Goal: Task Accomplishment & Management: Complete application form

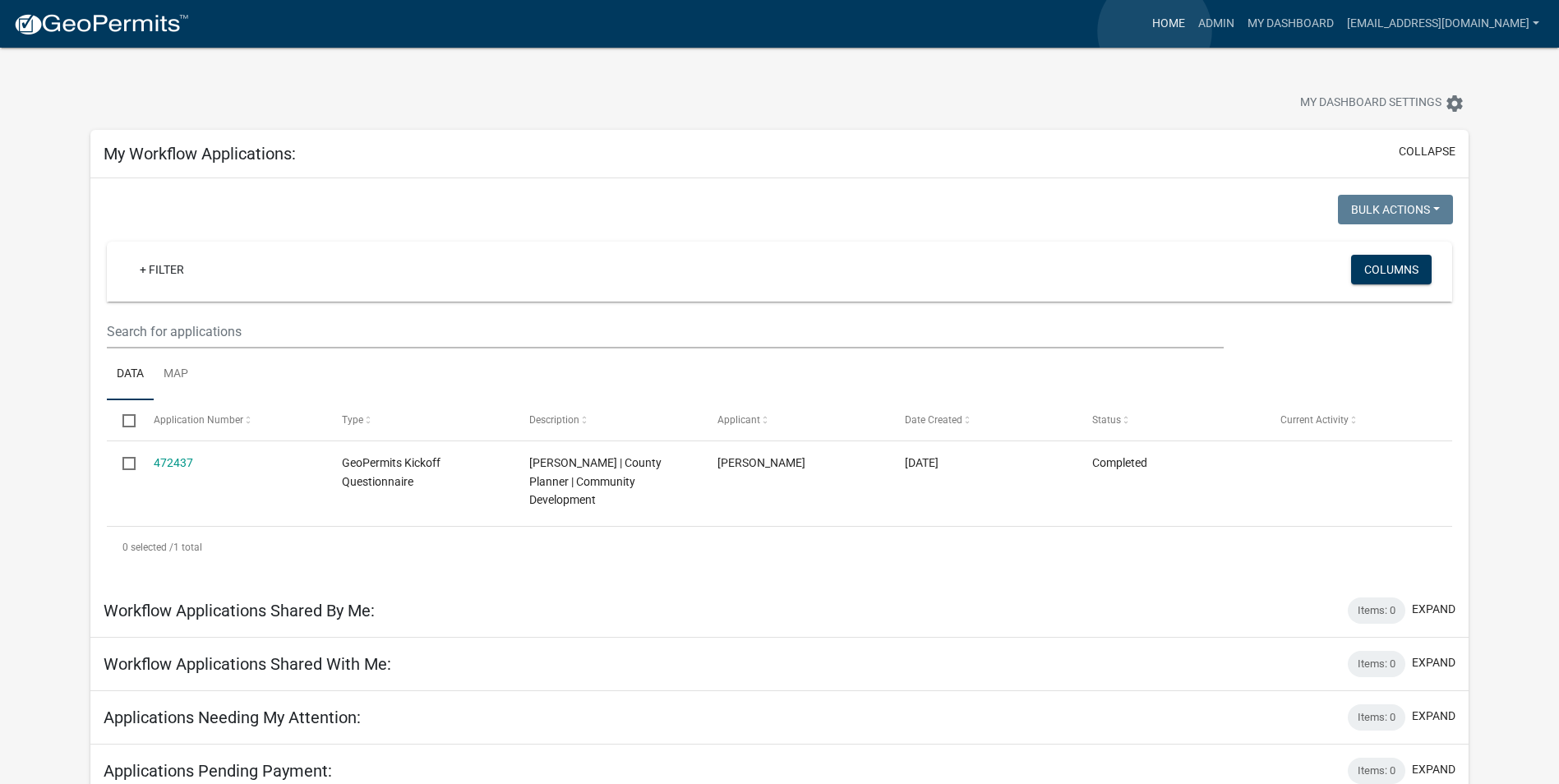
click at [1155, 32] on link "Home" at bounding box center [1169, 24] width 46 height 32
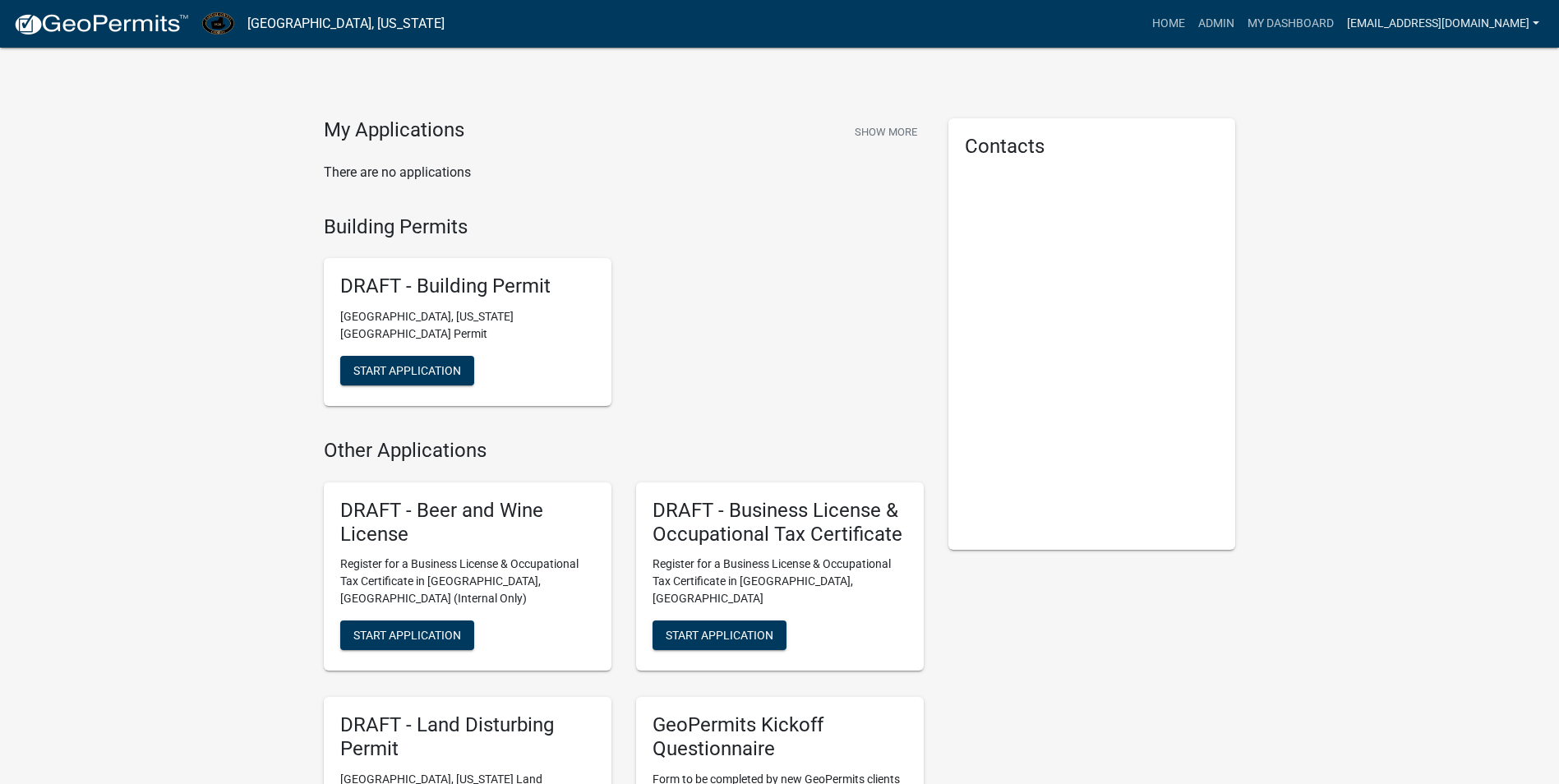
click at [1455, 32] on link "[EMAIL_ADDRESS][DOMAIN_NAME]" at bounding box center [1443, 24] width 206 height 32
click at [1451, 67] on link "Admin" at bounding box center [1480, 67] width 132 height 40
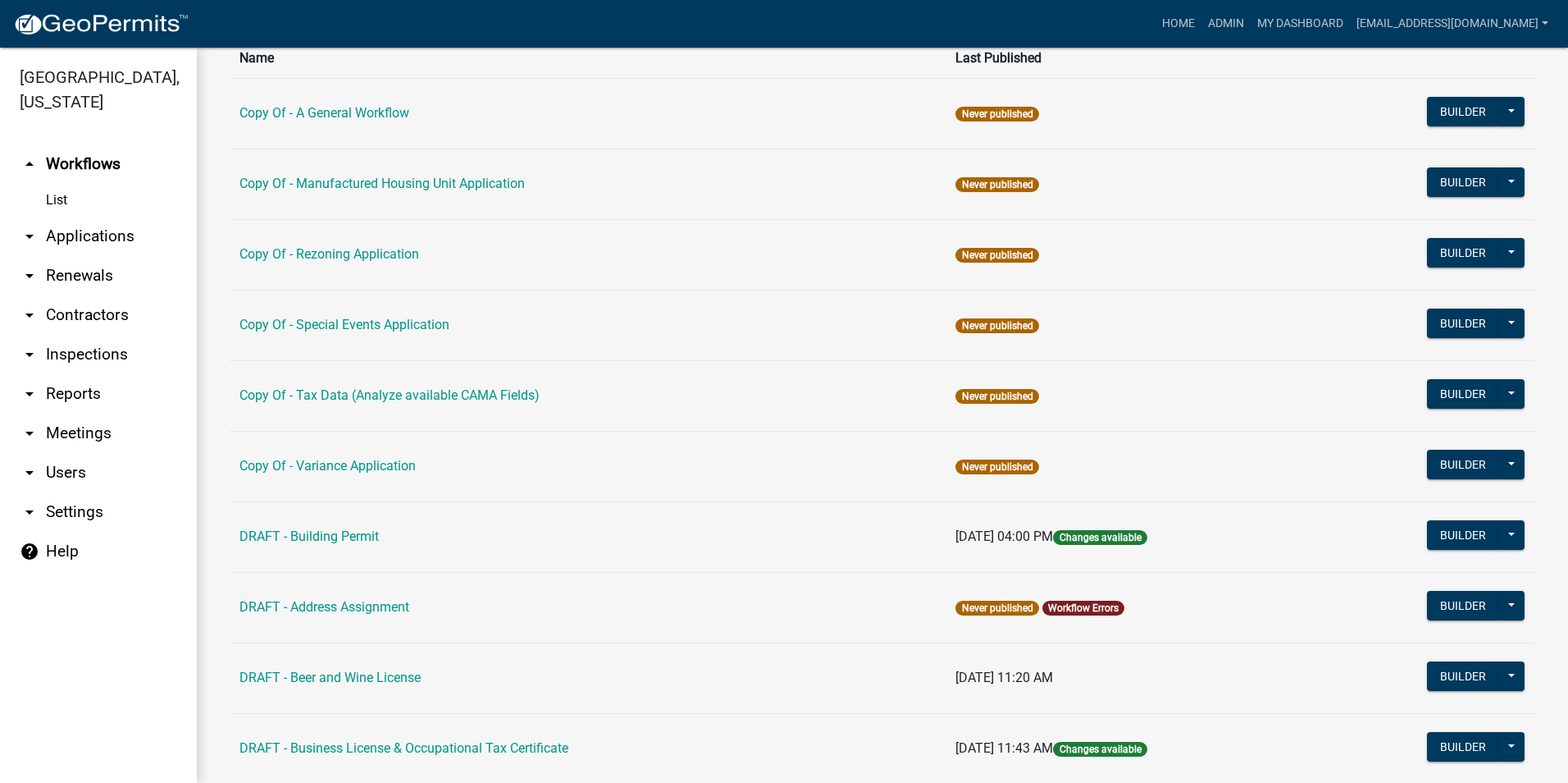
scroll to position [164, 0]
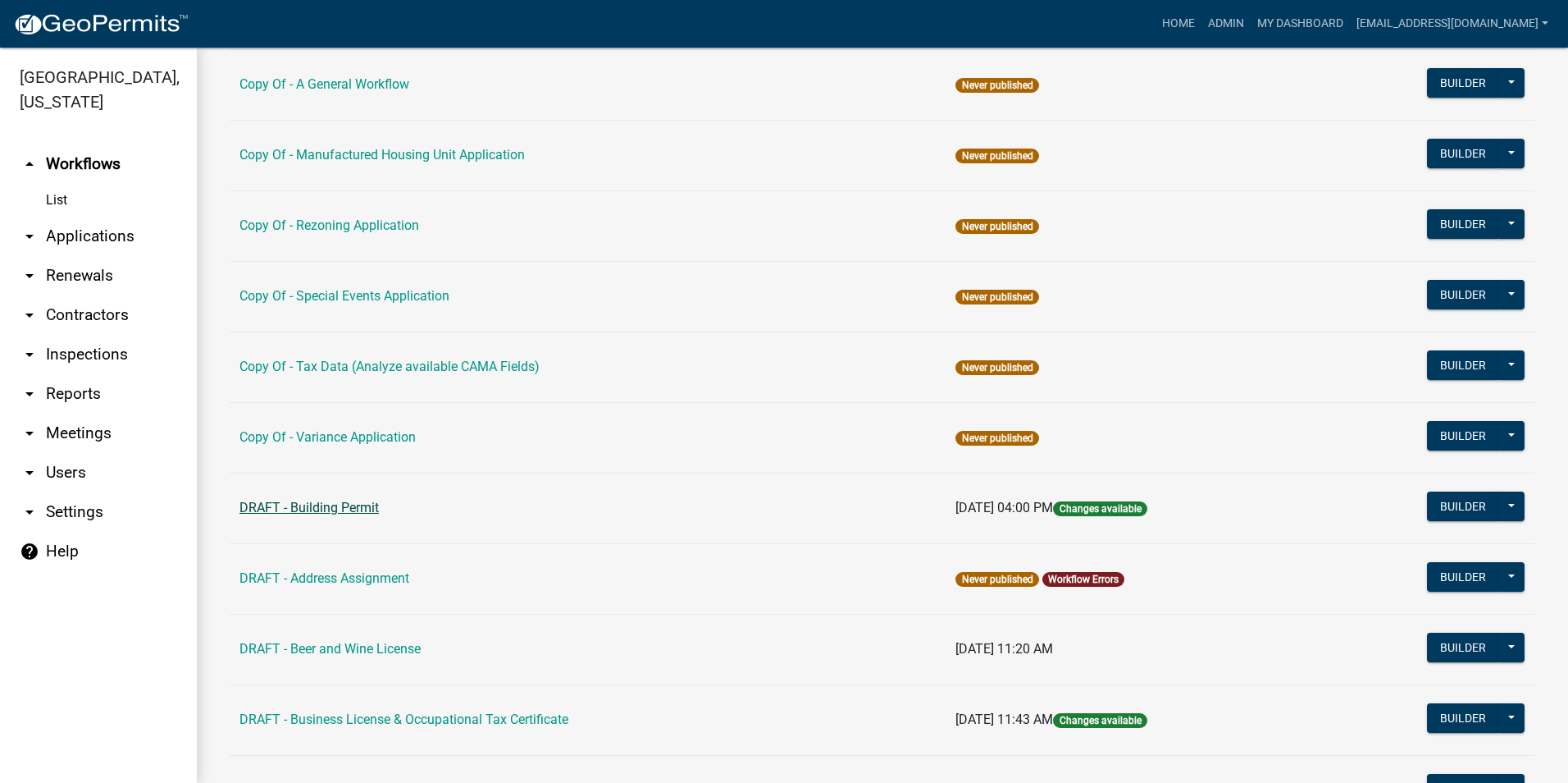
click at [311, 502] on link "DRAFT - Building Permit" at bounding box center [309, 507] width 140 height 16
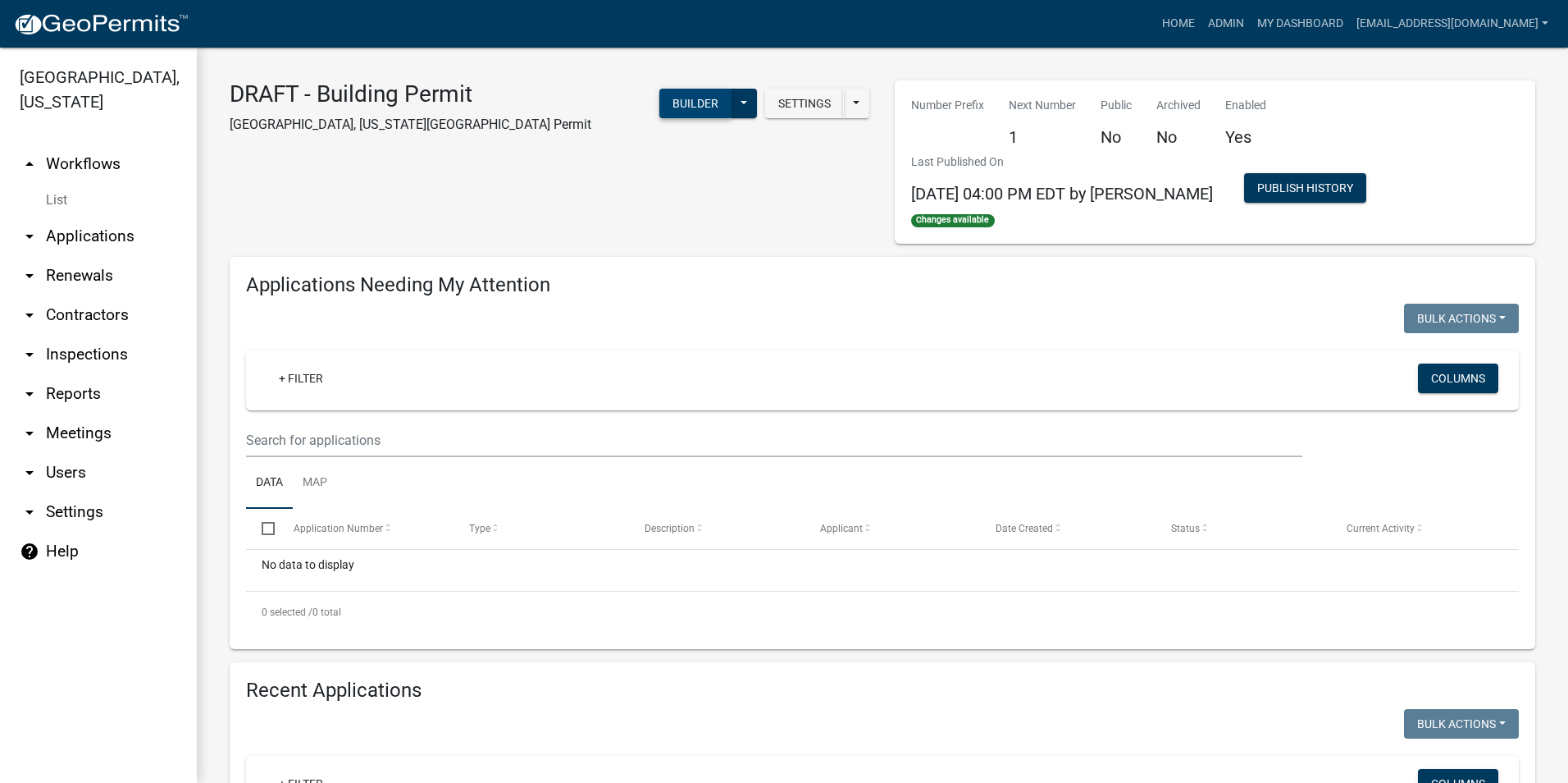
click at [722, 108] on button "Builder" at bounding box center [696, 104] width 72 height 30
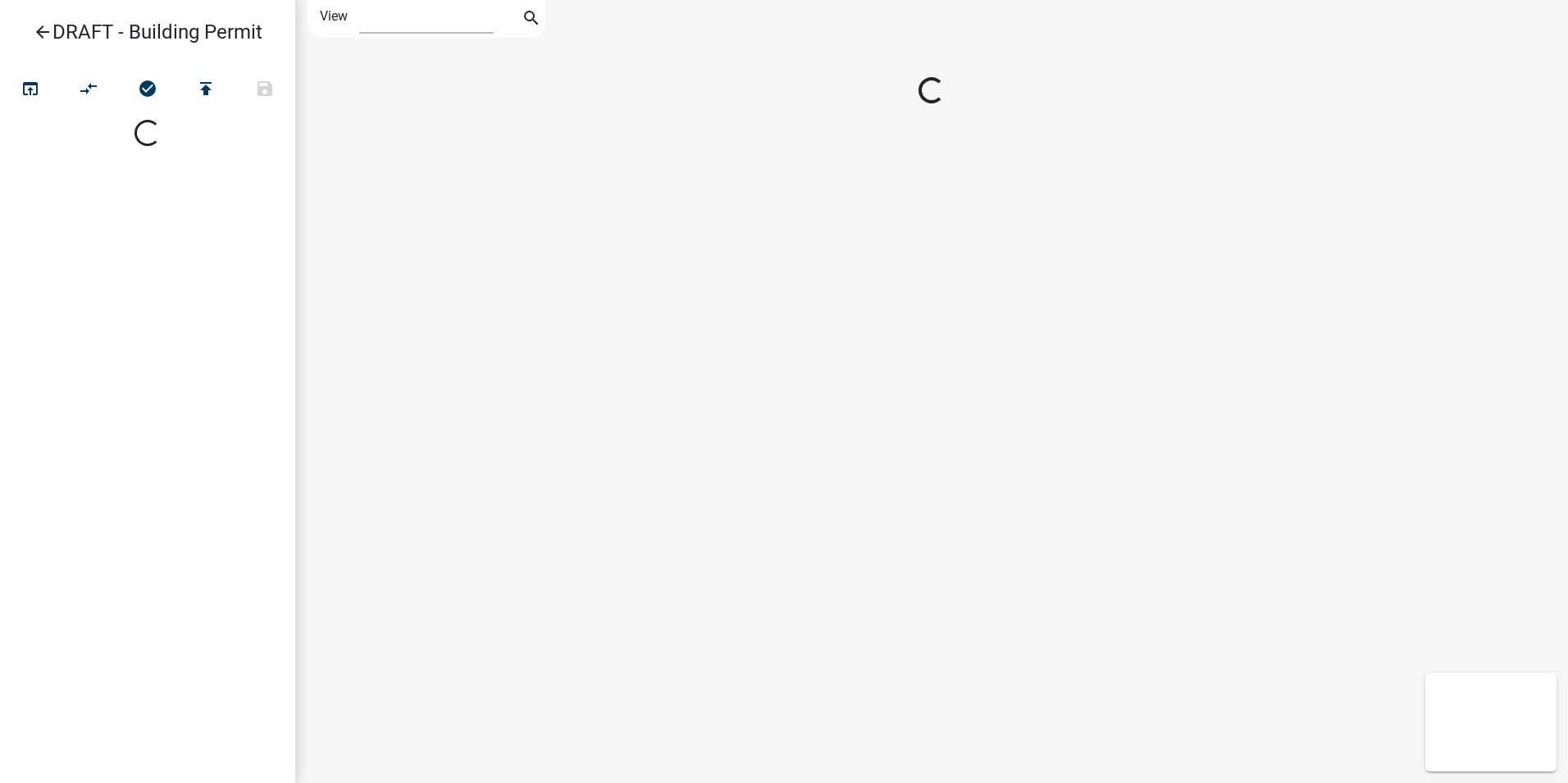
select select "1"
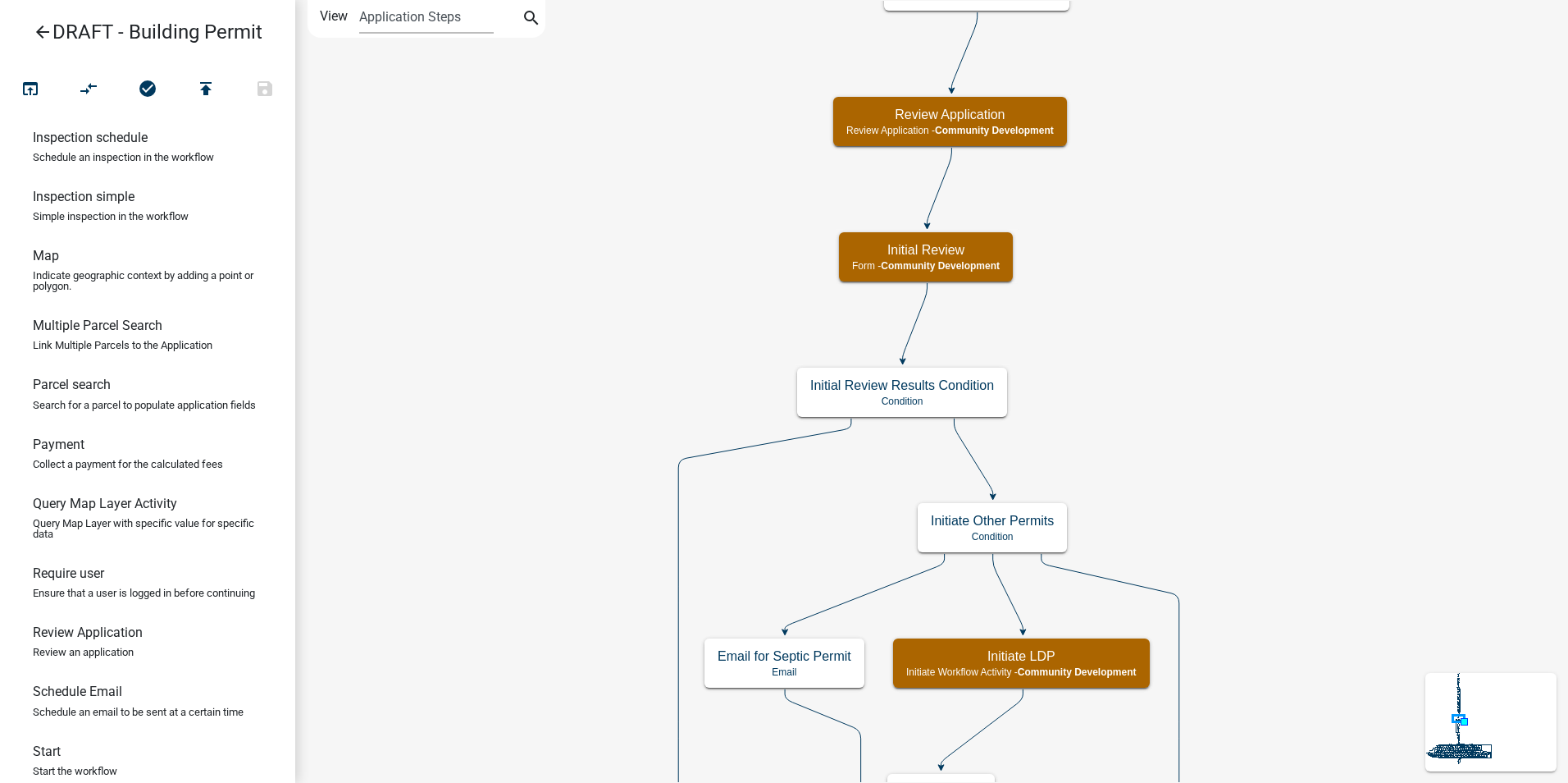
scroll to position [966, 0]
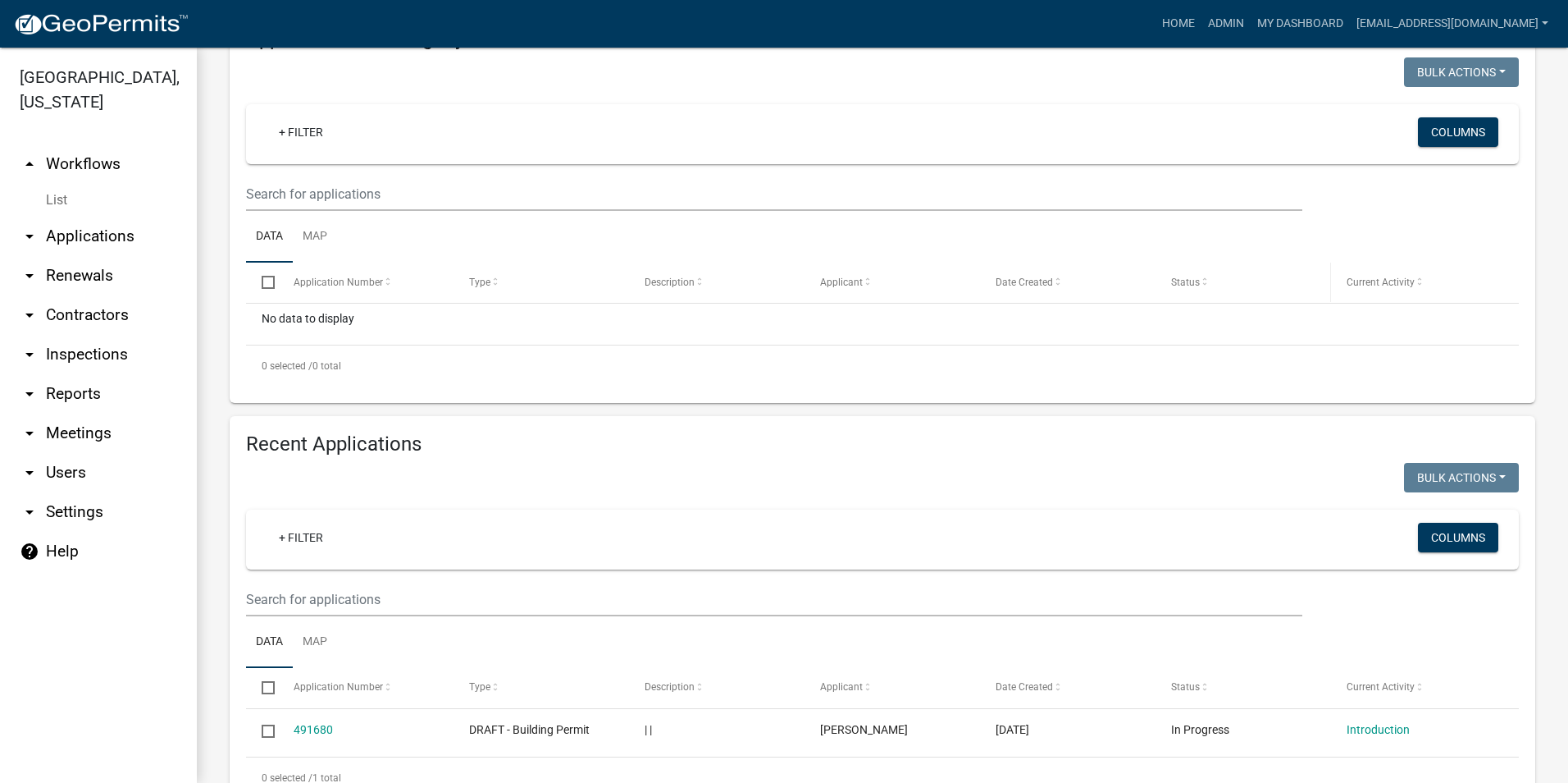
scroll to position [310, 0]
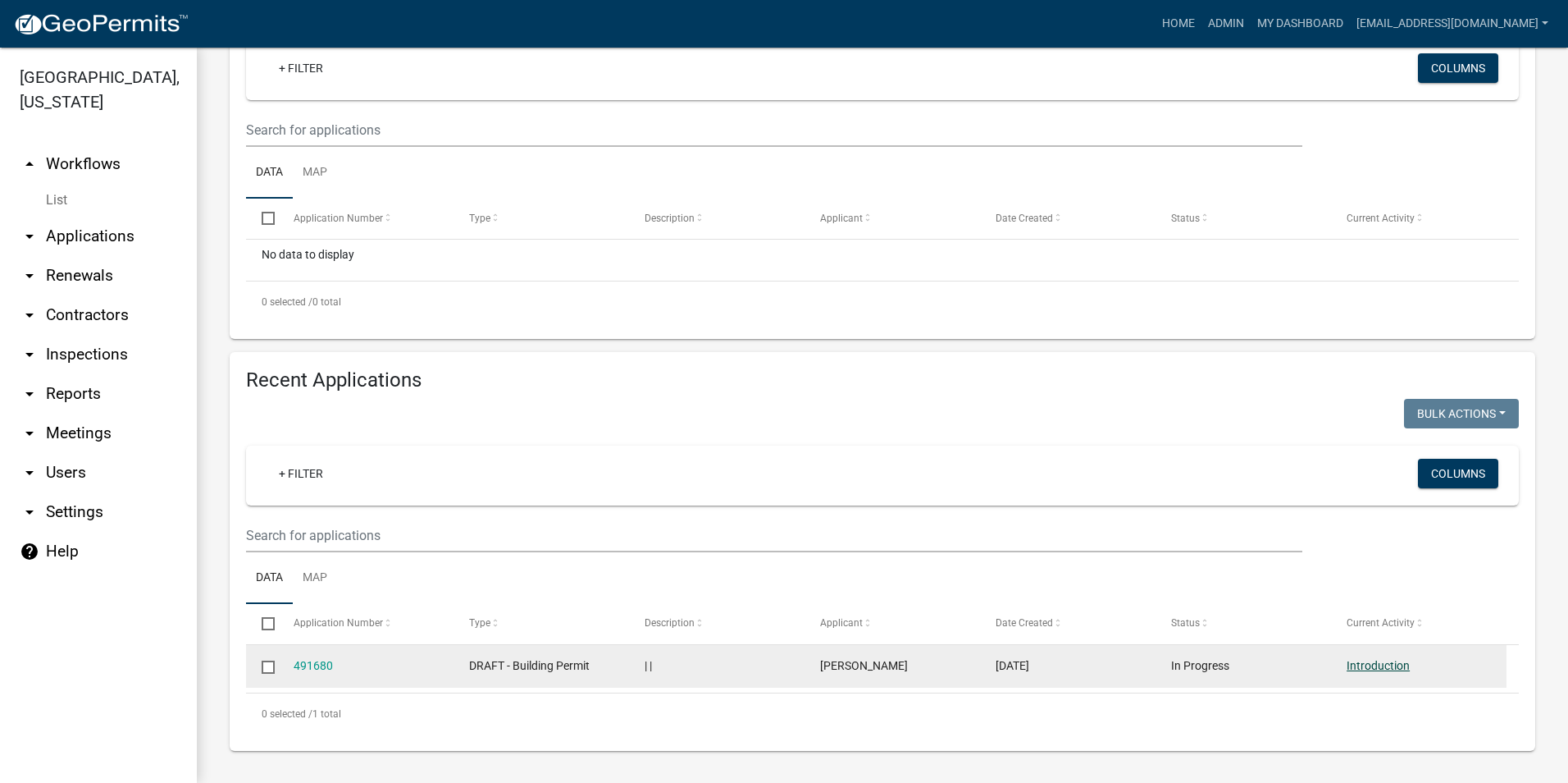
click at [1398, 663] on link "Introduction" at bounding box center [1378, 665] width 63 height 13
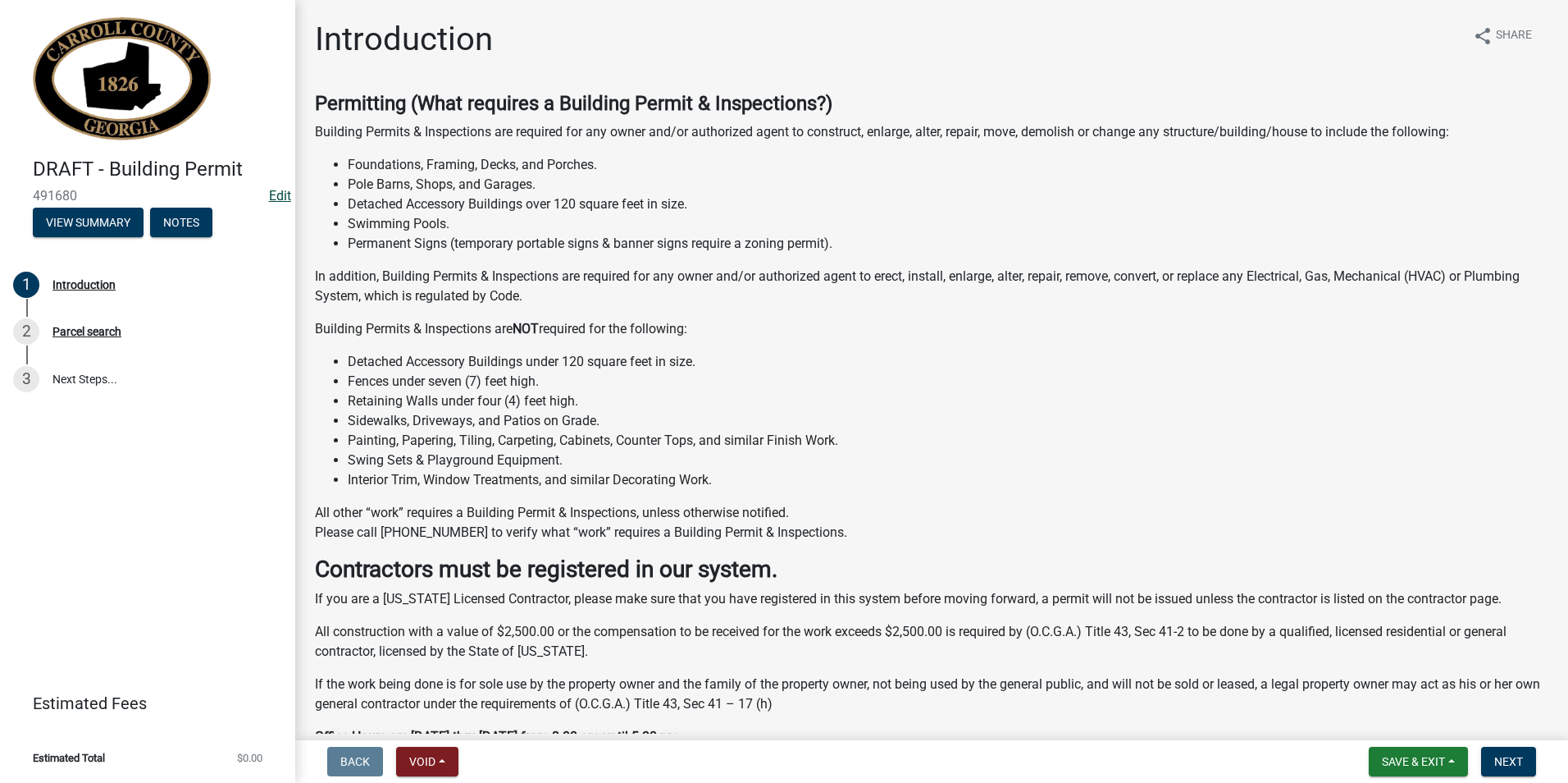
click at [283, 195] on link "Edit" at bounding box center [280, 195] width 22 height 16
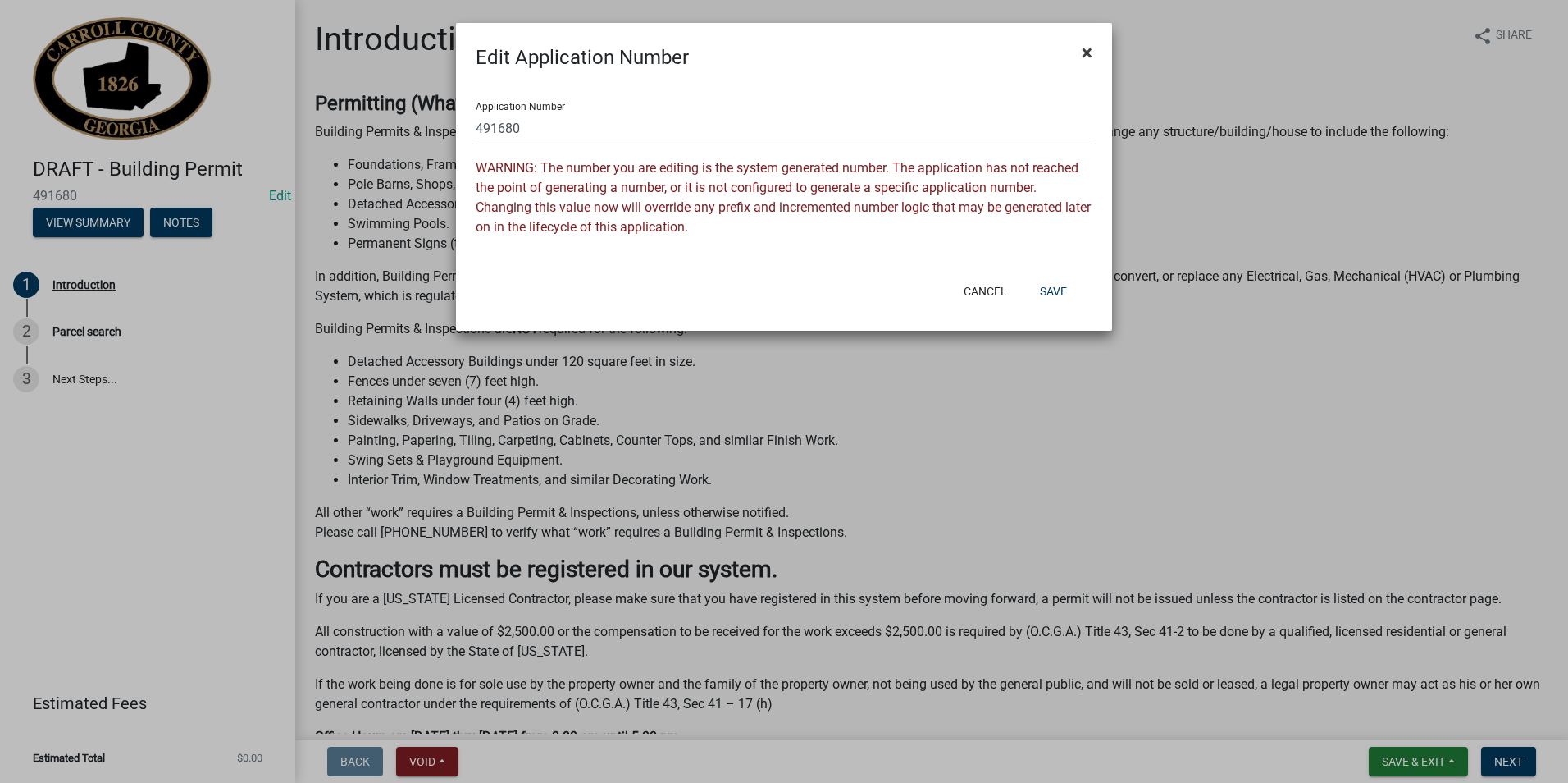
click at [1093, 50] on button "×" at bounding box center [1087, 53] width 37 height 46
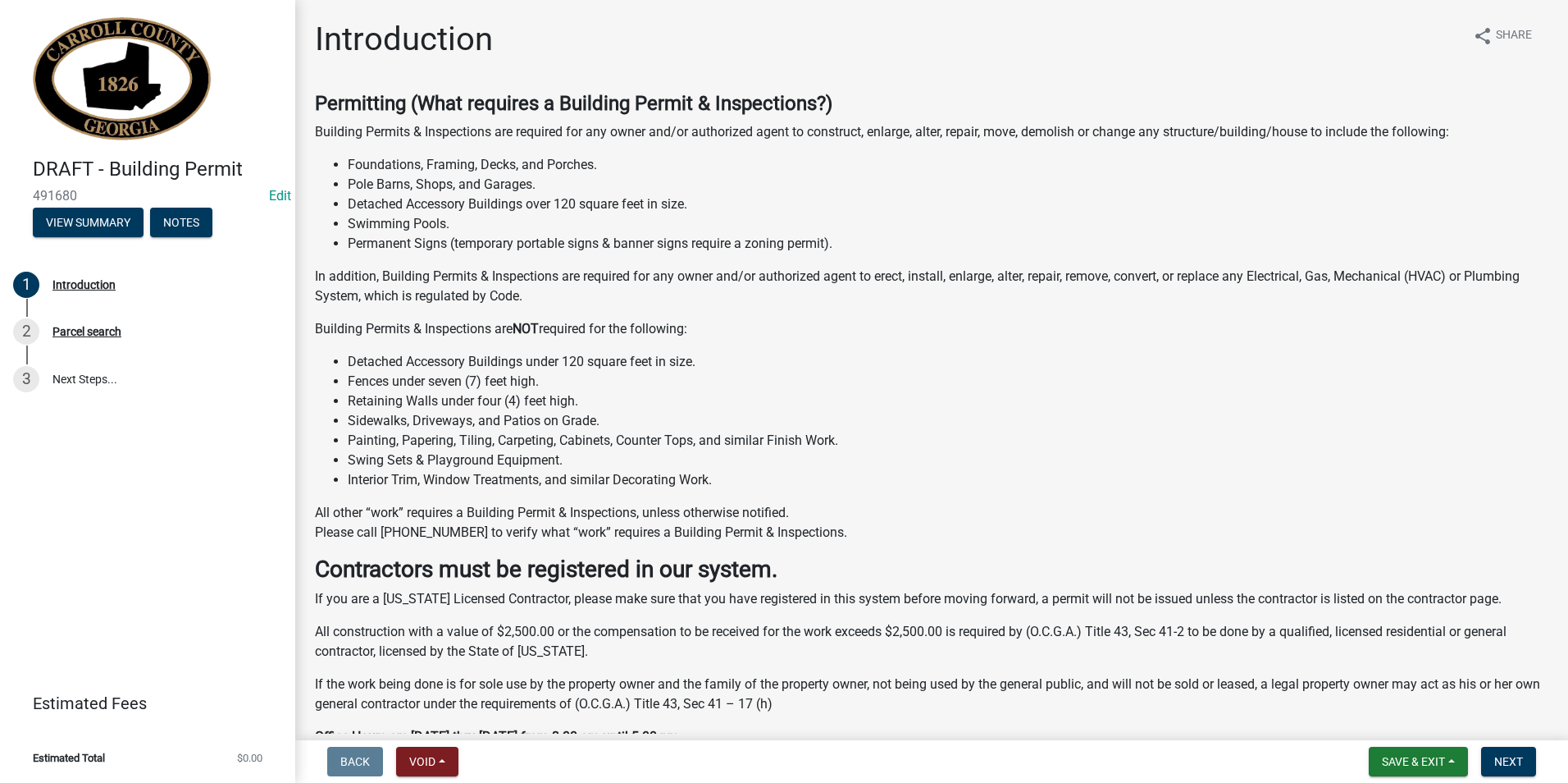
click at [691, 419] on li "Sidewalks, Driveways, and Patios on Grade." at bounding box center [948, 420] width 1201 height 19
click at [673, 482] on li "Interior Trim, Window Treatments, and similar Decorating Work." at bounding box center [948, 479] width 1201 height 19
click at [588, 359] on li "Detached Accessory Buildings under 120 square feet in size." at bounding box center [948, 361] width 1201 height 19
click at [582, 361] on li "Detached Accessory Buildings under 120 square feet in size." at bounding box center [948, 361] width 1201 height 19
click at [113, 218] on button "View Summary" at bounding box center [88, 222] width 111 height 30
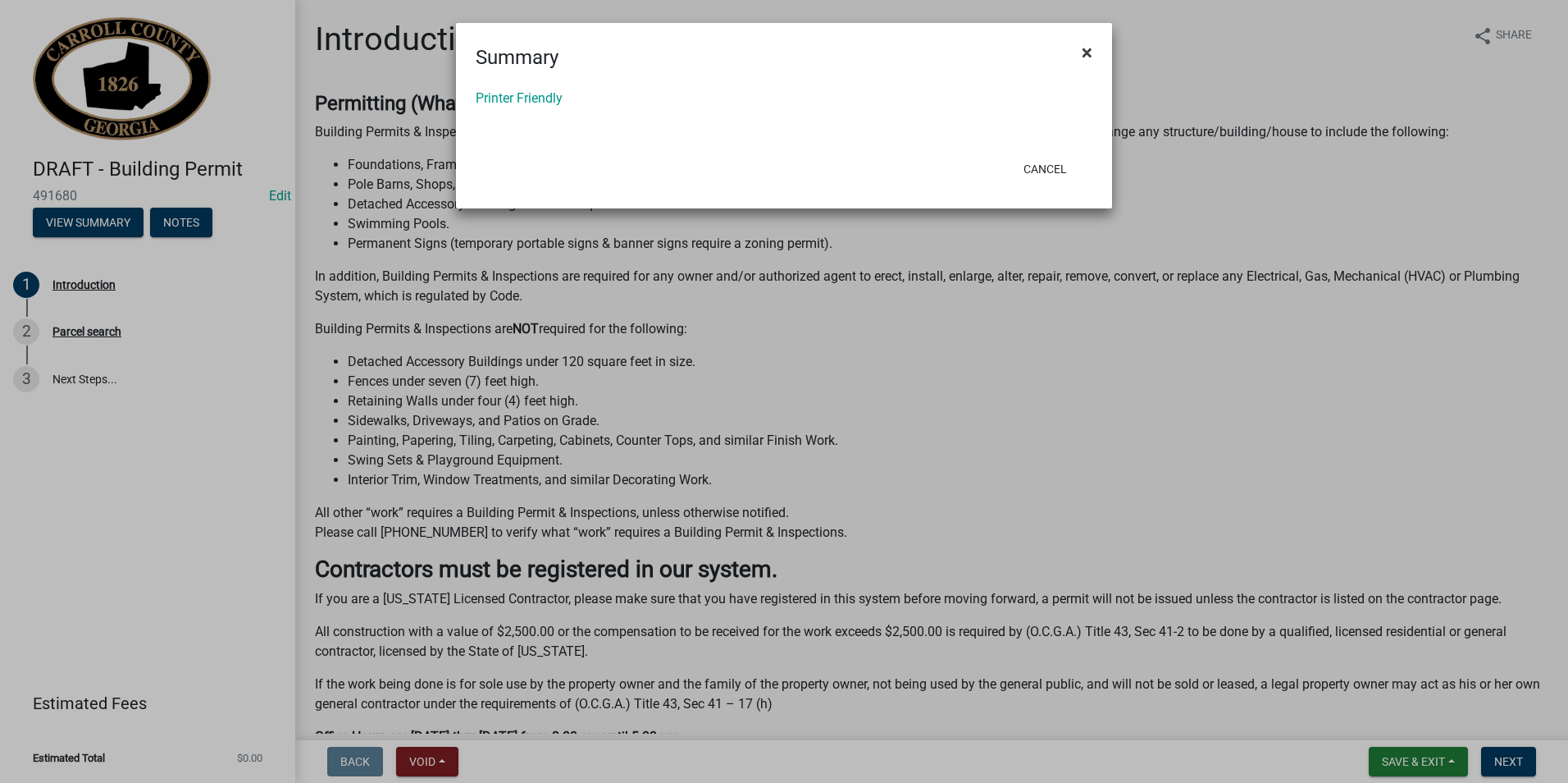
drag, startPoint x: 1091, startPoint y: 53, endPoint x: 1070, endPoint y: 60, distance: 22.1
click at [1091, 53] on span "×" at bounding box center [1087, 52] width 11 height 23
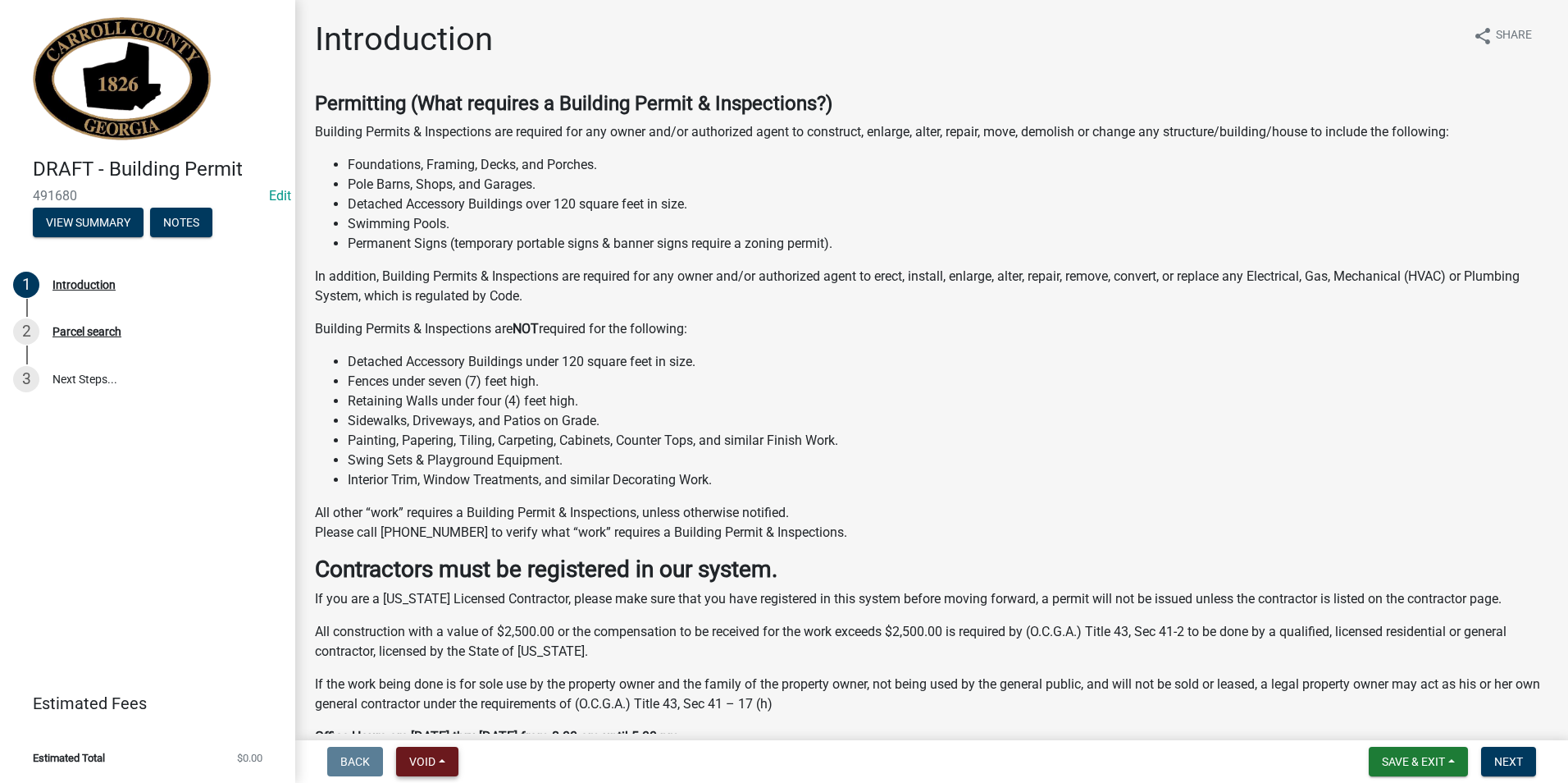
click at [445, 769] on button "Void" at bounding box center [426, 762] width 62 height 30
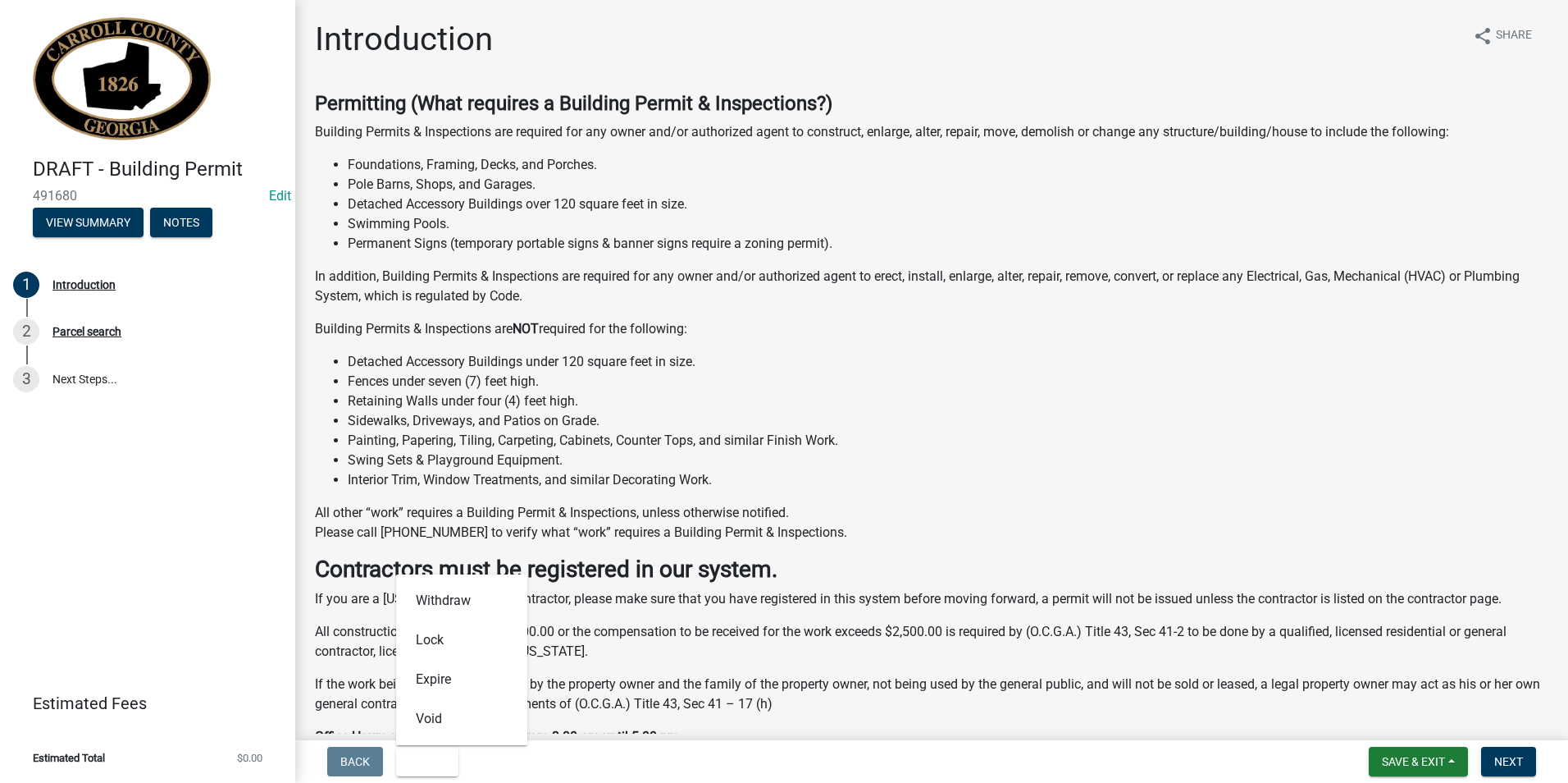
click at [824, 476] on li "Interior Trim, Window Treatments, and similar Decorating Work." at bounding box center [948, 479] width 1201 height 19
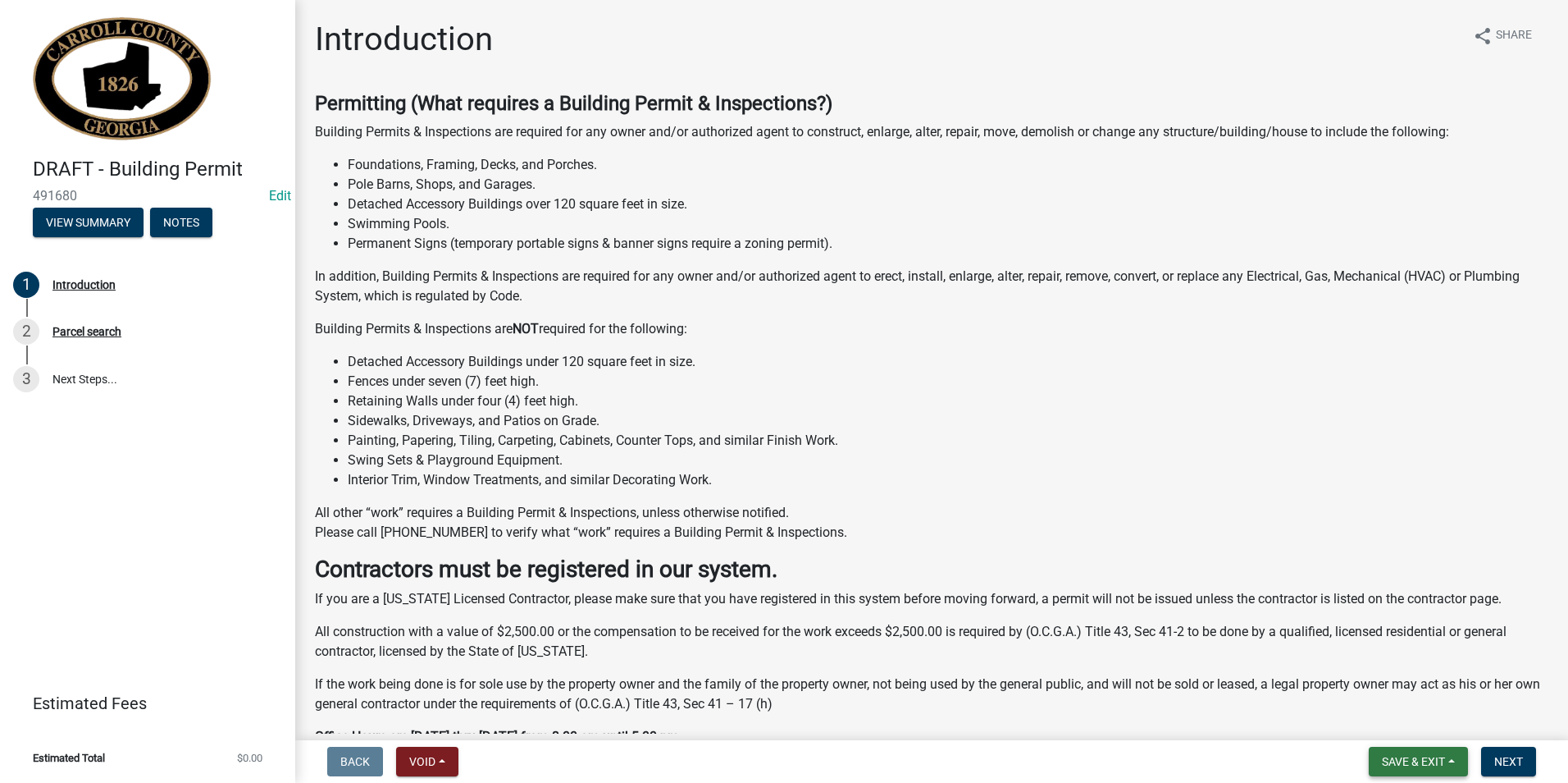
click at [1451, 760] on button "Save & Exit" at bounding box center [1418, 762] width 99 height 30
click at [1198, 369] on li "Detached Accessory Buildings under 120 square feet in size." at bounding box center [948, 361] width 1201 height 19
click at [283, 201] on link "Edit" at bounding box center [280, 195] width 22 height 16
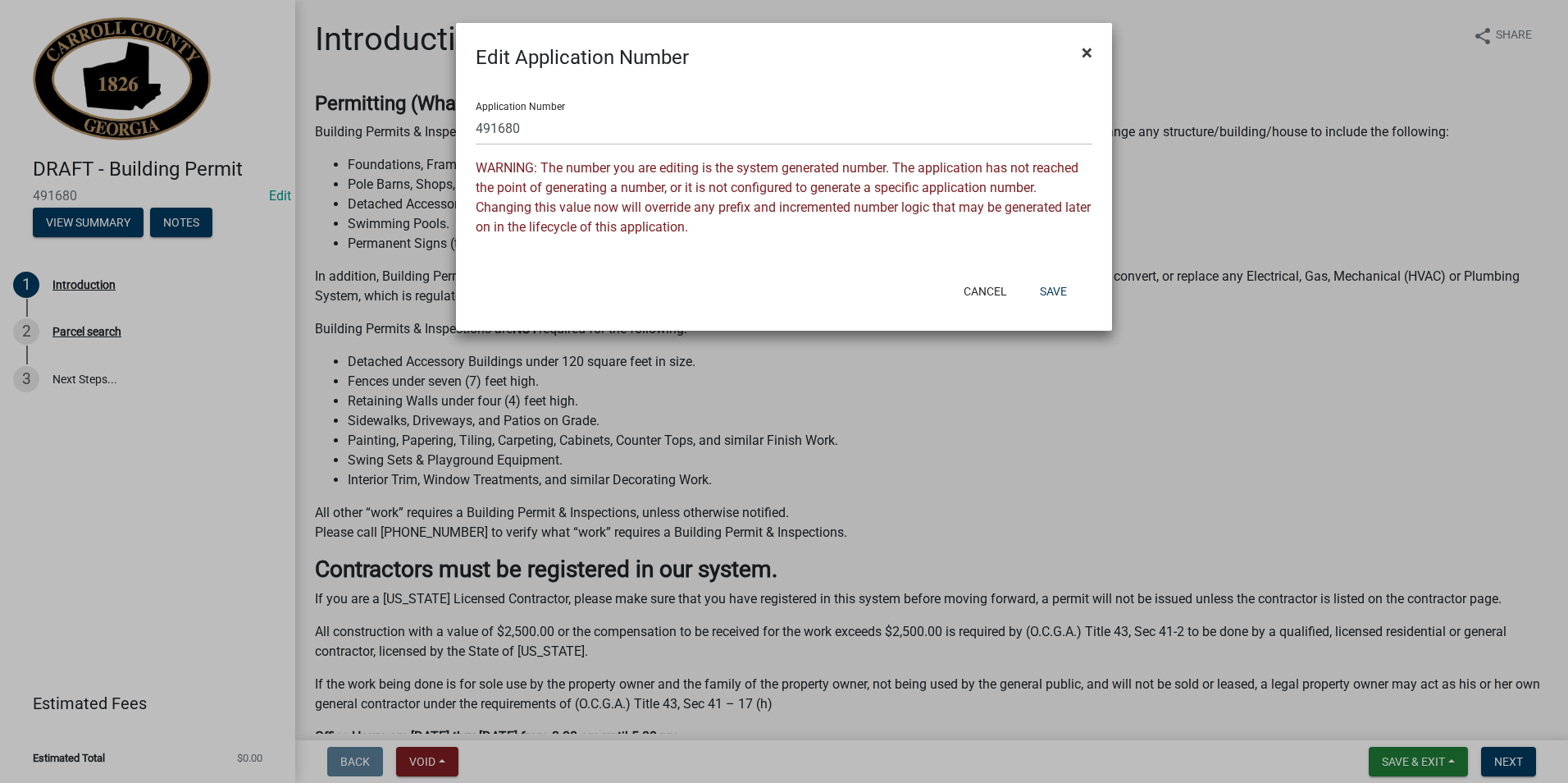
click at [1096, 56] on button "×" at bounding box center [1087, 53] width 37 height 46
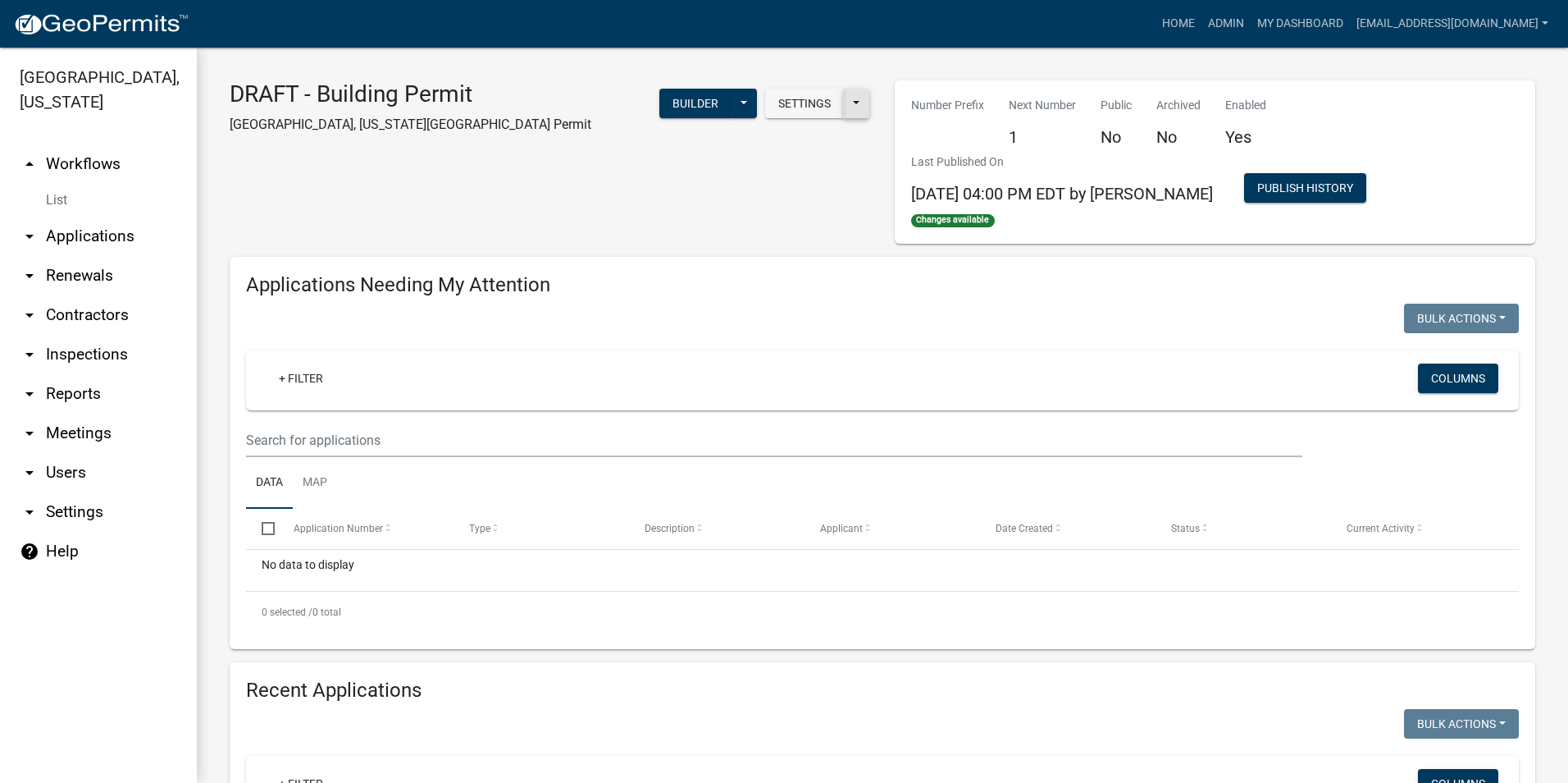
click at [850, 112] on button at bounding box center [856, 104] width 26 height 30
click at [733, 106] on button at bounding box center [744, 104] width 26 height 30
click at [792, 172] on div "DRAFT - Building Permit [GEOGRAPHIC_DATA], [US_STATE] Building Permit Settings …" at bounding box center [549, 162] width 665 height 163
click at [65, 24] on img at bounding box center [101, 24] width 176 height 25
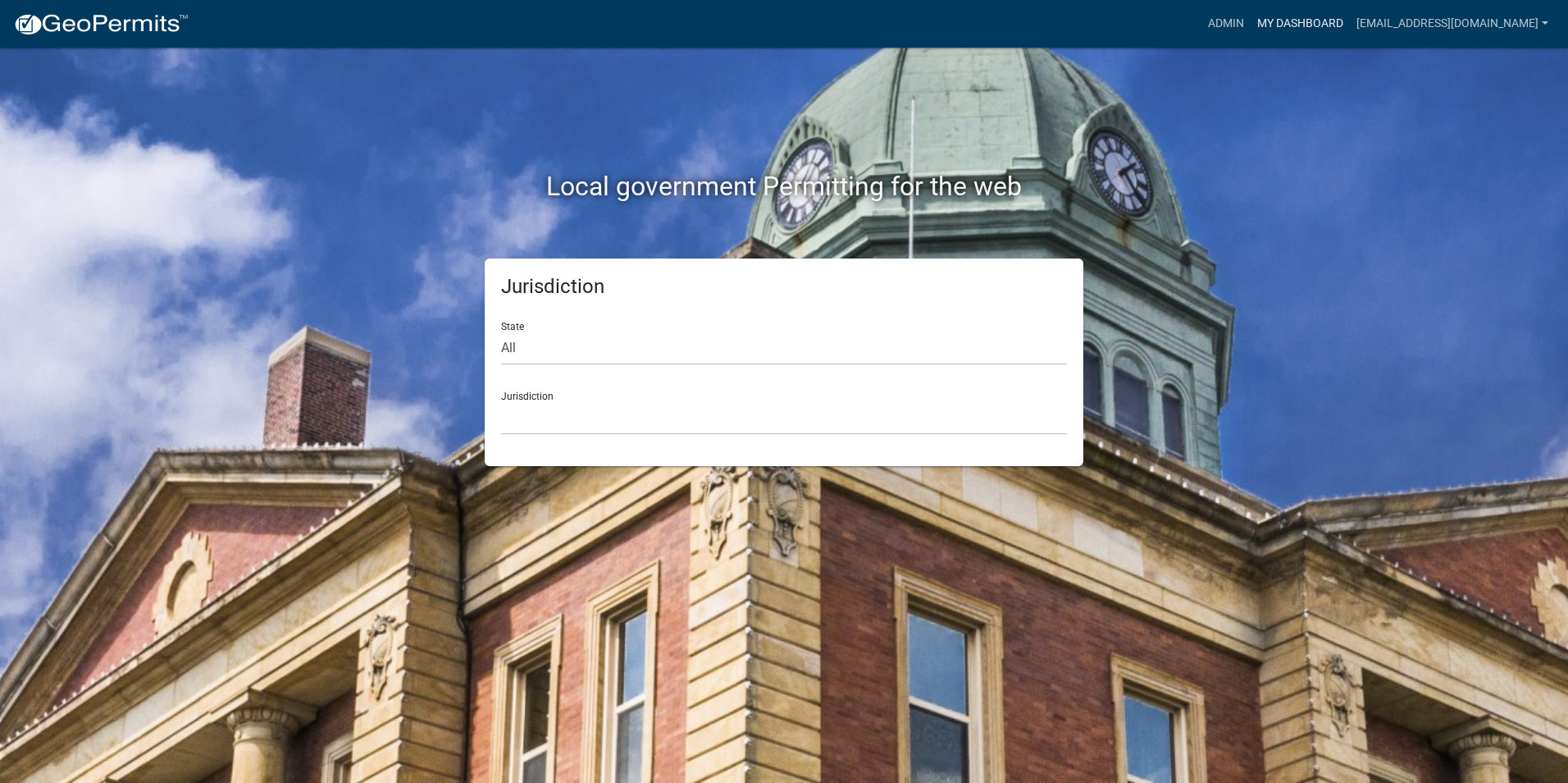
click at [1259, 23] on link "My Dashboard" at bounding box center [1300, 24] width 99 height 31
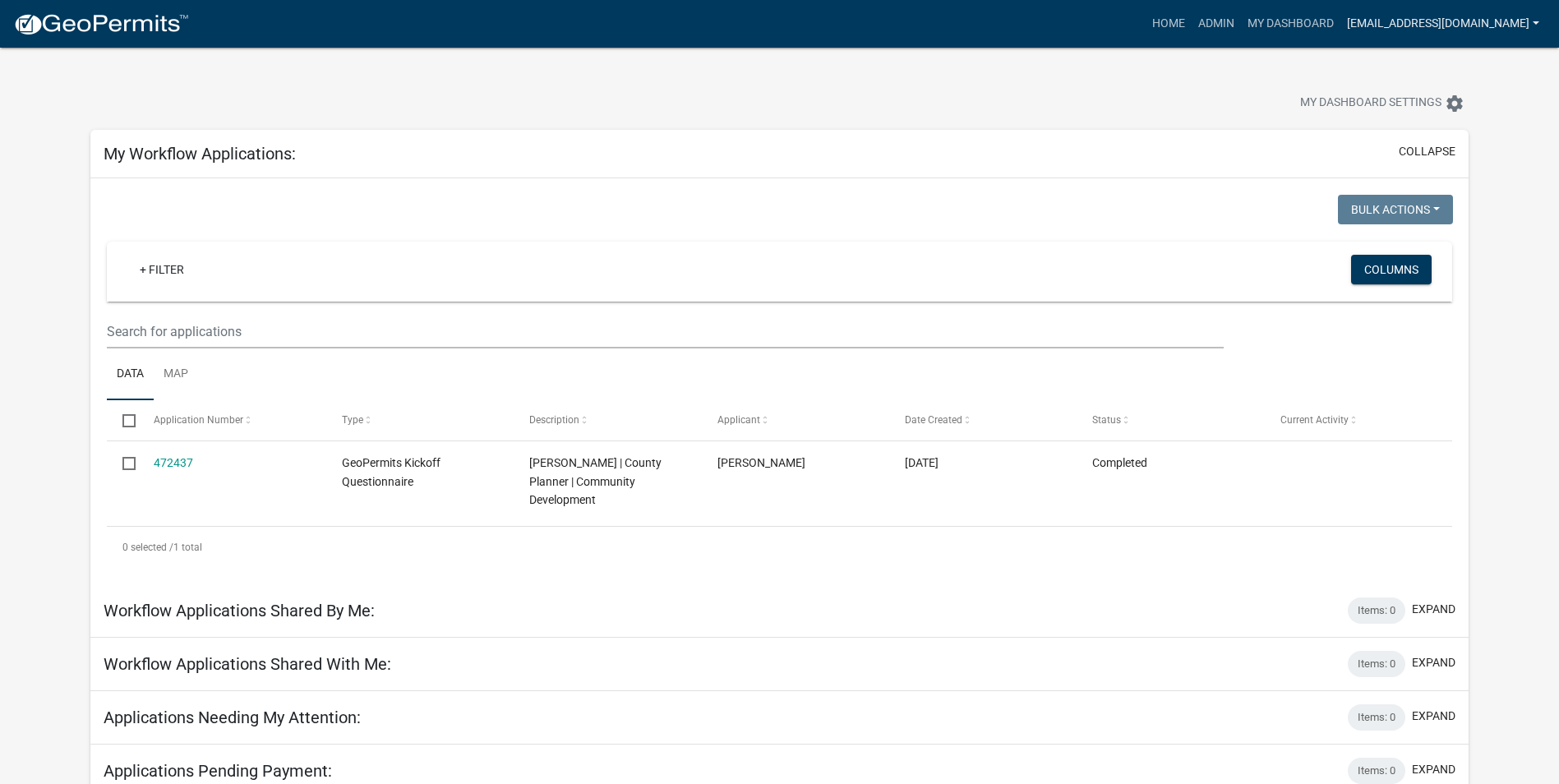
click at [1485, 19] on link "[EMAIL_ADDRESS][DOMAIN_NAME]" at bounding box center [1443, 24] width 206 height 32
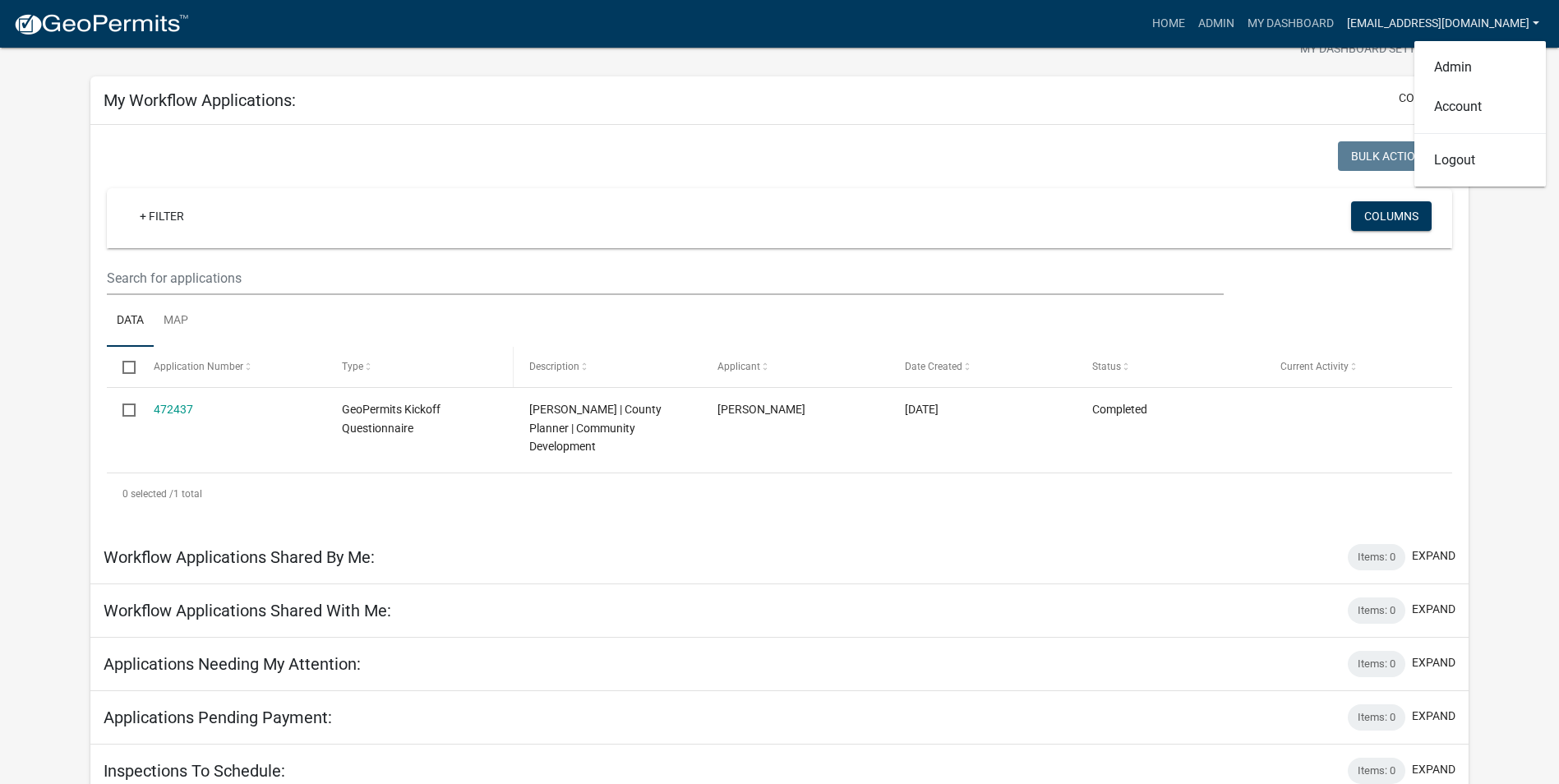
scroll to position [164, 0]
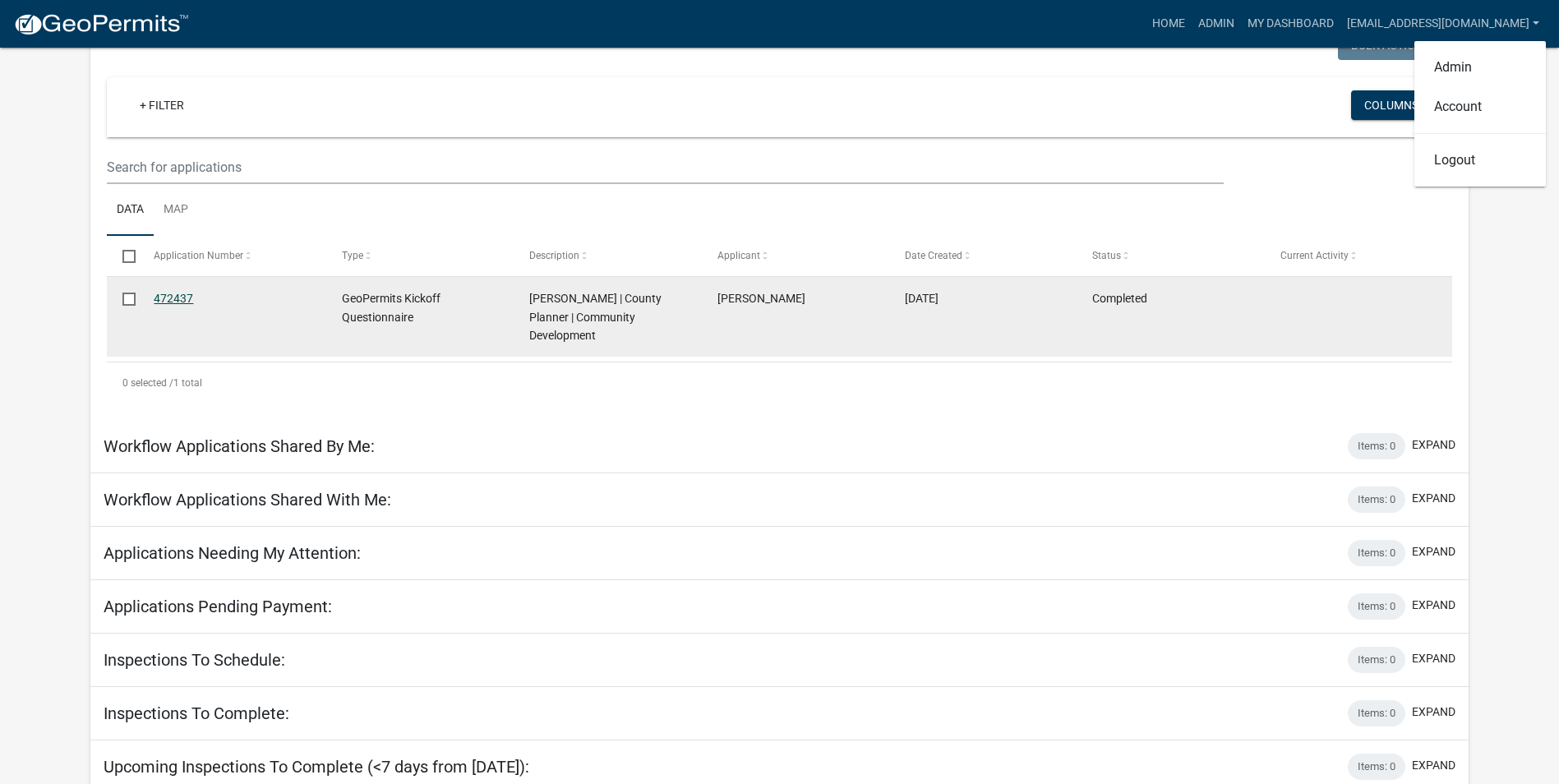
click at [173, 297] on link "472437" at bounding box center [173, 298] width 40 height 13
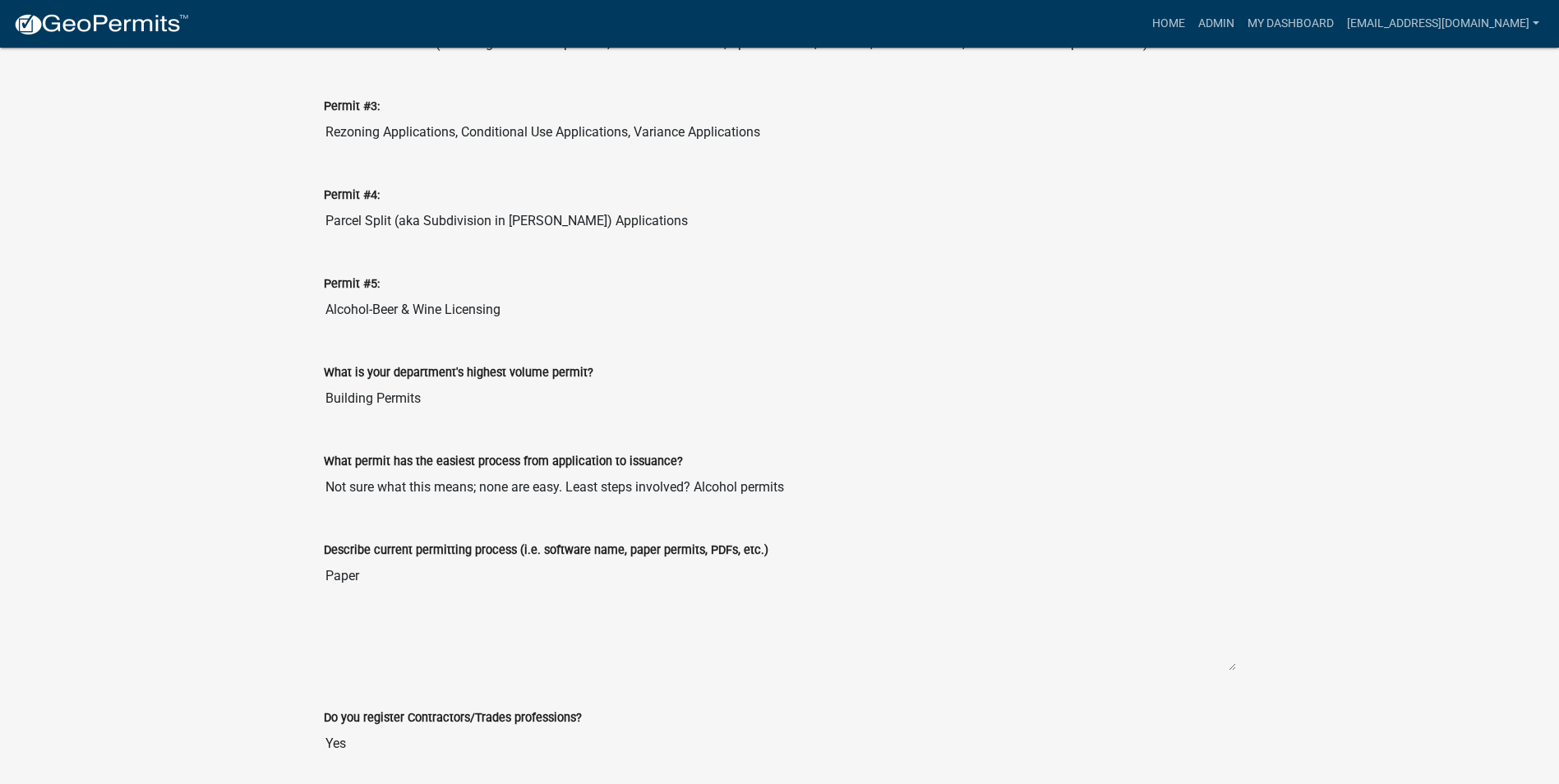
scroll to position [1233, 0]
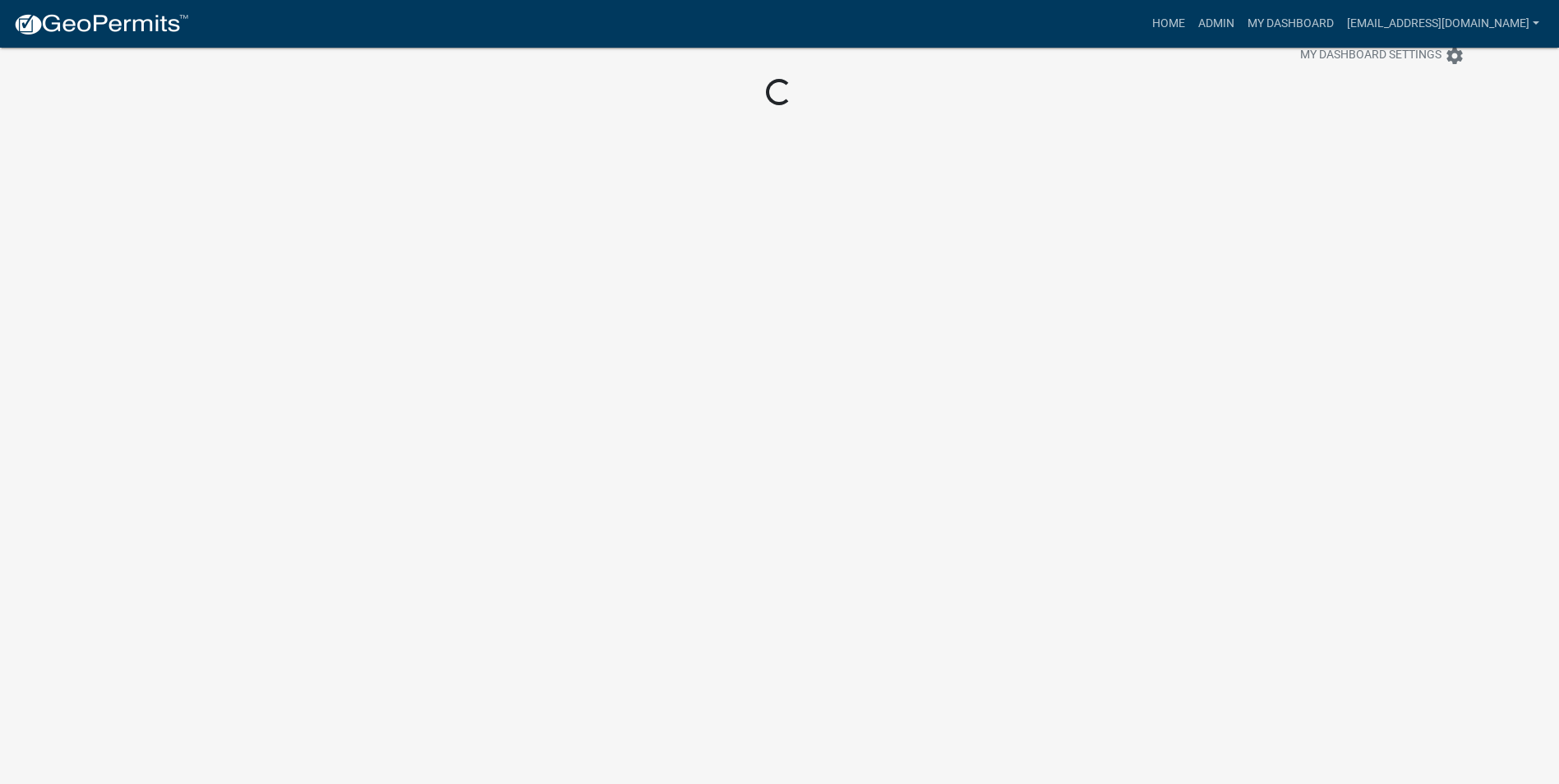
scroll to position [47, 0]
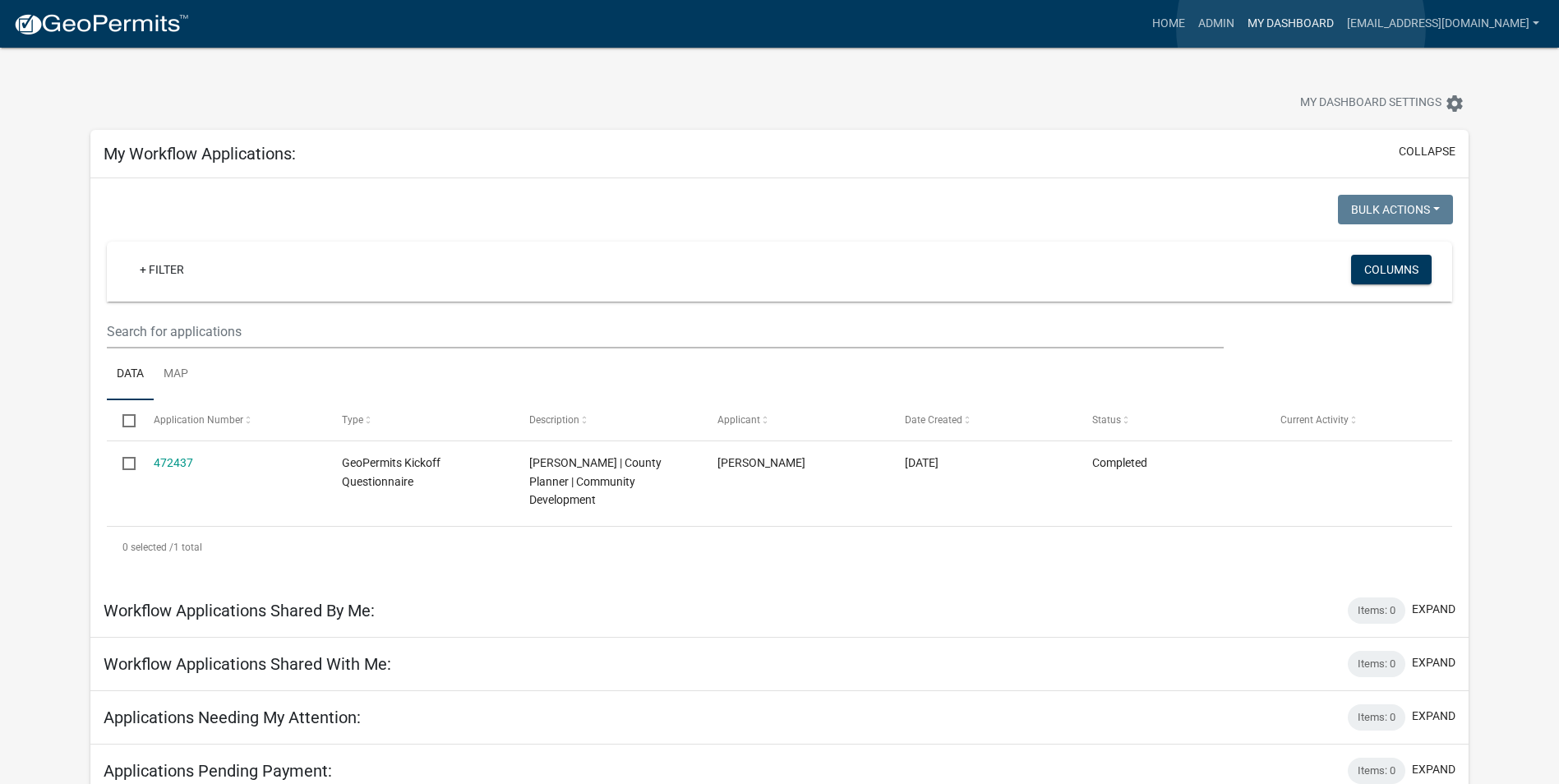
click at [1301, 28] on link "My Dashboard" at bounding box center [1290, 24] width 99 height 32
click at [1193, 25] on link "Admin" at bounding box center [1216, 24] width 49 height 32
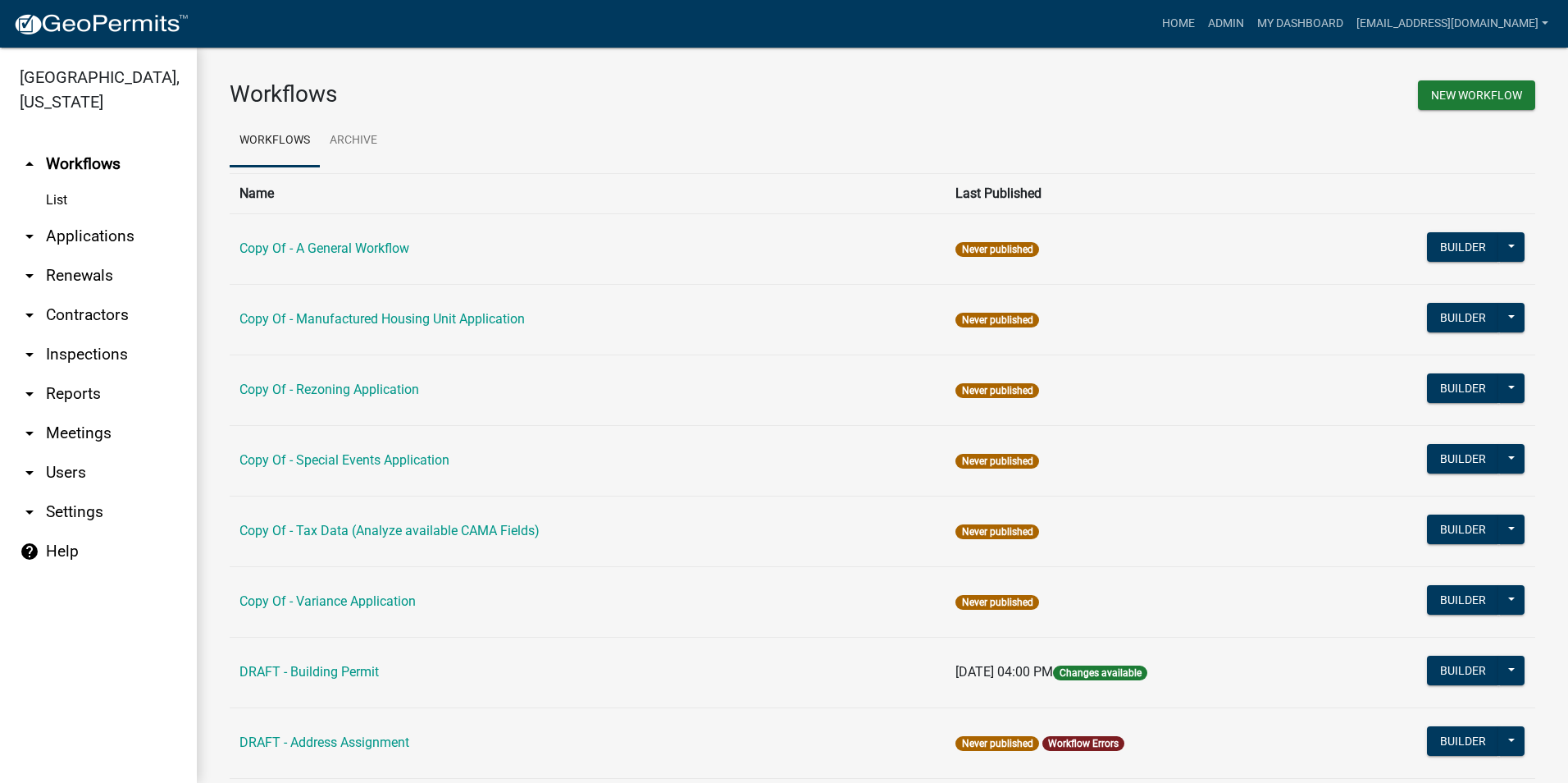
click at [32, 241] on icon "arrow_drop_down" at bounding box center [29, 236] width 19 height 19
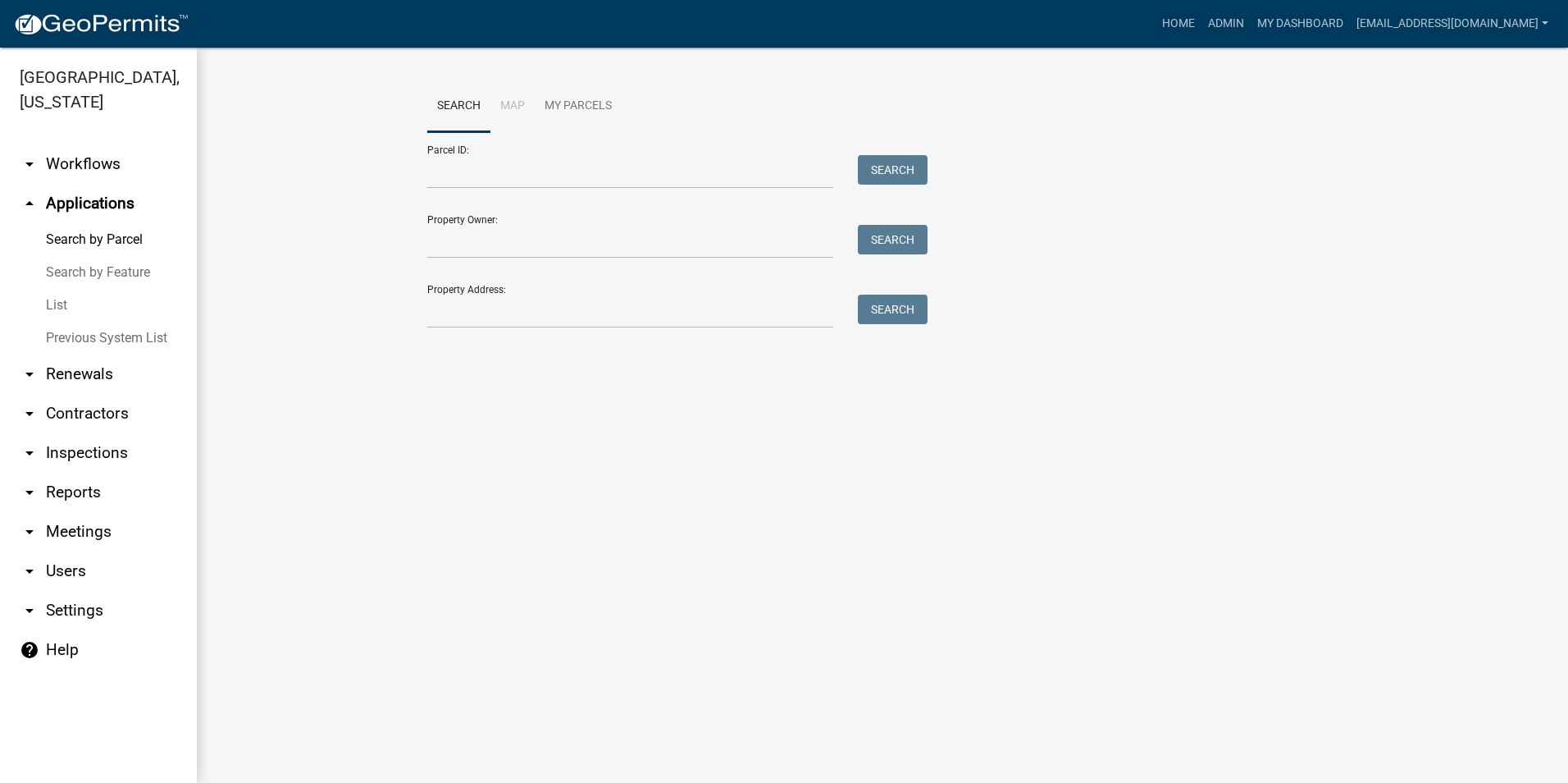
click at [43, 165] on link "arrow_drop_down Workflows" at bounding box center [98, 164] width 197 height 40
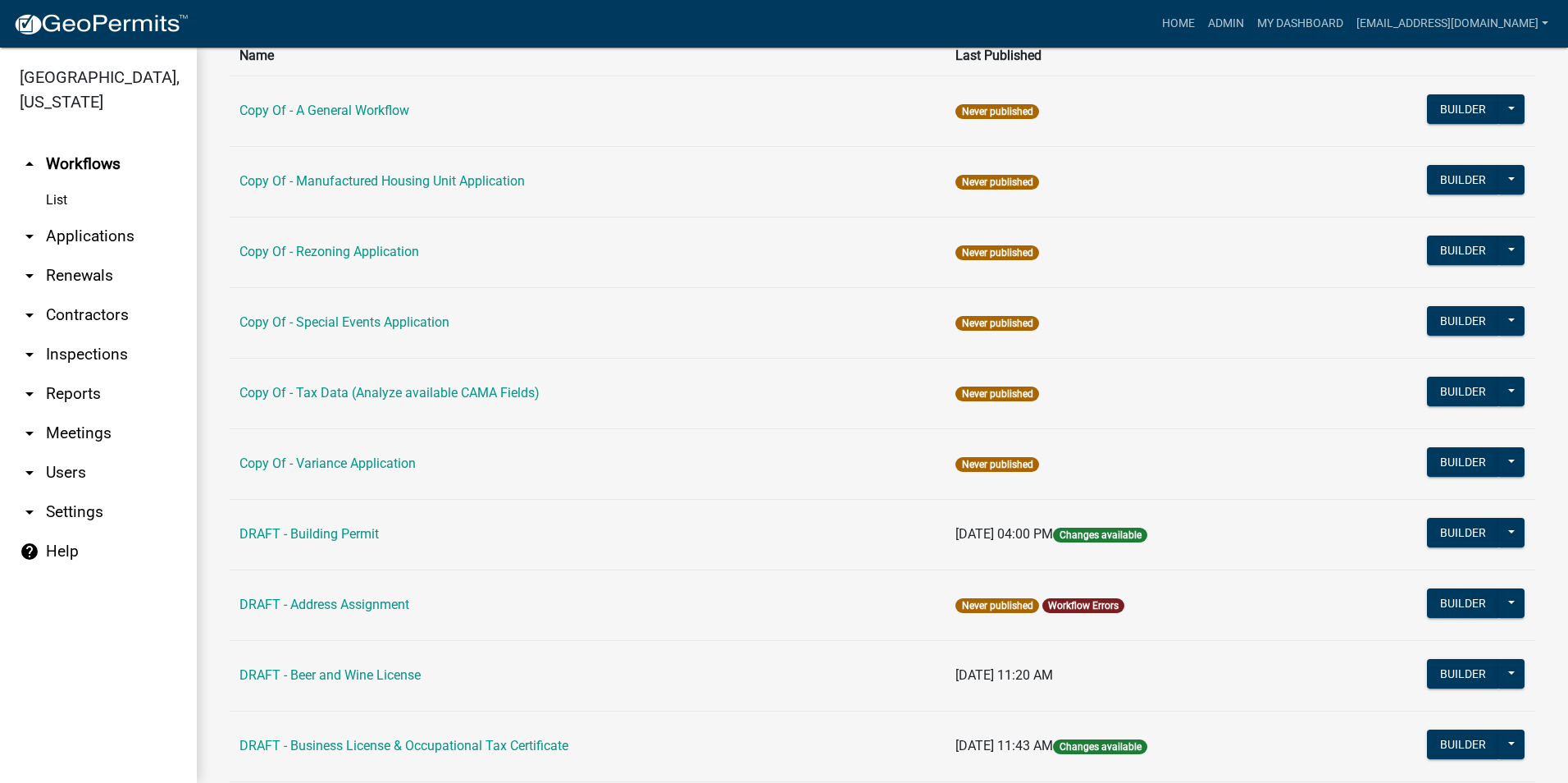
scroll to position [164, 0]
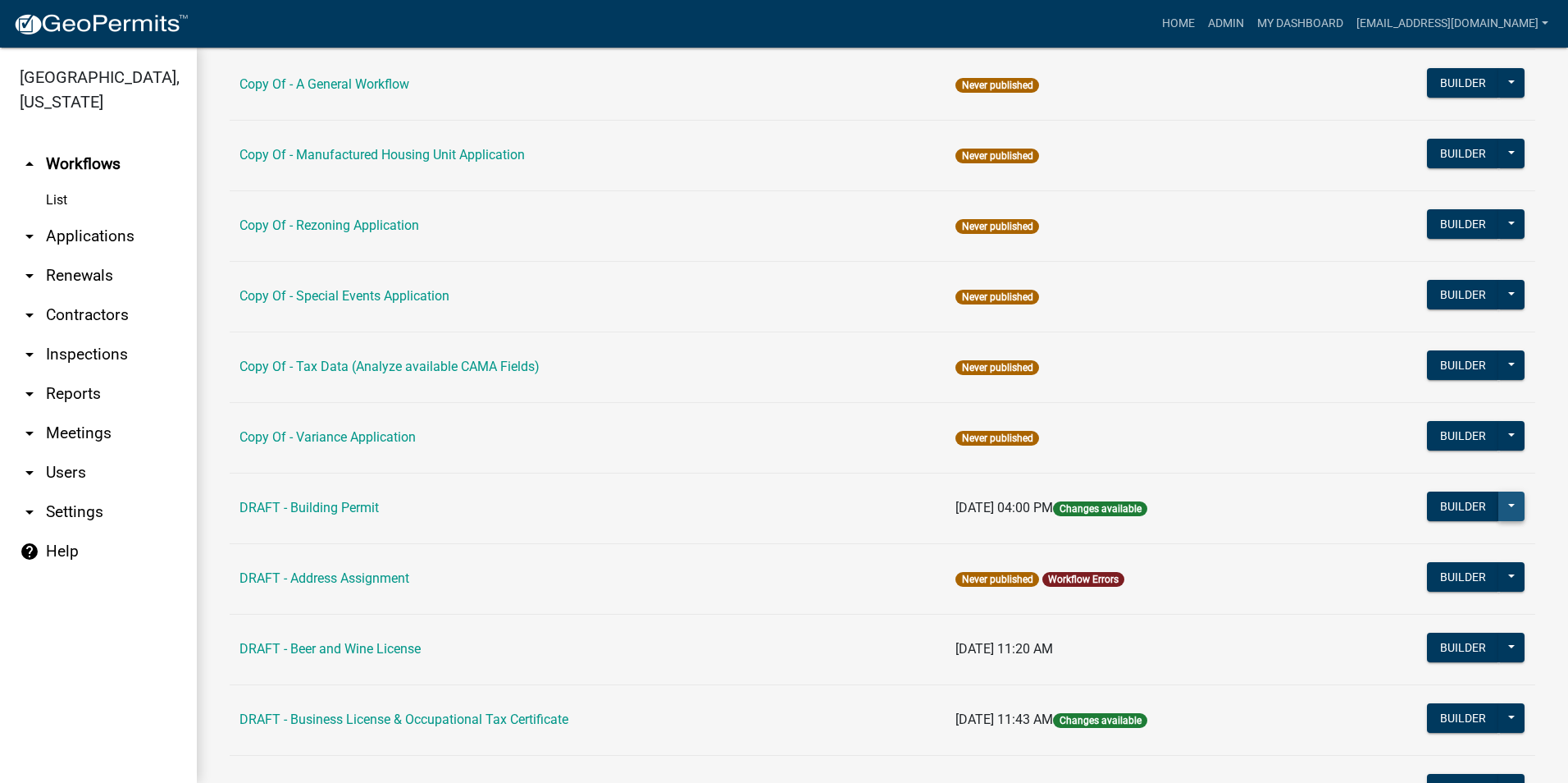
click at [1499, 513] on button at bounding box center [1512, 506] width 26 height 30
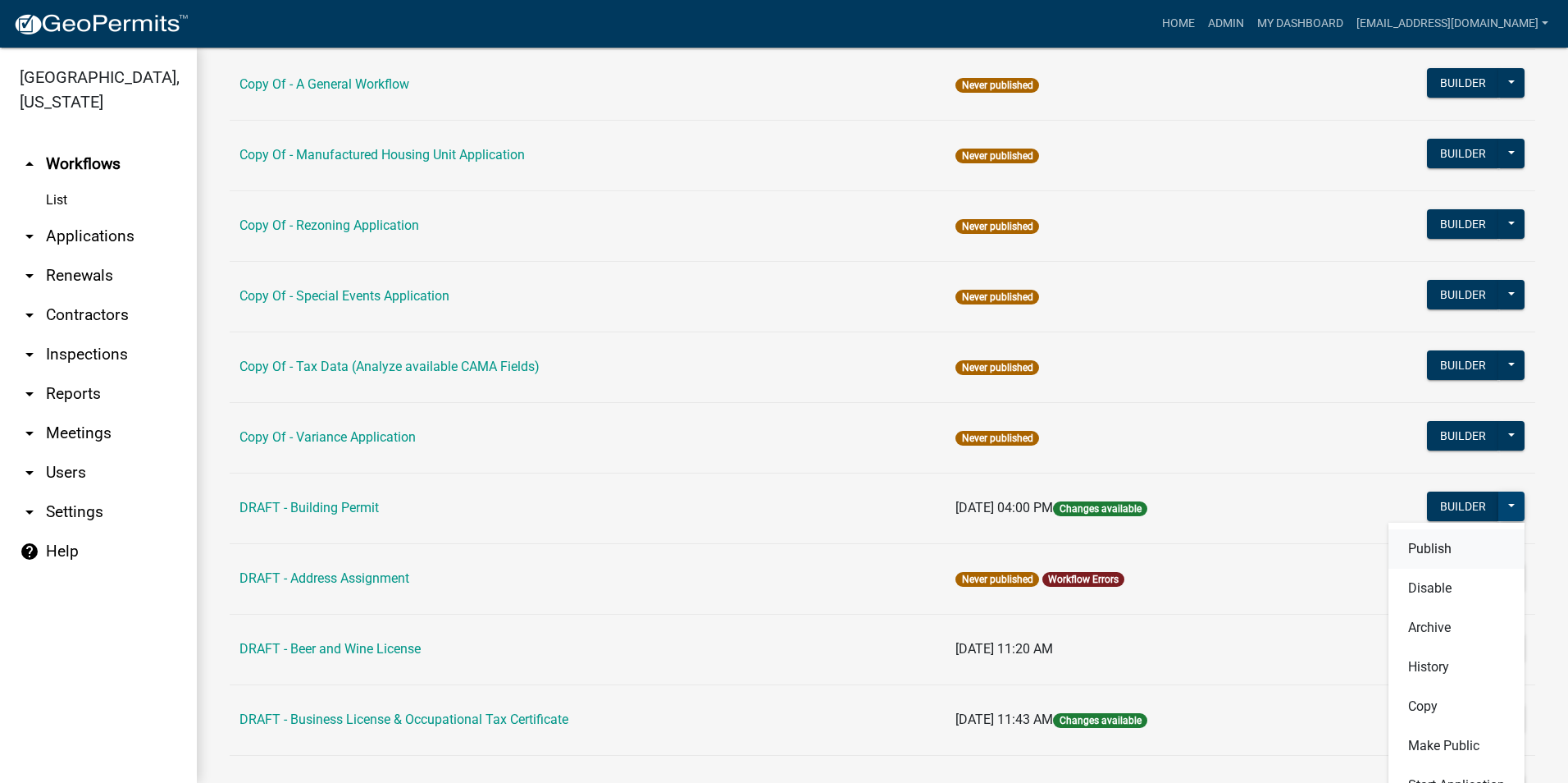
scroll to position [246, 0]
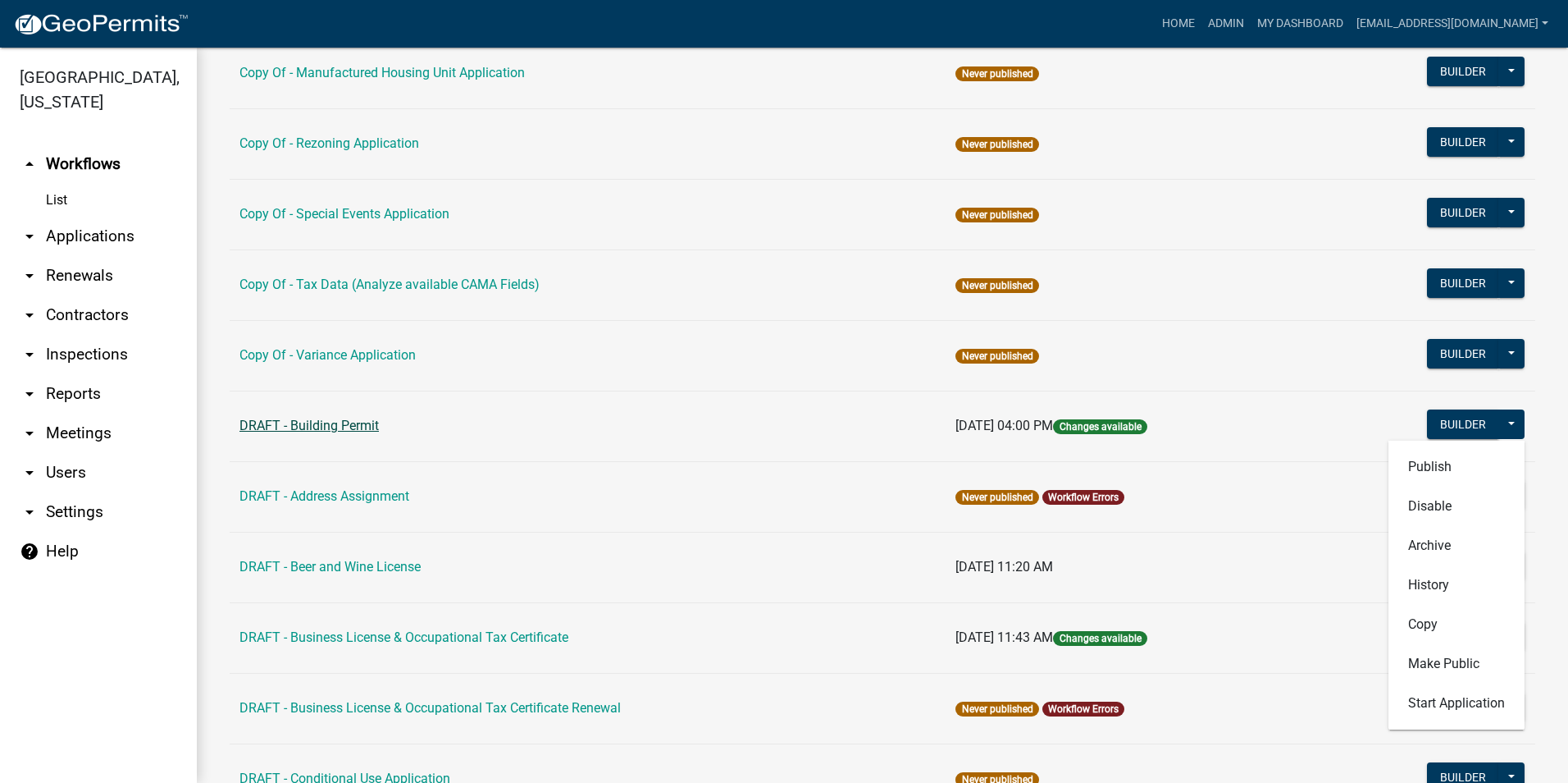
click at [367, 430] on link "DRAFT - Building Permit" at bounding box center [309, 425] width 140 height 16
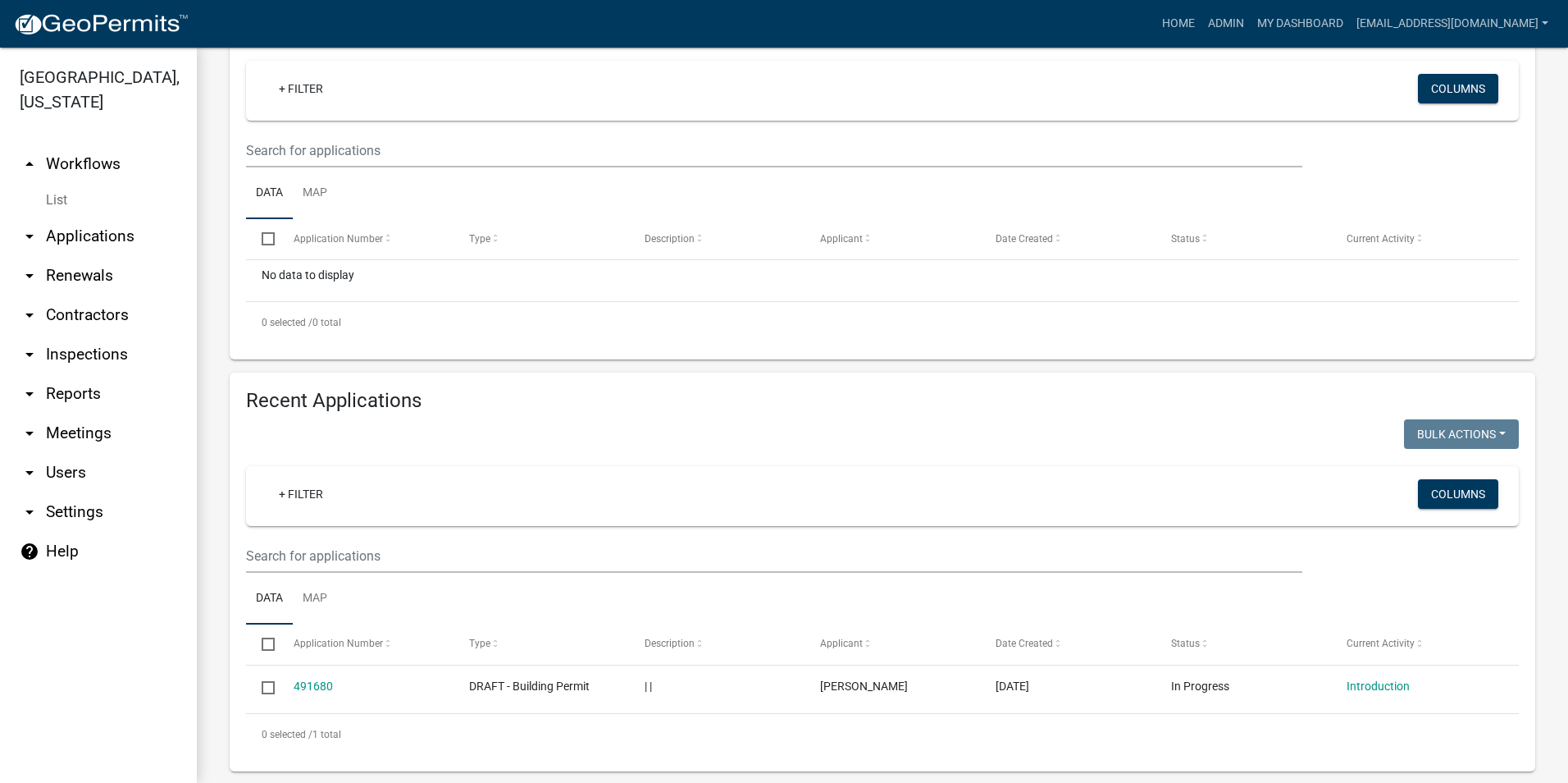
scroll to position [310, 0]
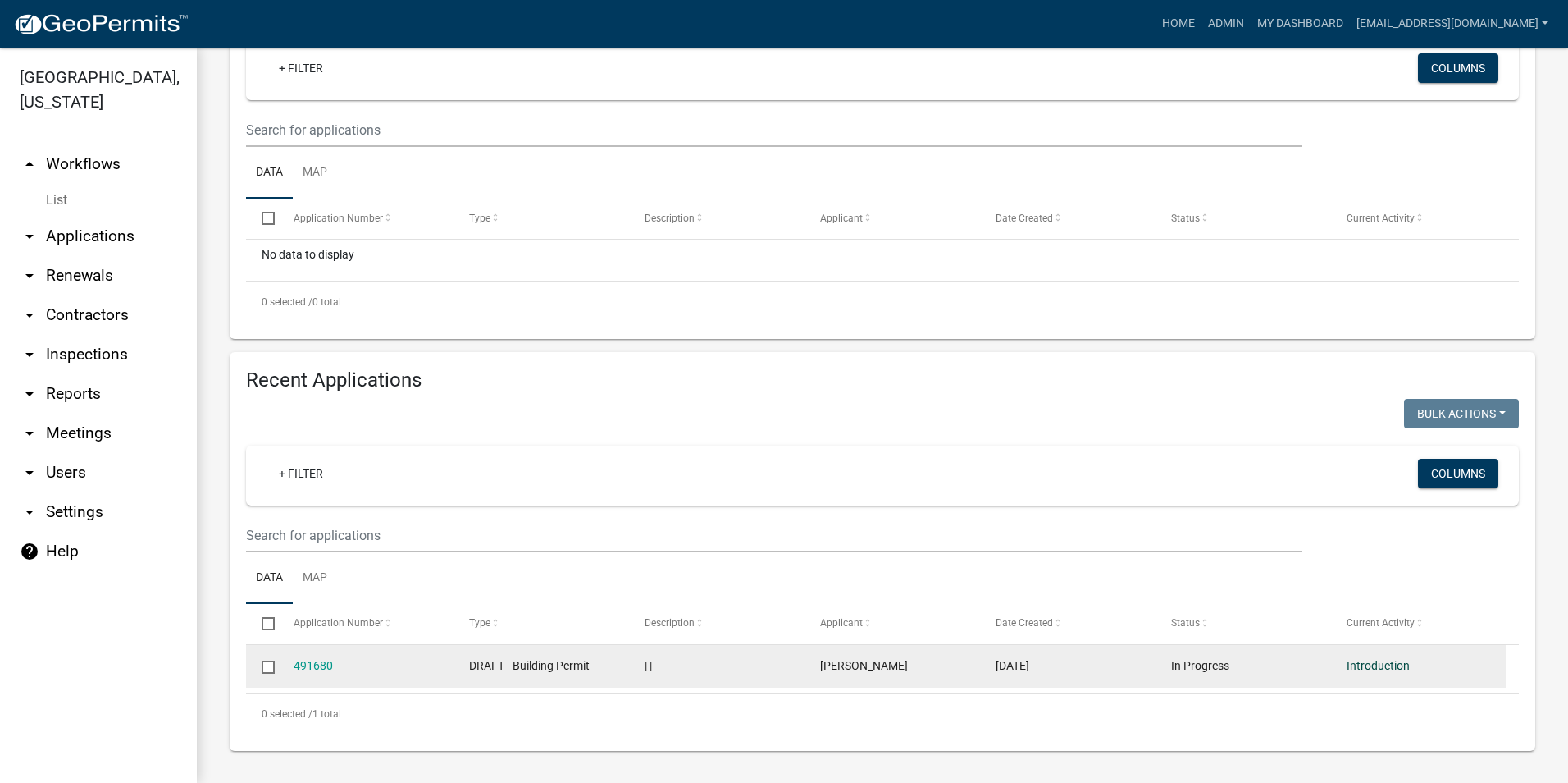
click at [1374, 671] on link "Introduction" at bounding box center [1378, 665] width 63 height 13
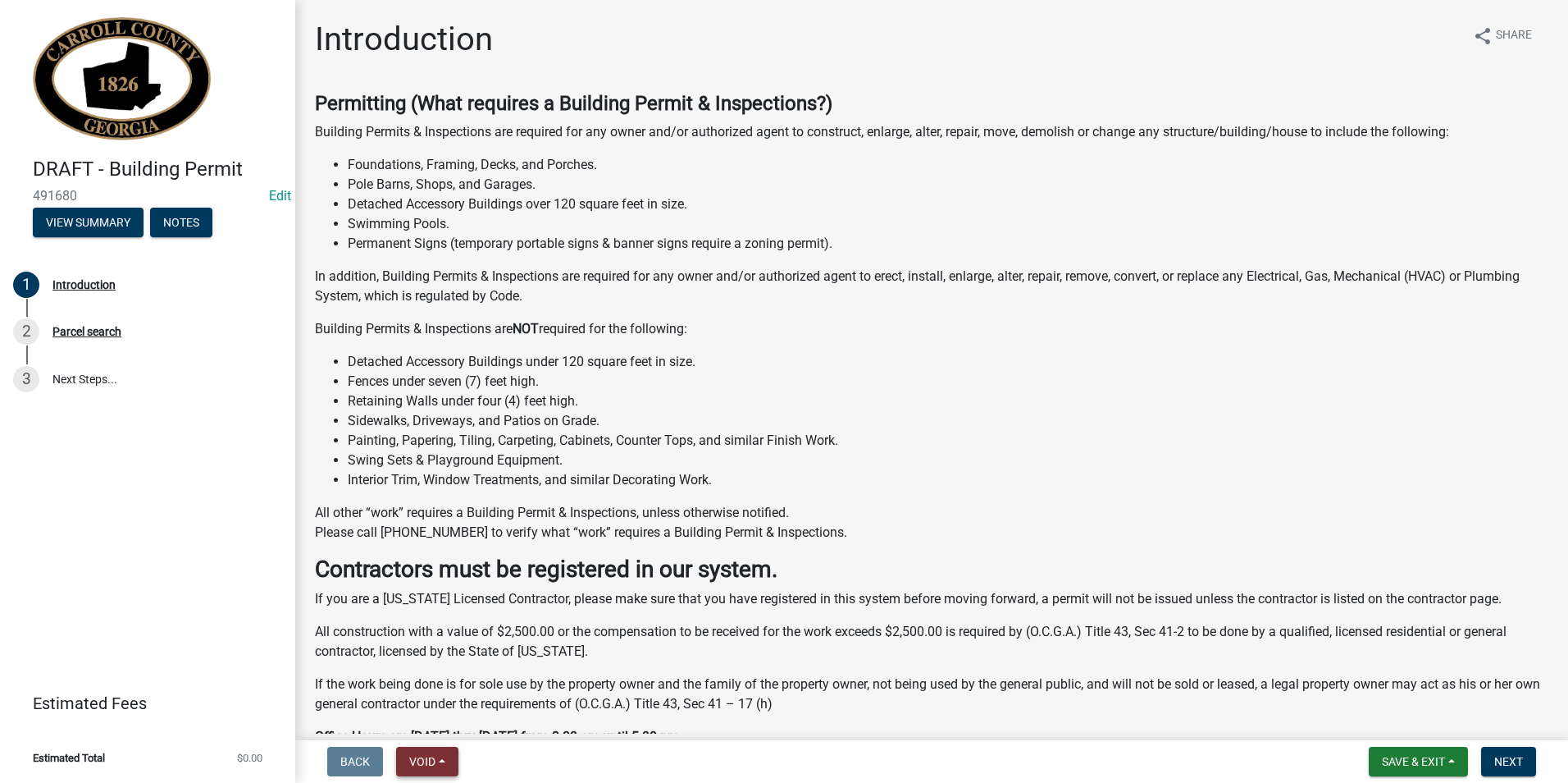
click at [453, 768] on button "Void" at bounding box center [426, 762] width 62 height 30
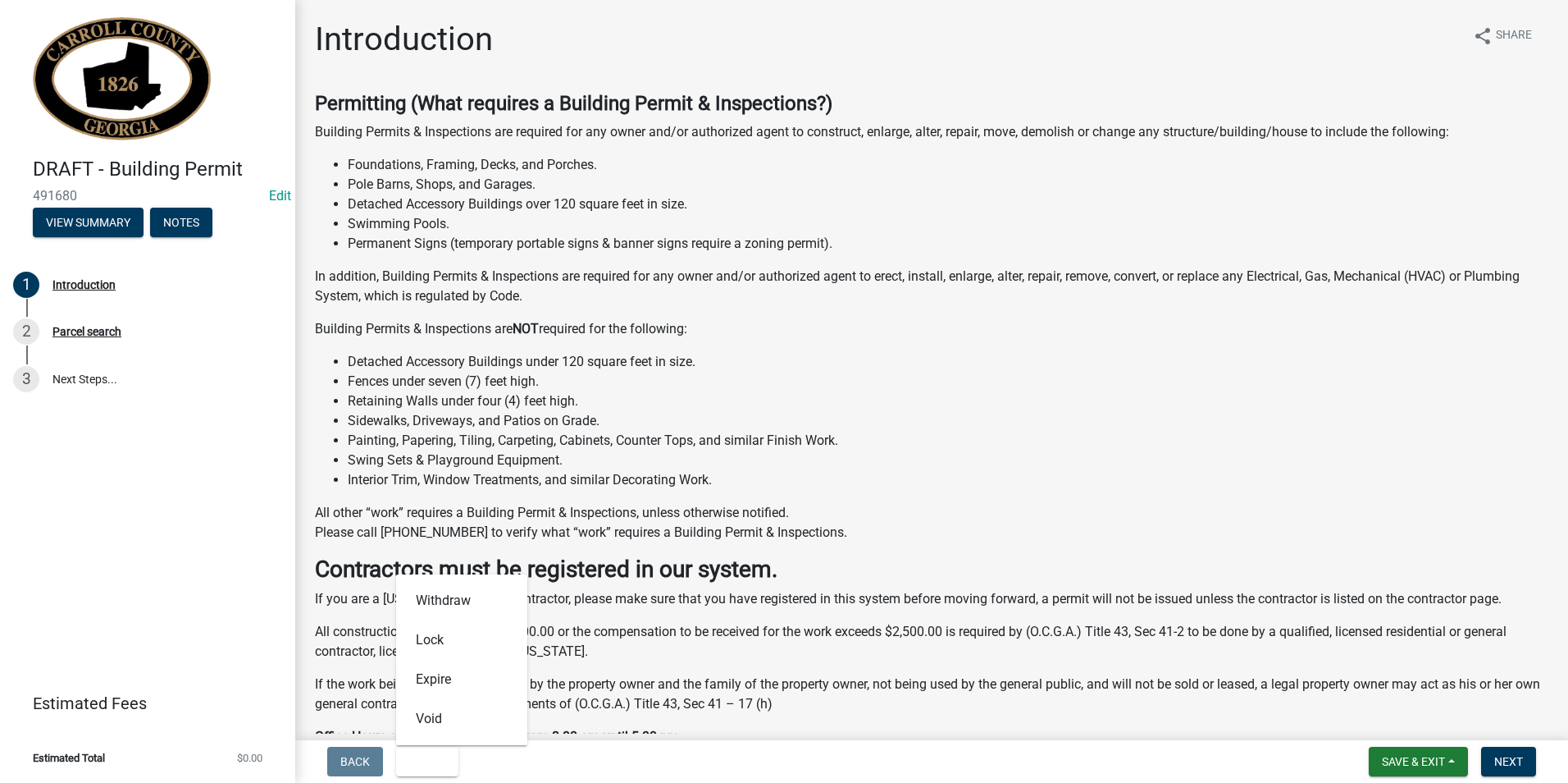
click at [1342, 402] on li "Retaining Walls under four (4) feet high." at bounding box center [948, 401] width 1201 height 19
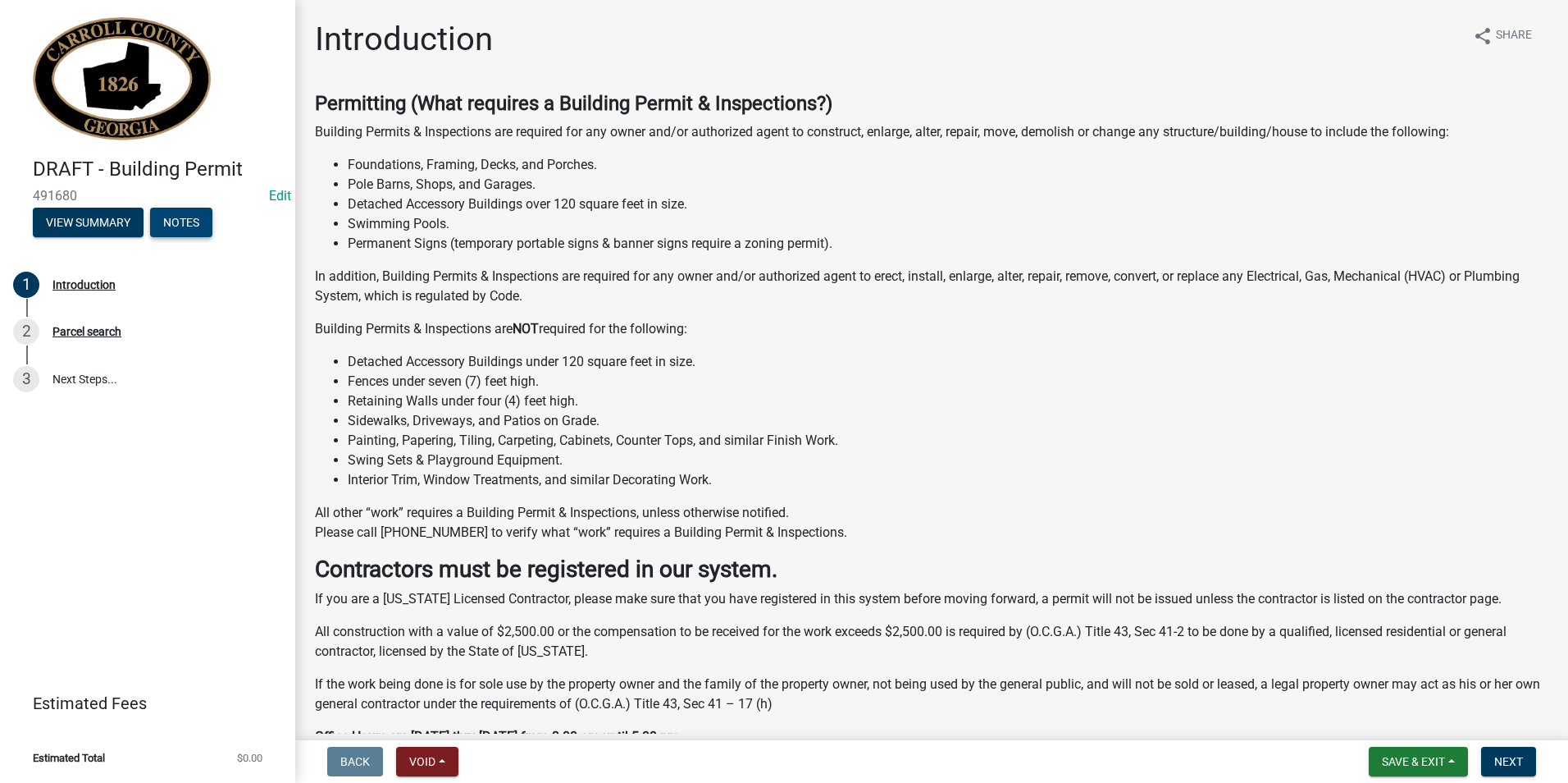
click at [173, 220] on button "Notes" at bounding box center [180, 222] width 62 height 30
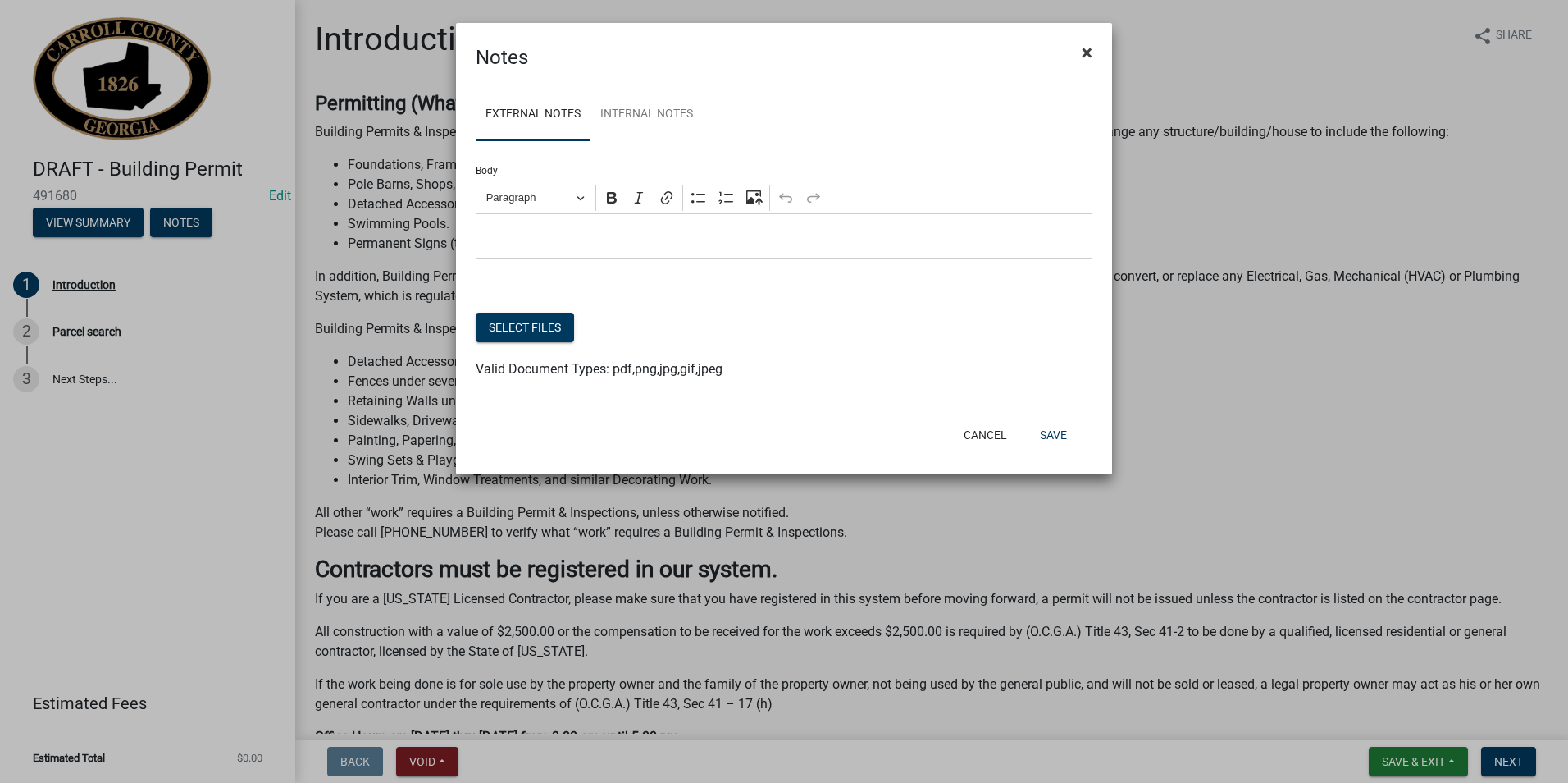
click at [1094, 53] on button "×" at bounding box center [1087, 53] width 37 height 46
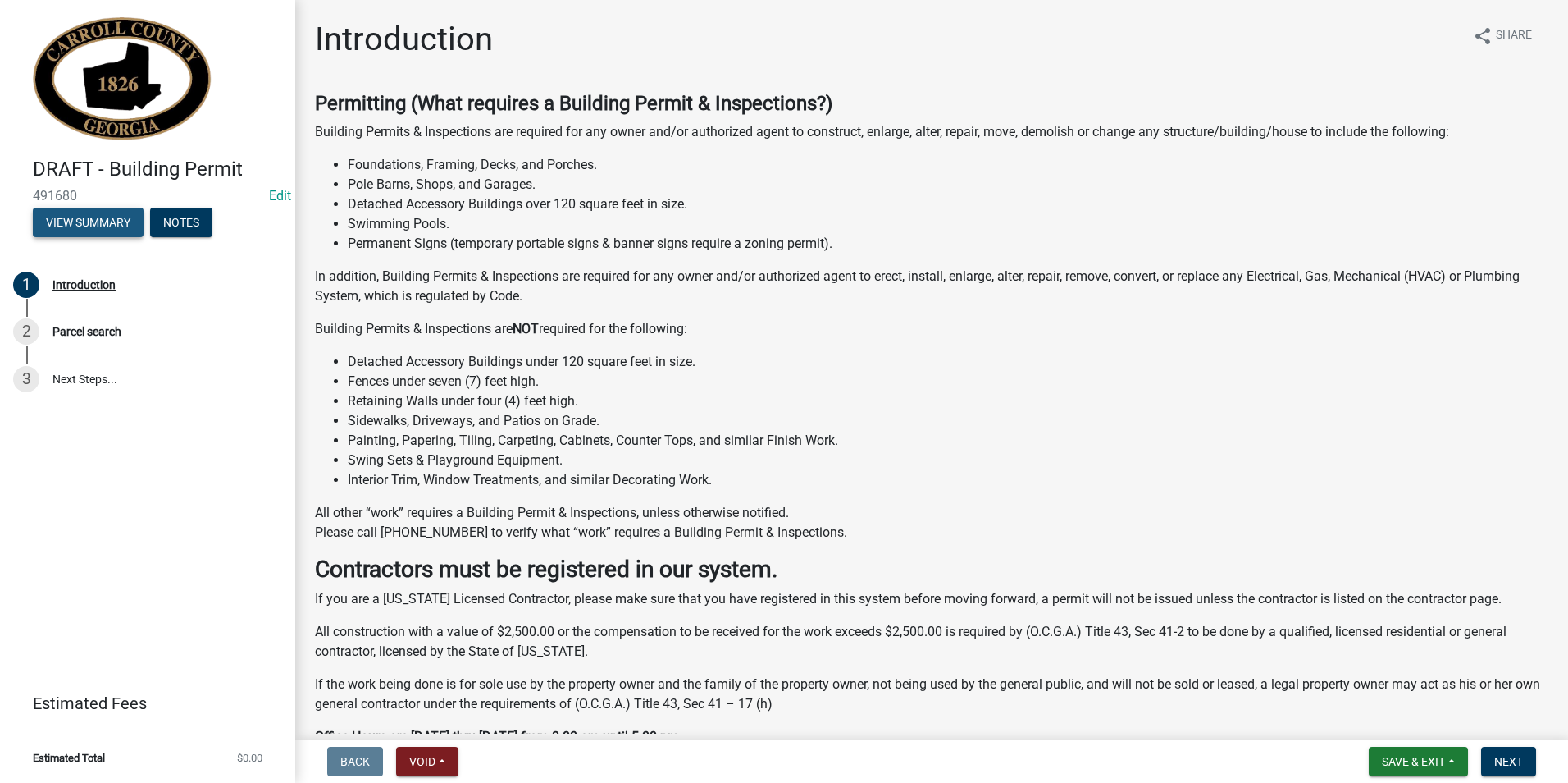
click at [68, 234] on button "View Summary" at bounding box center [88, 222] width 111 height 30
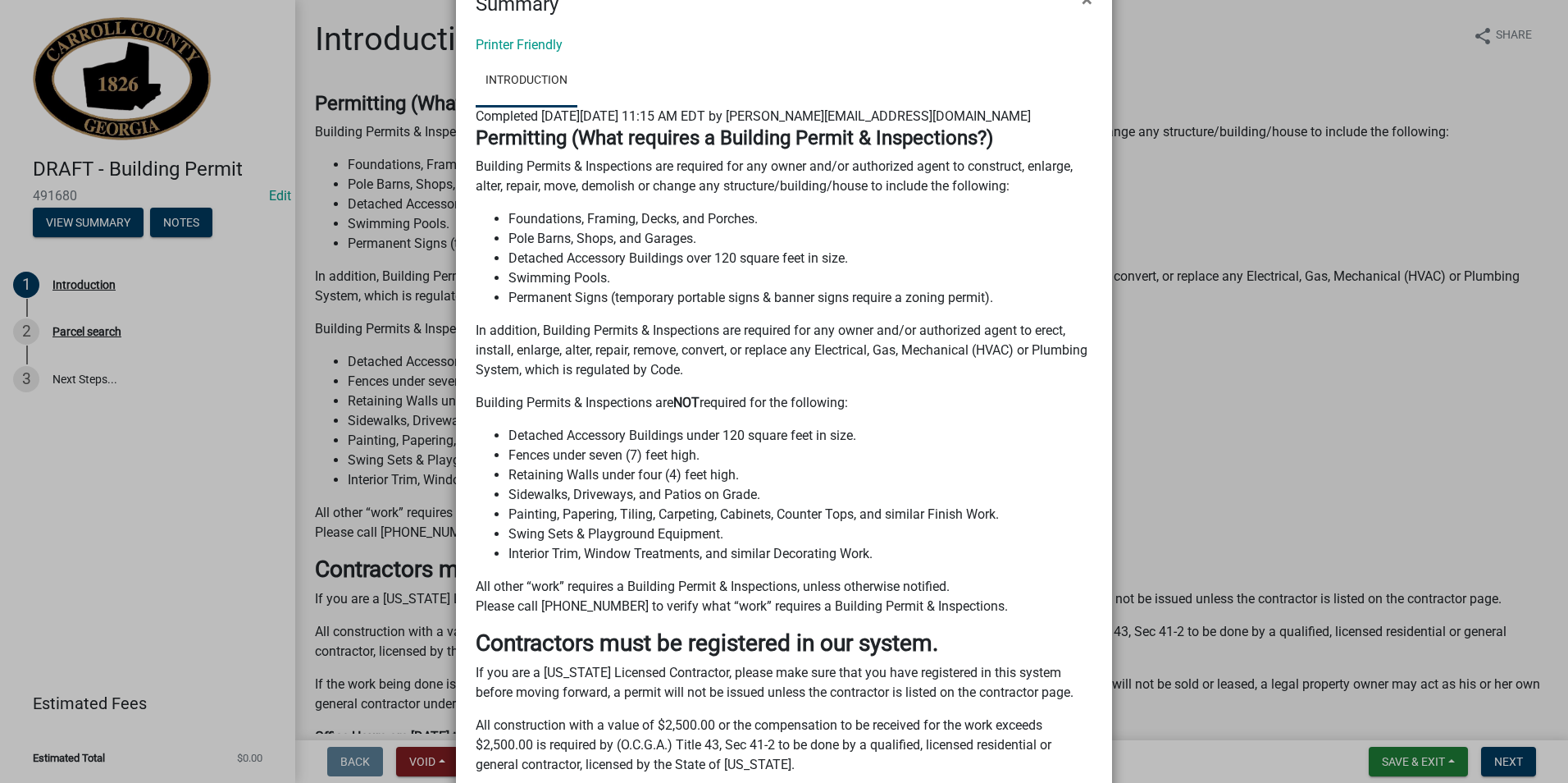
scroll to position [82, 0]
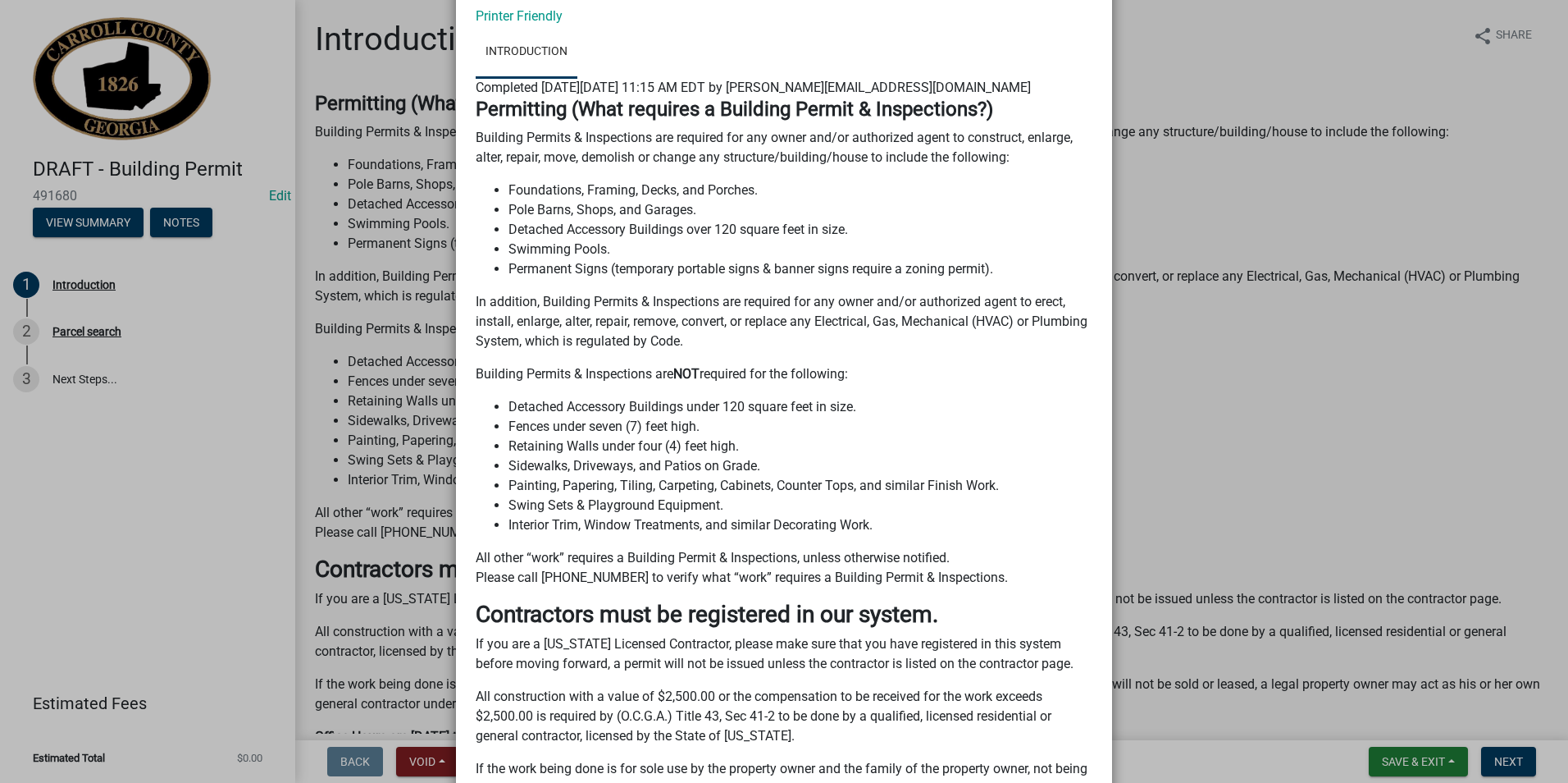
click at [680, 245] on li "Swimming Pools." at bounding box center [800, 249] width 584 height 19
click at [617, 247] on li "Swimming Pools." at bounding box center [800, 249] width 584 height 19
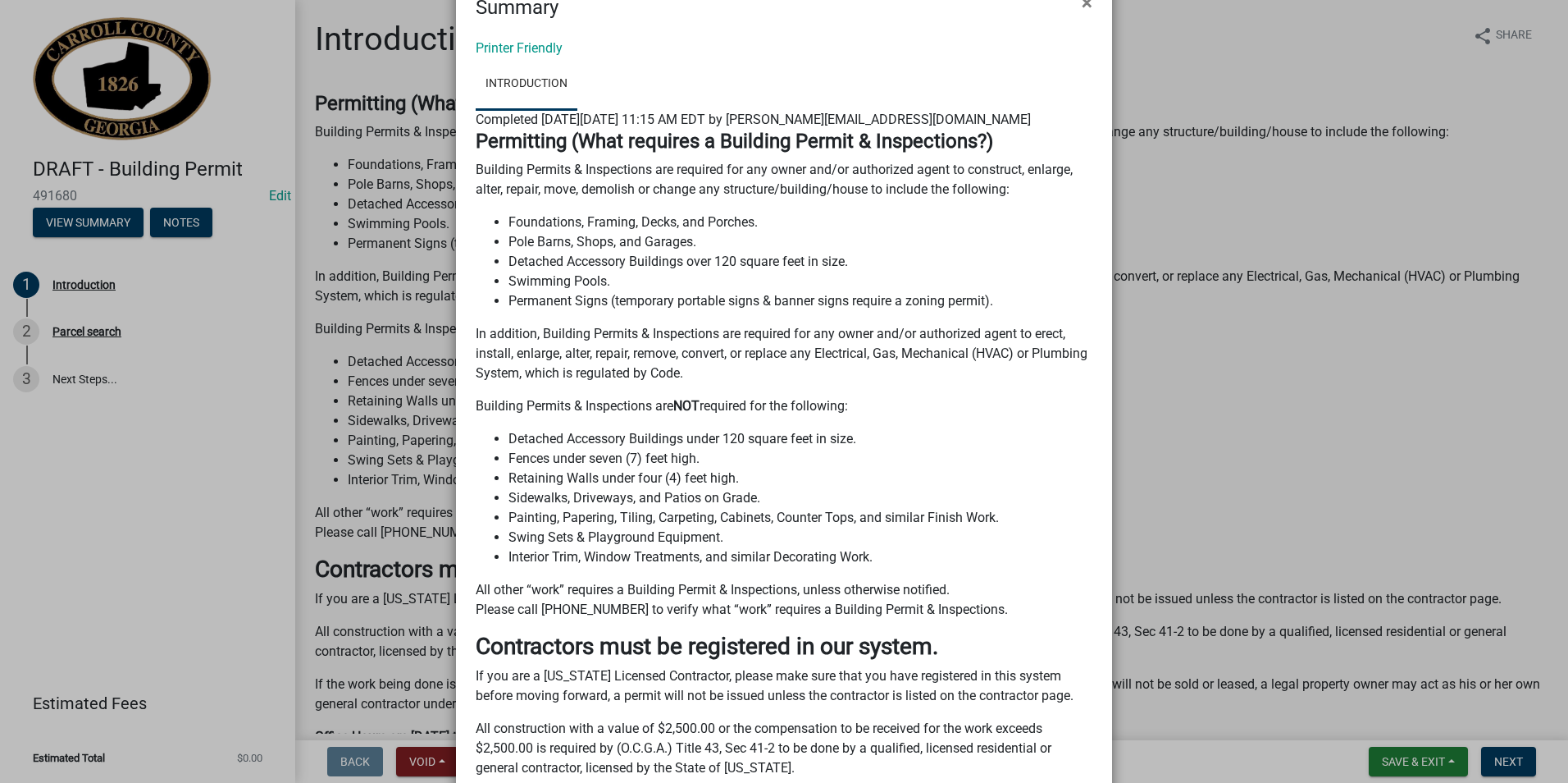
scroll to position [0, 0]
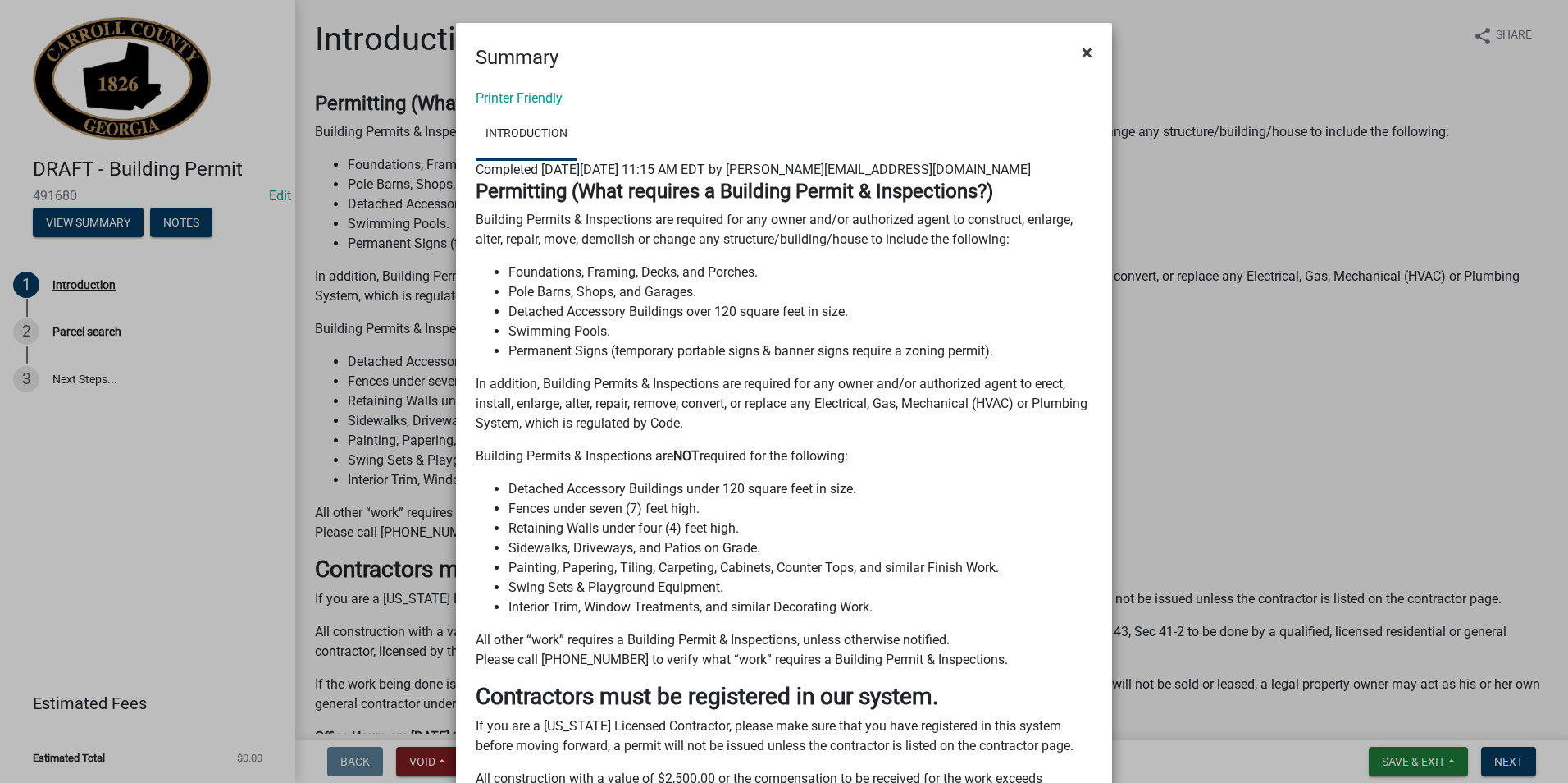
click at [1090, 57] on button "×" at bounding box center [1087, 53] width 37 height 46
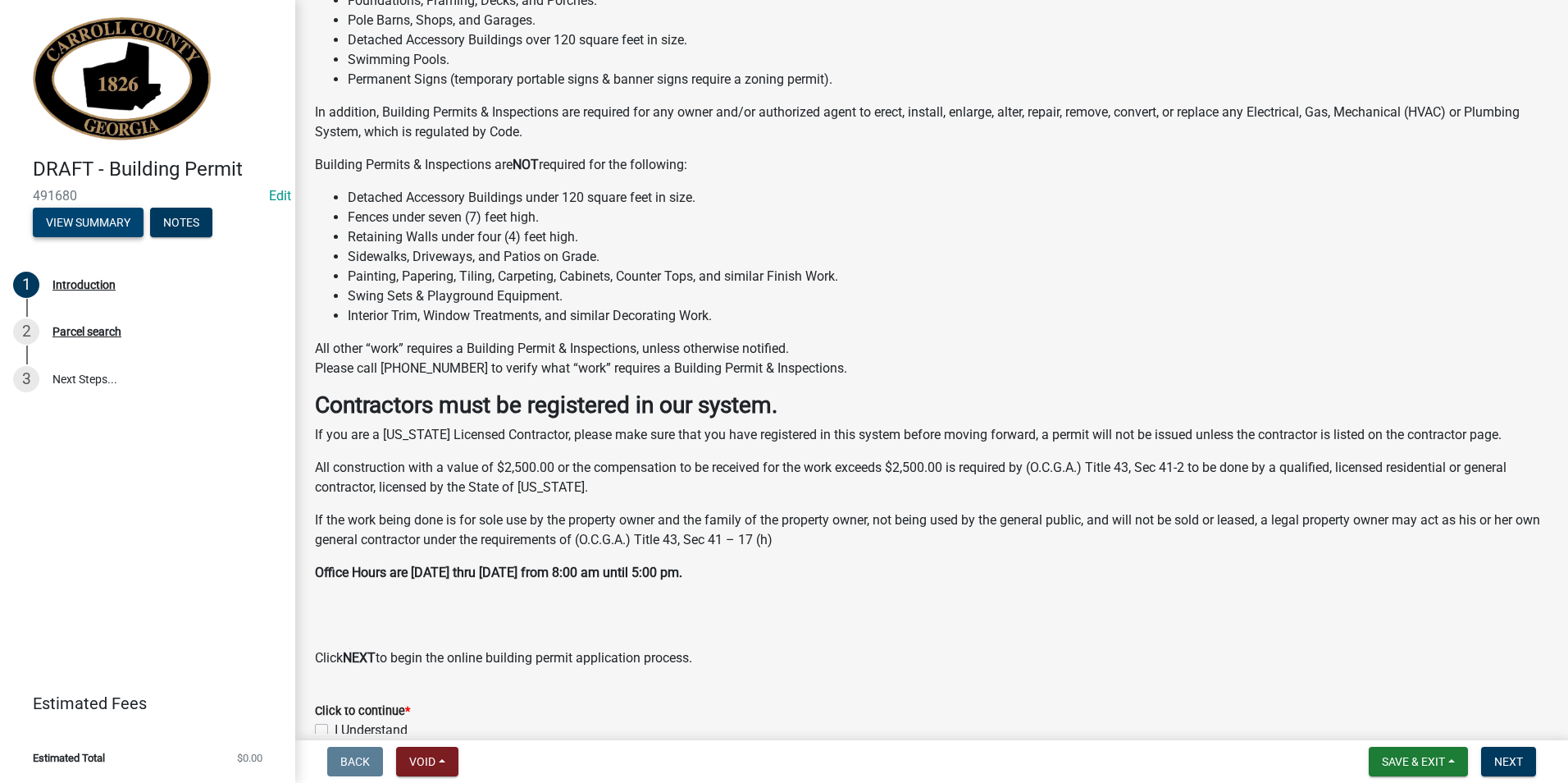
scroll to position [250, 0]
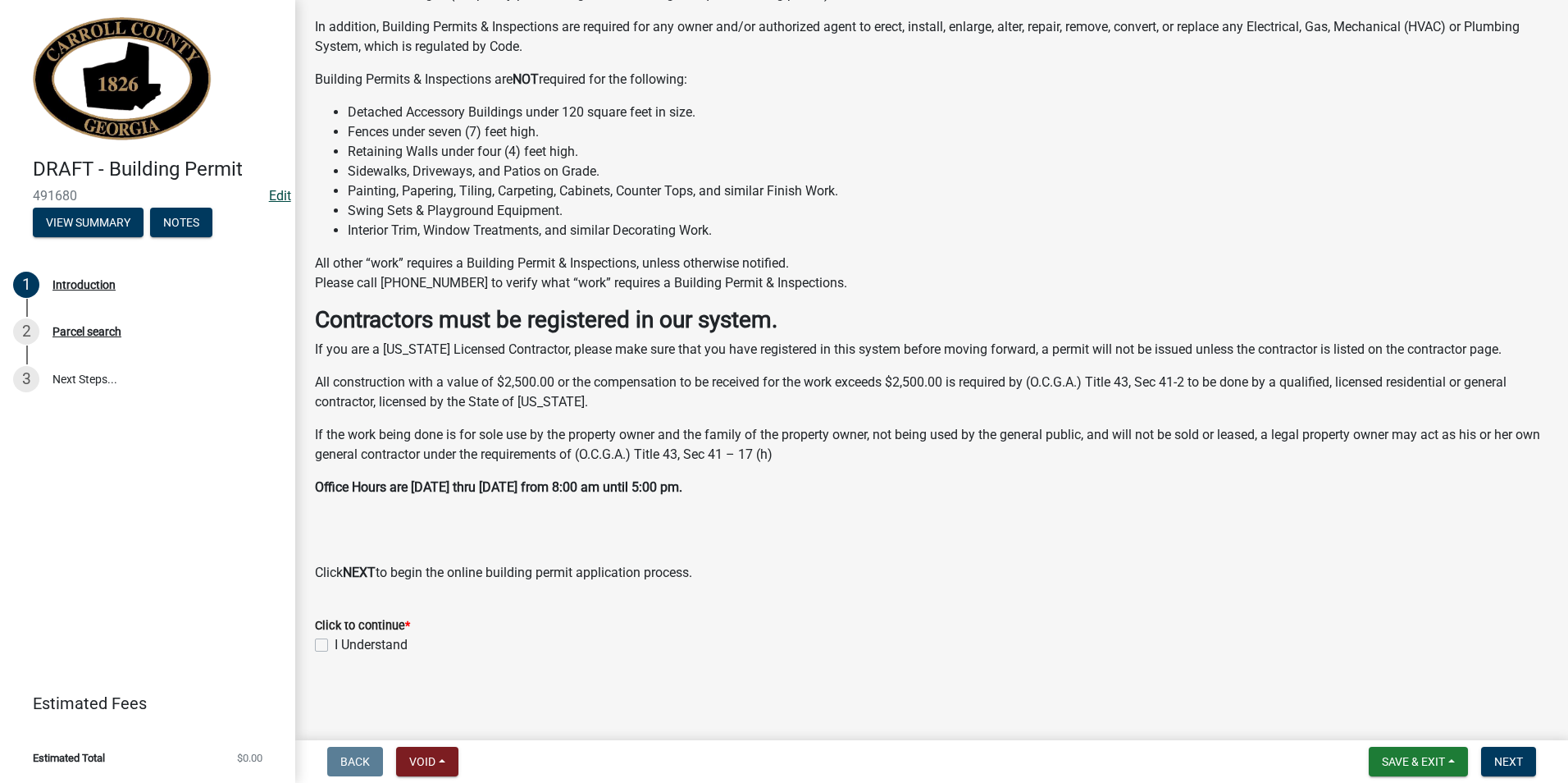
click at [269, 200] on link "Edit" at bounding box center [280, 195] width 22 height 16
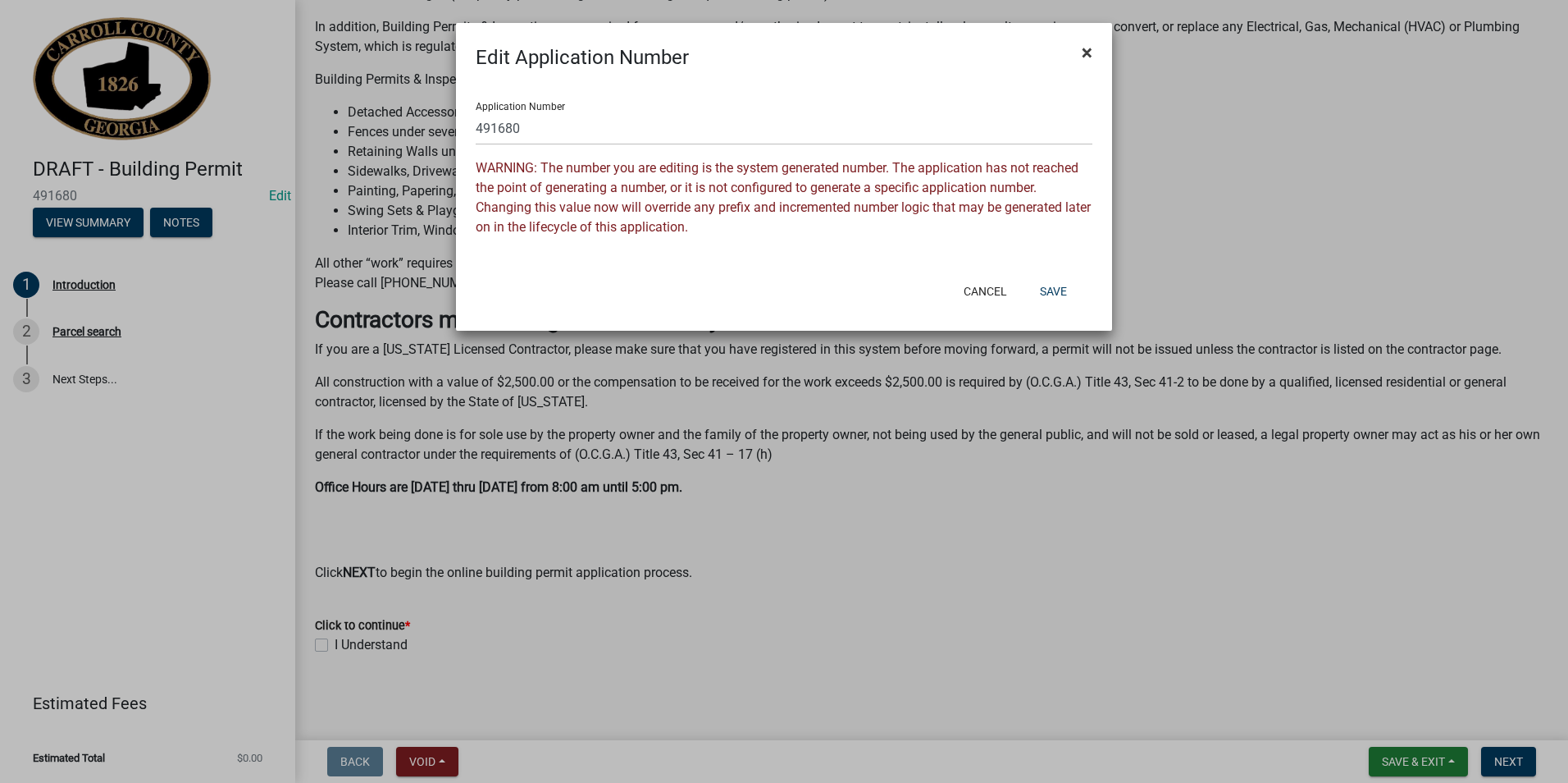
click at [1091, 47] on span "×" at bounding box center [1087, 52] width 11 height 23
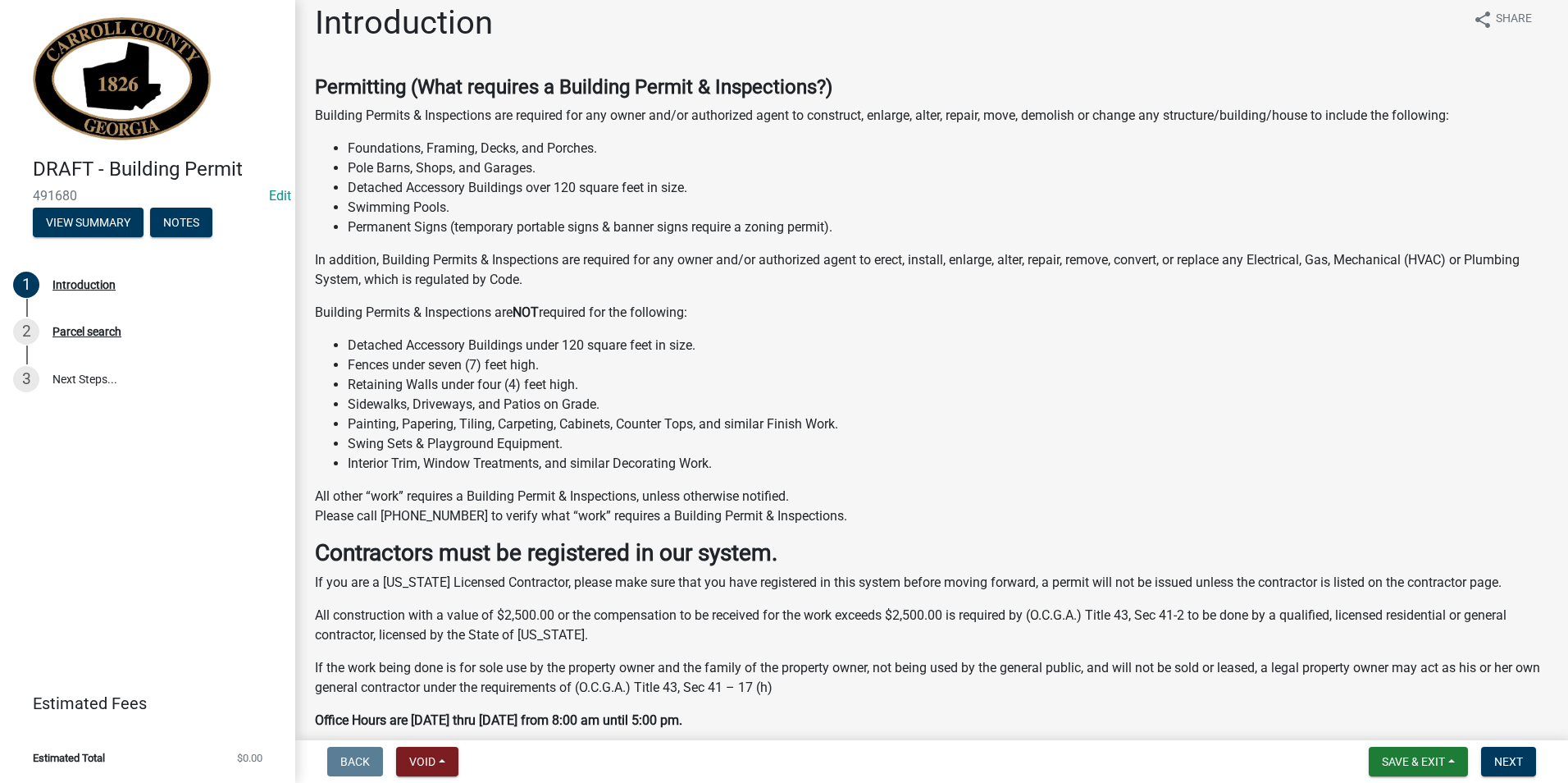
scroll to position [4, 0]
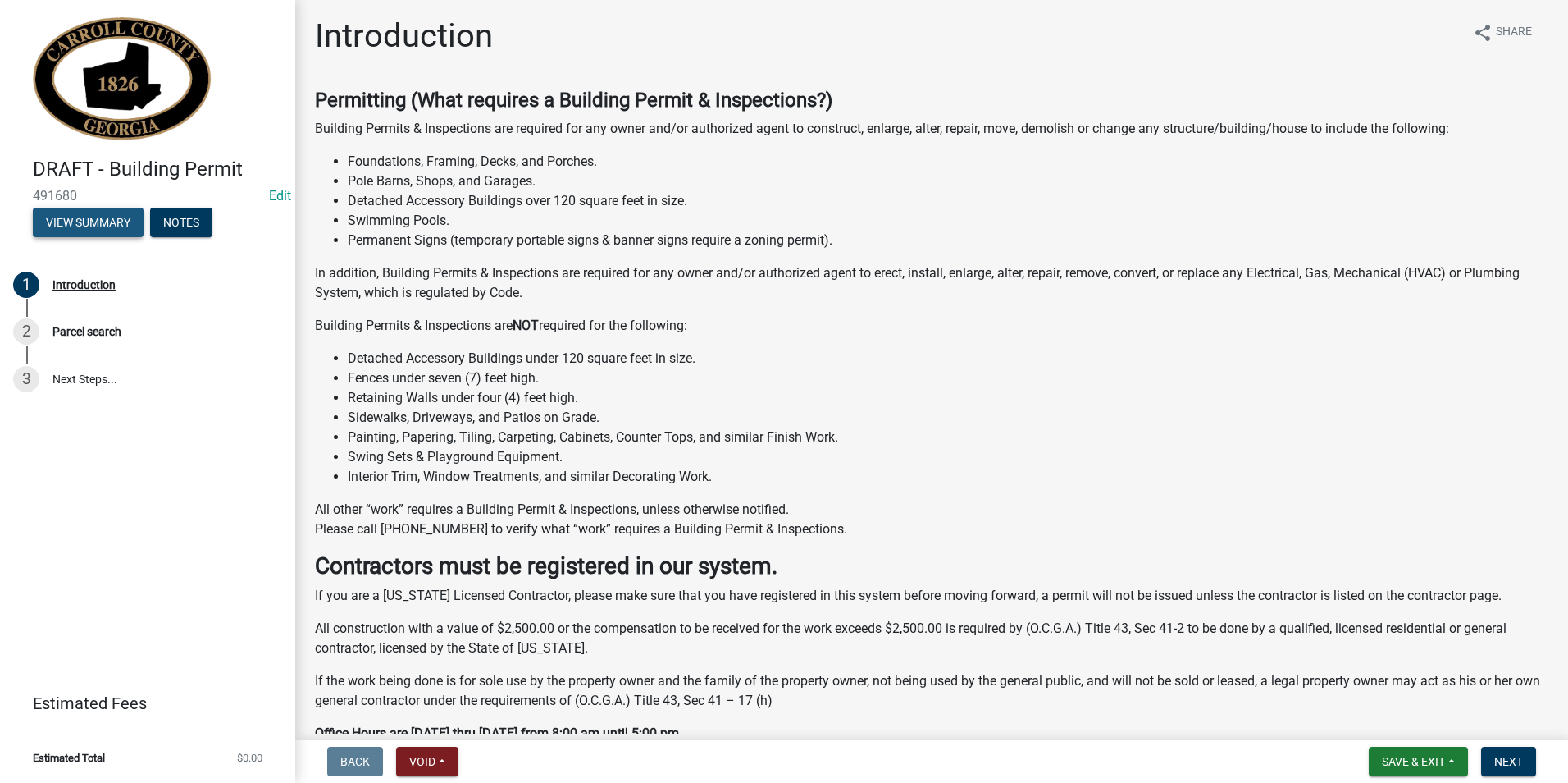
click at [86, 226] on button "View Summary" at bounding box center [88, 222] width 111 height 30
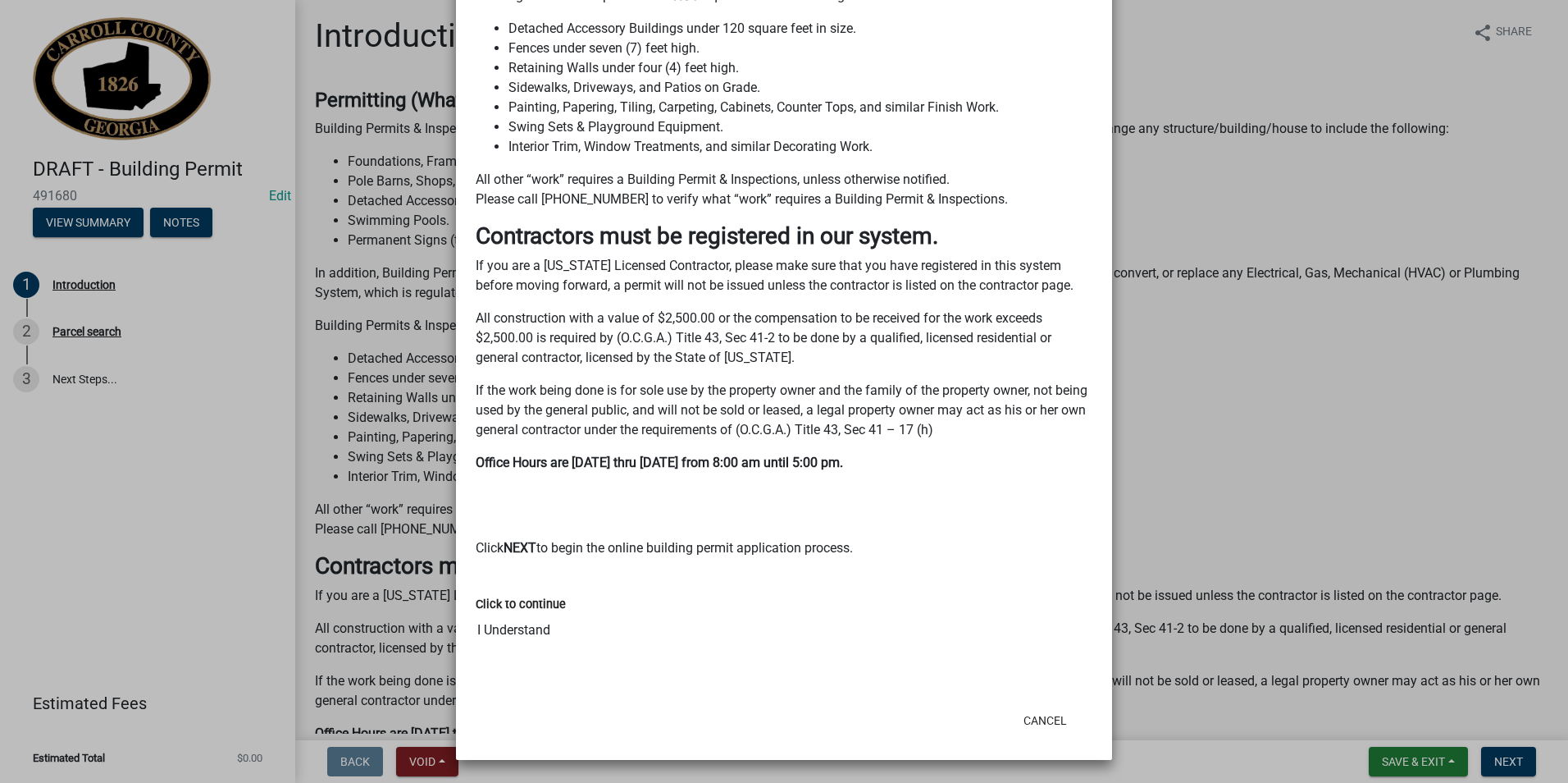
scroll to position [379, 0]
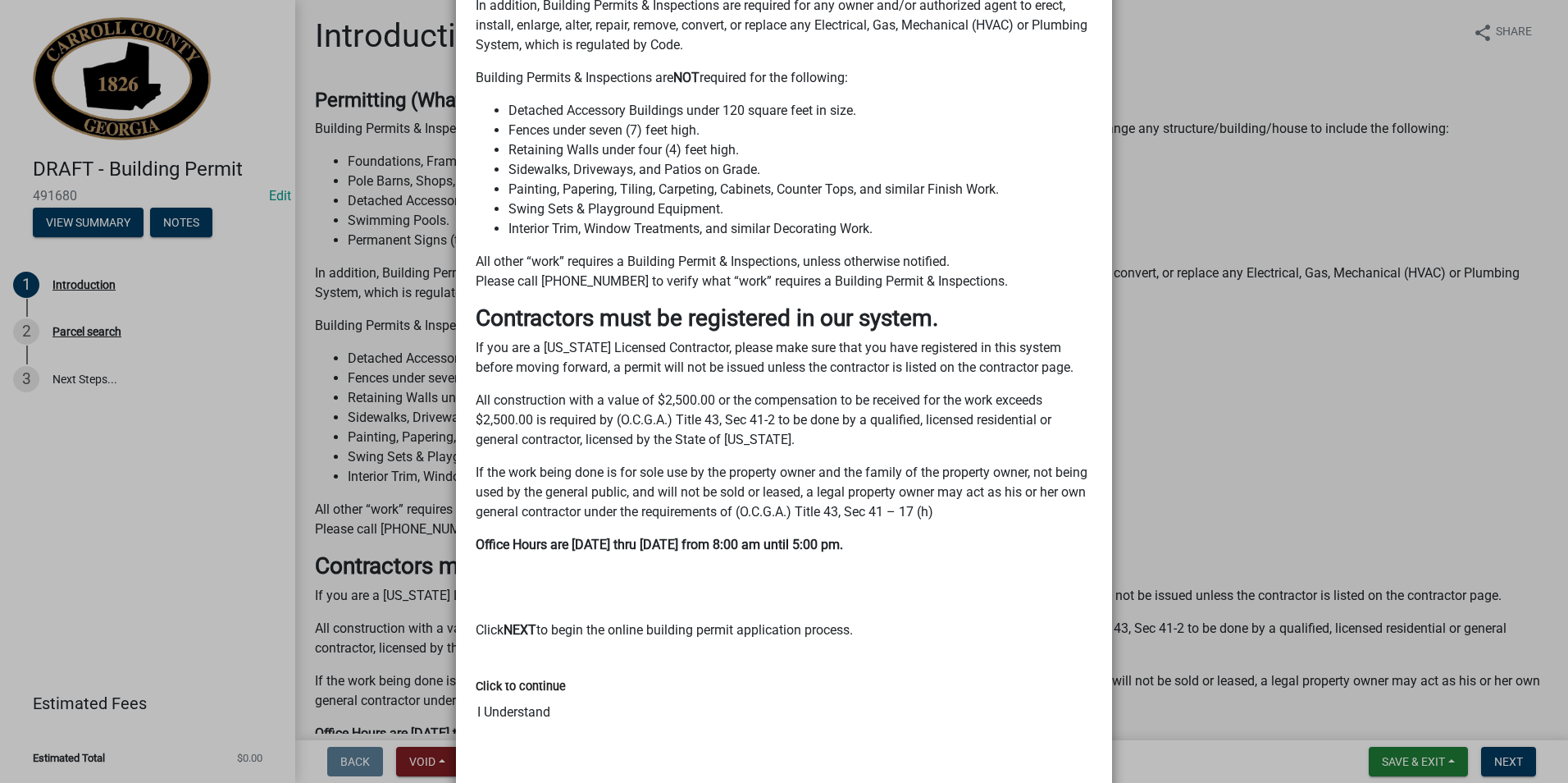
click at [919, 266] on p "All other “work” requires a Building Permit & Inspections, unless otherwise not…" at bounding box center [784, 271] width 617 height 40
drag, startPoint x: 657, startPoint y: 280, endPoint x: 617, endPoint y: 277, distance: 40.1
click at [656, 280] on p "All other “work” requires a Building Permit & Inspections, unless otherwise not…" at bounding box center [784, 271] width 617 height 40
click at [616, 277] on p "All other “work” requires a Building Permit & Inspections, unless otherwise not…" at bounding box center [784, 271] width 617 height 40
click at [618, 277] on p "All other “work” requires a Building Permit & Inspections, unless otherwise not…" at bounding box center [784, 271] width 617 height 40
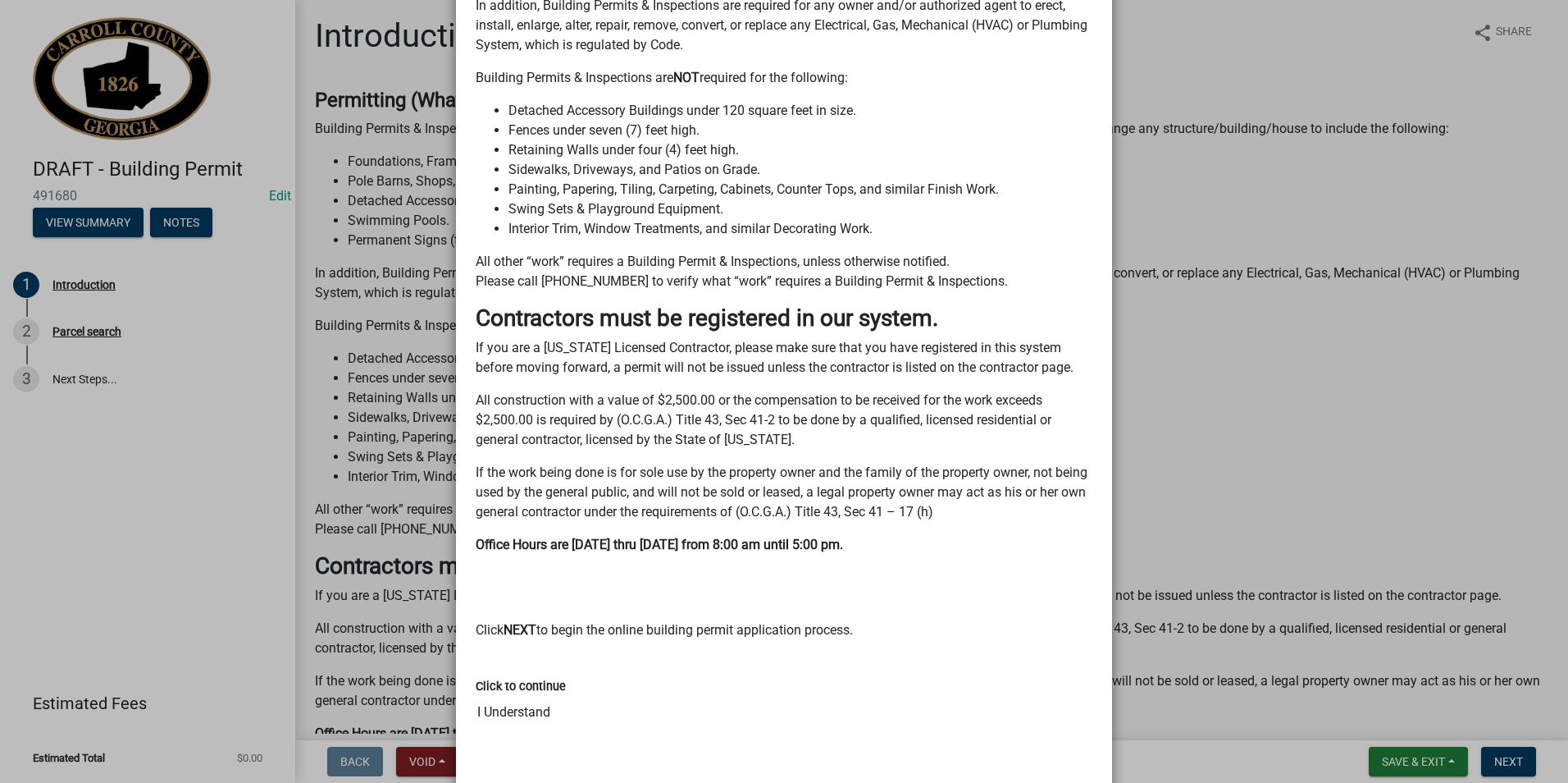
click at [664, 286] on p "All other “work” requires a Building Permit & Inspections, unless otherwise not…" at bounding box center [784, 271] width 617 height 40
click at [619, 279] on p "All other “work” requires a Building Permit & Inspections, unless otherwise not…" at bounding box center [784, 271] width 617 height 40
click at [616, 280] on p "All other “work” requires a Building Permit & Inspections, unless otherwise not…" at bounding box center [784, 271] width 617 height 40
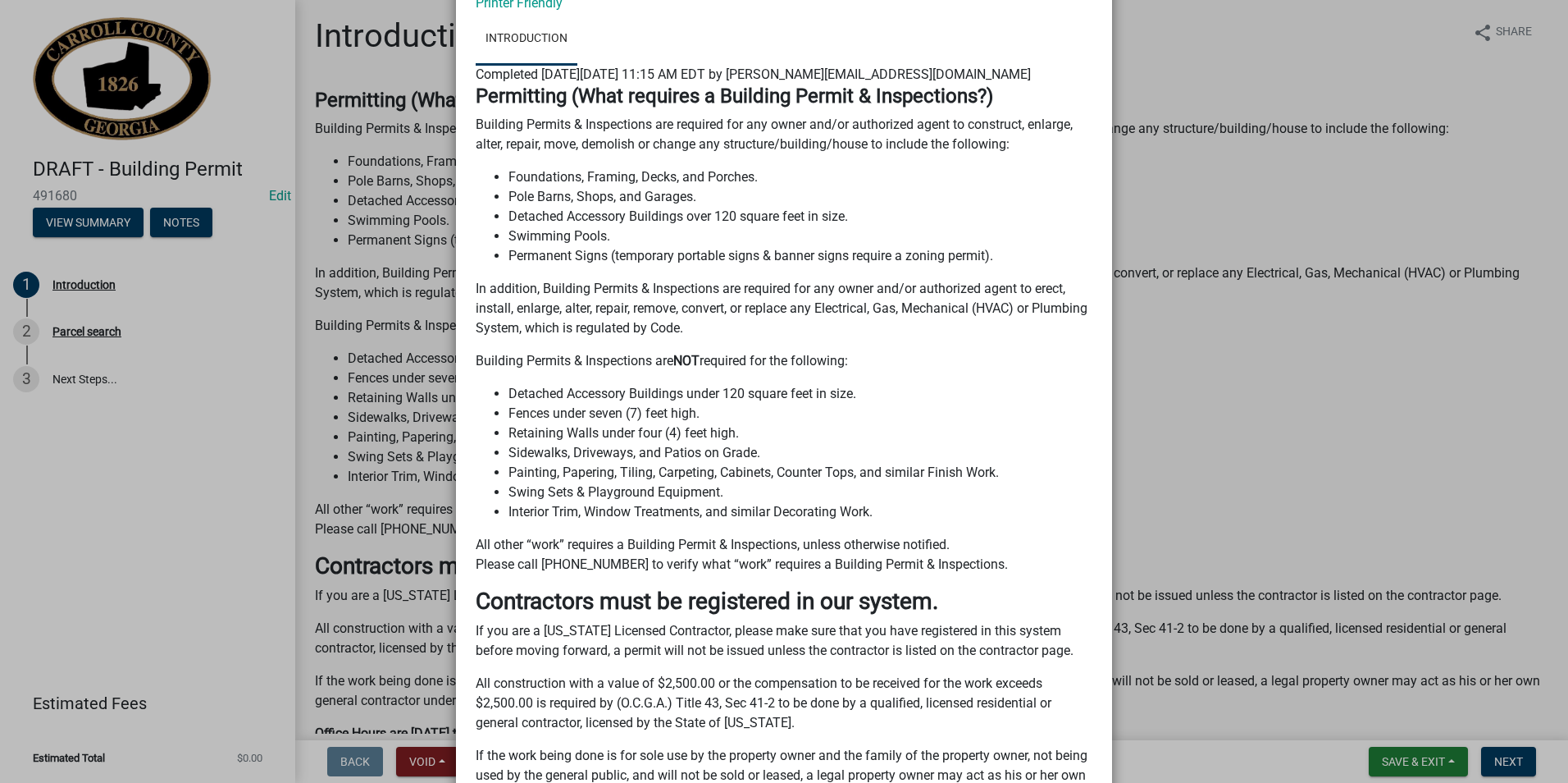
scroll to position [132, 0]
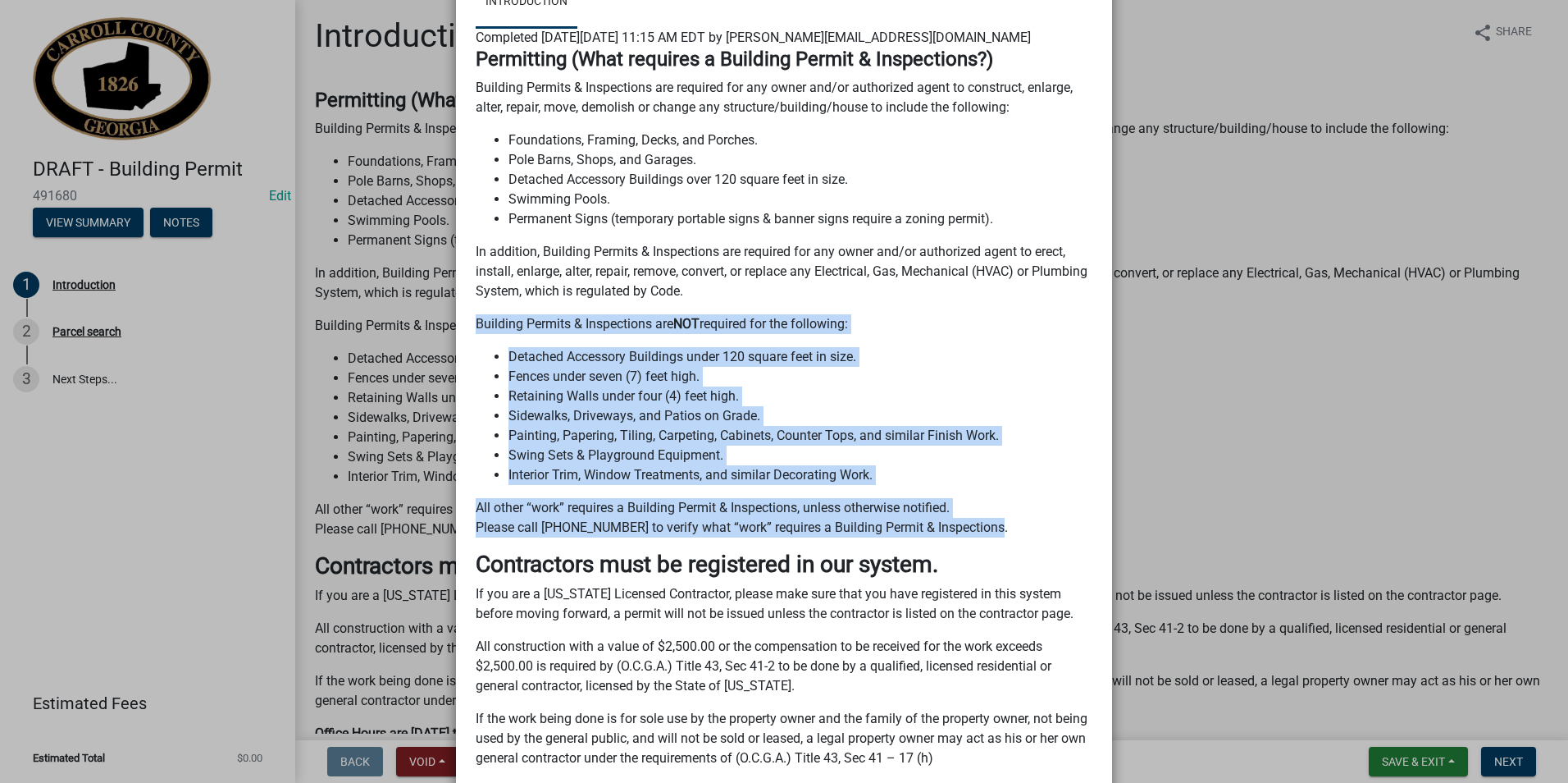
drag, startPoint x: 470, startPoint y: 322, endPoint x: 997, endPoint y: 529, distance: 566.2
click at [997, 529] on div "Permitting (What requires a Building Permit & Inspections?) Building Permits & …" at bounding box center [784, 466] width 617 height 839
drag, startPoint x: 997, startPoint y: 529, endPoint x: 934, endPoint y: 319, distance: 219.2
click at [934, 319] on p "Building Permits & Inspections are NOT required for the following:" at bounding box center [784, 324] width 617 height 19
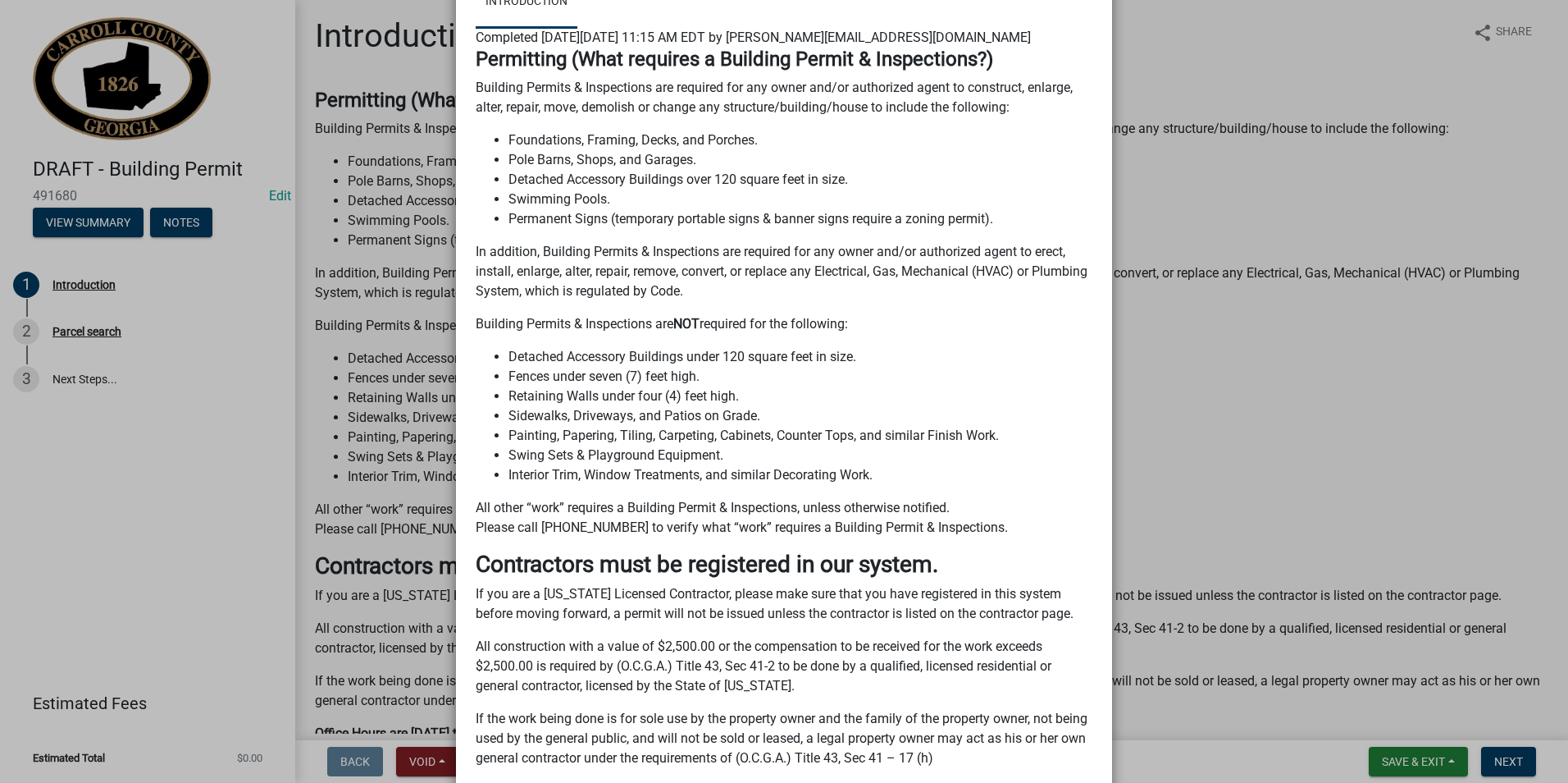
scroll to position [0, 0]
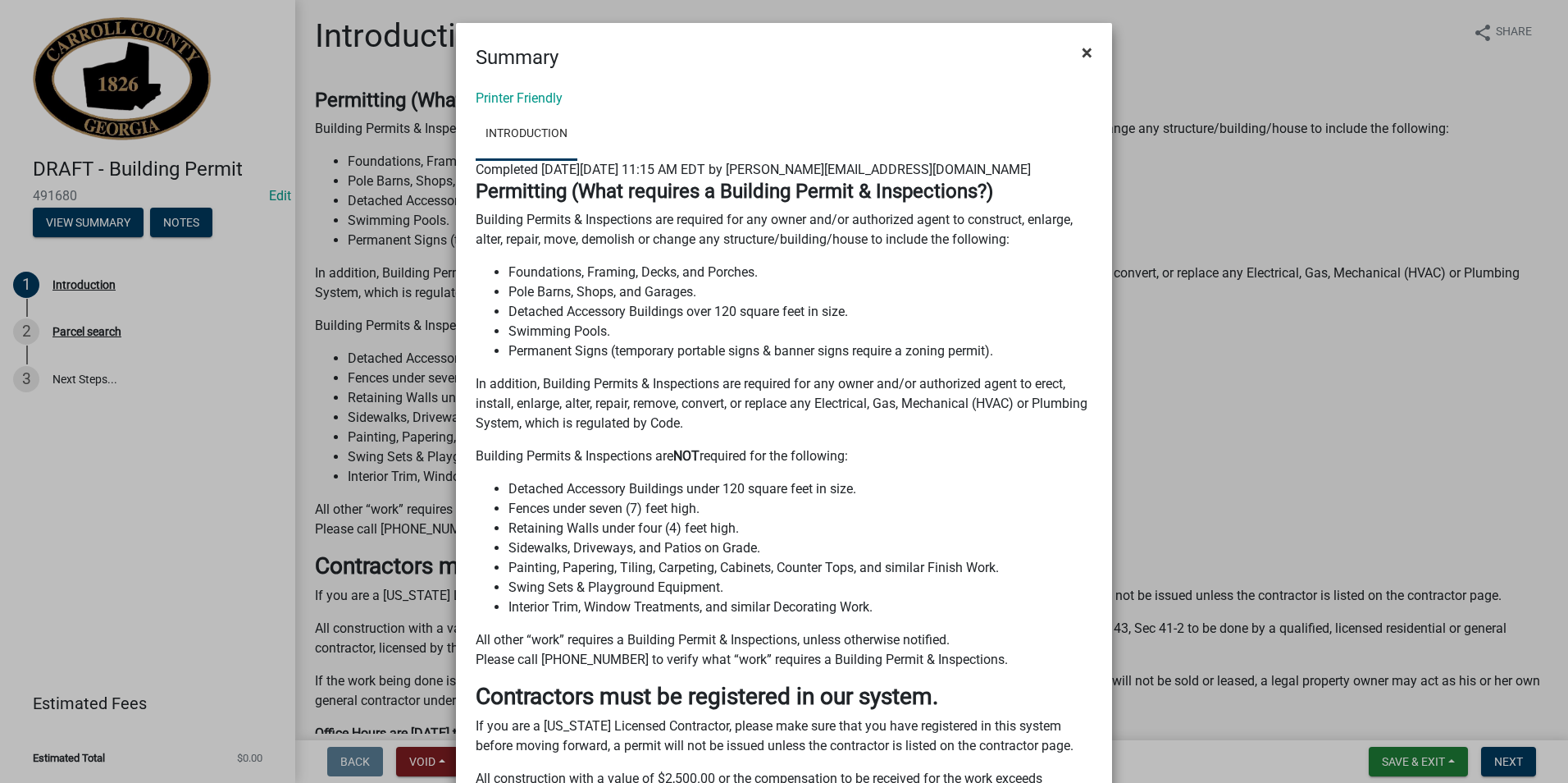
click at [1084, 56] on span "×" at bounding box center [1087, 52] width 11 height 23
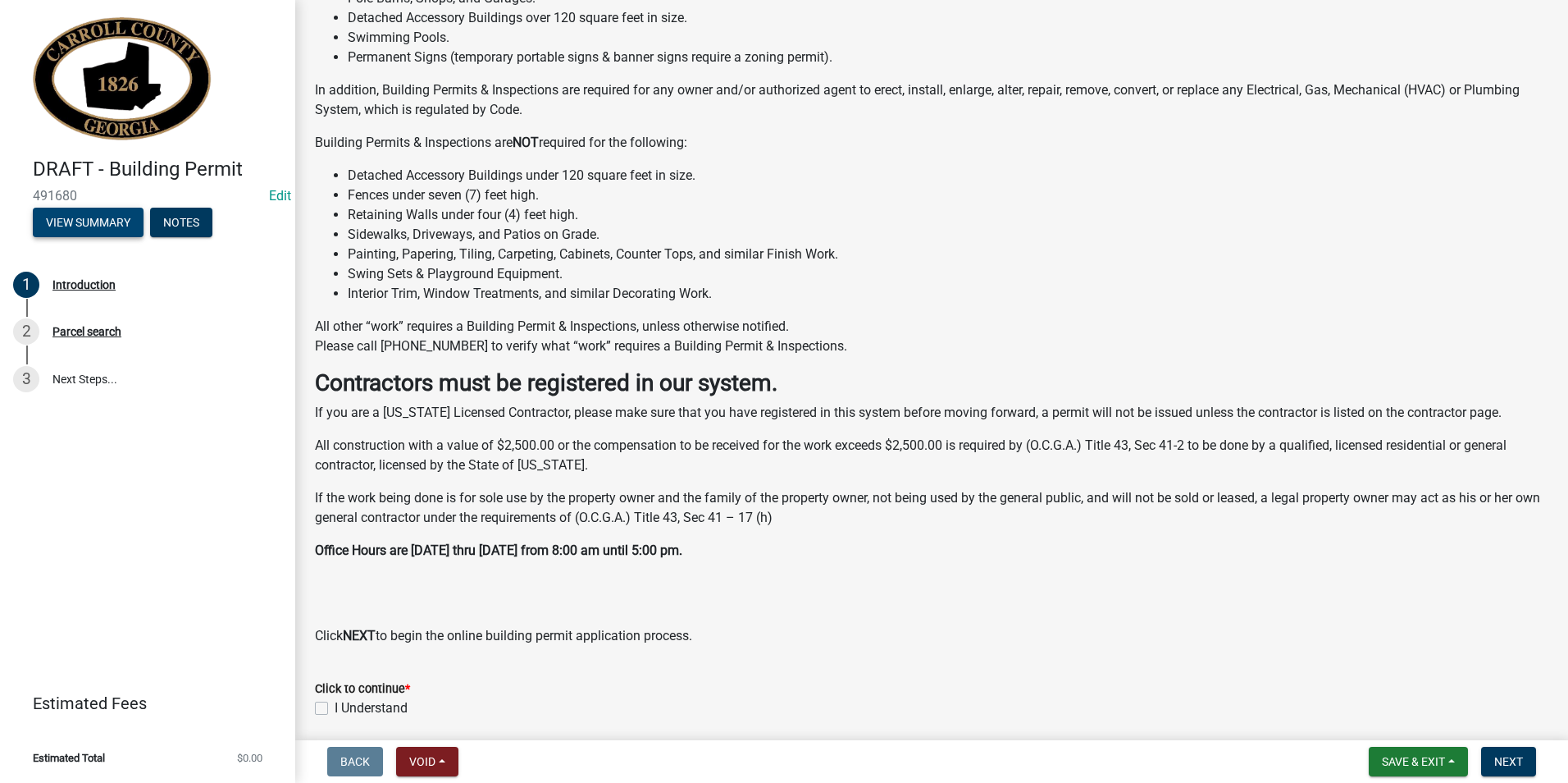
scroll to position [250, 0]
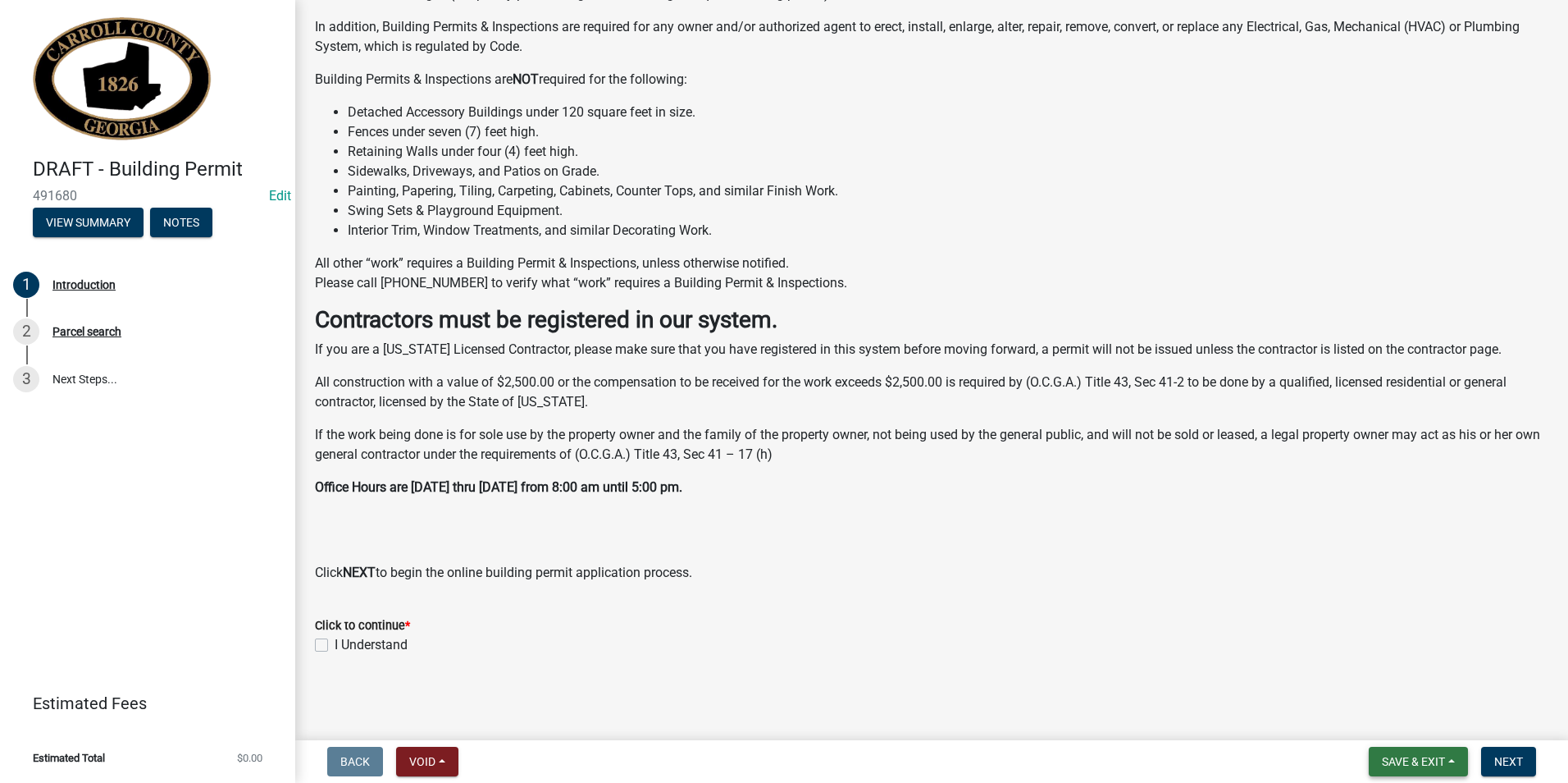
click at [1442, 764] on span "Save & Exit" at bounding box center [1414, 762] width 63 height 13
click at [791, 553] on div "Permitting (What requires a Building Permit & Inspections?) Building Permits & …" at bounding box center [931, 213] width 1233 height 740
click at [276, 200] on link "Edit" at bounding box center [280, 195] width 22 height 16
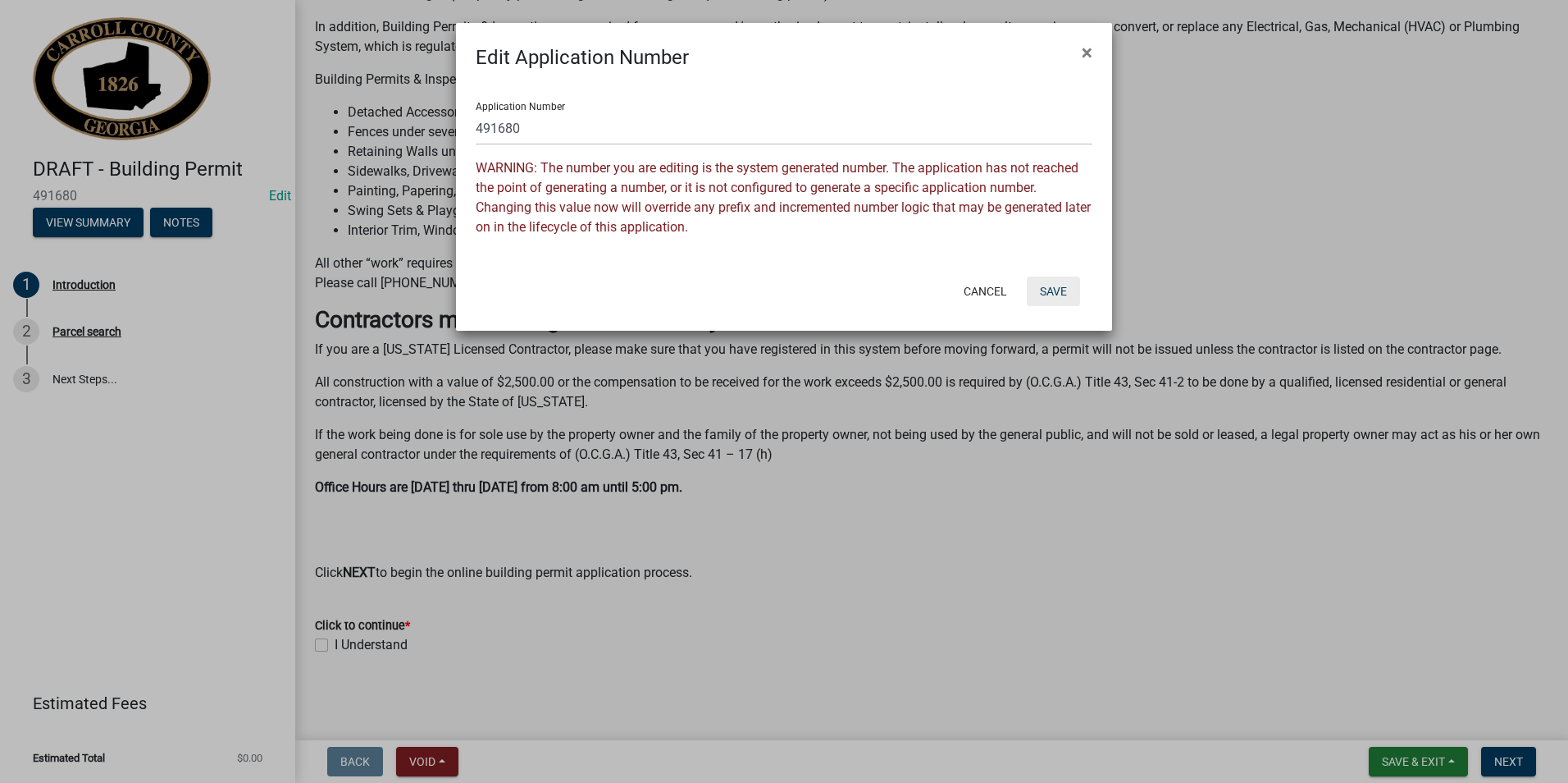
click at [1050, 297] on button "Save" at bounding box center [1054, 292] width 54 height 30
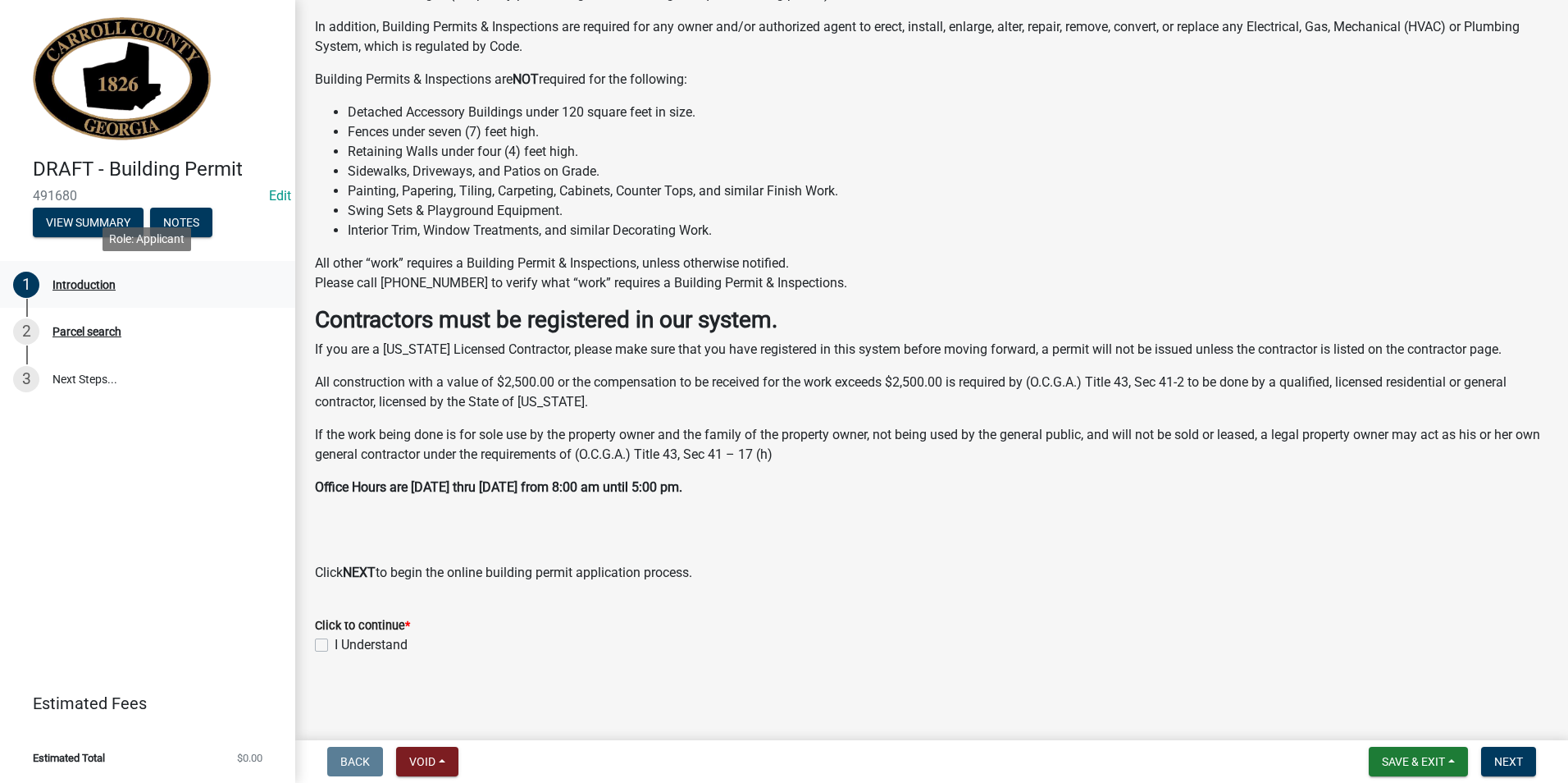
click at [103, 286] on div "Introduction" at bounding box center [84, 284] width 63 height 11
click at [71, 227] on button "View Summary" at bounding box center [88, 222] width 111 height 30
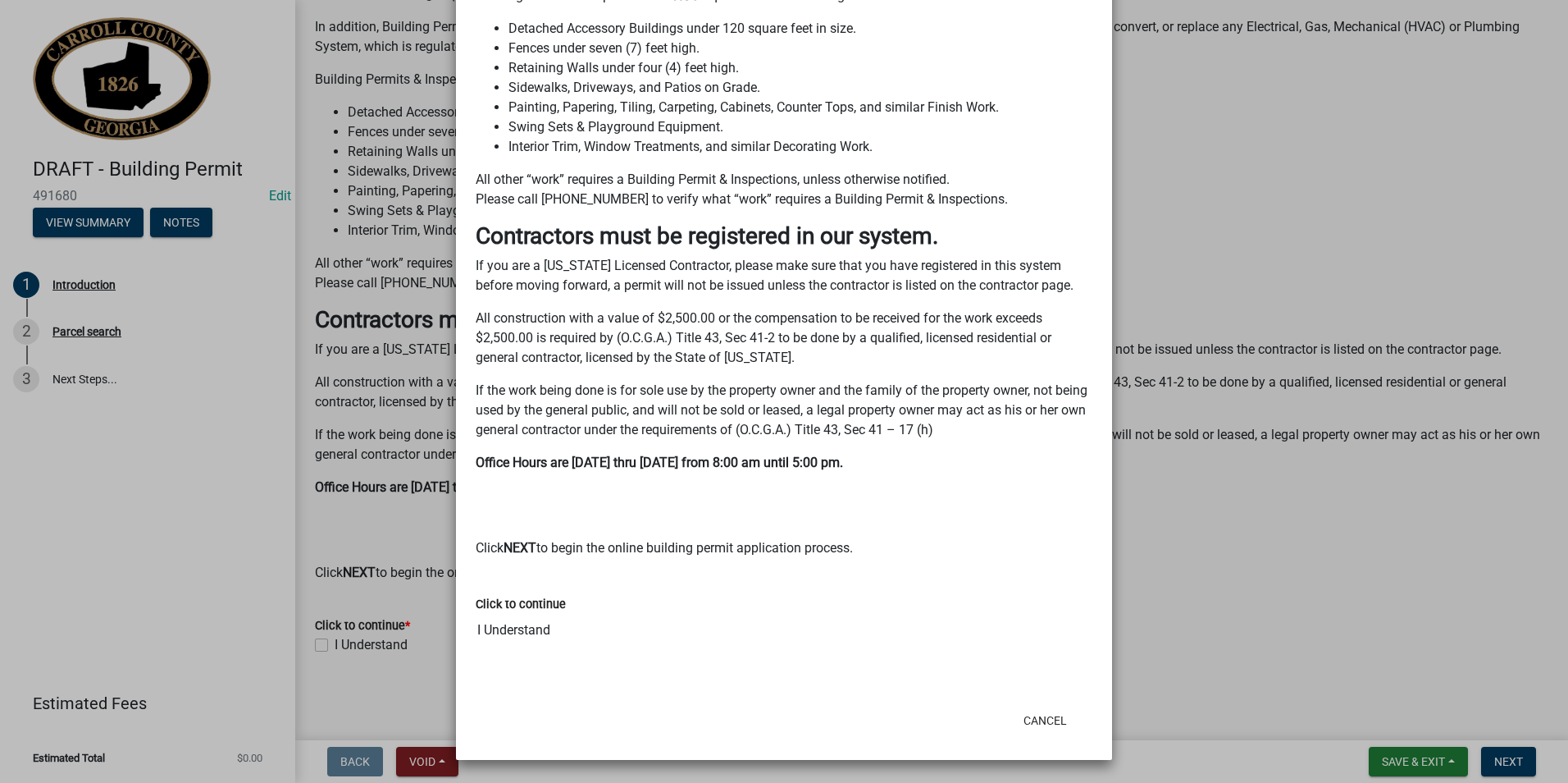
scroll to position [50, 0]
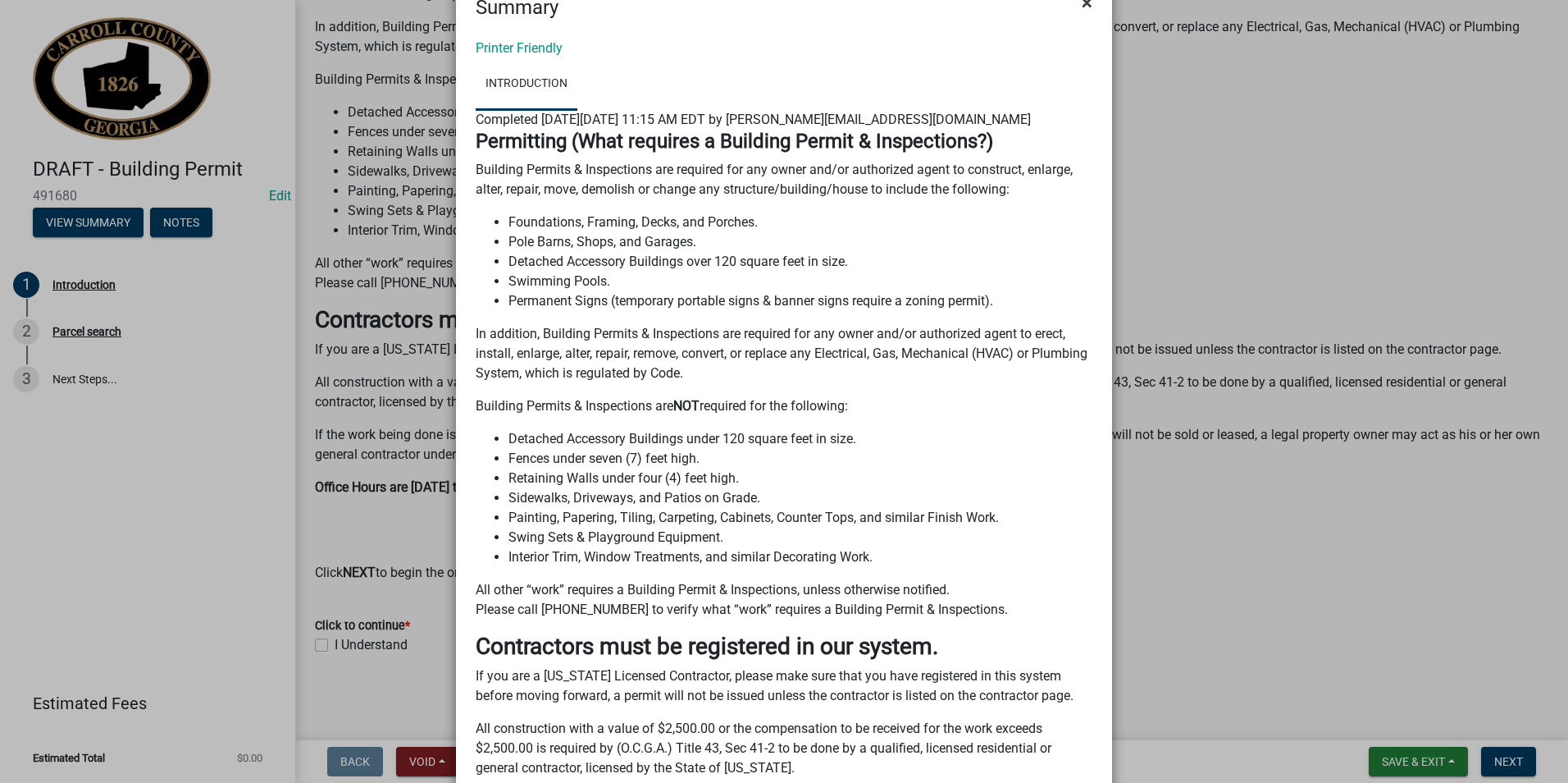
click at [1081, 9] on span "×" at bounding box center [1087, 2] width 11 height 23
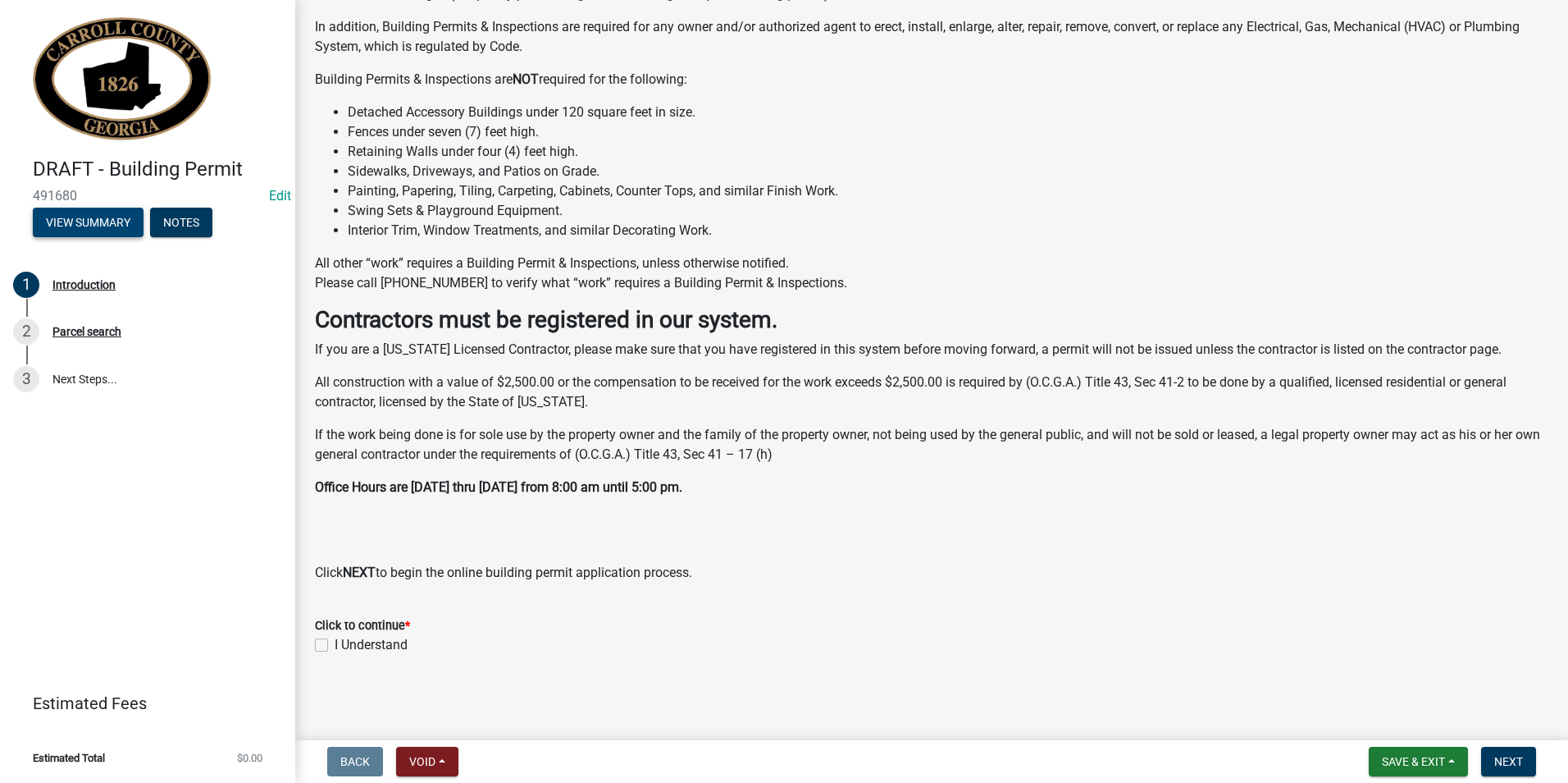
scroll to position [0, 0]
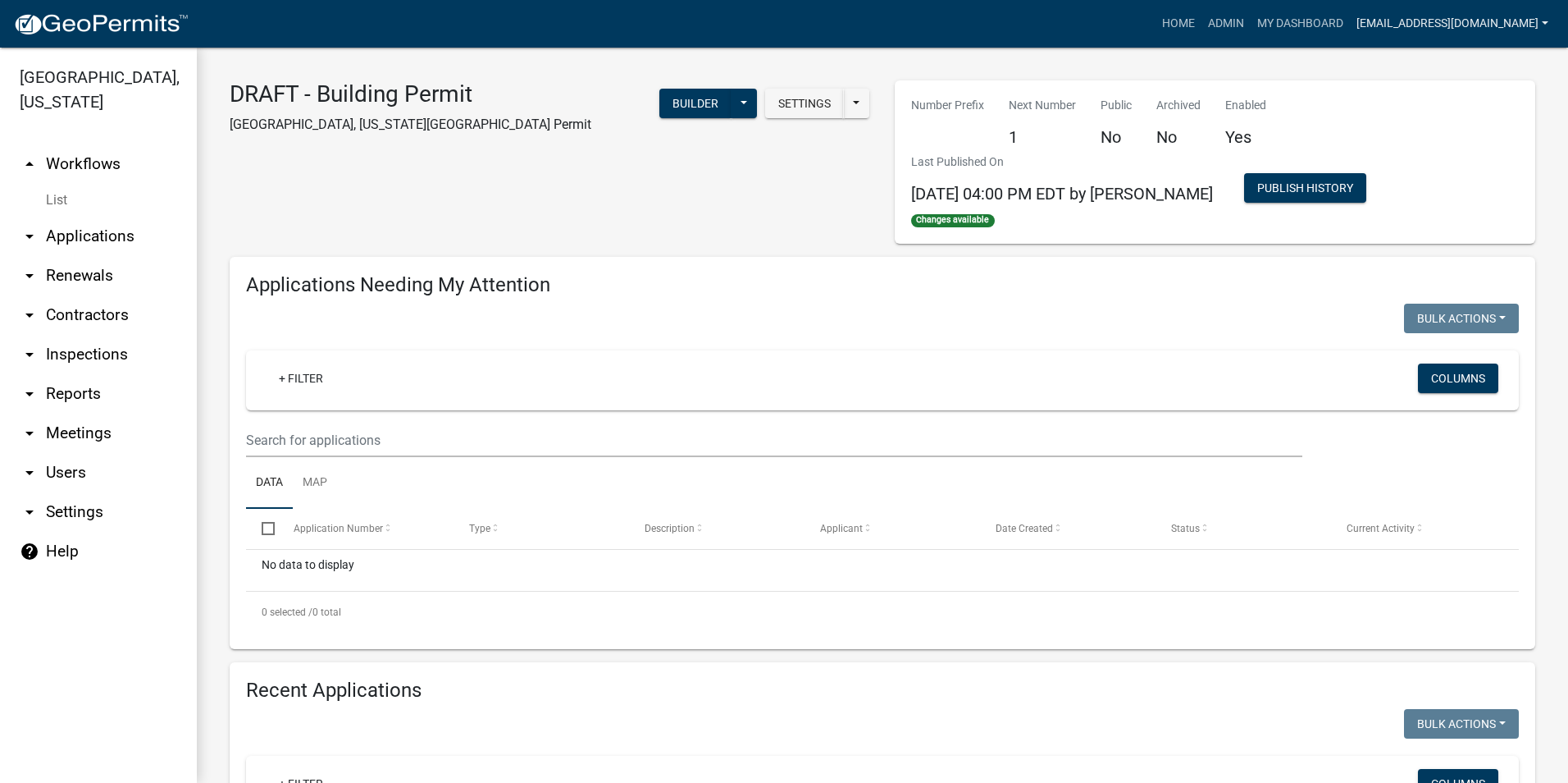
click at [1550, 28] on link "[EMAIL_ADDRESS][DOMAIN_NAME]" at bounding box center [1452, 24] width 205 height 31
click at [1223, 26] on link "Admin" at bounding box center [1226, 24] width 49 height 31
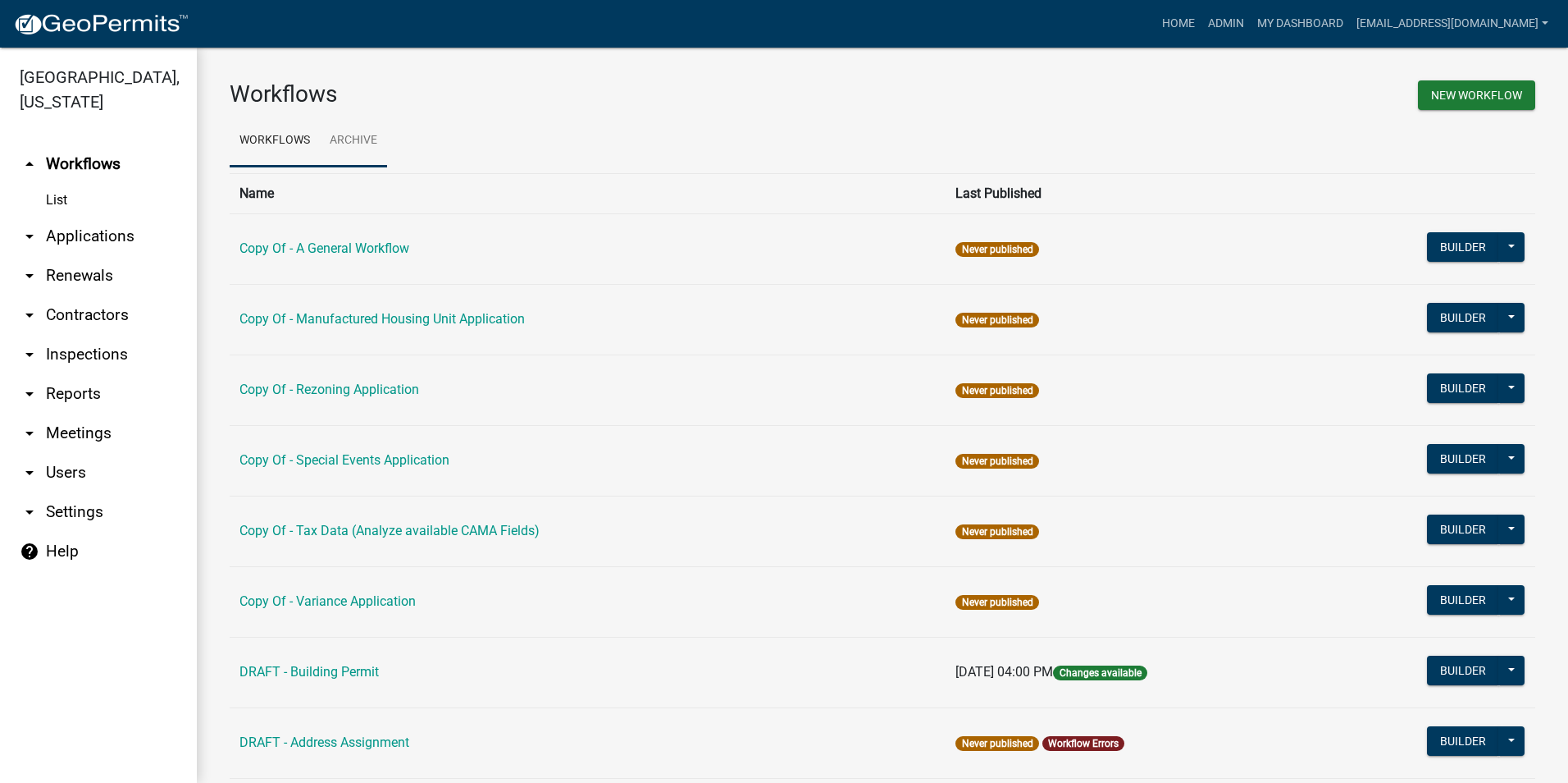
click at [354, 131] on link "Archive" at bounding box center [353, 141] width 68 height 53
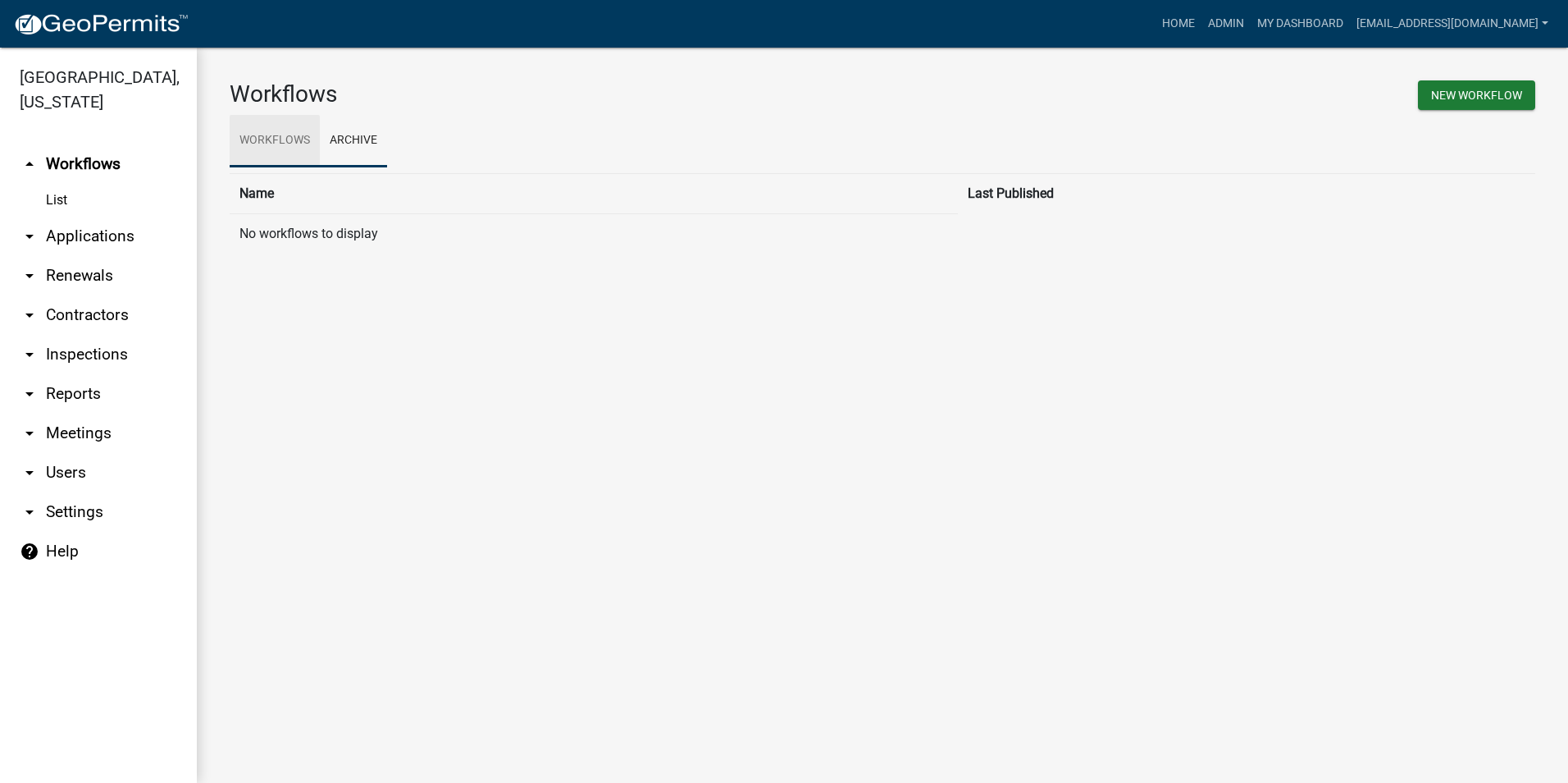
click at [250, 146] on link "Workflows" at bounding box center [275, 141] width 91 height 53
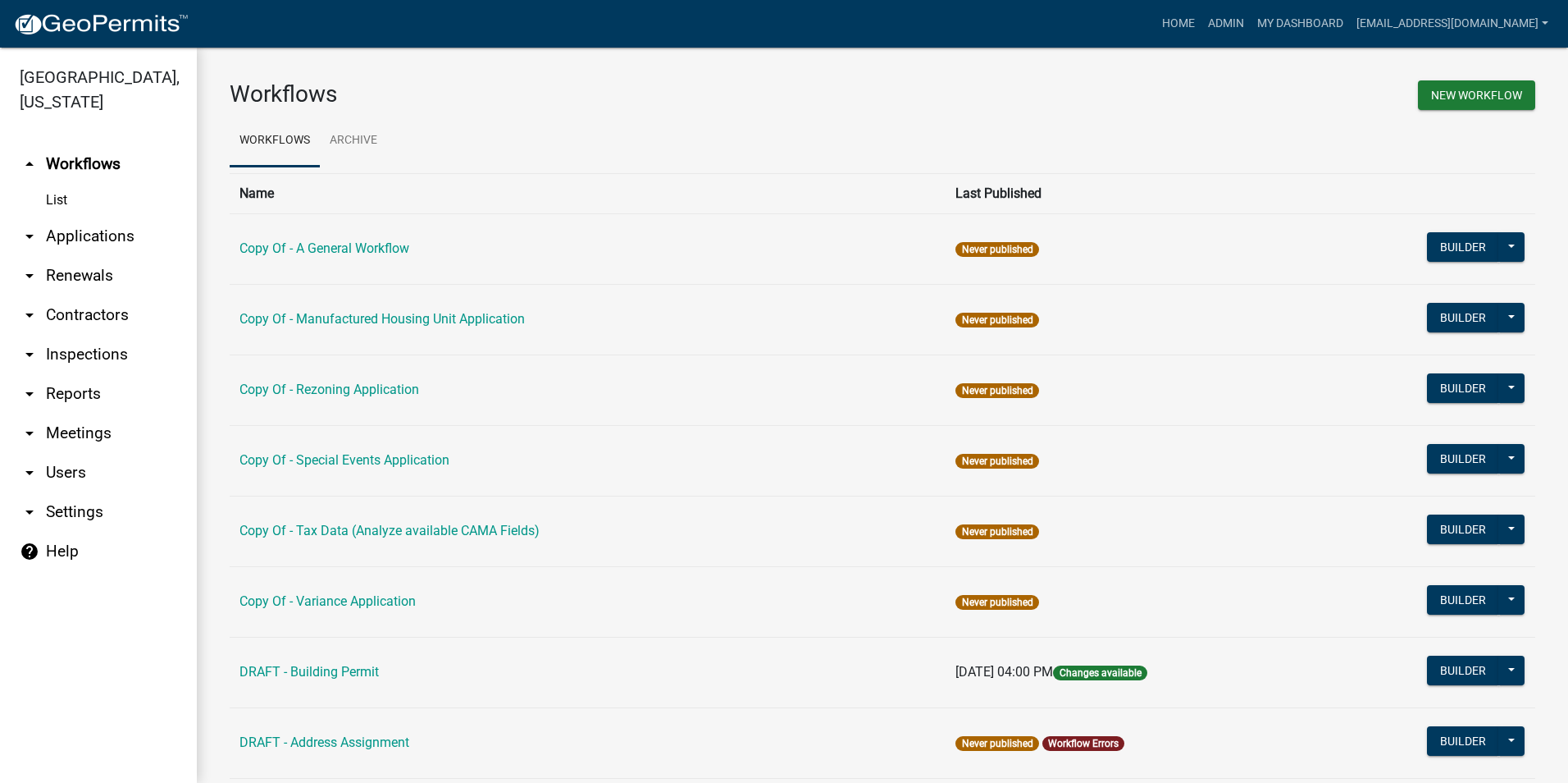
click at [42, 466] on link "arrow_drop_down Users" at bounding box center [98, 472] width 197 height 40
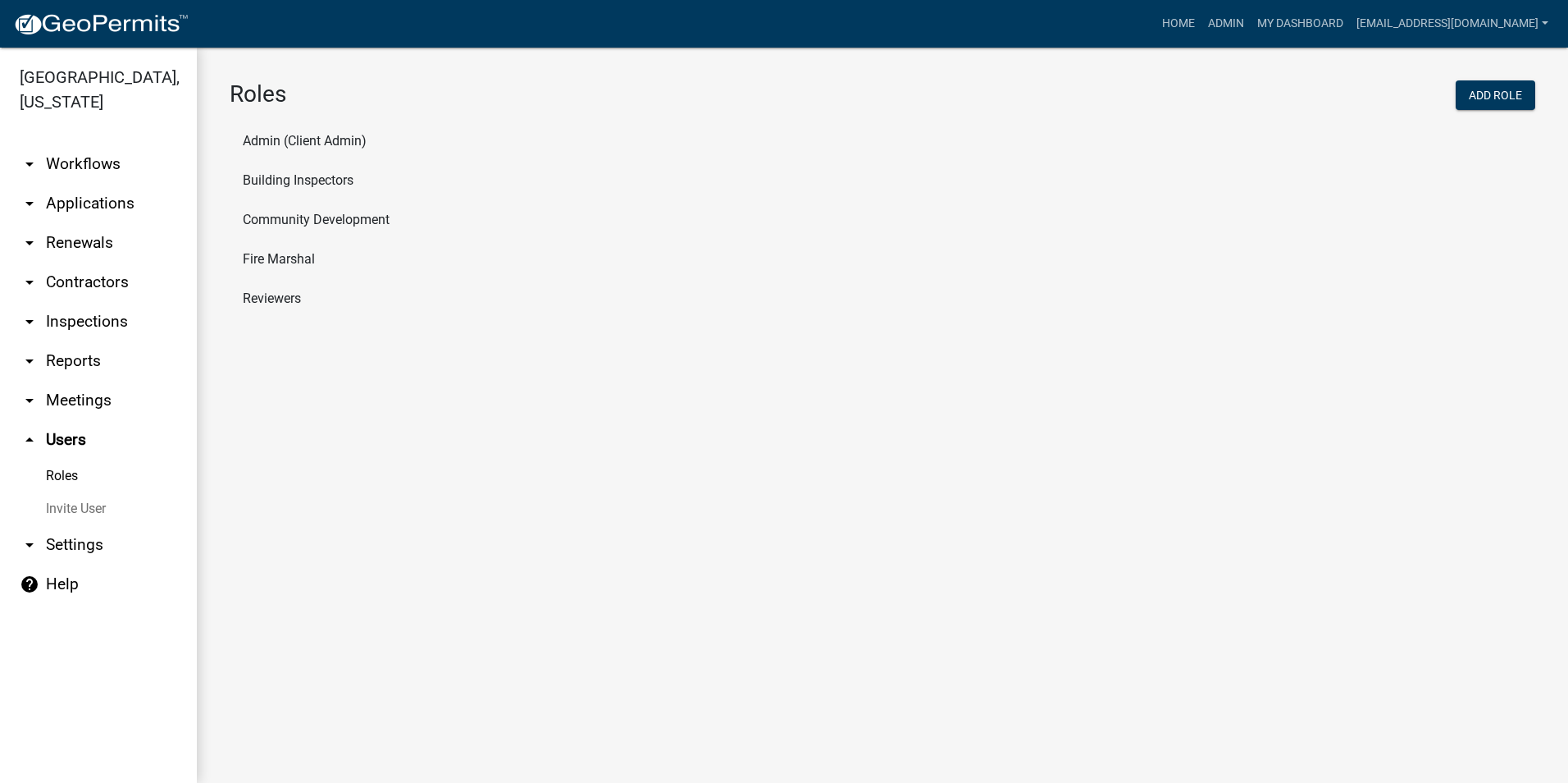
click at [59, 552] on link "arrow_drop_down Settings" at bounding box center [98, 544] width 197 height 40
select select "32d6e85b-6a6d-4532-b483-7b431a947728"
select select "GA"
select select "Eastern Standard Time"
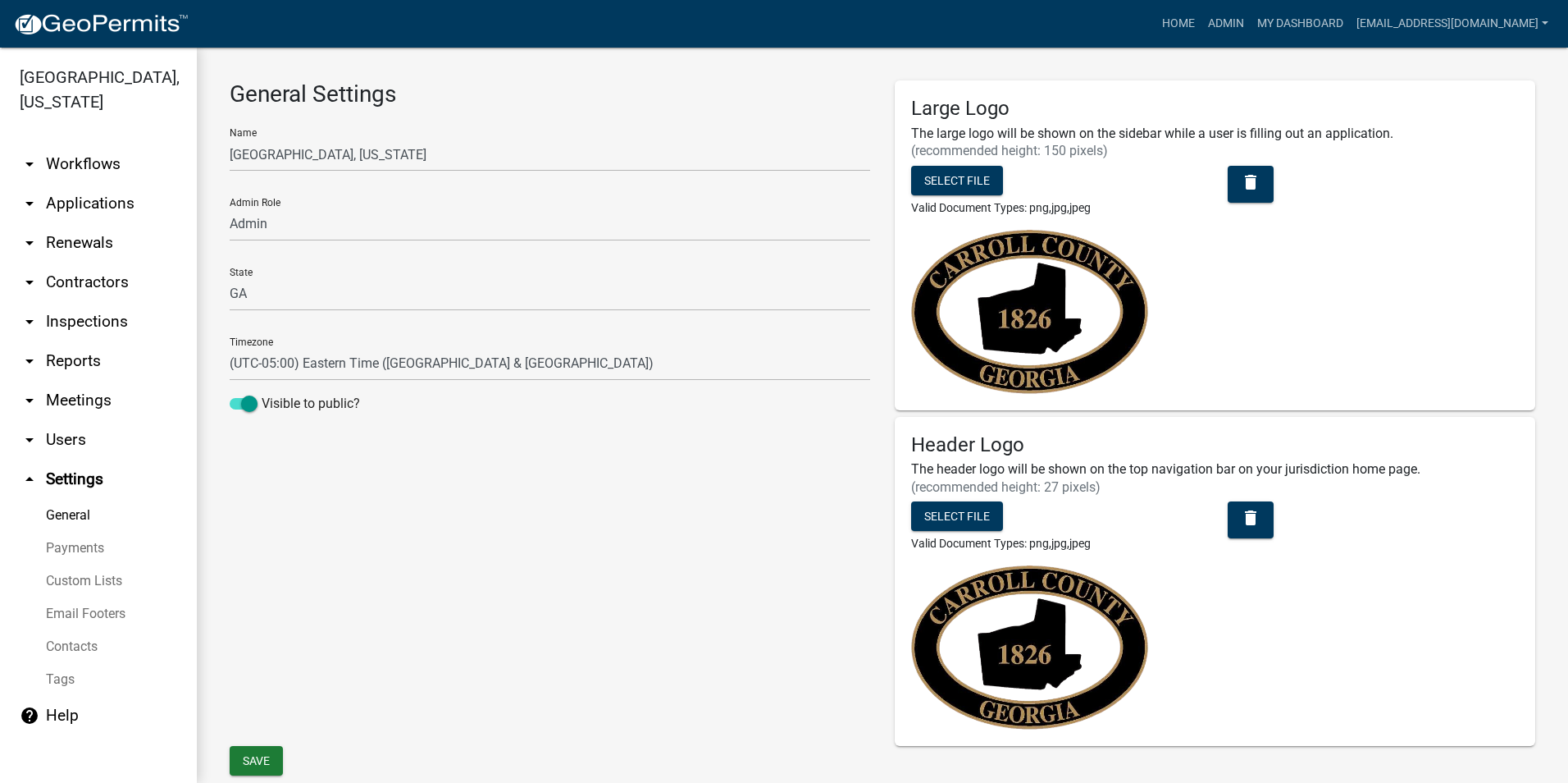
click at [58, 713] on link "help Help" at bounding box center [98, 715] width 197 height 40
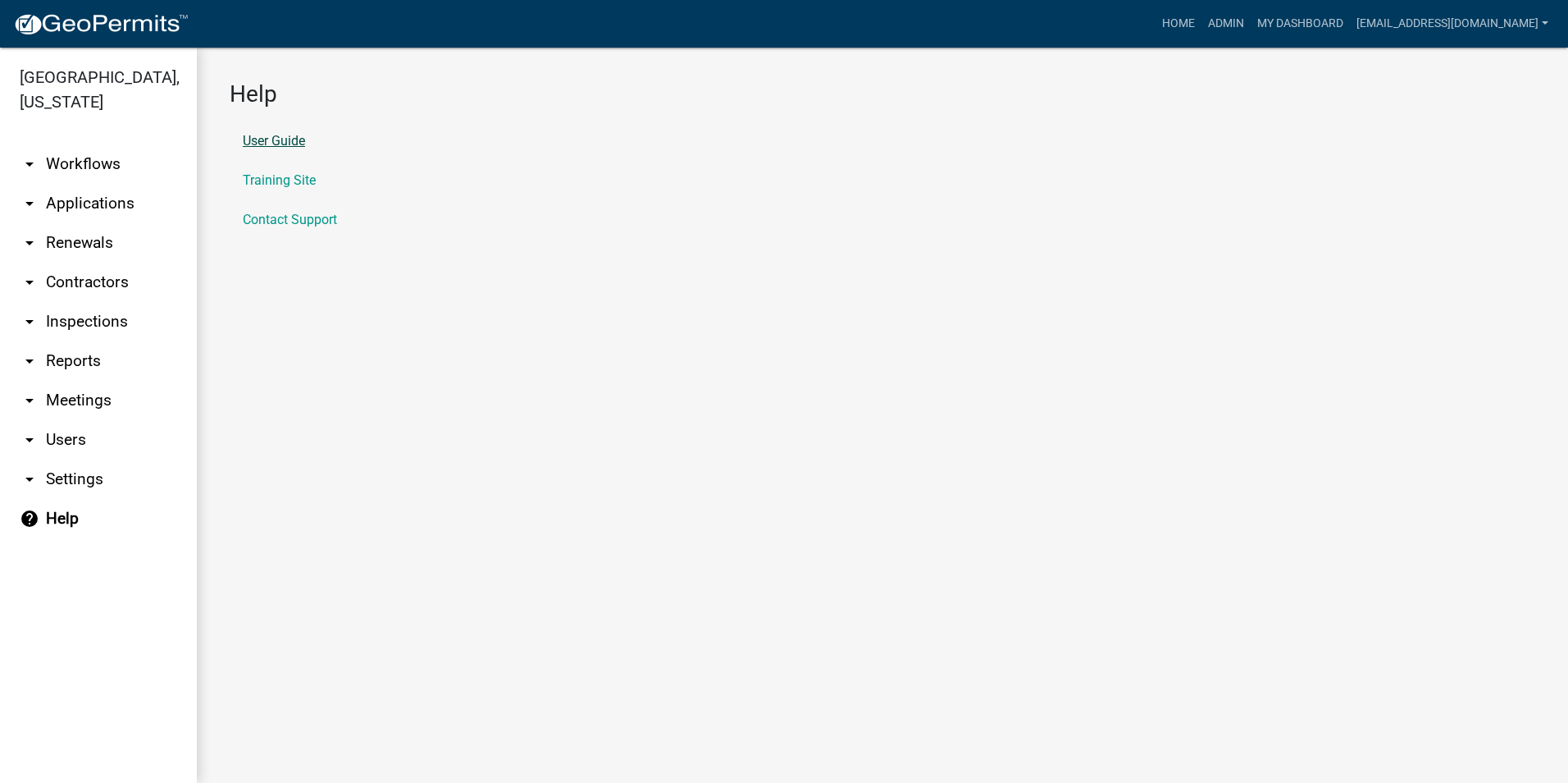
click at [277, 143] on link "User Guide" at bounding box center [273, 141] width 62 height 13
click at [1208, 31] on link "Admin" at bounding box center [1226, 24] width 49 height 31
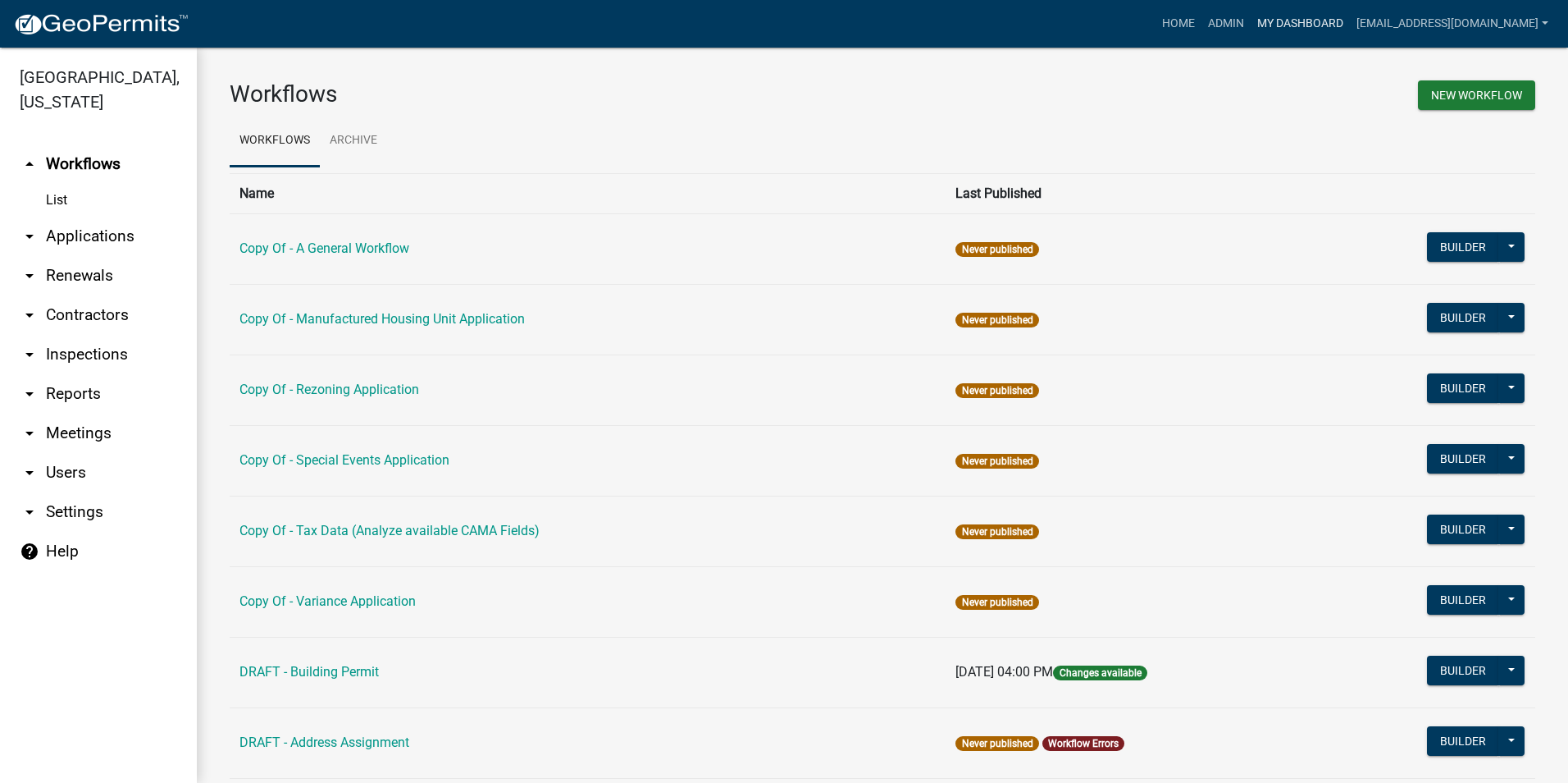
click at [1305, 24] on link "My Dashboard" at bounding box center [1300, 24] width 99 height 31
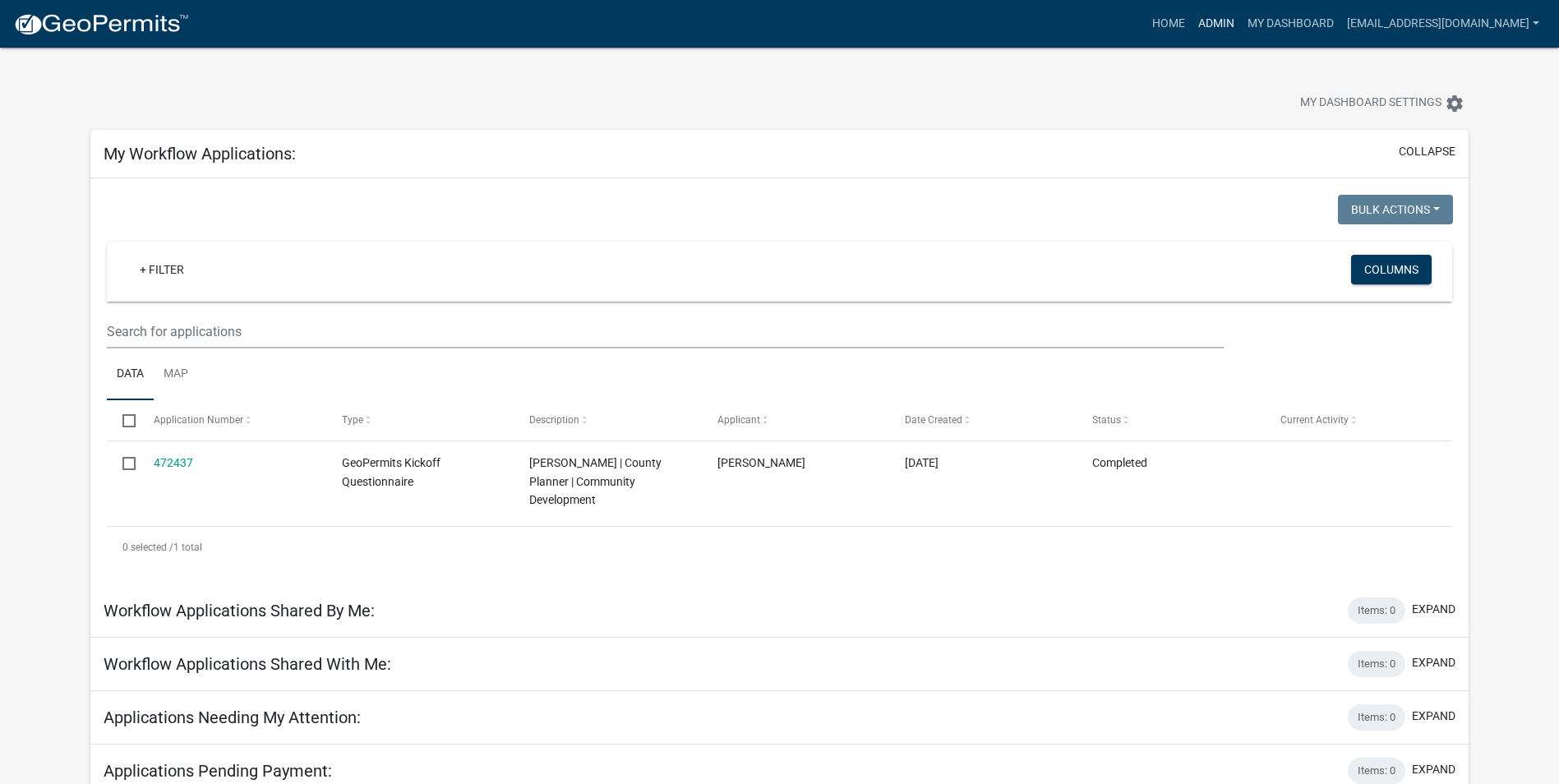
click at [1210, 32] on link "Admin" at bounding box center [1216, 24] width 49 height 32
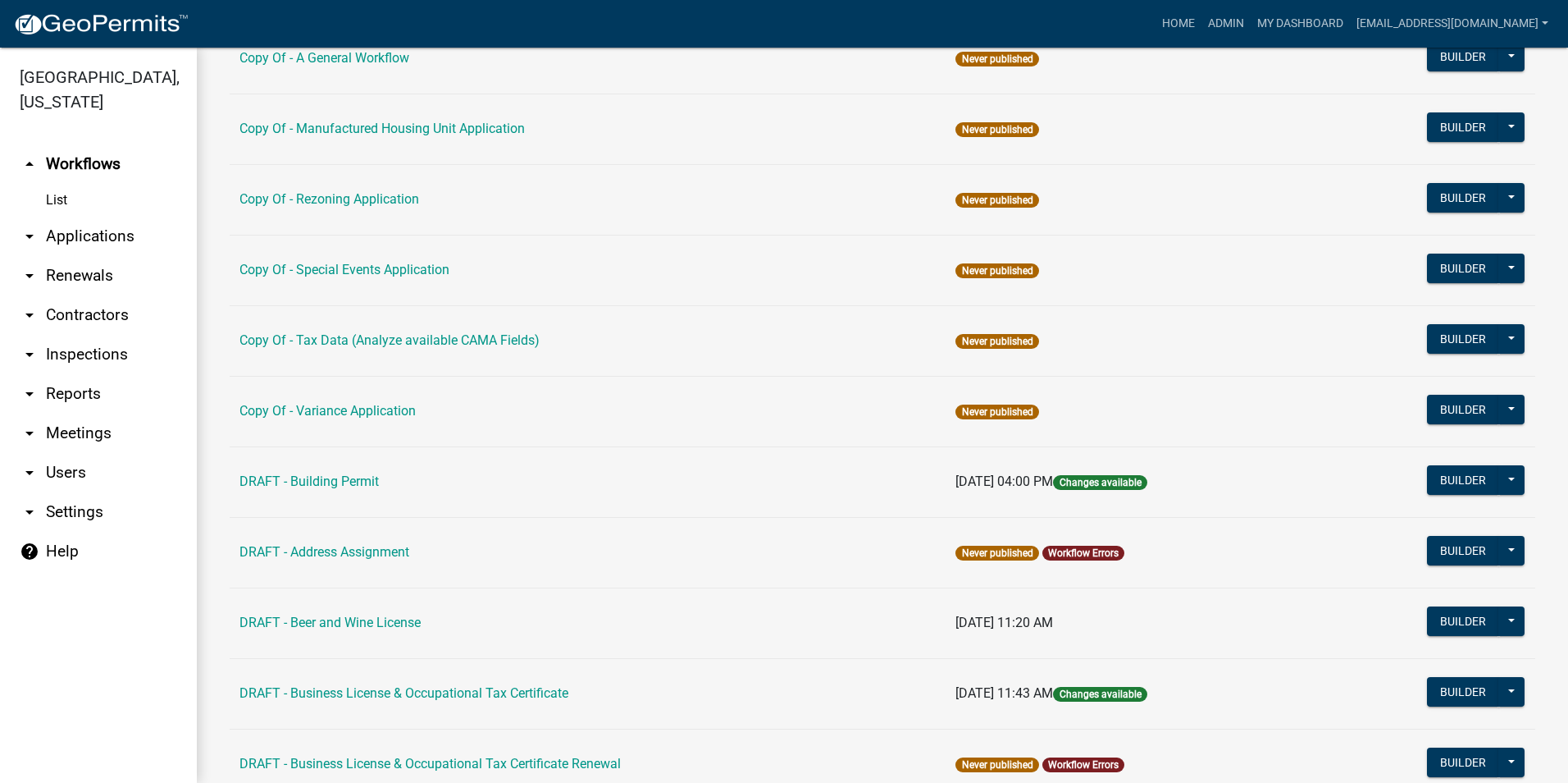
scroll to position [246, 0]
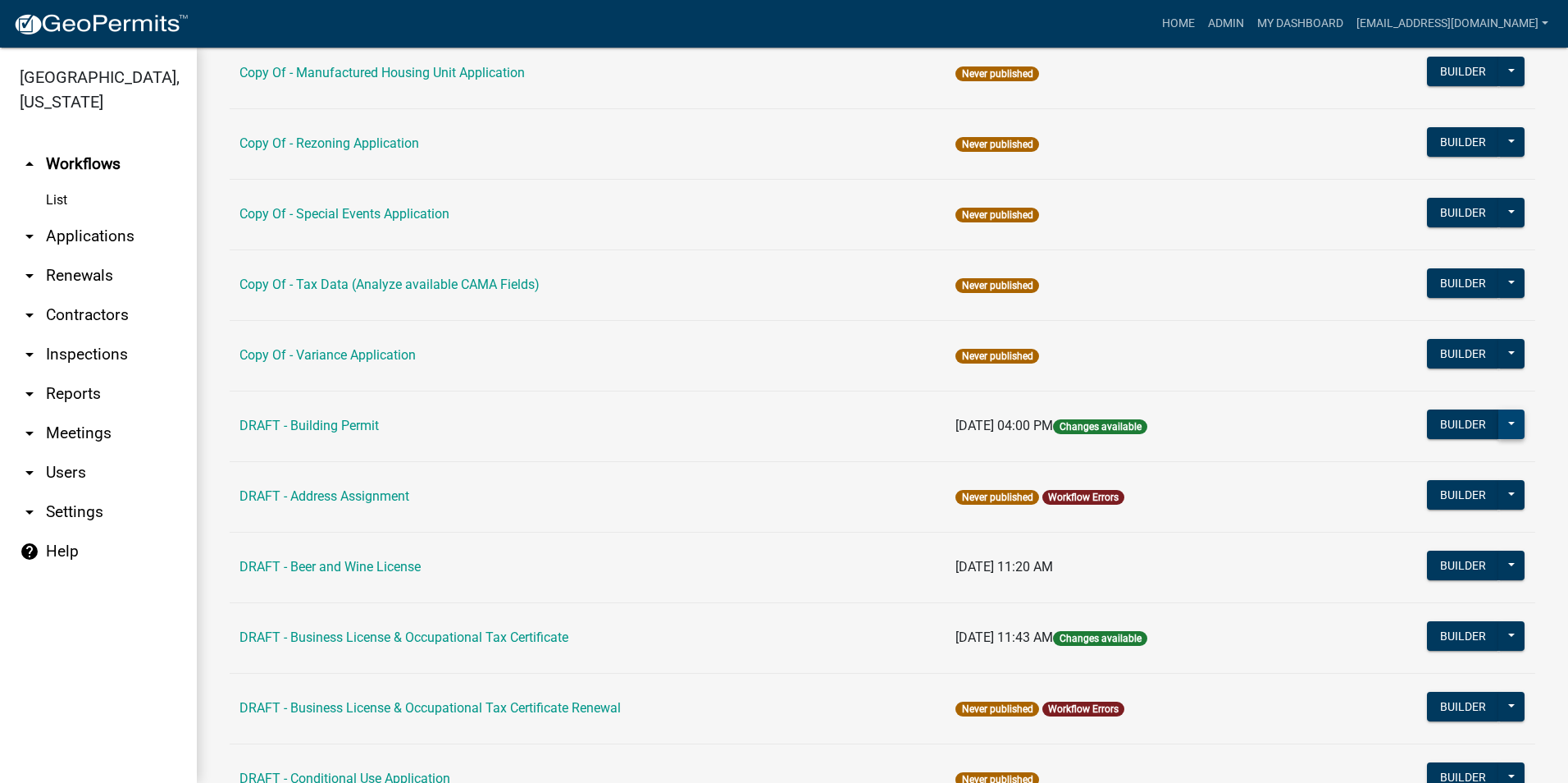
click at [1507, 424] on button at bounding box center [1512, 424] width 26 height 30
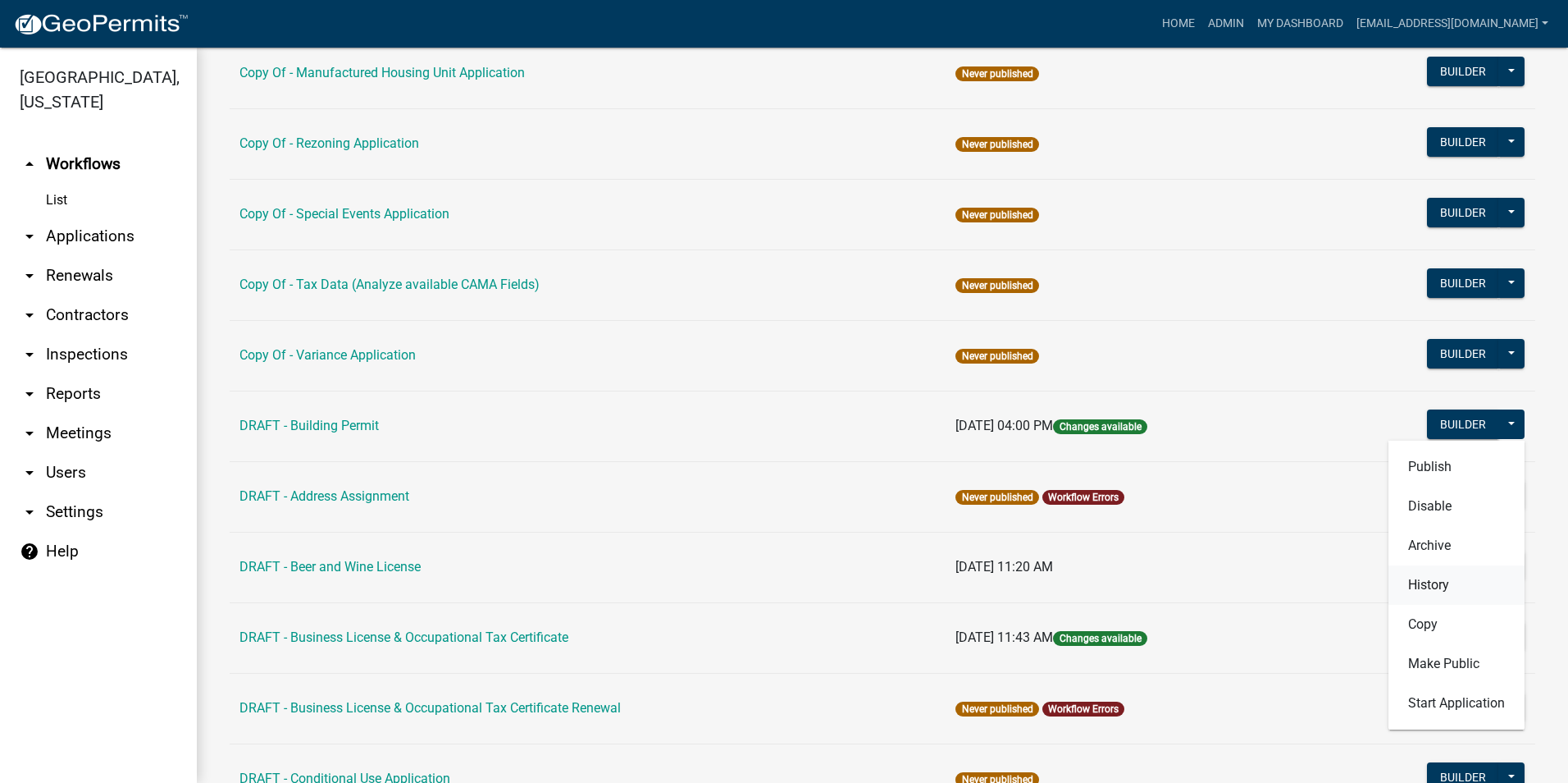
click at [1419, 592] on button "History" at bounding box center [1456, 585] width 136 height 40
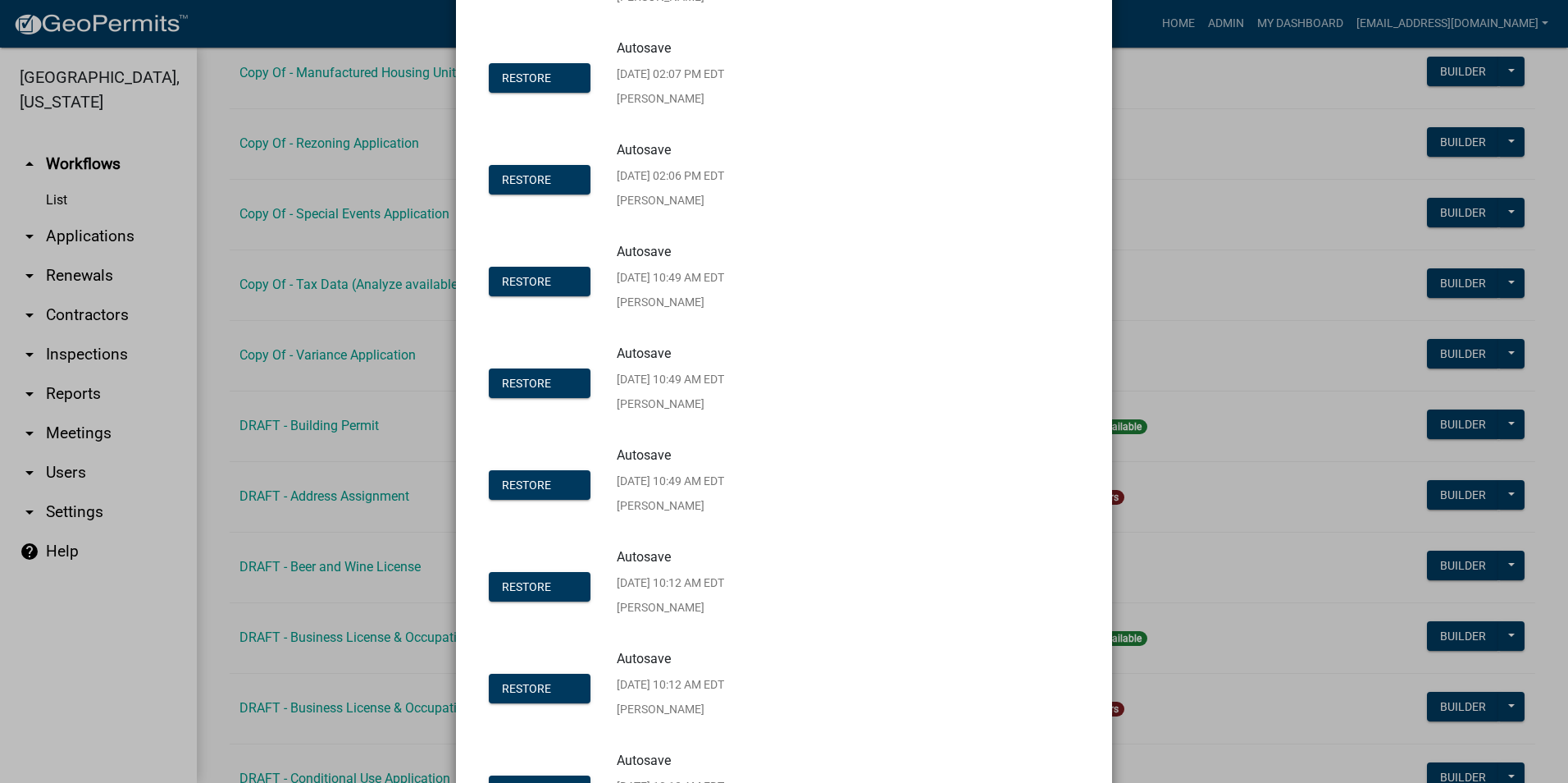
scroll to position [20843, 0]
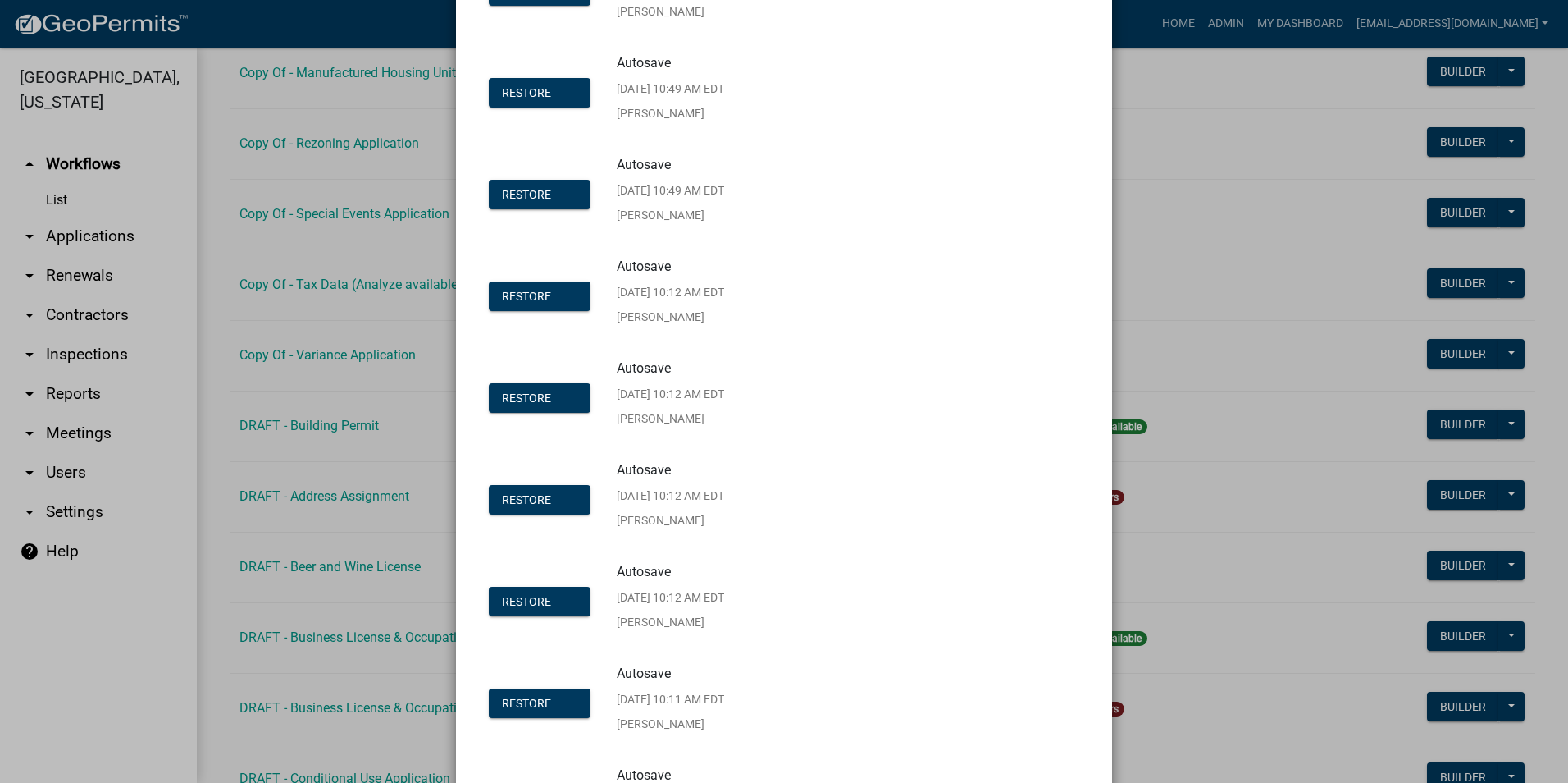
click at [1254, 214] on ngb-modal-window "Workflow Checkpoints × Cleanup History Restore Autosave [DATE] 02:16 PM EDT sst…" at bounding box center [784, 392] width 1568 height 783
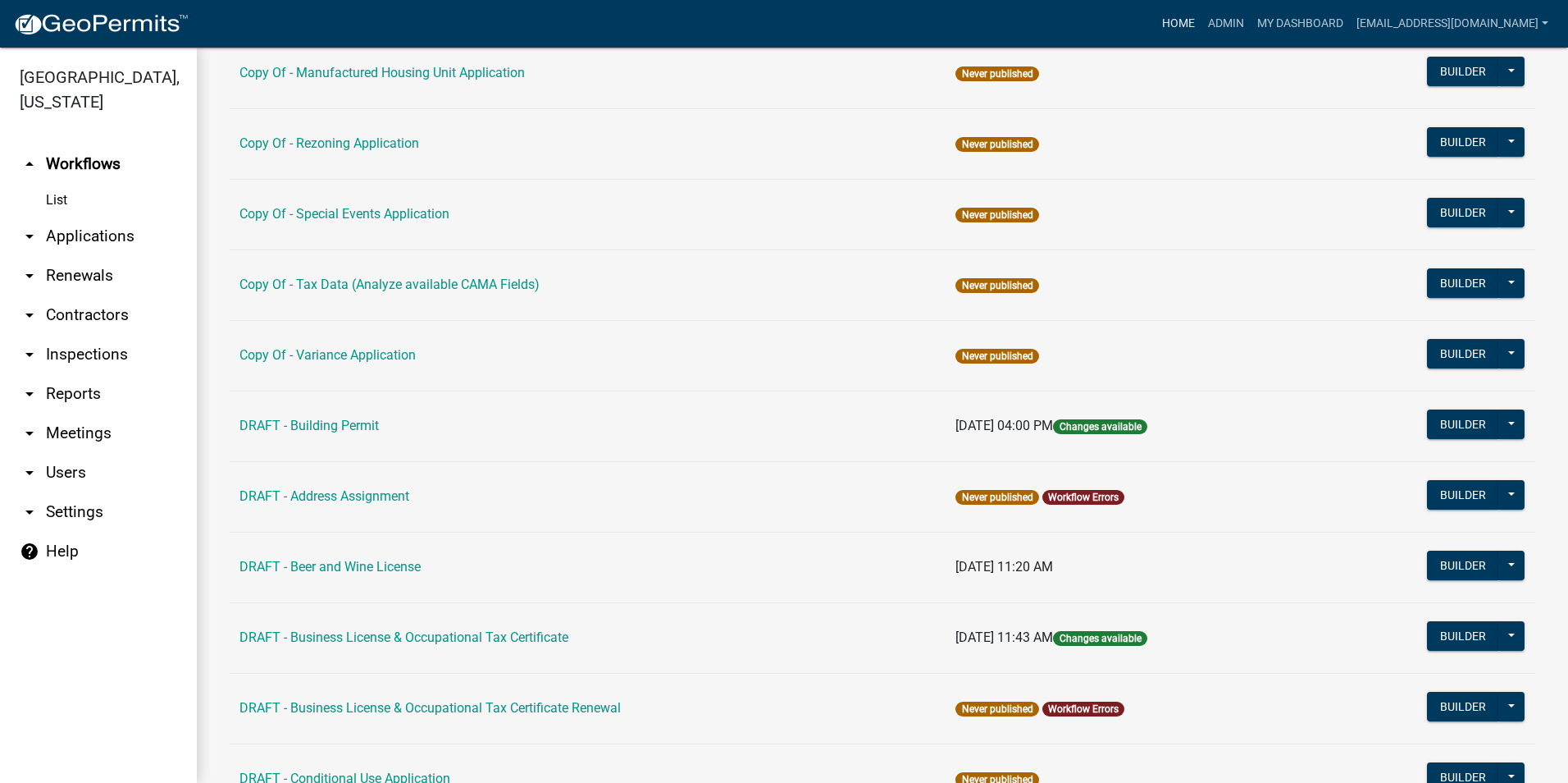
click at [1178, 19] on link "Home" at bounding box center [1179, 24] width 46 height 31
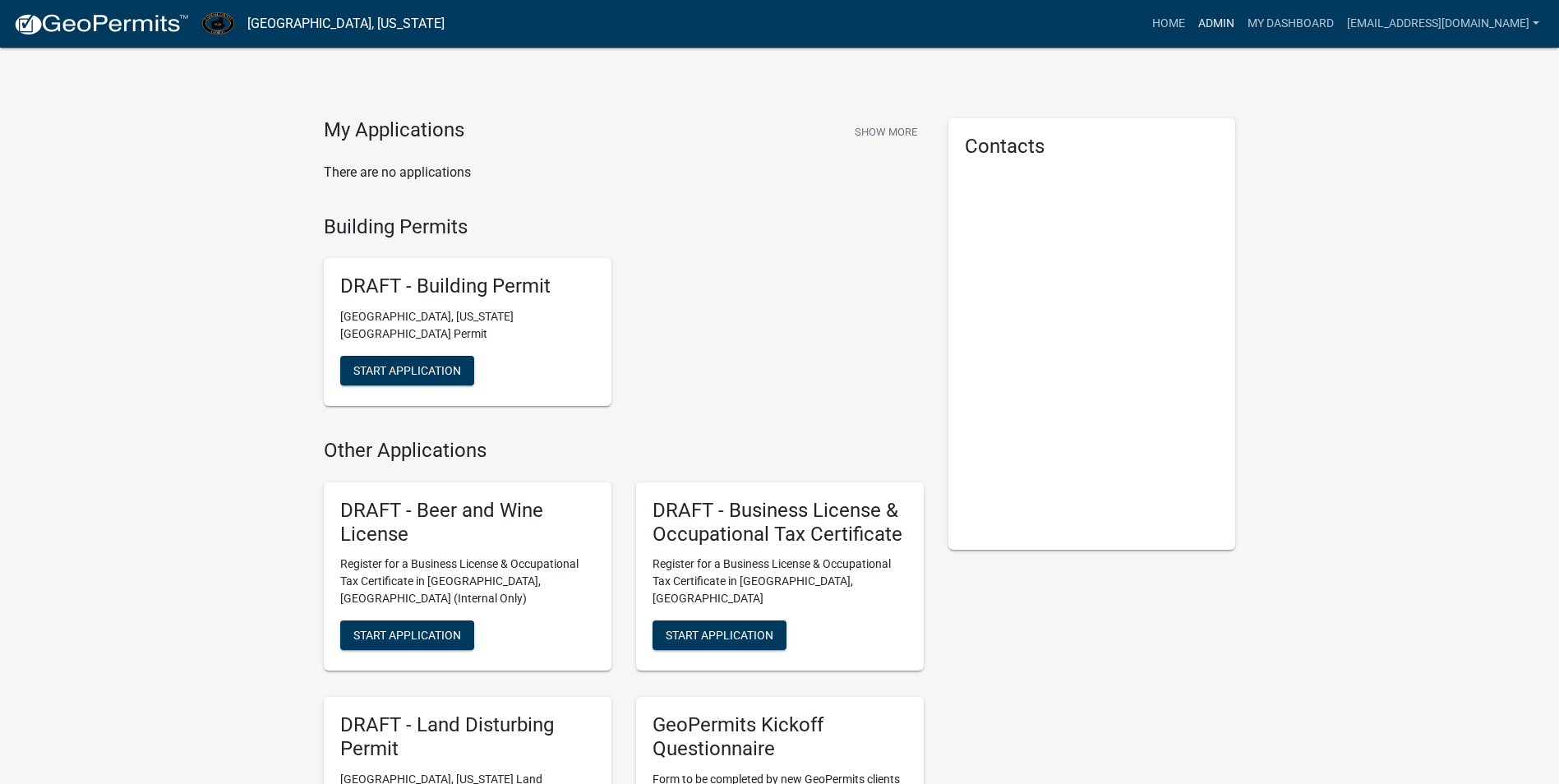
click at [1206, 30] on link "Admin" at bounding box center [1216, 24] width 49 height 32
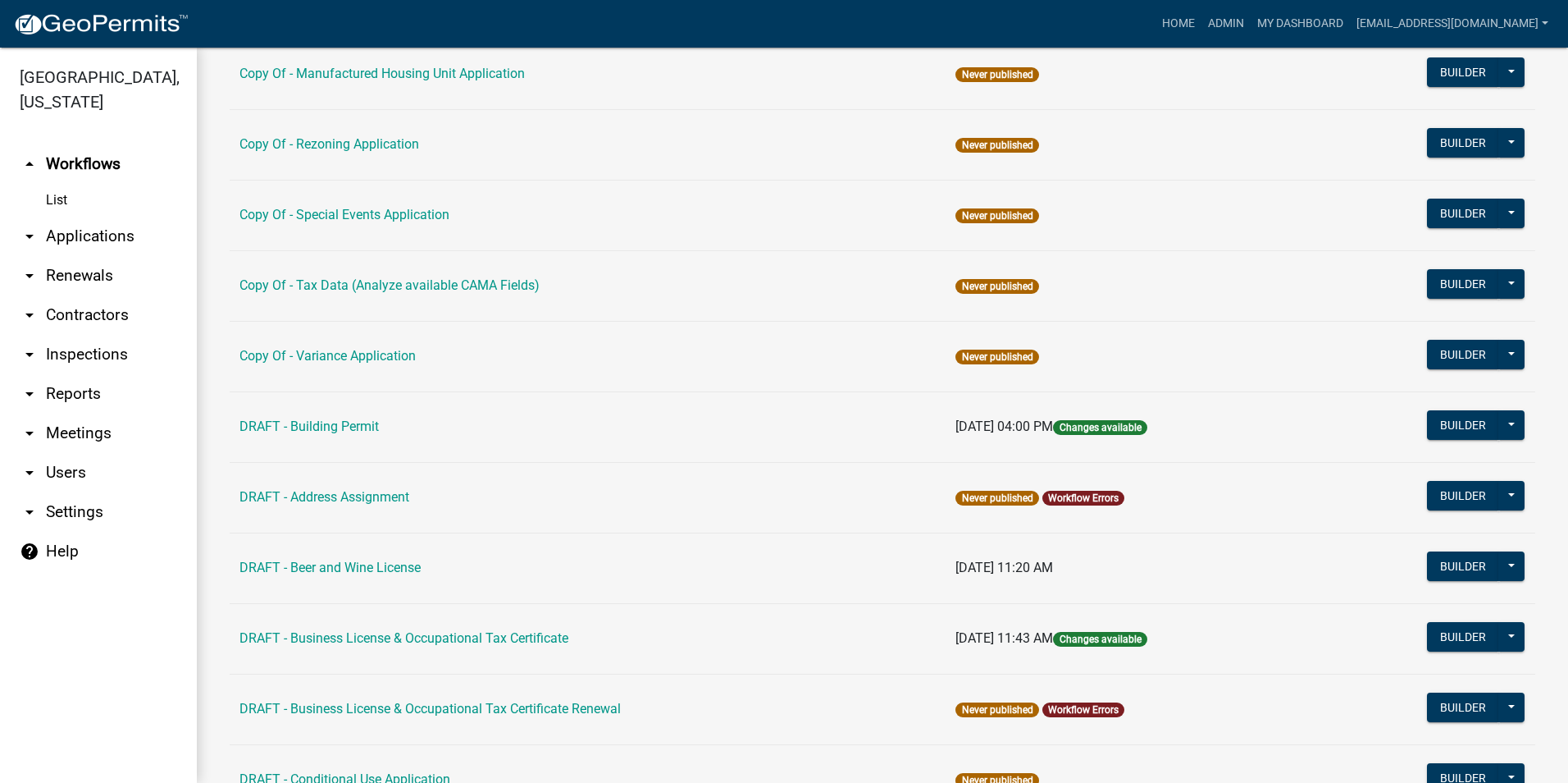
scroll to position [246, 0]
click at [329, 434] on td "DRAFT - Building Permit" at bounding box center [587, 426] width 716 height 70
click at [332, 426] on link "DRAFT - Building Permit" at bounding box center [309, 425] width 140 height 16
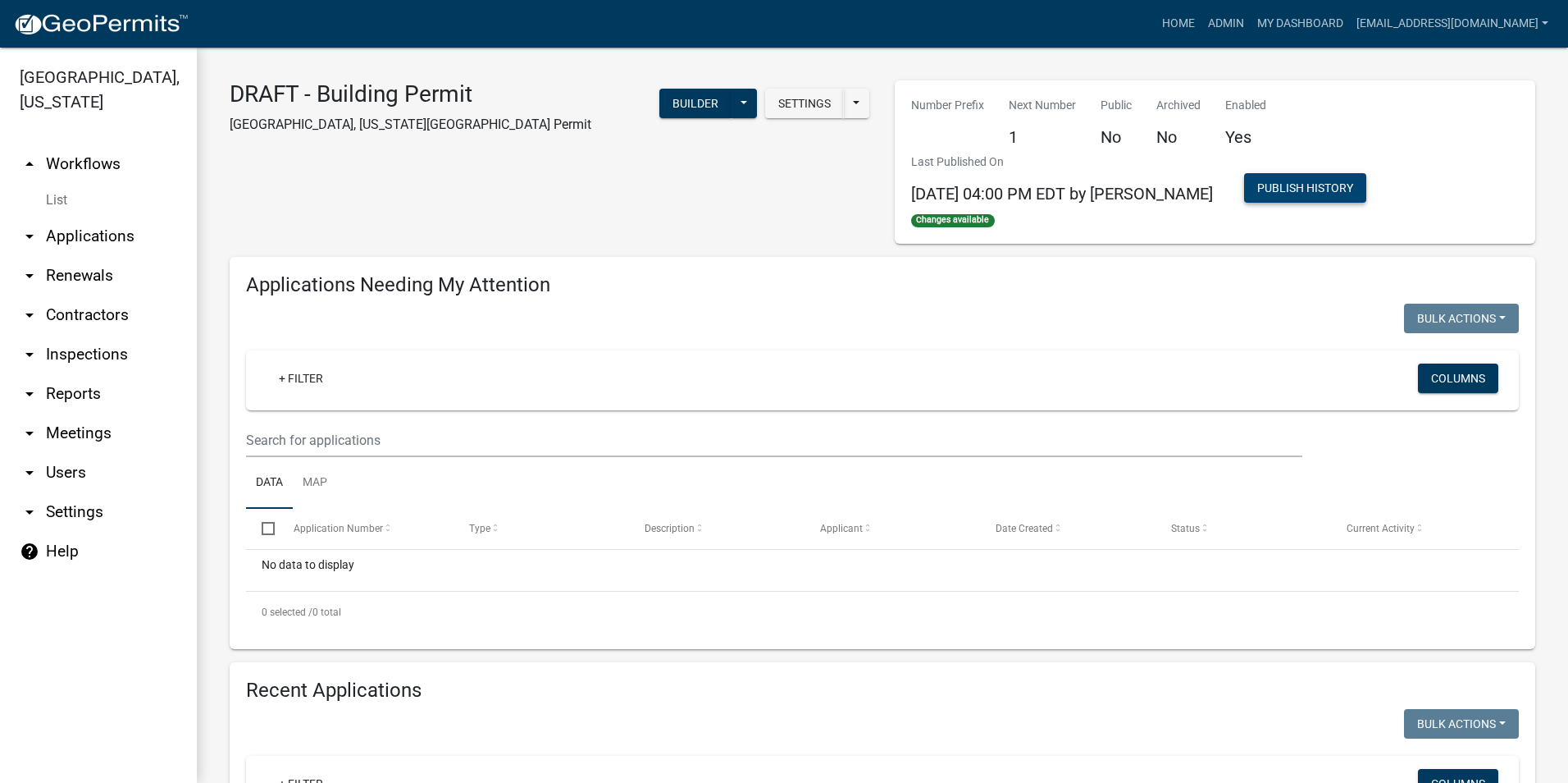
click at [1274, 181] on button "Publish History" at bounding box center [1305, 188] width 122 height 30
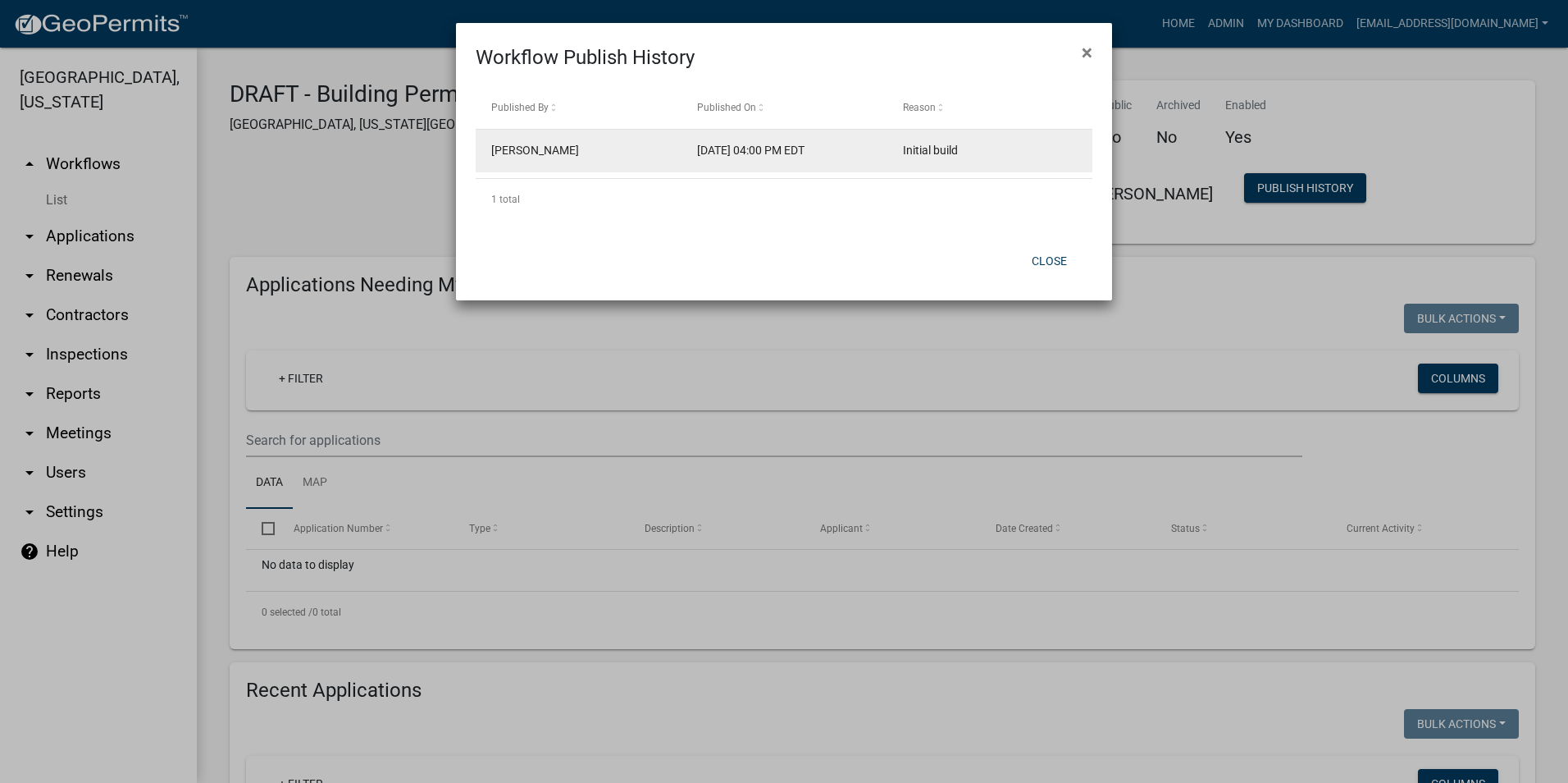
click at [519, 154] on span "[PERSON_NAME]" at bounding box center [535, 150] width 88 height 13
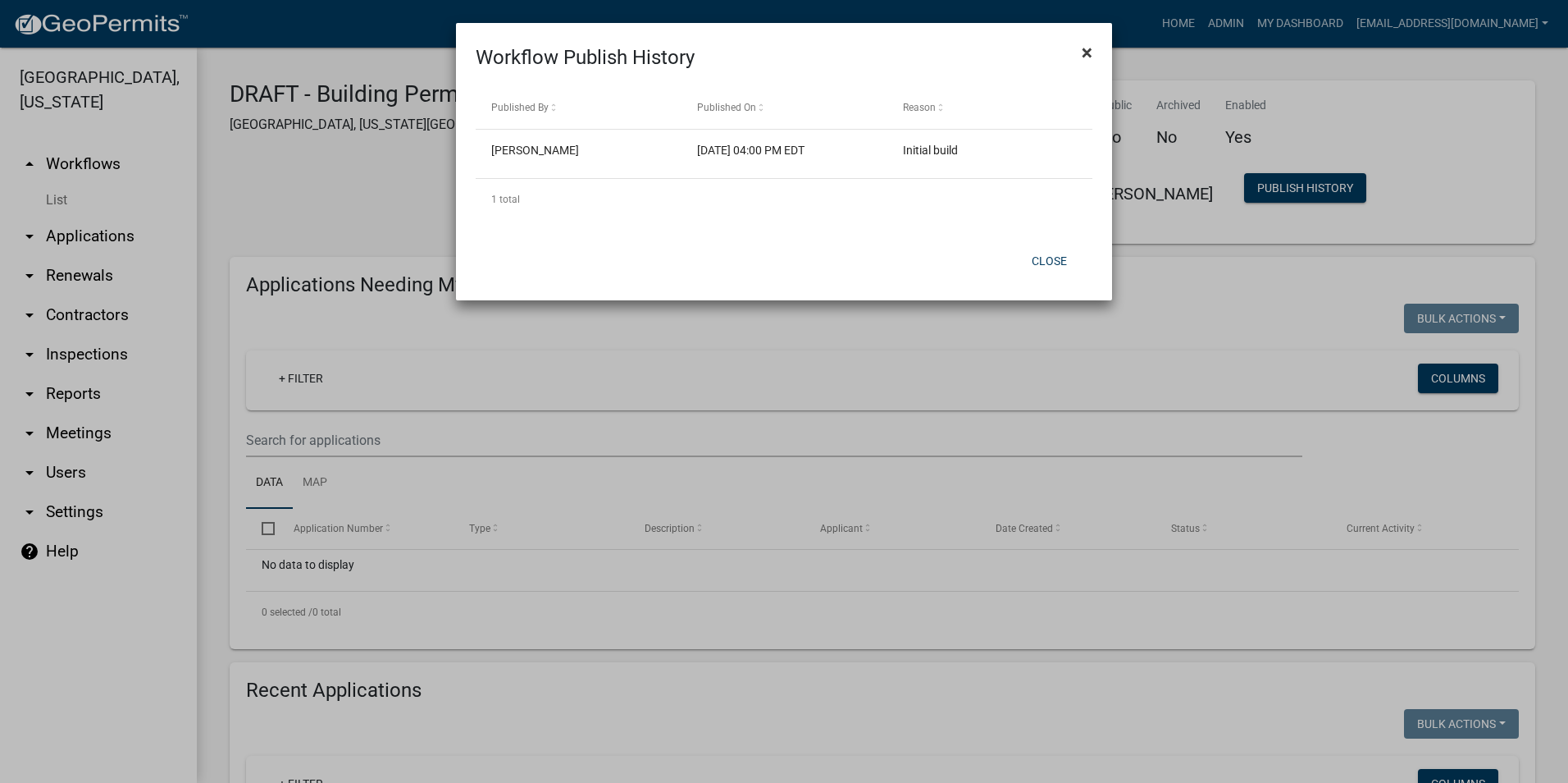
click at [1090, 44] on span "×" at bounding box center [1087, 52] width 11 height 23
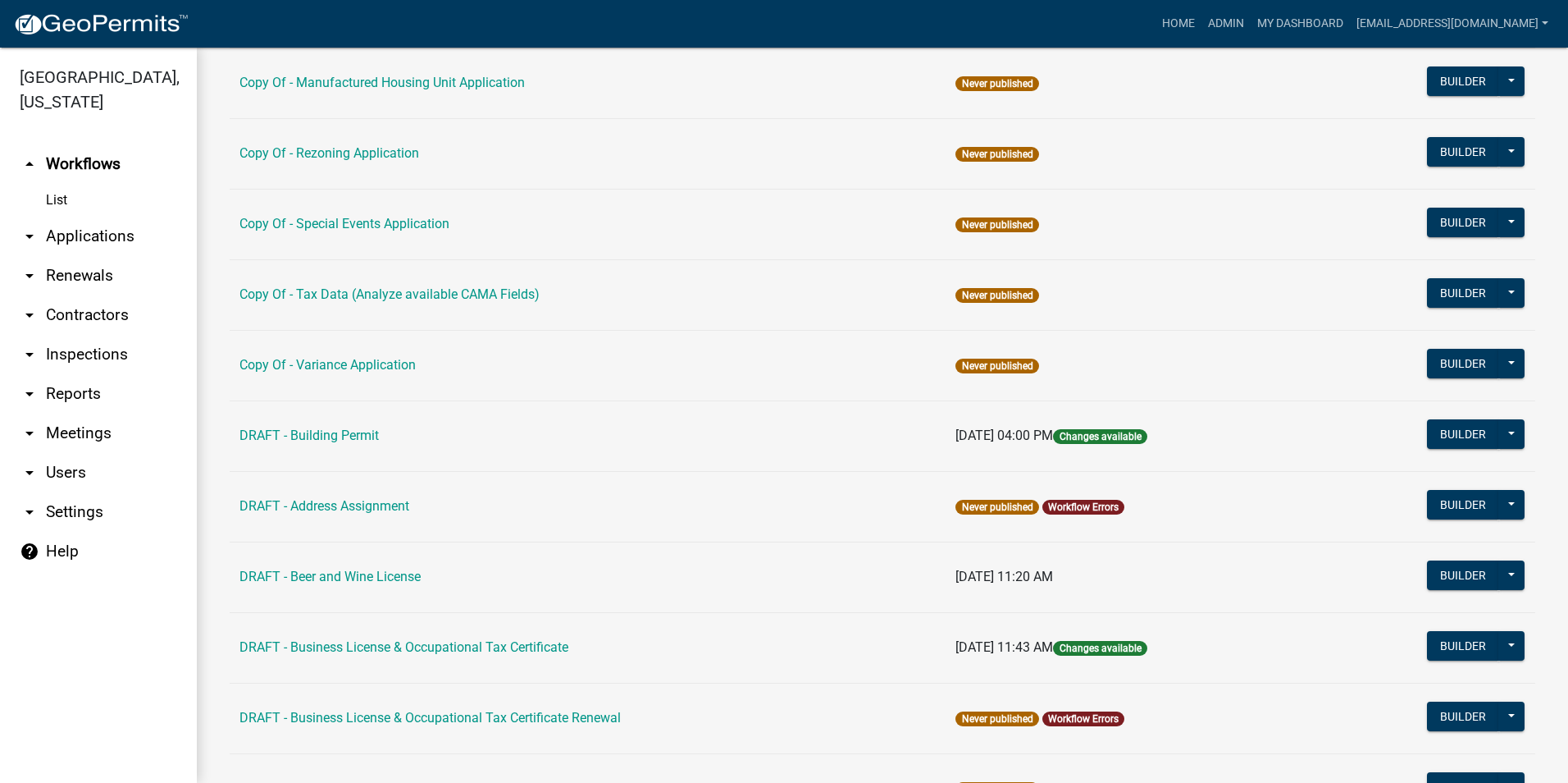
scroll to position [246, 0]
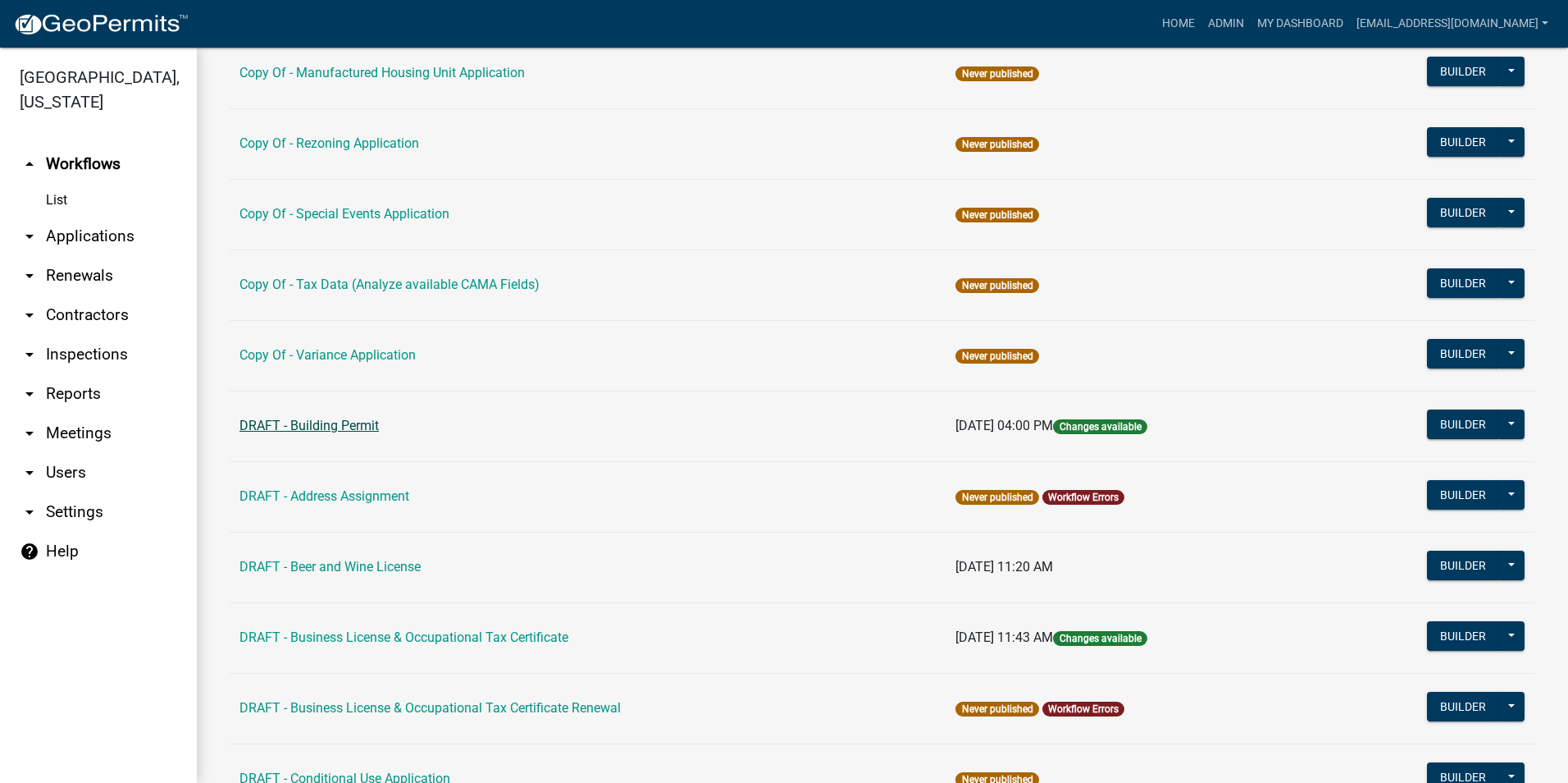
click at [286, 426] on link "DRAFT - Building Permit" at bounding box center [309, 425] width 140 height 16
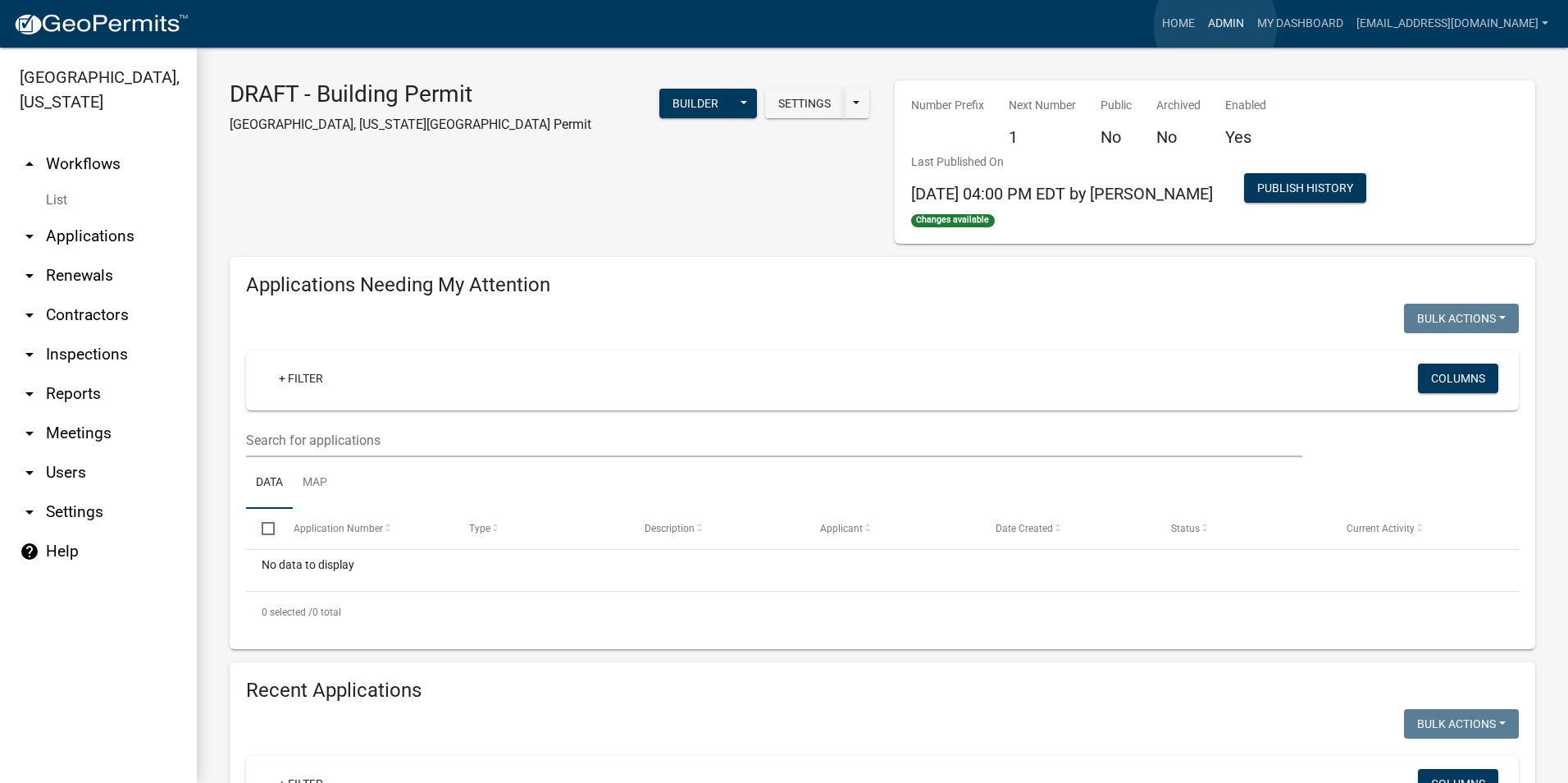
click at [1216, 25] on link "Admin" at bounding box center [1226, 24] width 49 height 31
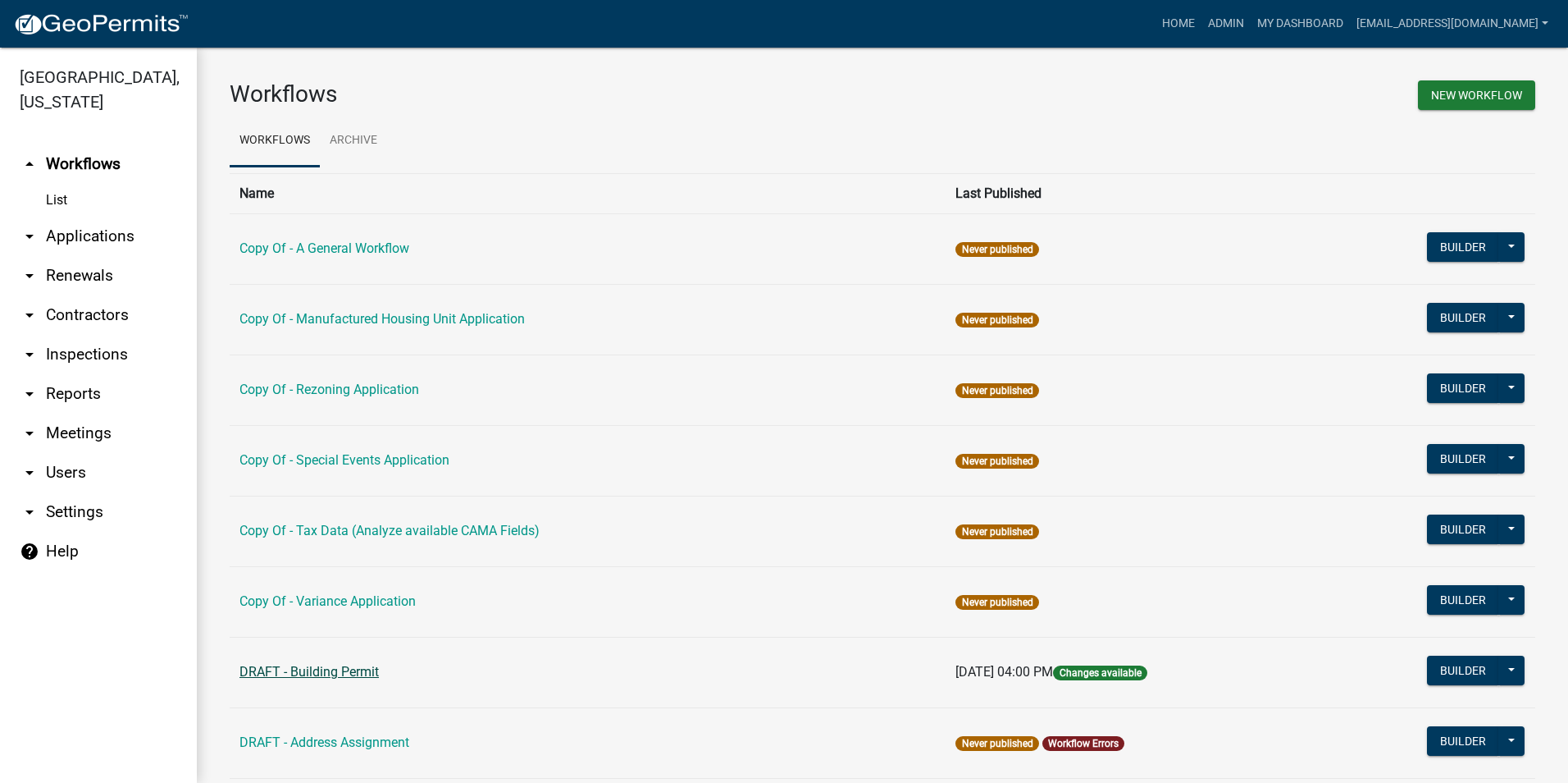
click at [317, 677] on link "DRAFT - Building Permit" at bounding box center [309, 671] width 140 height 16
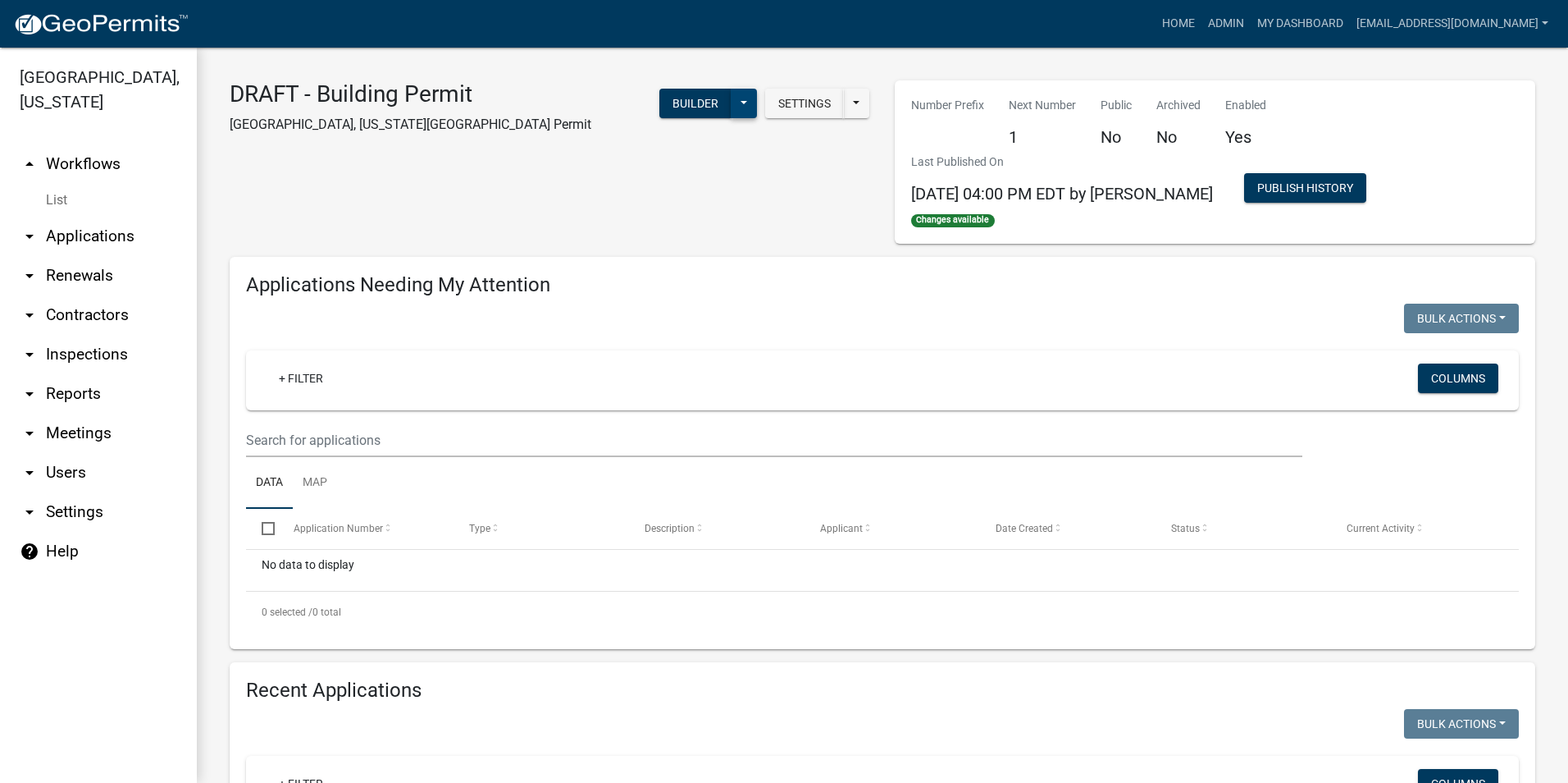
click at [739, 102] on button at bounding box center [744, 104] width 26 height 30
click at [846, 106] on button at bounding box center [856, 104] width 26 height 30
click at [736, 105] on button at bounding box center [744, 104] width 26 height 30
click at [282, 382] on link "+ Filter" at bounding box center [301, 379] width 70 height 30
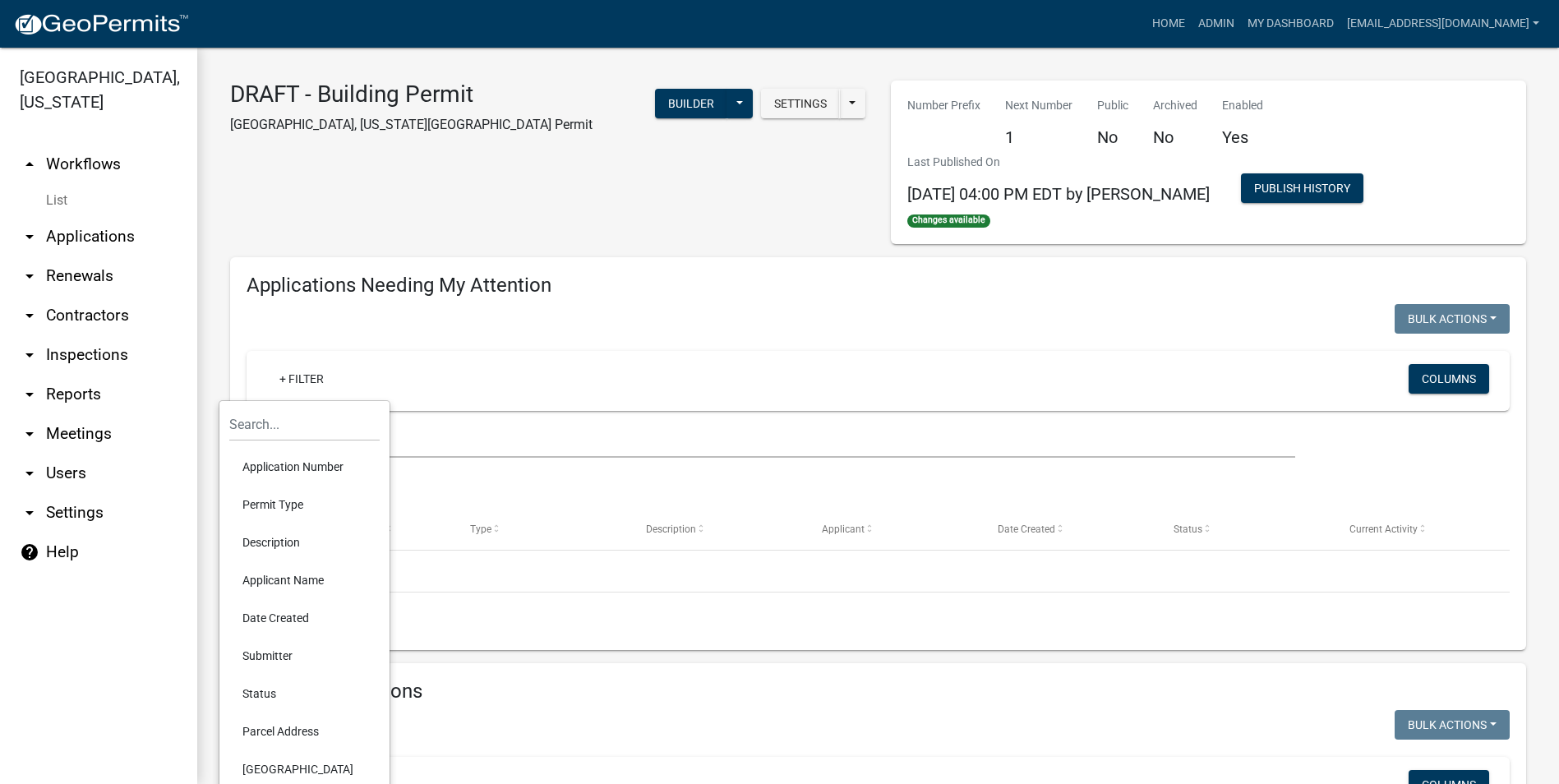
click at [518, 275] on h4 "Applications Needing My Attention" at bounding box center [878, 285] width 1263 height 24
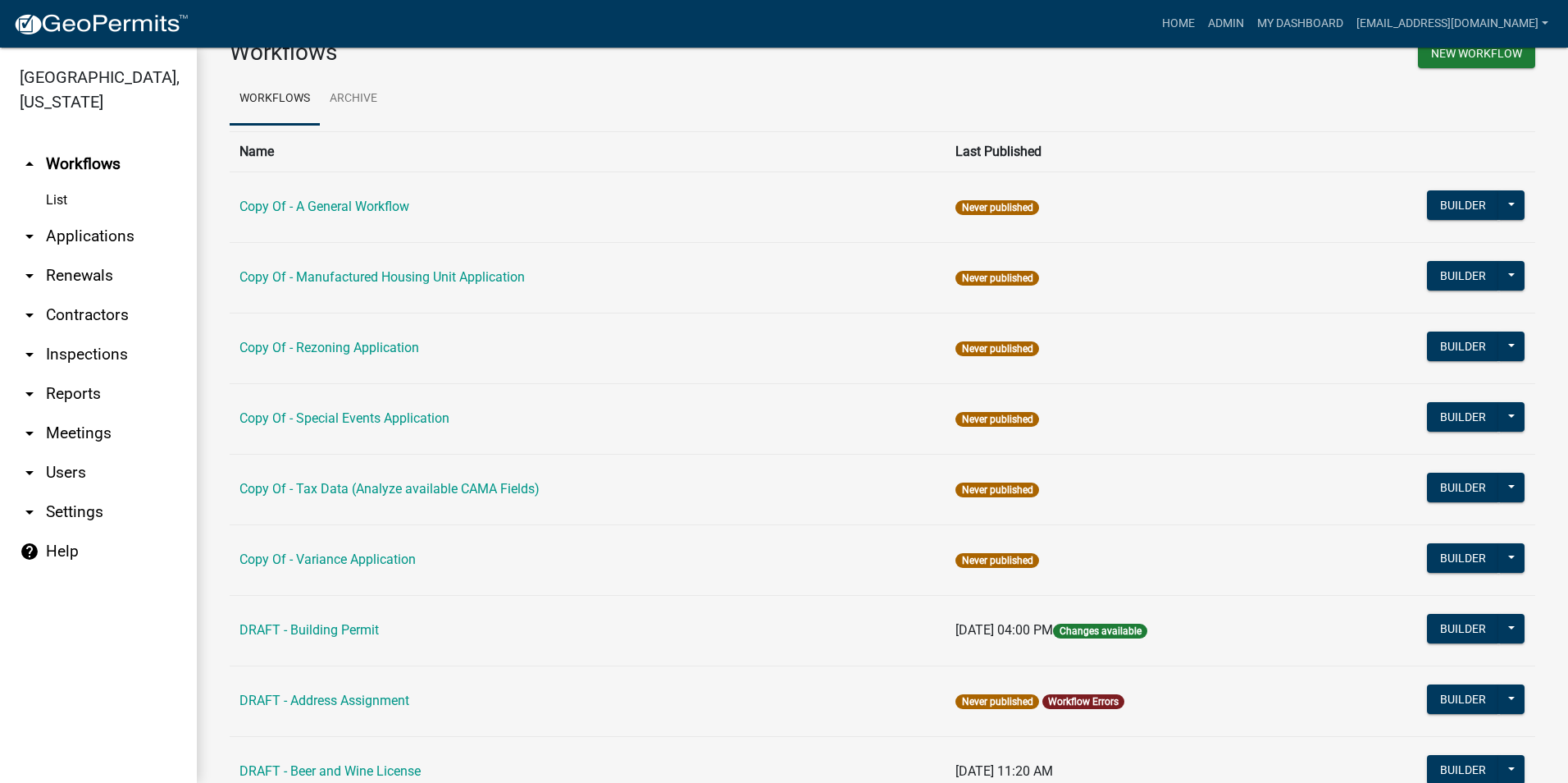
scroll to position [82, 0]
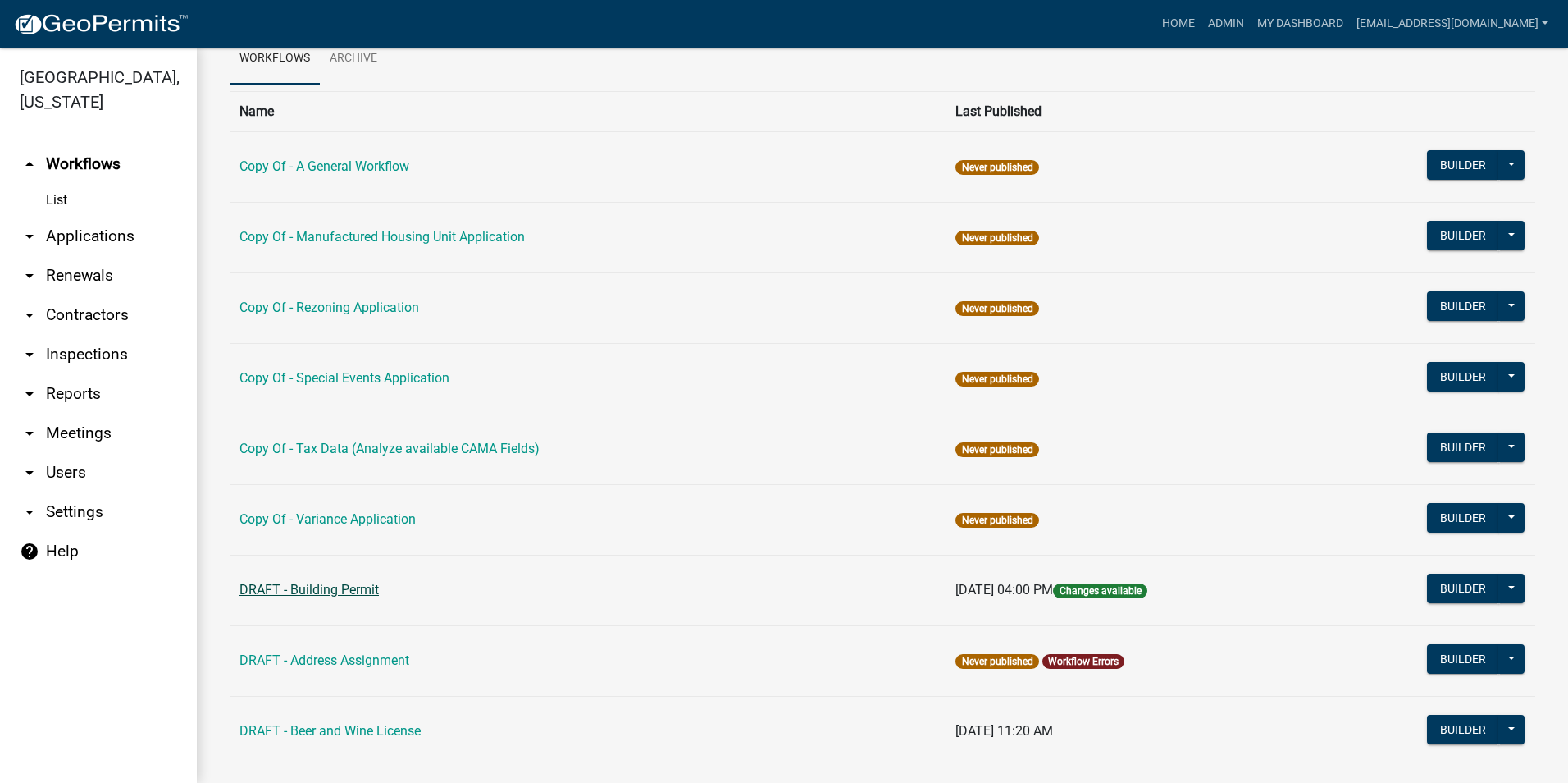
click at [295, 590] on link "DRAFT - Building Permit" at bounding box center [309, 590] width 140 height 16
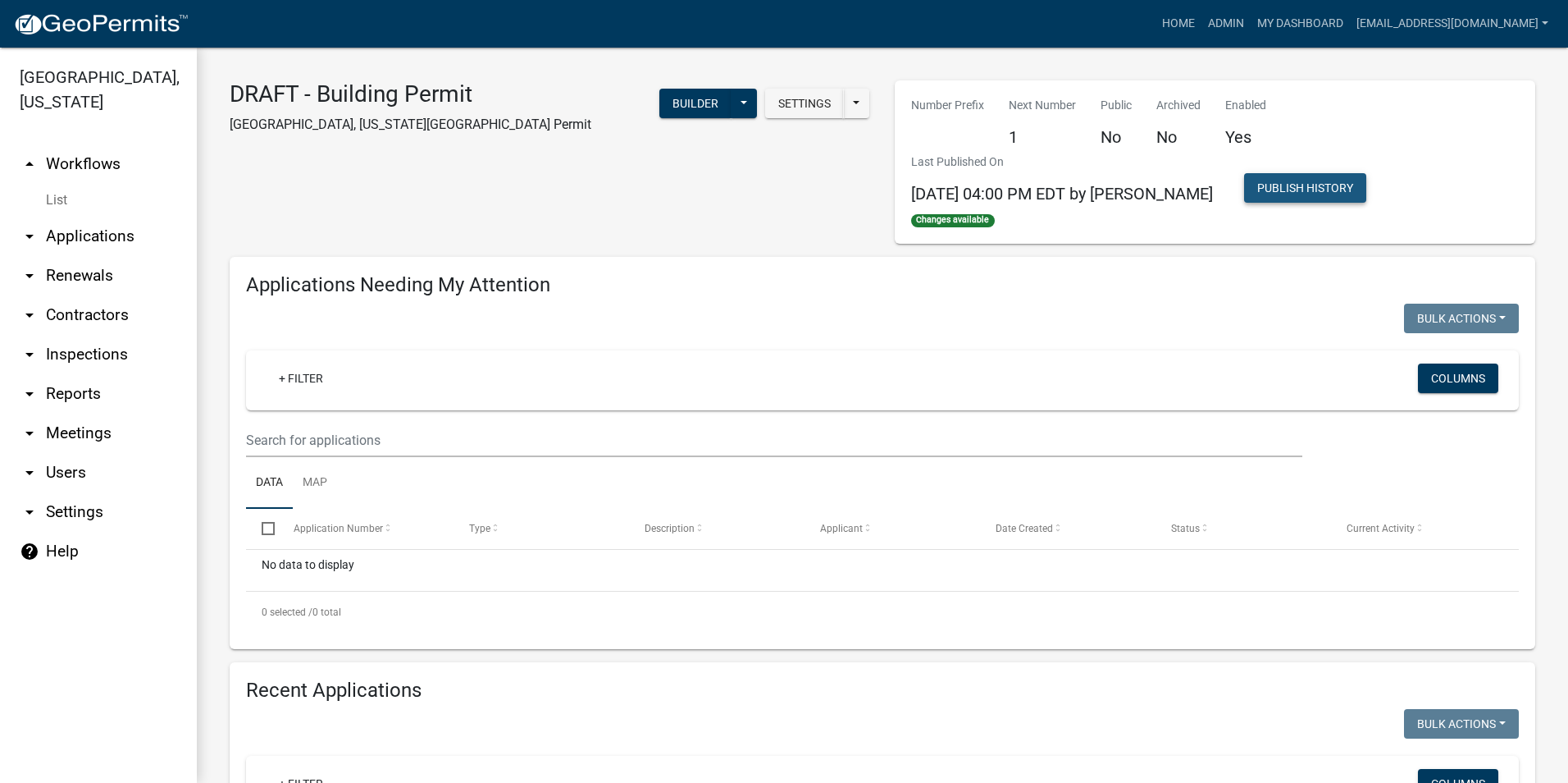
click at [1293, 195] on button "Publish History" at bounding box center [1305, 188] width 122 height 30
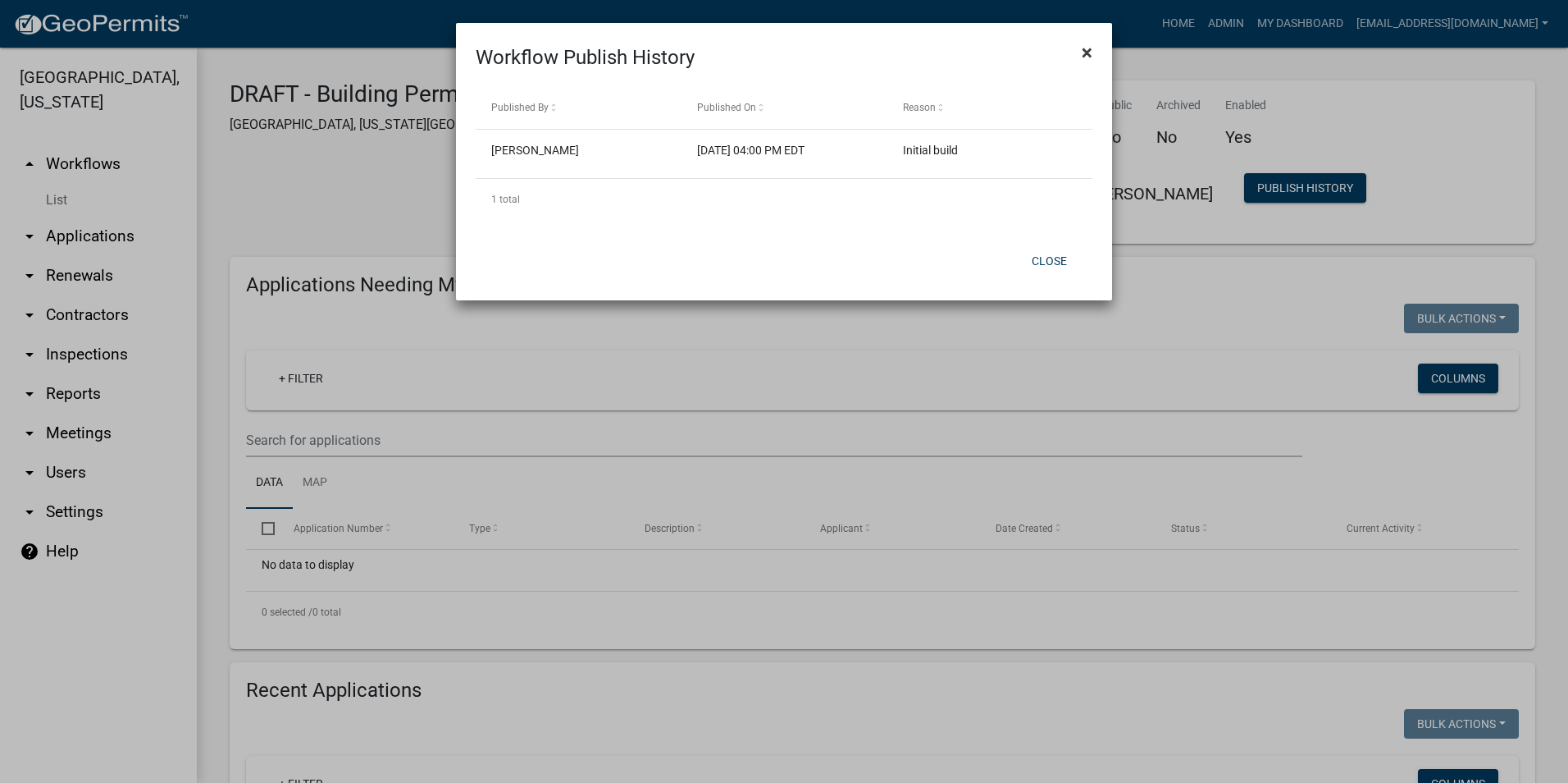
click at [1089, 53] on span "×" at bounding box center [1087, 52] width 11 height 23
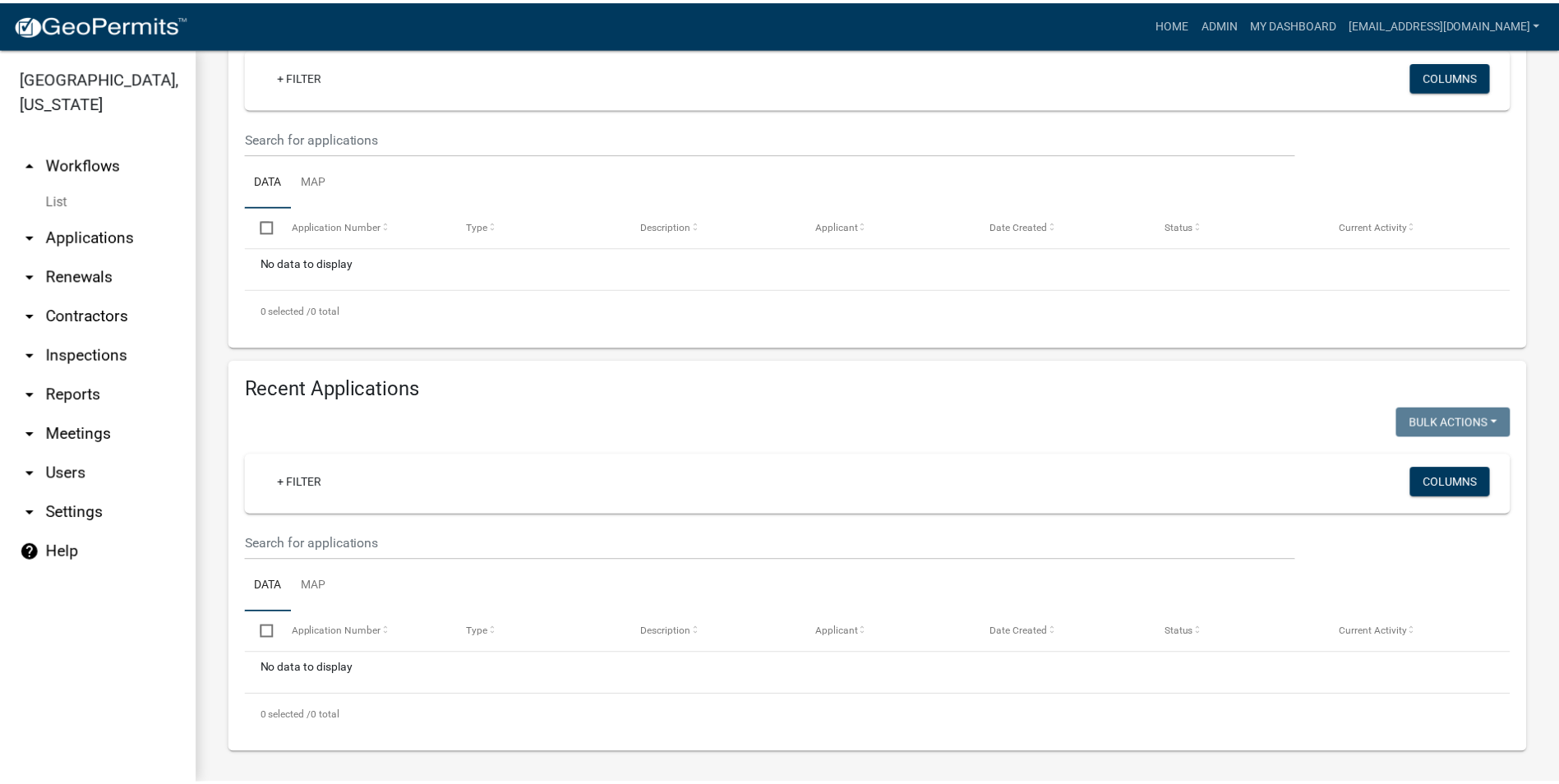
scroll to position [305, 0]
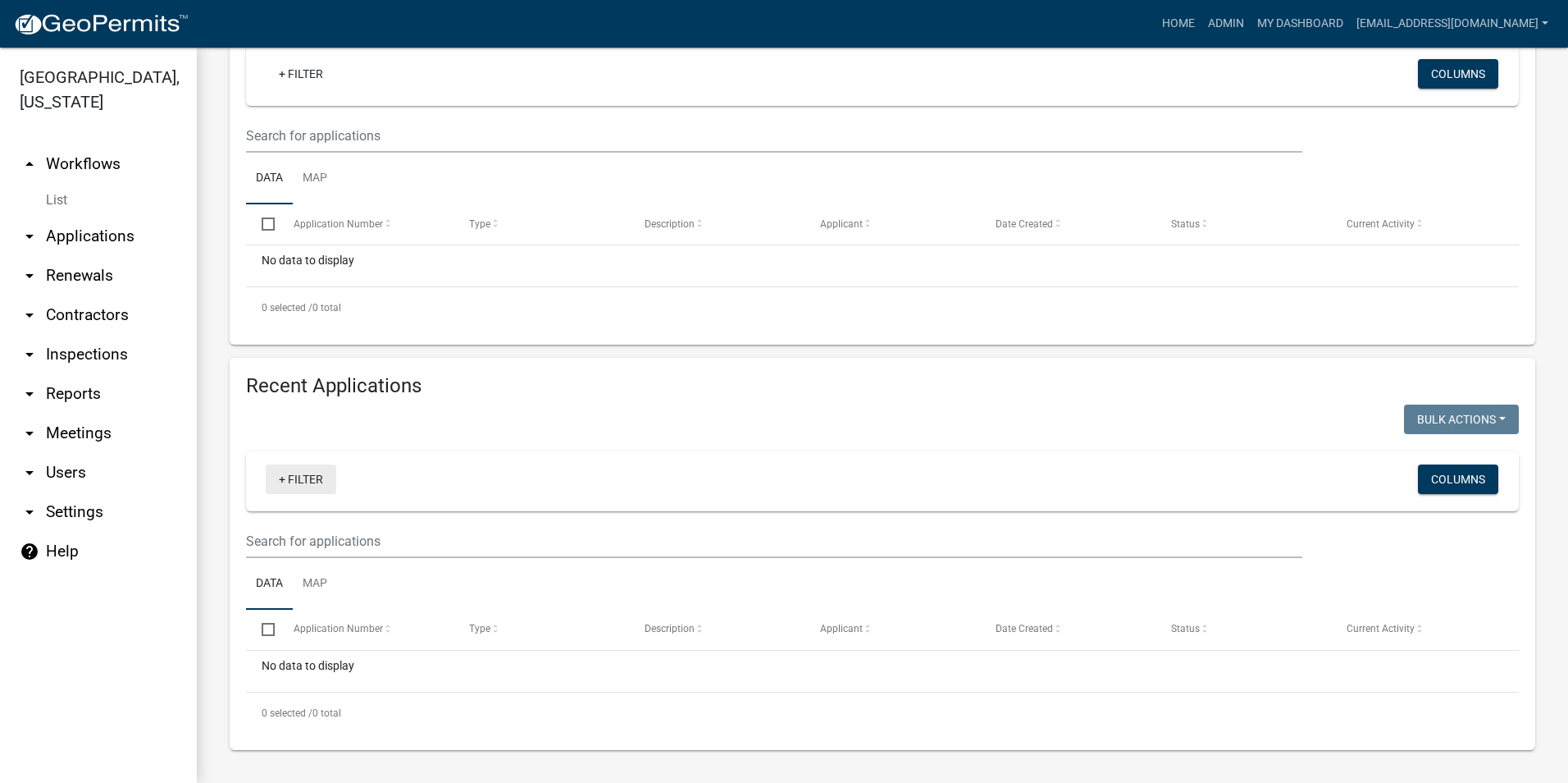
click at [287, 476] on link "+ Filter" at bounding box center [301, 479] width 70 height 30
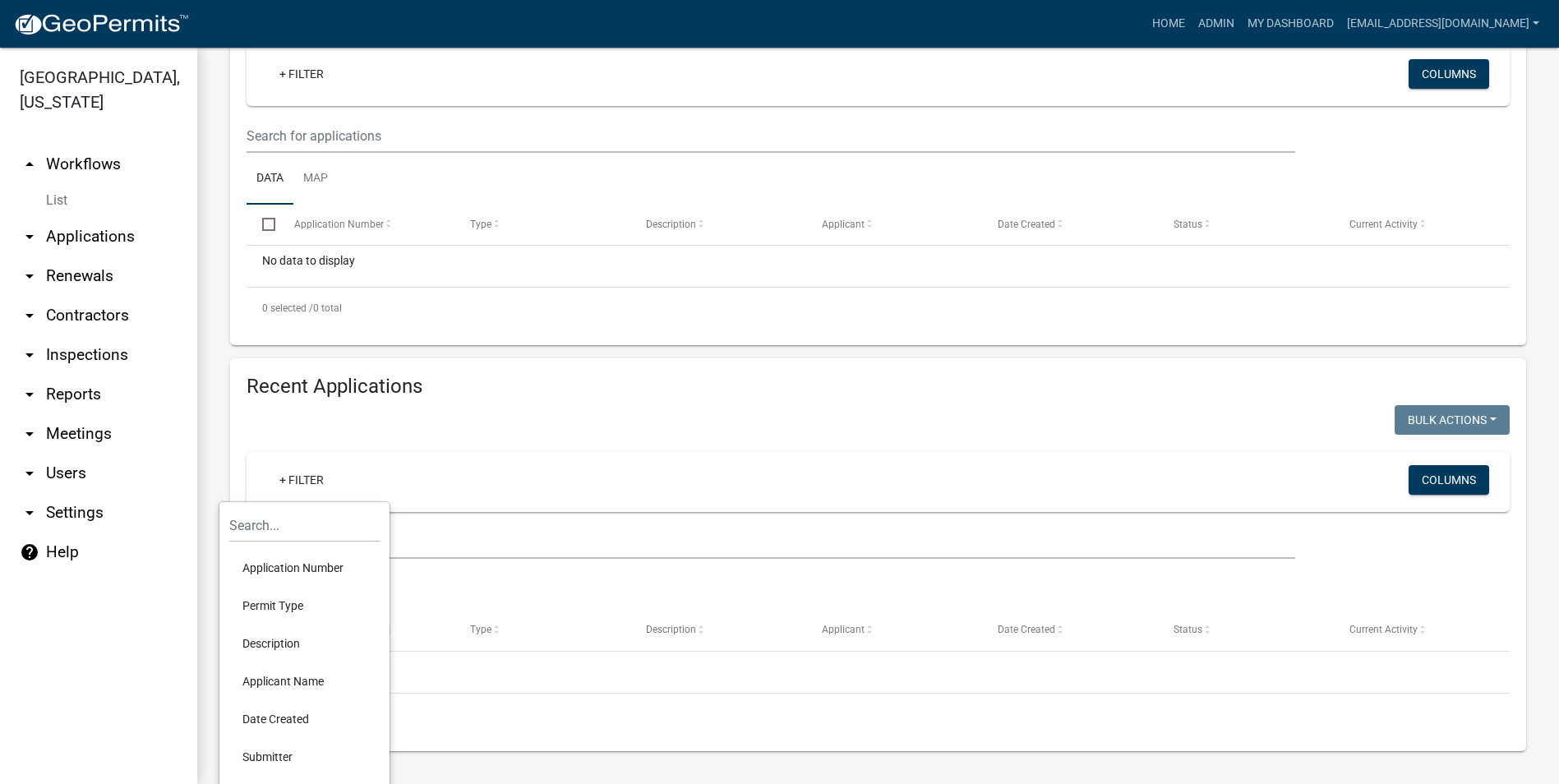
click at [653, 431] on div at bounding box center [556, 422] width 644 height 33
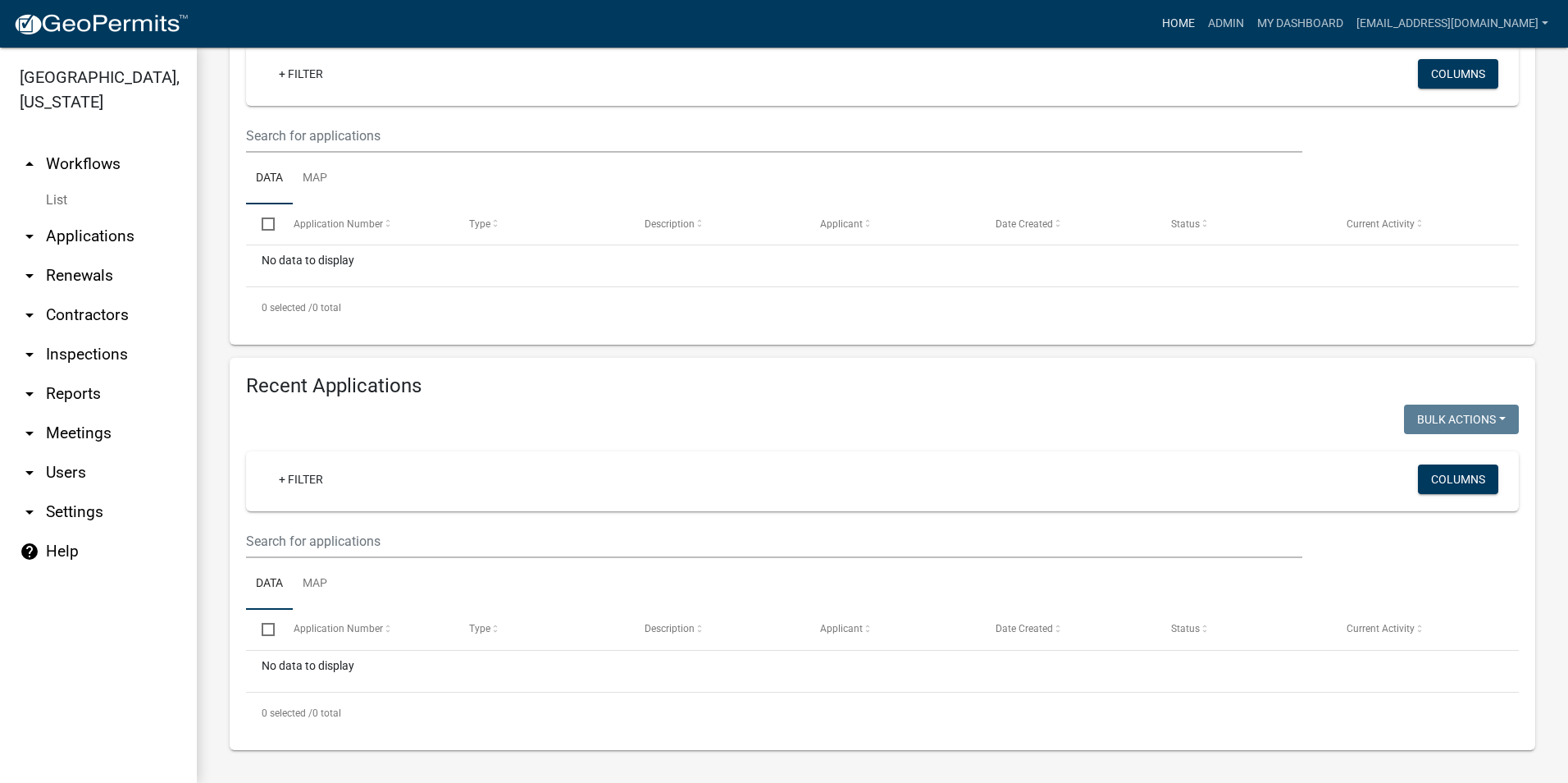
click at [1155, 19] on link "Home" at bounding box center [1179, 24] width 46 height 31
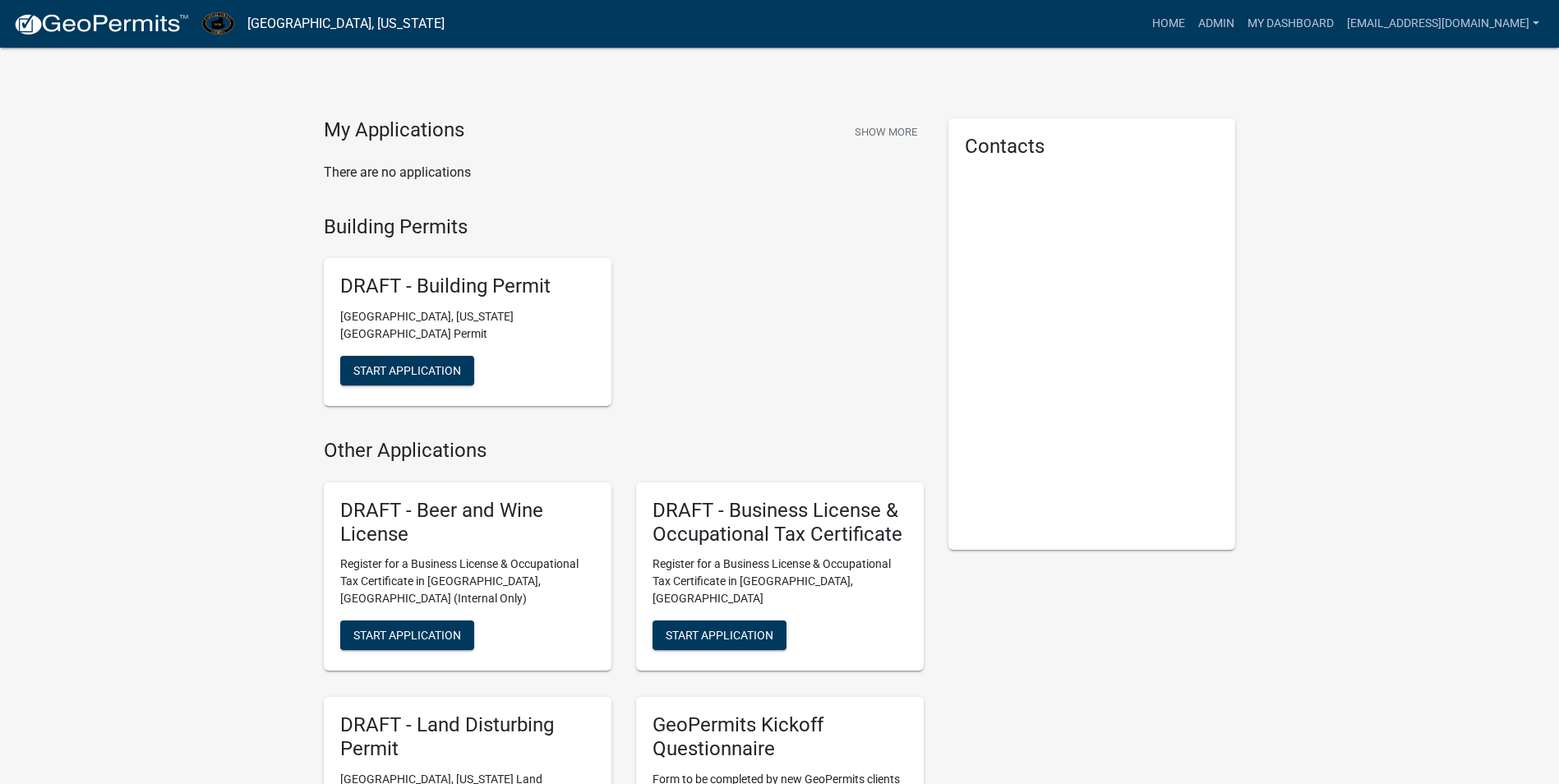
click at [411, 286] on h5 "DRAFT - Building Permit" at bounding box center [467, 286] width 255 height 24
click at [424, 364] on span "Start Application" at bounding box center [407, 371] width 108 height 13
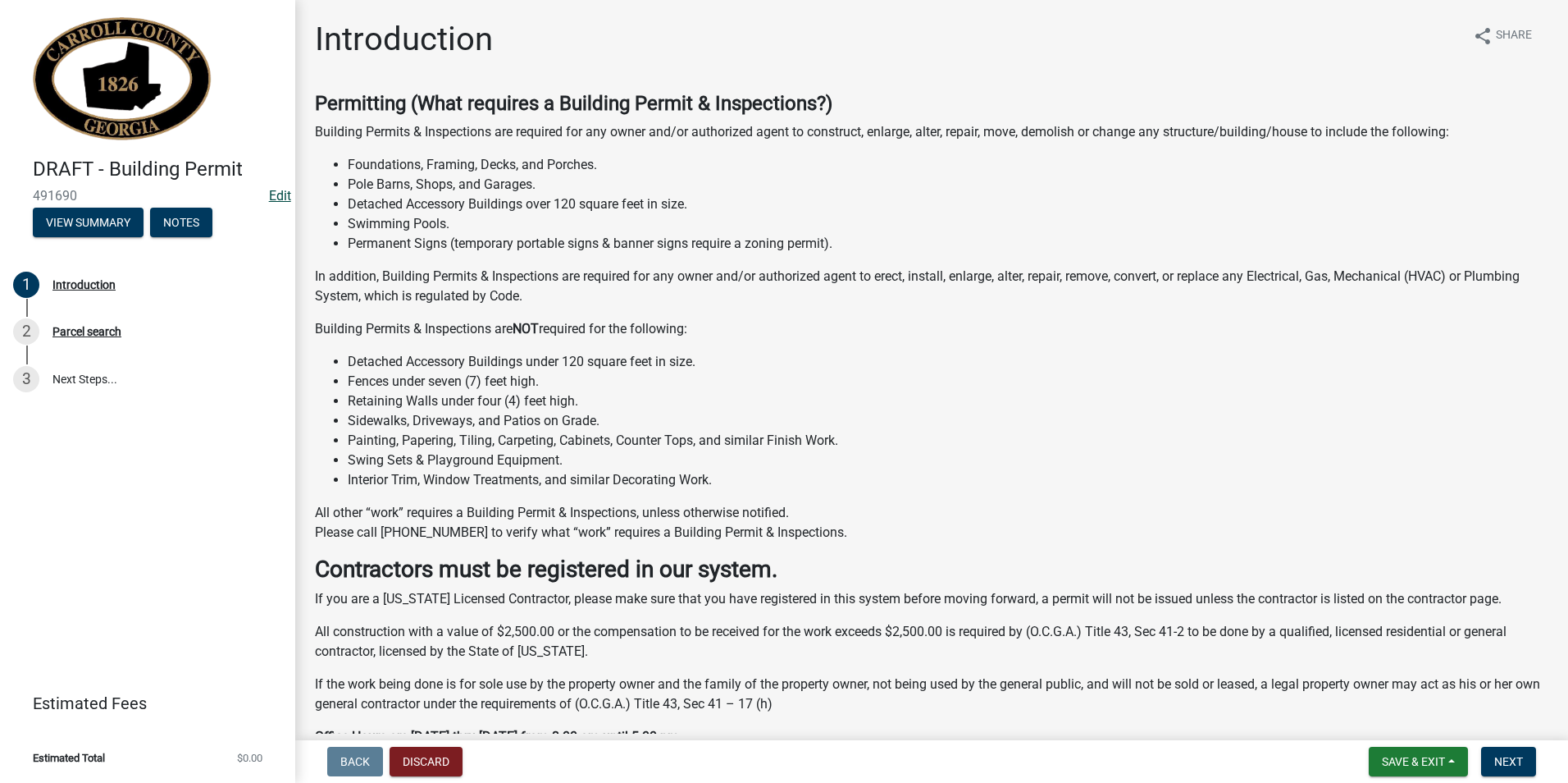
click at [273, 197] on link "Edit" at bounding box center [280, 195] width 22 height 16
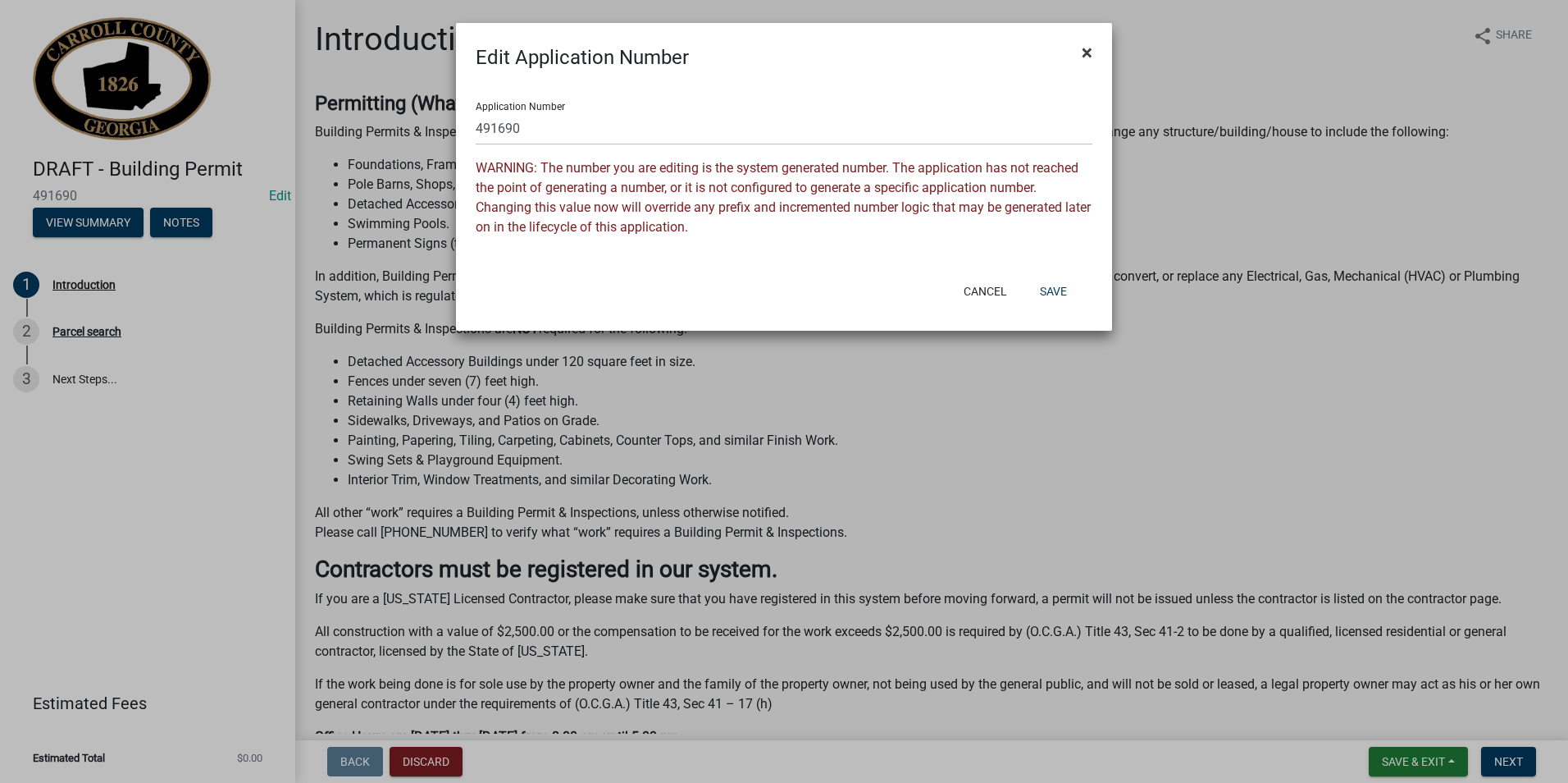
click at [1089, 54] on span "×" at bounding box center [1087, 52] width 11 height 23
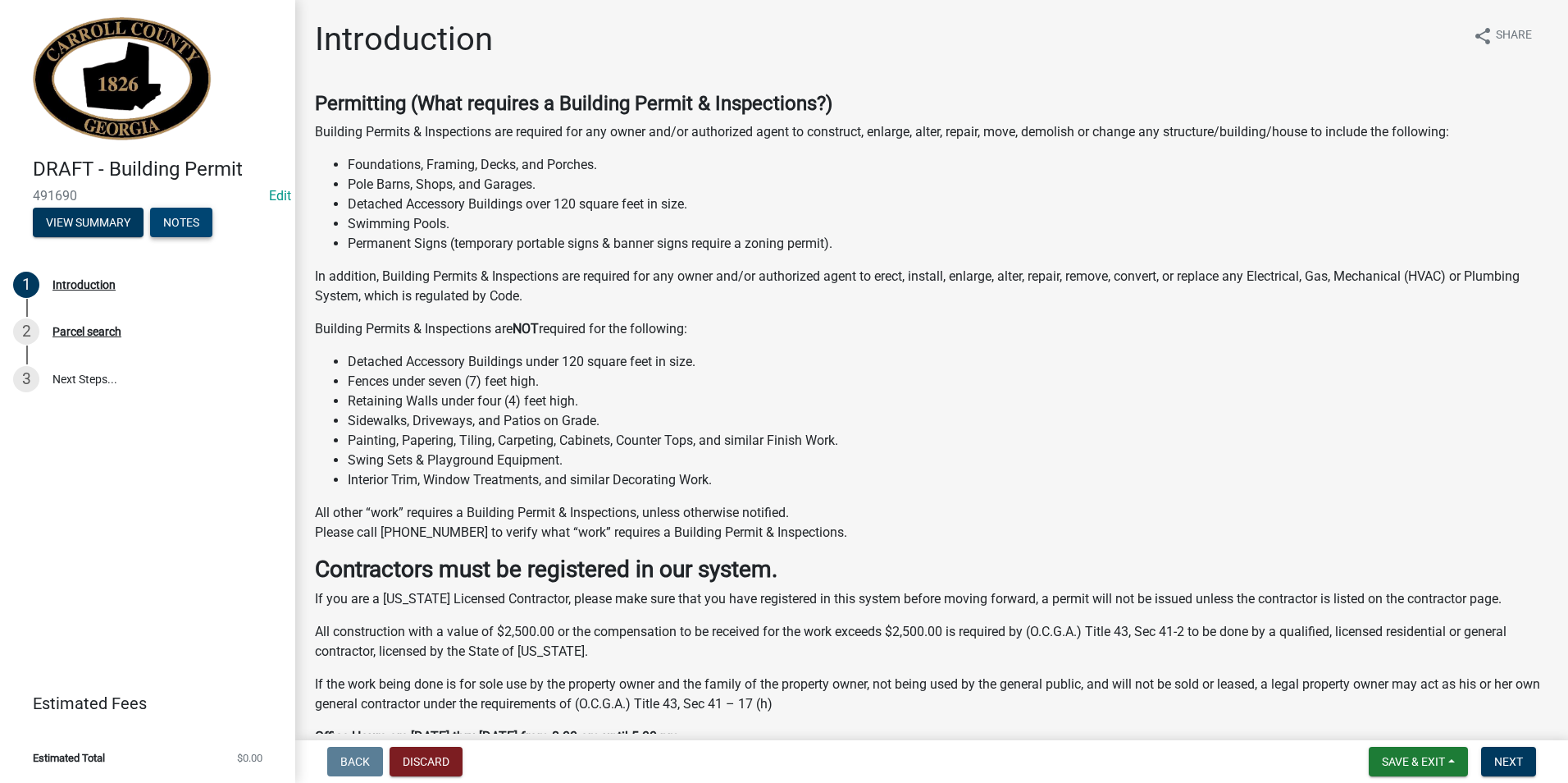
click at [176, 229] on button "Notes" at bounding box center [180, 222] width 62 height 30
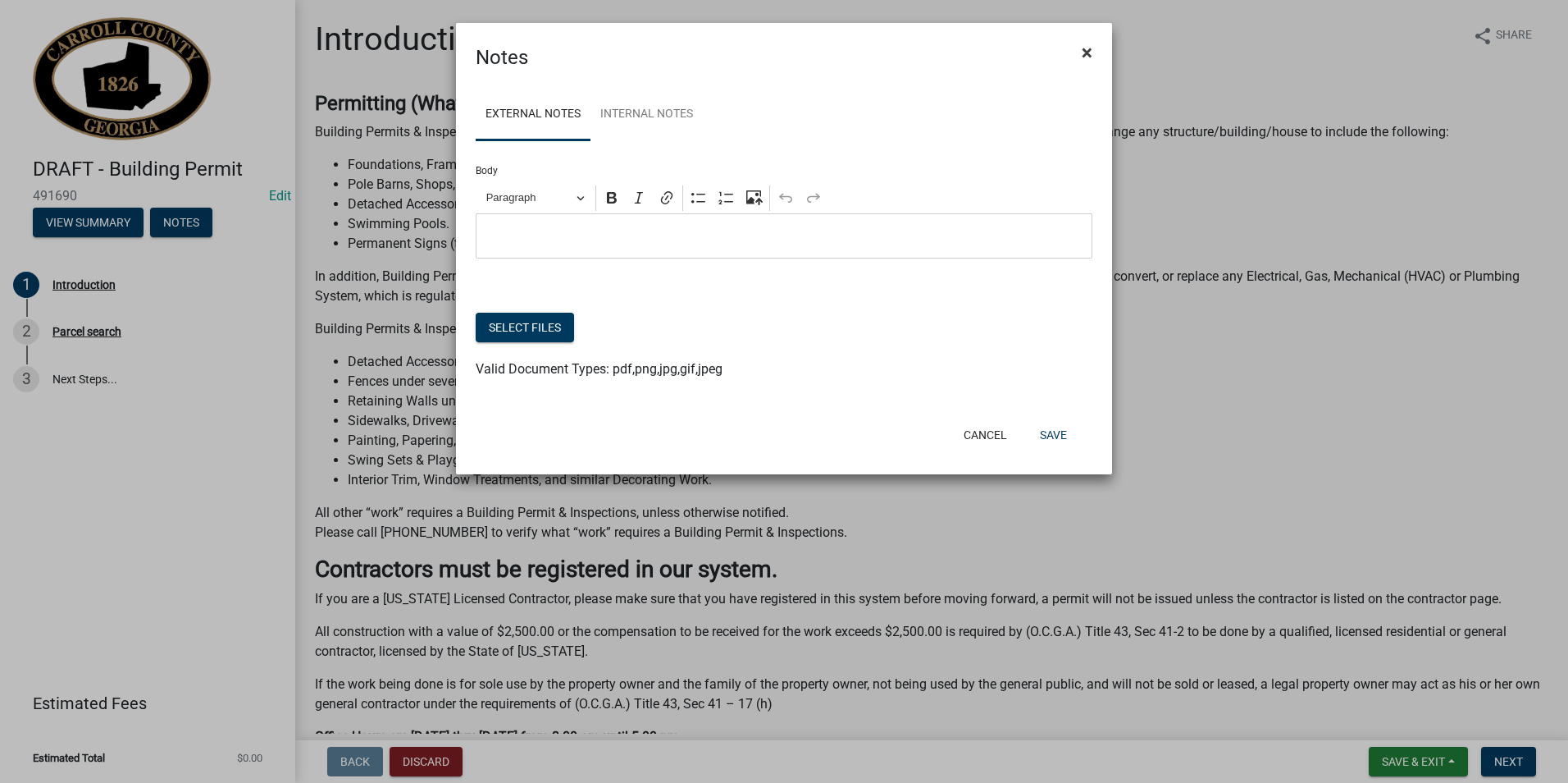
click at [1092, 51] on span "×" at bounding box center [1087, 52] width 11 height 23
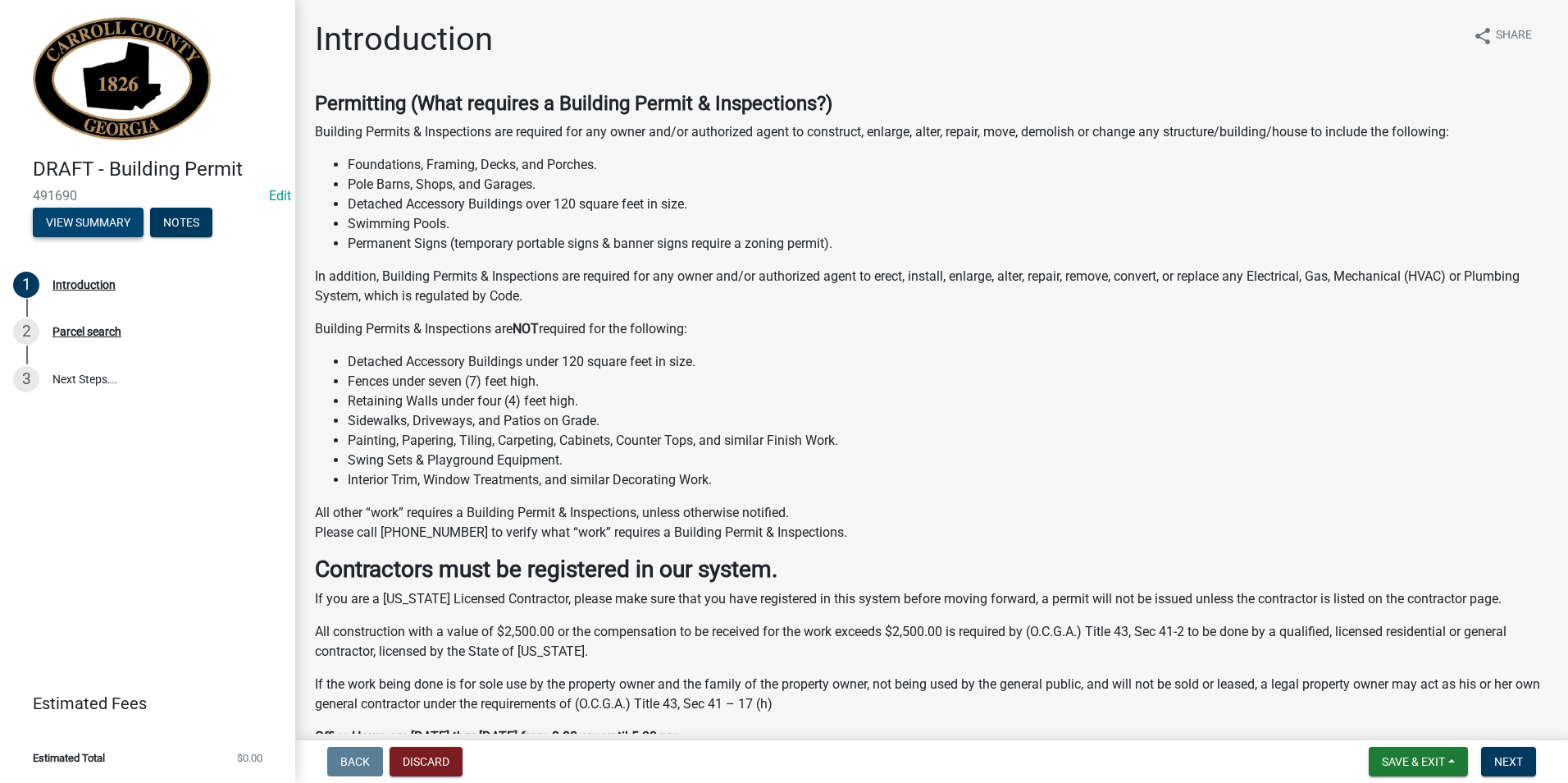
click at [92, 221] on button "View Summary" at bounding box center [88, 222] width 111 height 30
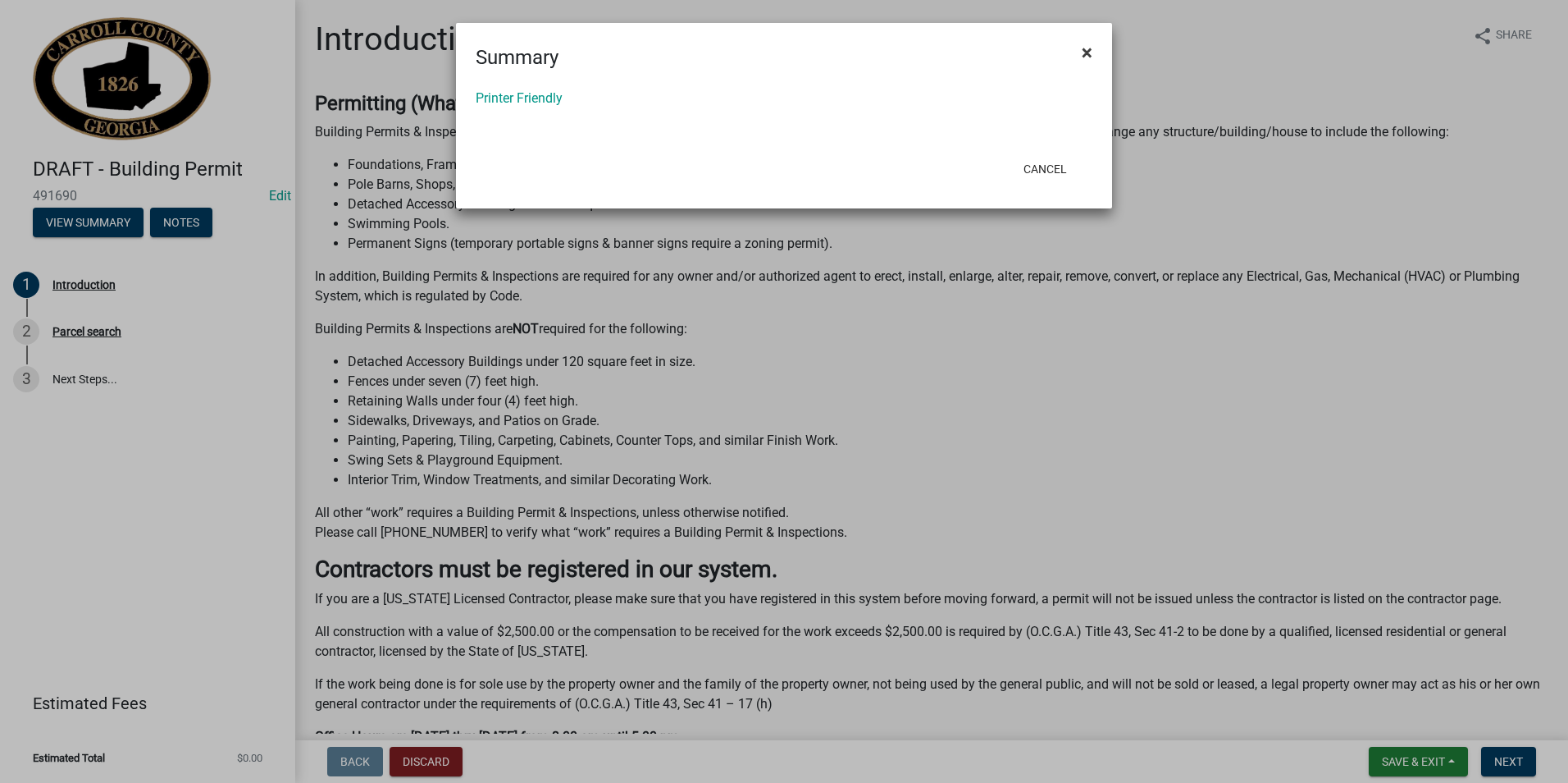
click at [1081, 59] on button "×" at bounding box center [1087, 53] width 37 height 46
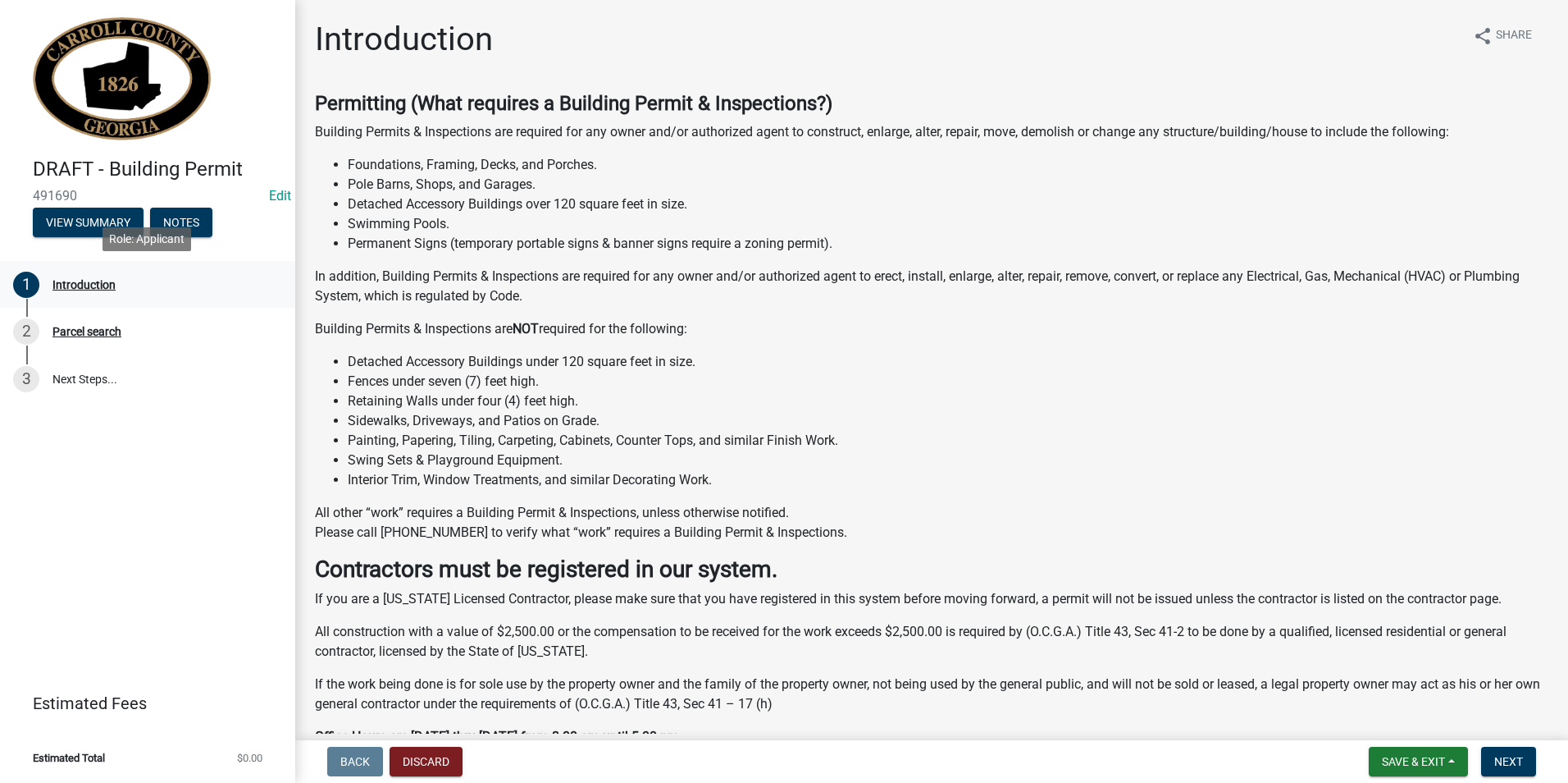
click at [66, 280] on div "Introduction" at bounding box center [84, 284] width 63 height 11
click at [92, 223] on button "View Summary" at bounding box center [88, 222] width 111 height 30
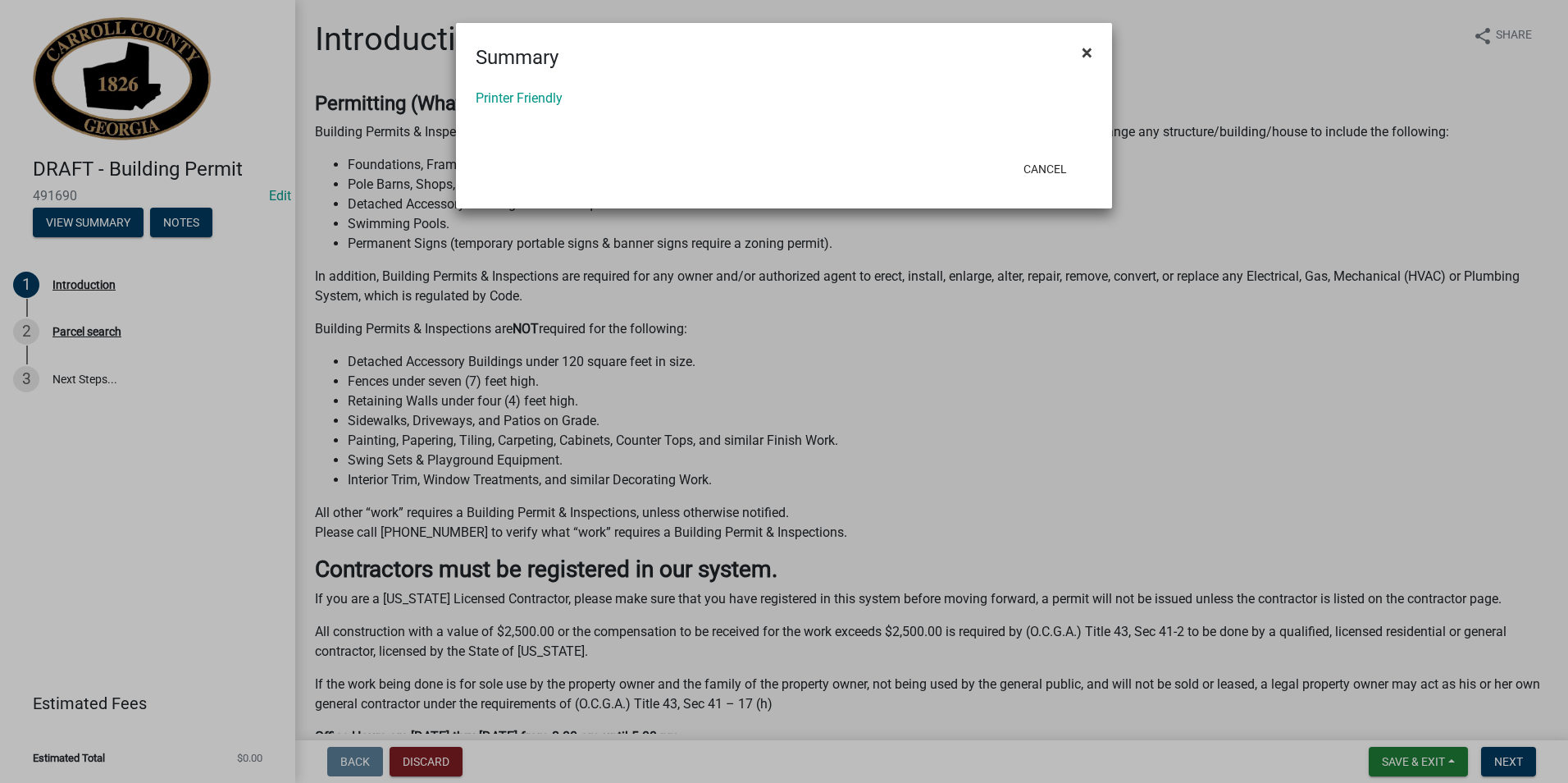
click at [1090, 54] on span "×" at bounding box center [1087, 52] width 11 height 23
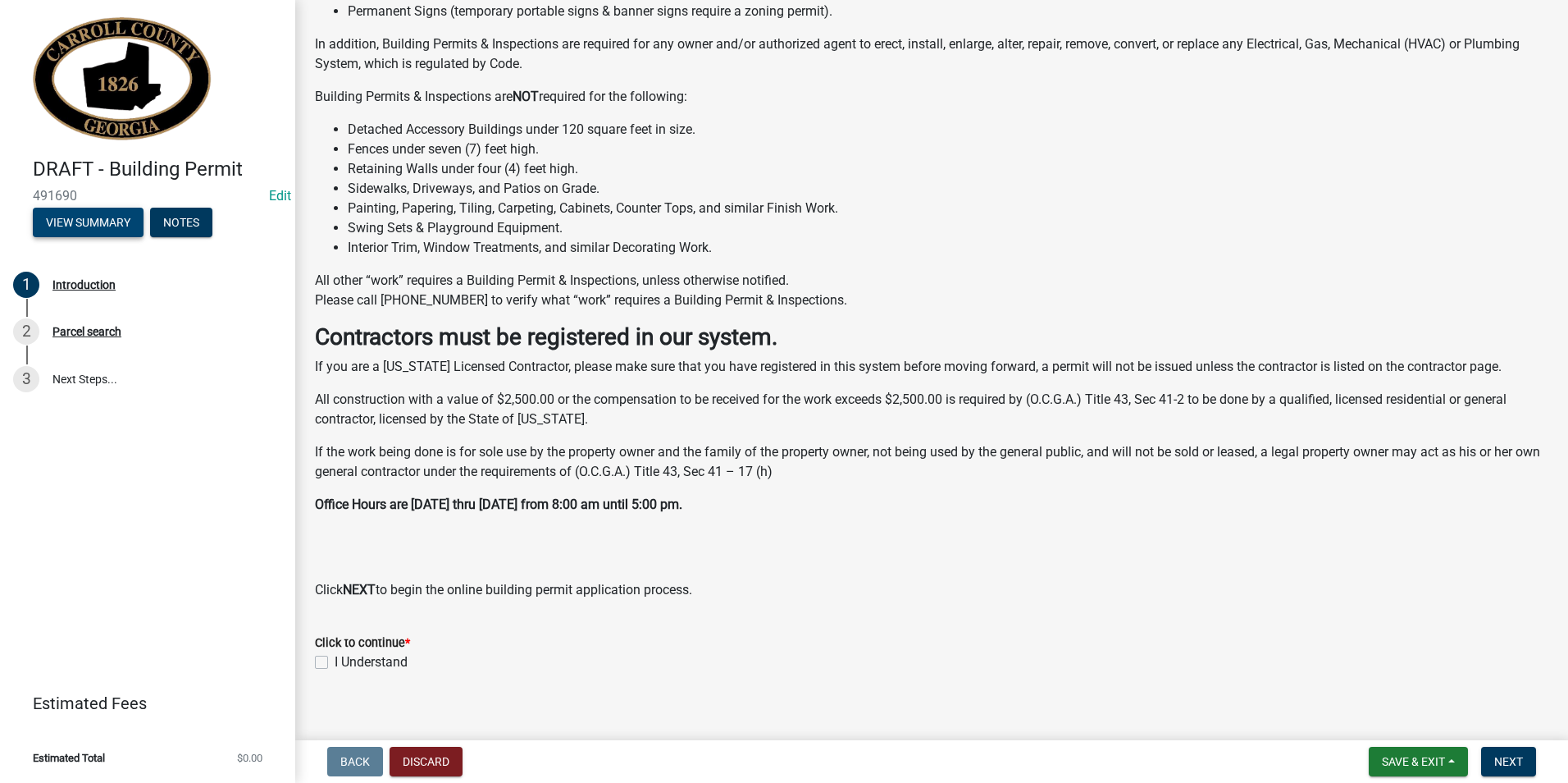
scroll to position [250, 0]
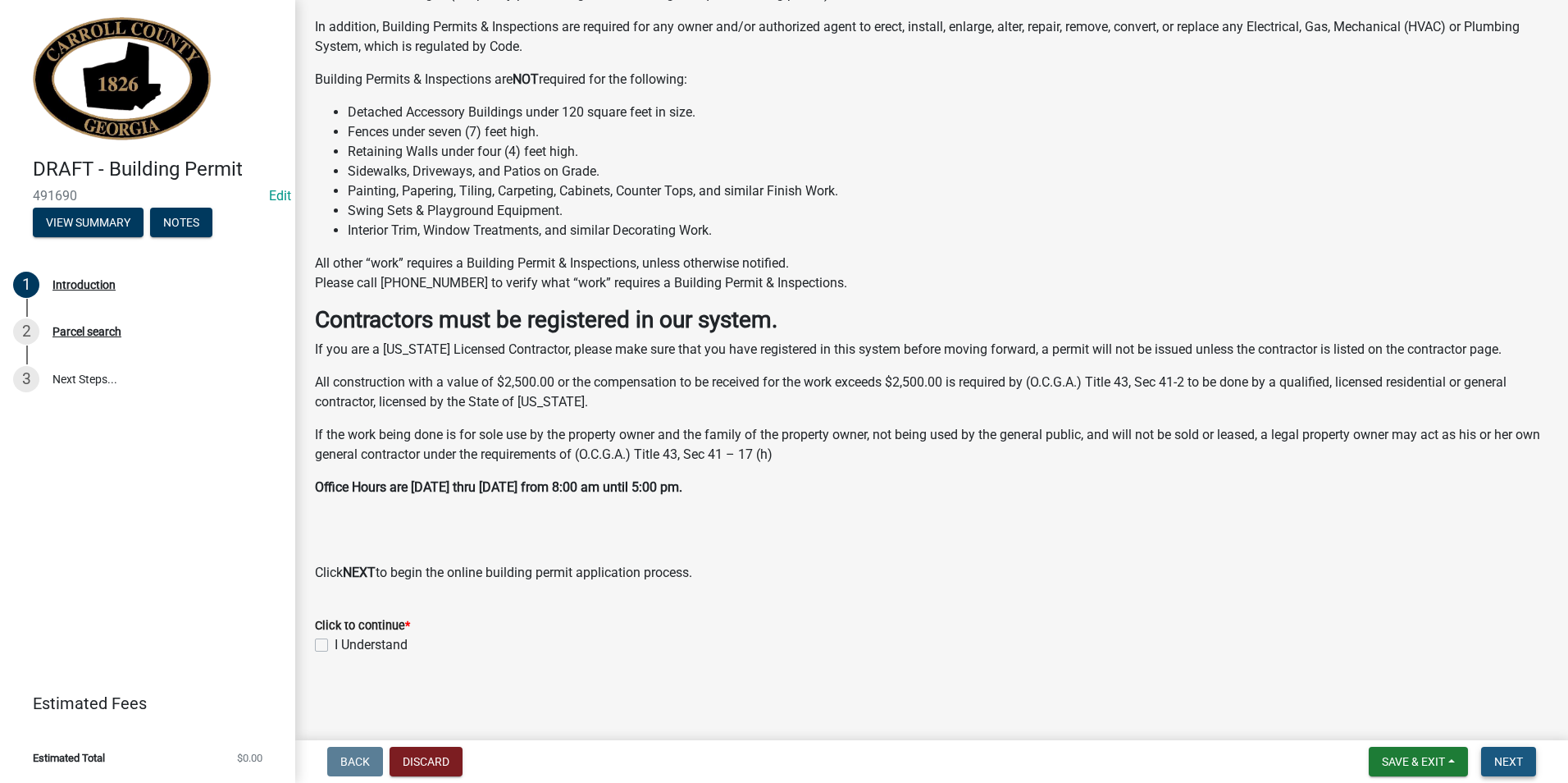
click at [1511, 764] on span "Next" at bounding box center [1508, 762] width 29 height 13
click at [335, 648] on label "I Understand" at bounding box center [371, 644] width 73 height 19
click at [335, 646] on input "I Understand" at bounding box center [340, 640] width 11 height 11
checkbox input "true"
click at [1499, 762] on span "Next" at bounding box center [1508, 762] width 29 height 13
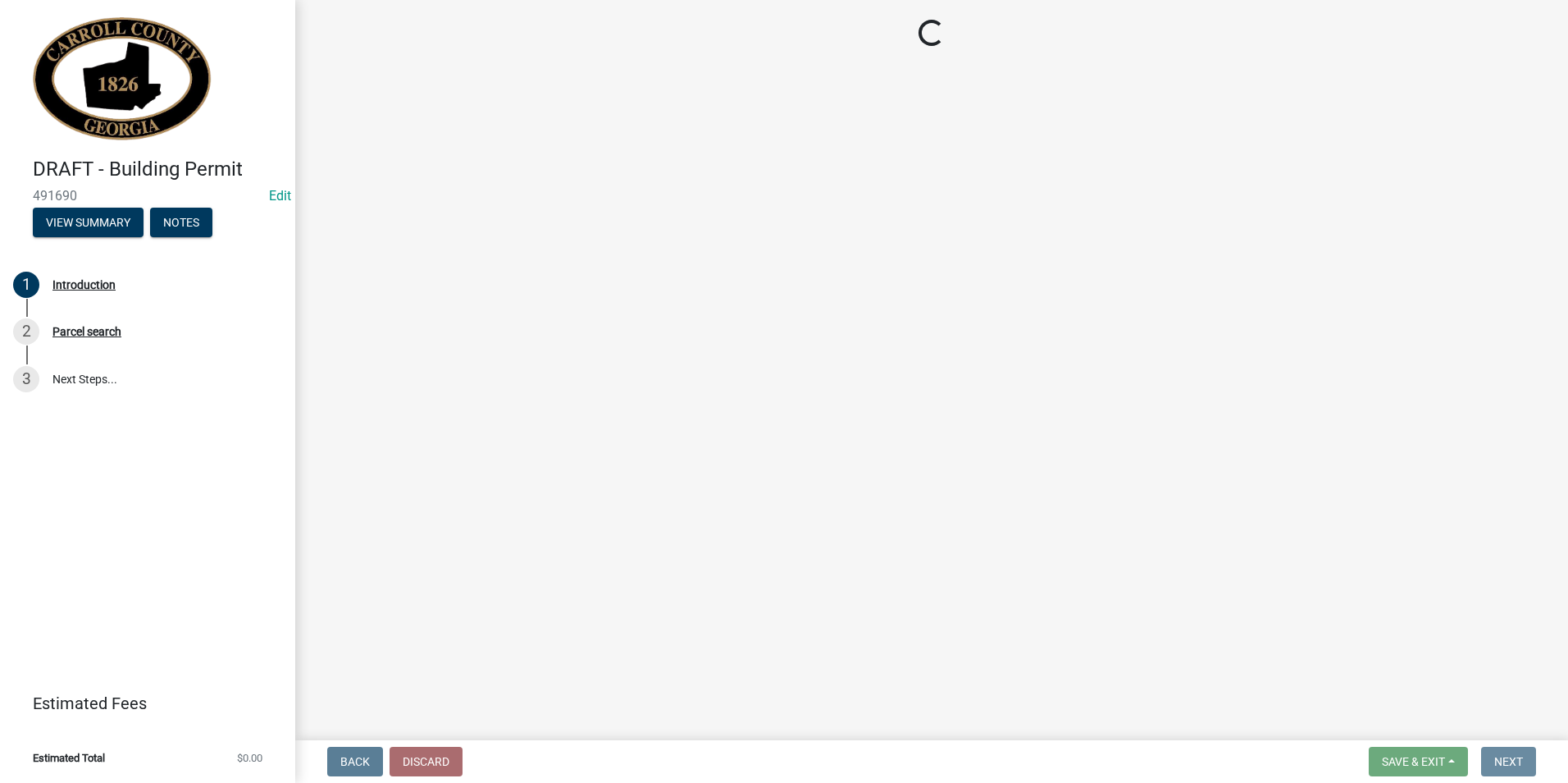
scroll to position [0, 0]
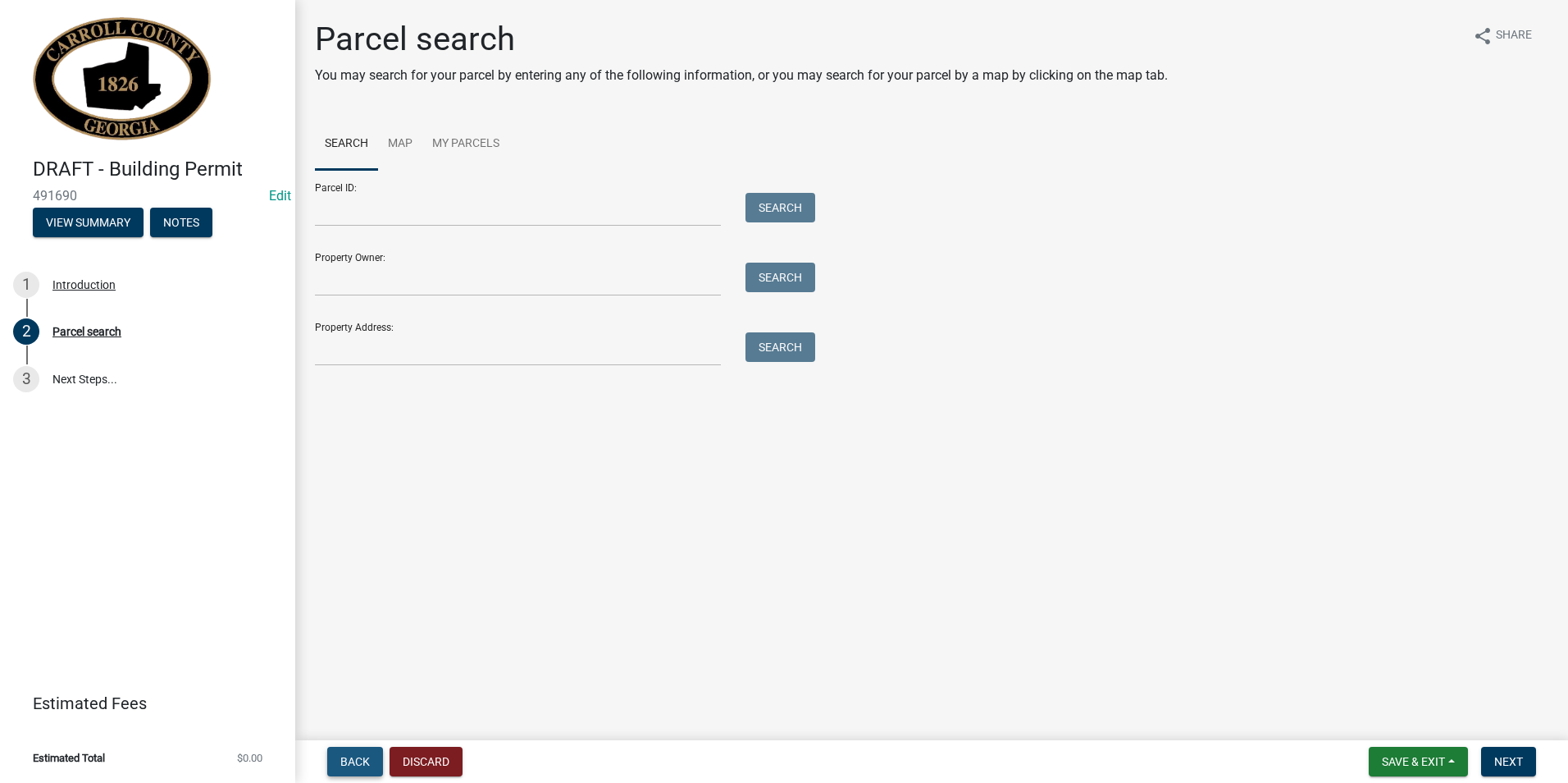
click at [361, 764] on span "Back" at bounding box center [355, 762] width 30 height 13
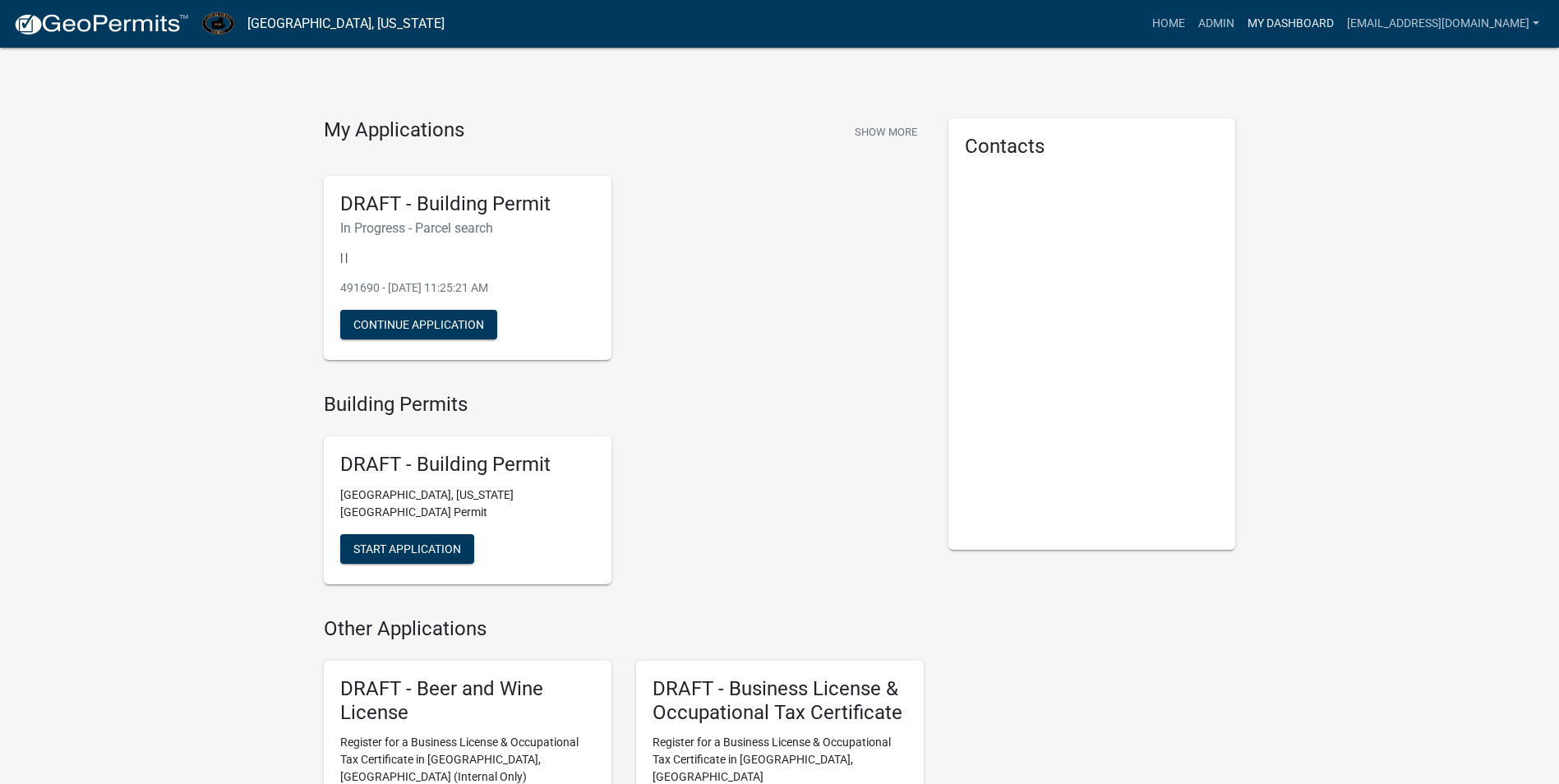
click at [1241, 25] on link "My Dashboard" at bounding box center [1290, 24] width 99 height 32
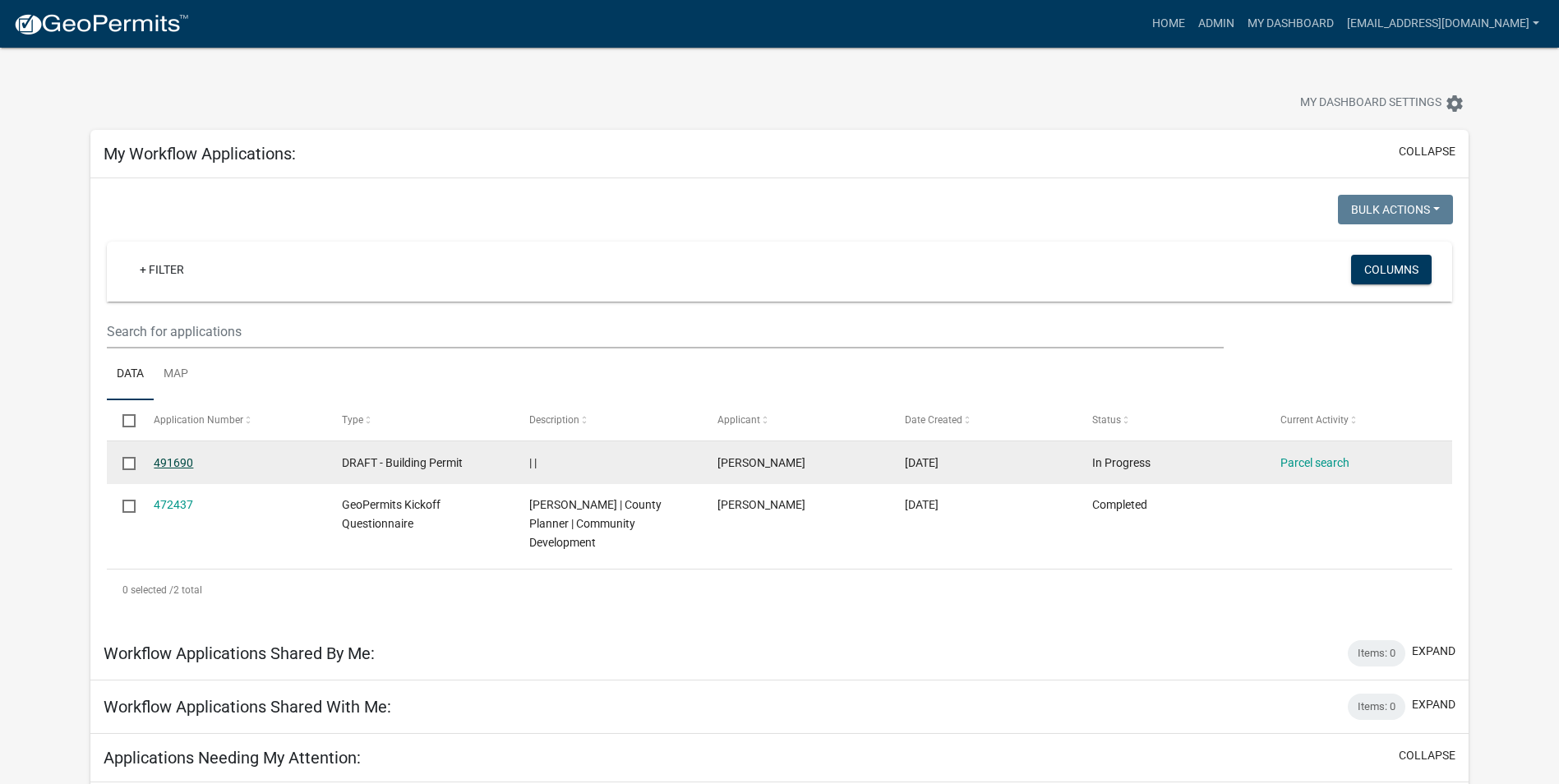
click at [178, 463] on link "491690" at bounding box center [173, 462] width 40 height 13
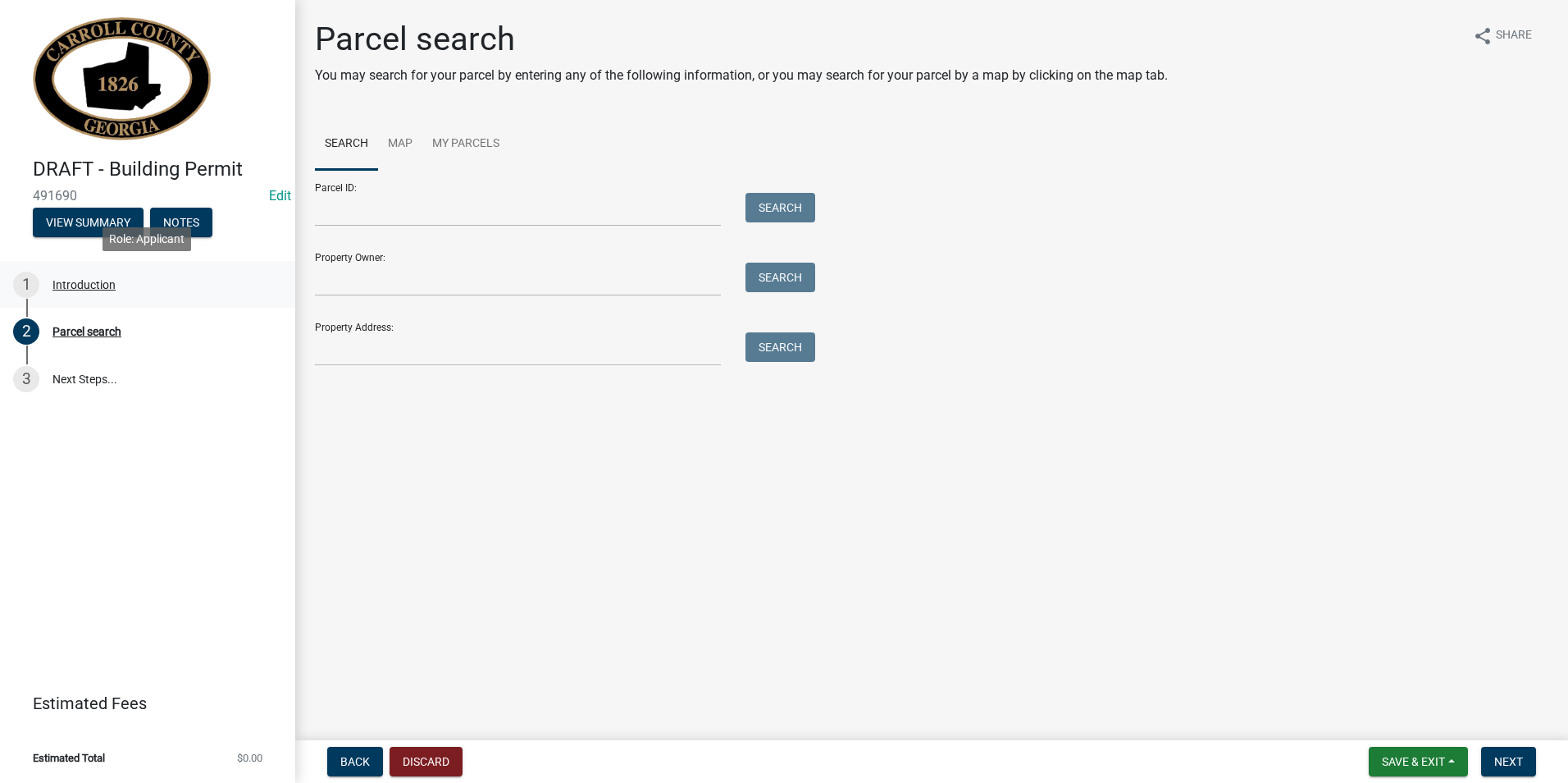
click at [84, 279] on div "Introduction" at bounding box center [84, 284] width 63 height 11
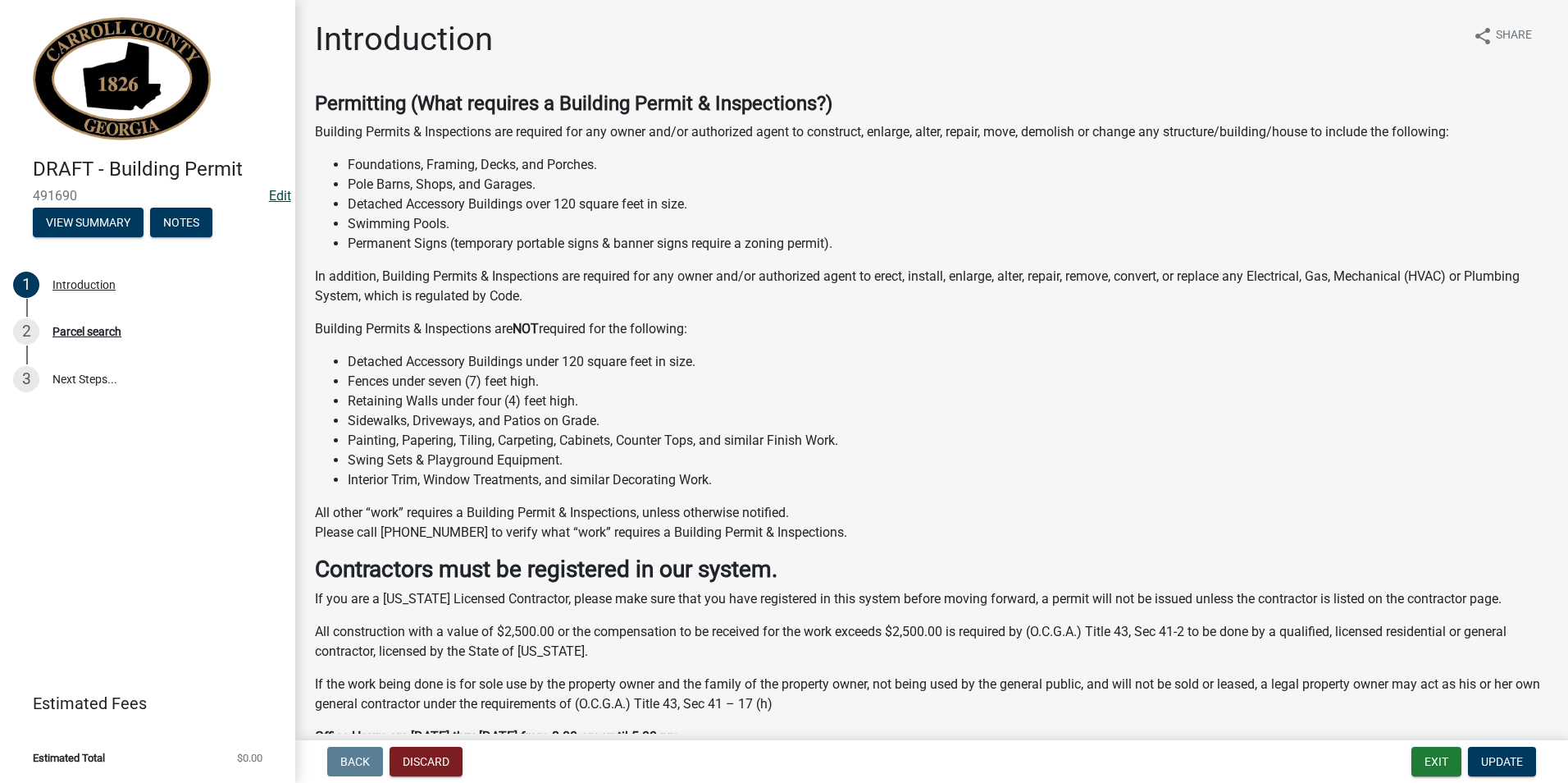
click at [271, 202] on link "Edit" at bounding box center [280, 195] width 22 height 16
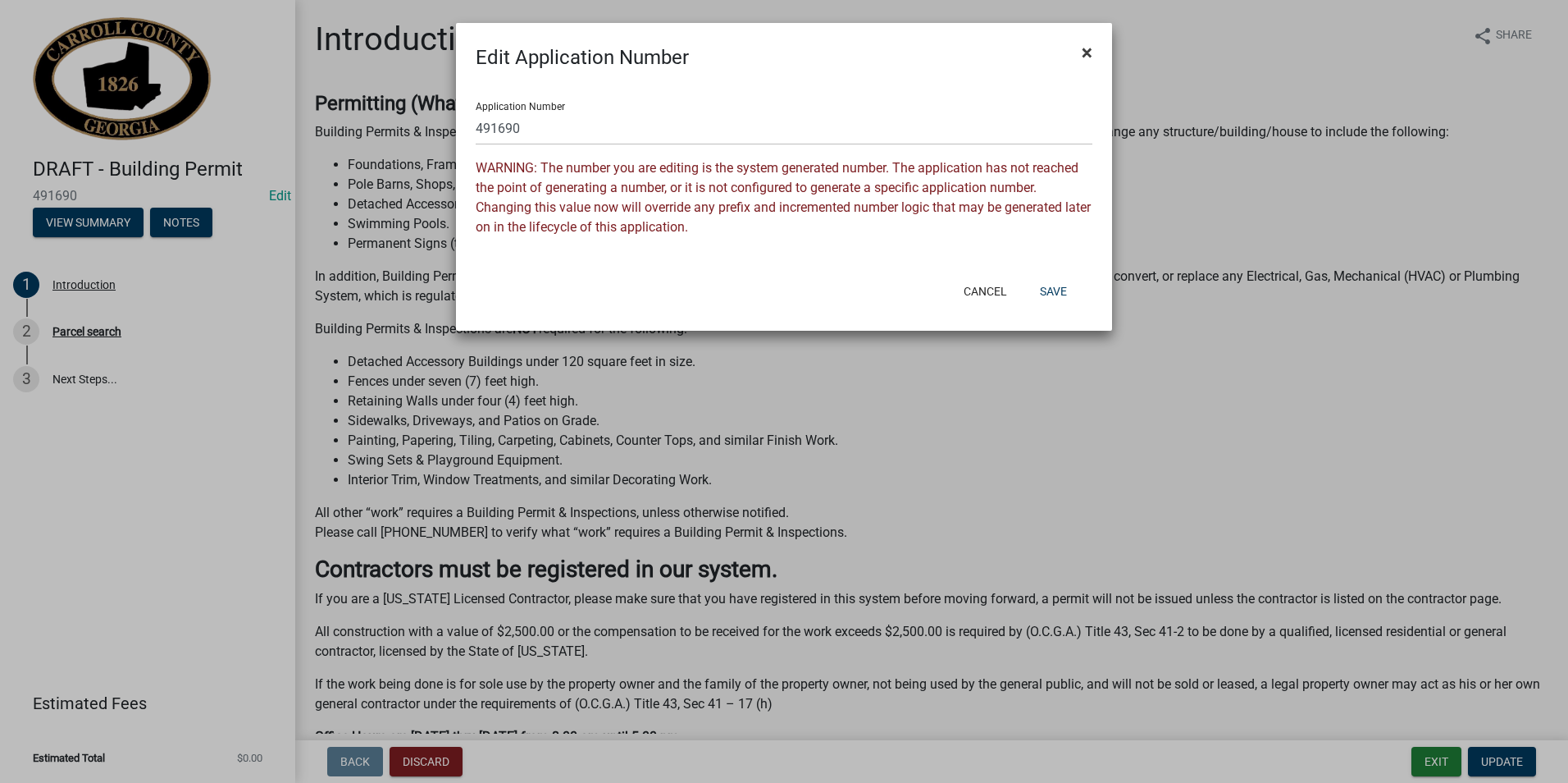
click at [1094, 53] on button "×" at bounding box center [1087, 53] width 37 height 46
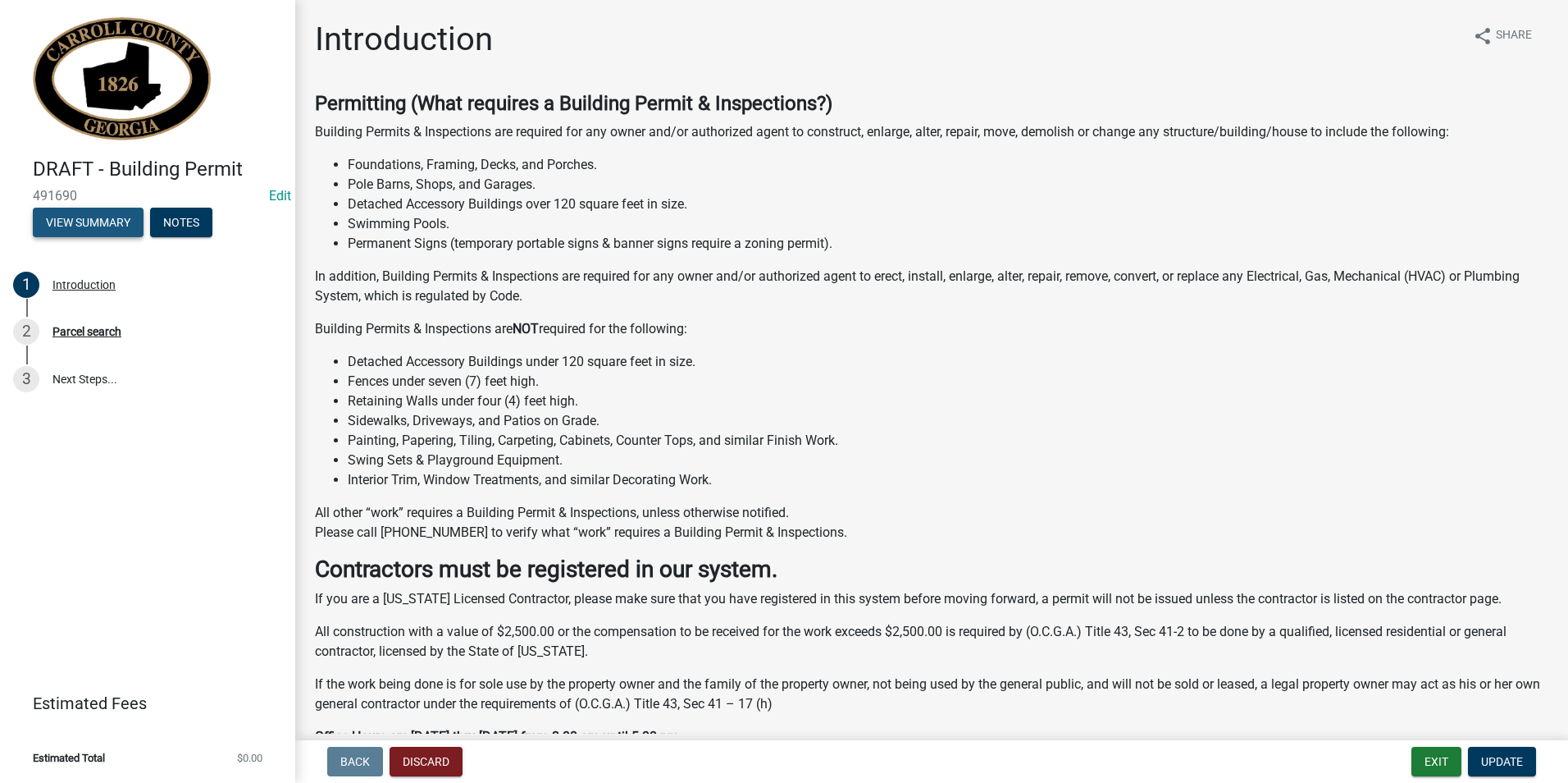
click at [113, 221] on button "View Summary" at bounding box center [88, 222] width 111 height 30
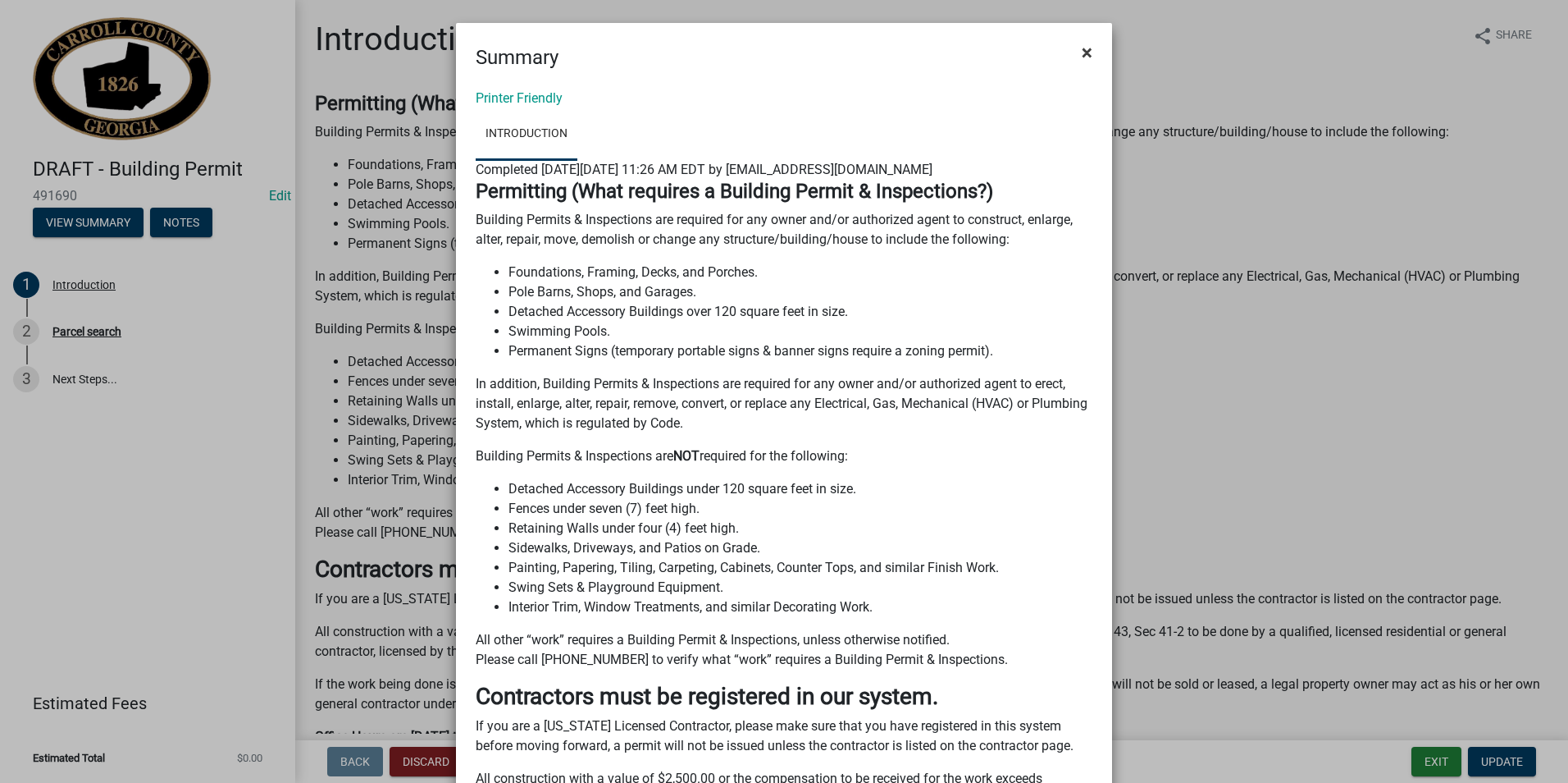
click at [1081, 52] on span "×" at bounding box center [1087, 52] width 11 height 23
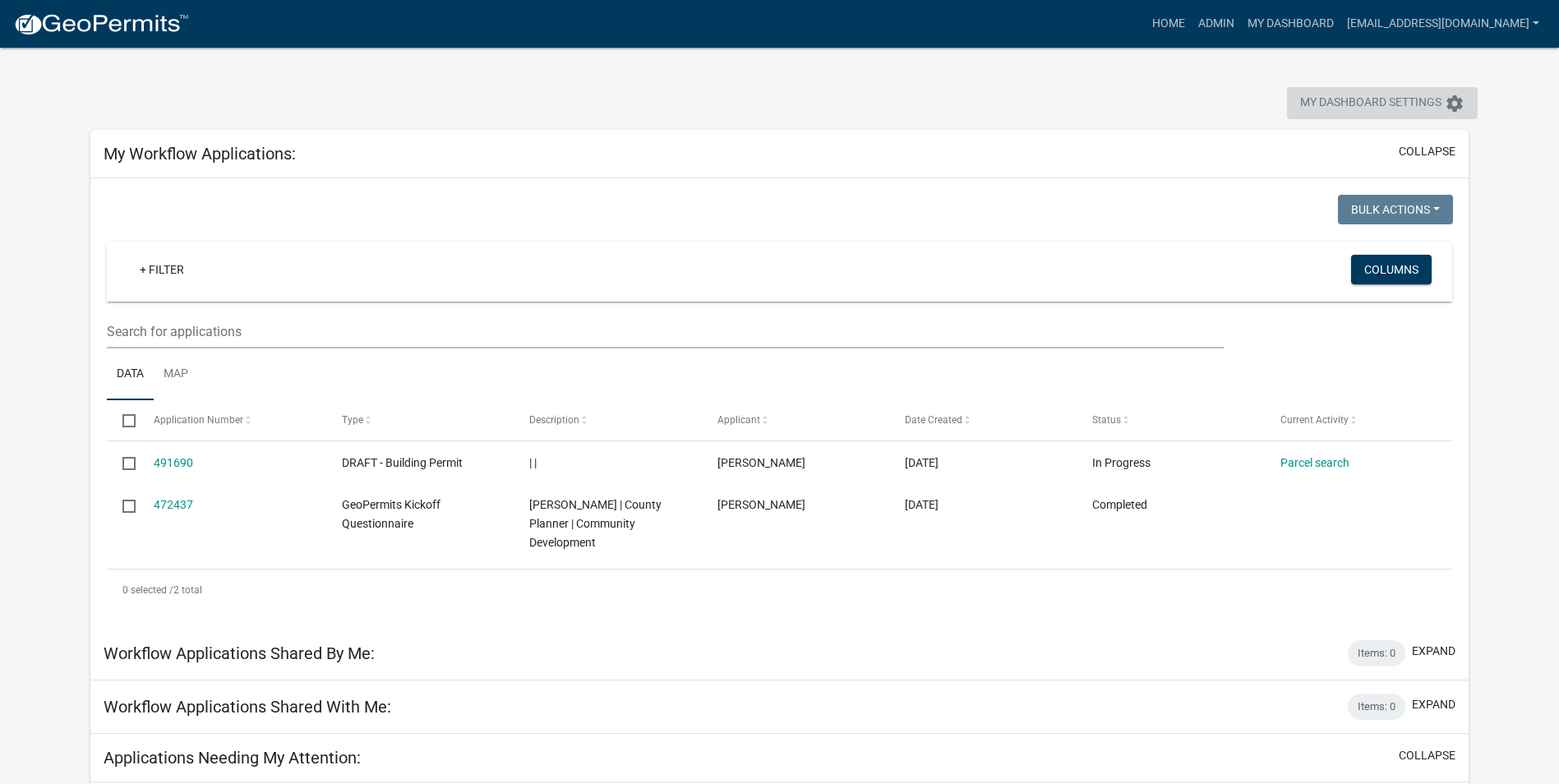
click at [1454, 107] on icon "settings" at bounding box center [1454, 103] width 19 height 19
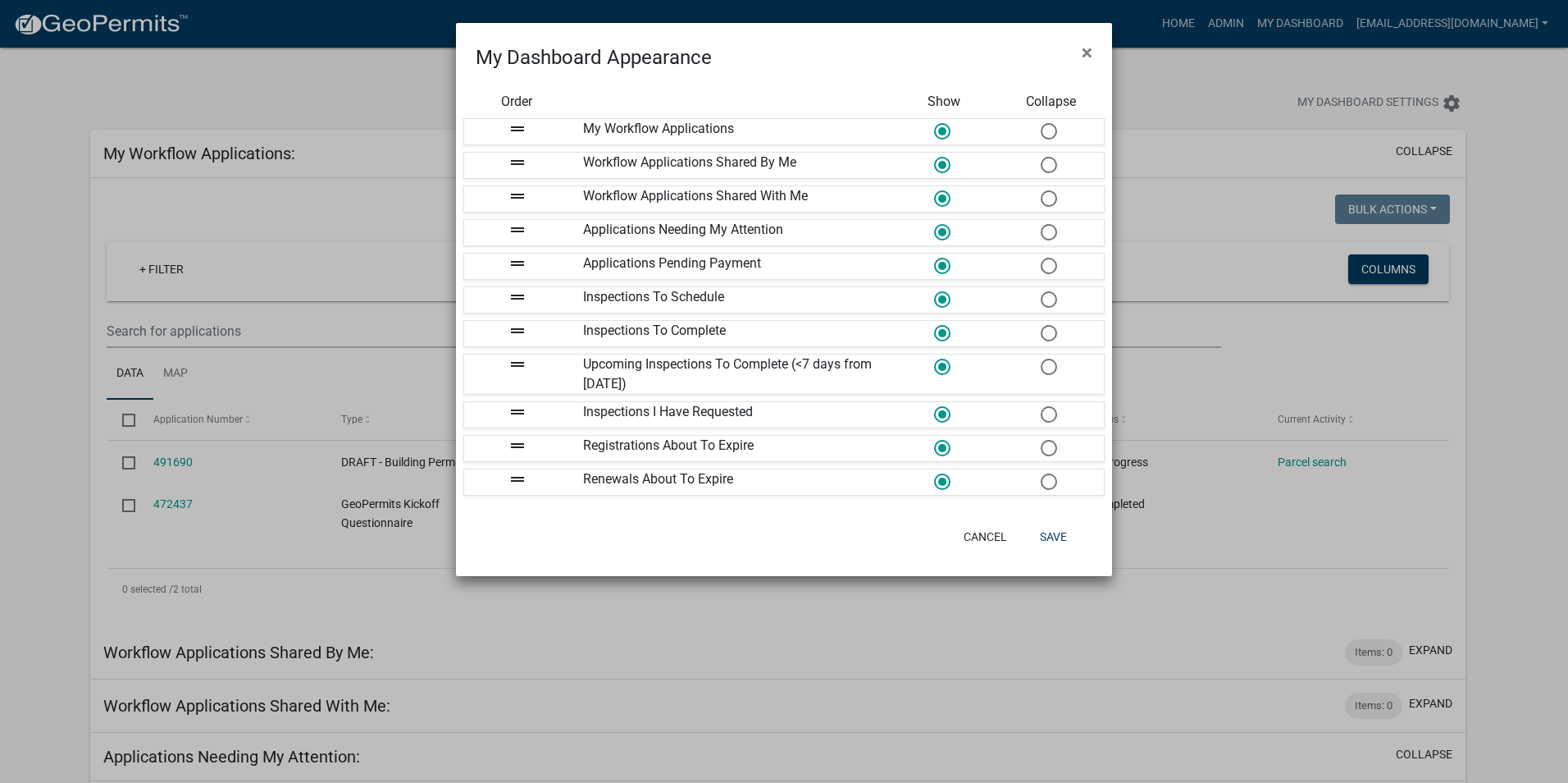
click at [517, 130] on icon "drag_handle" at bounding box center [517, 129] width 19 height 19
click at [1098, 48] on button "×" at bounding box center [1087, 53] width 37 height 46
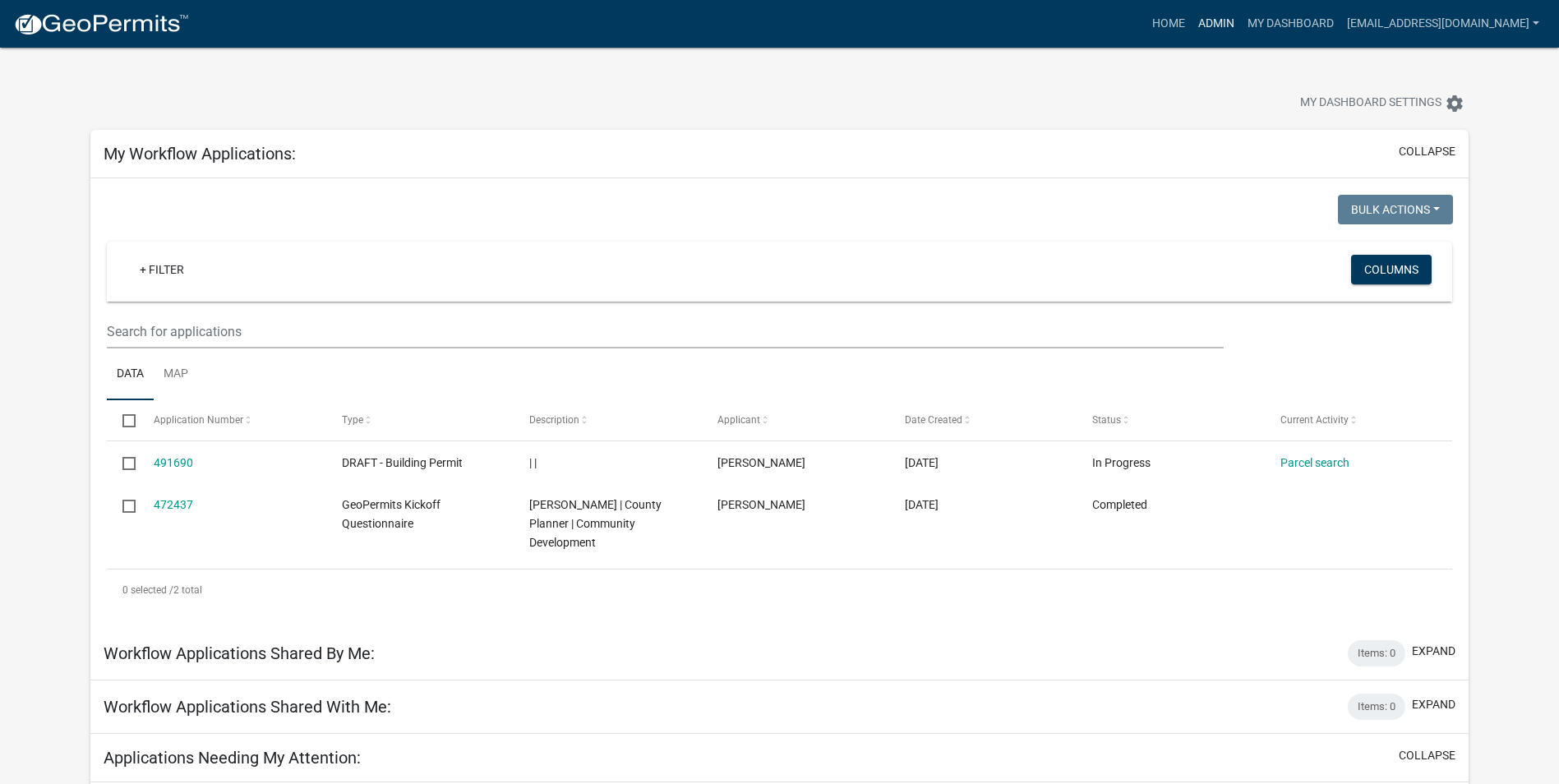
click at [1207, 23] on link "Admin" at bounding box center [1216, 24] width 49 height 32
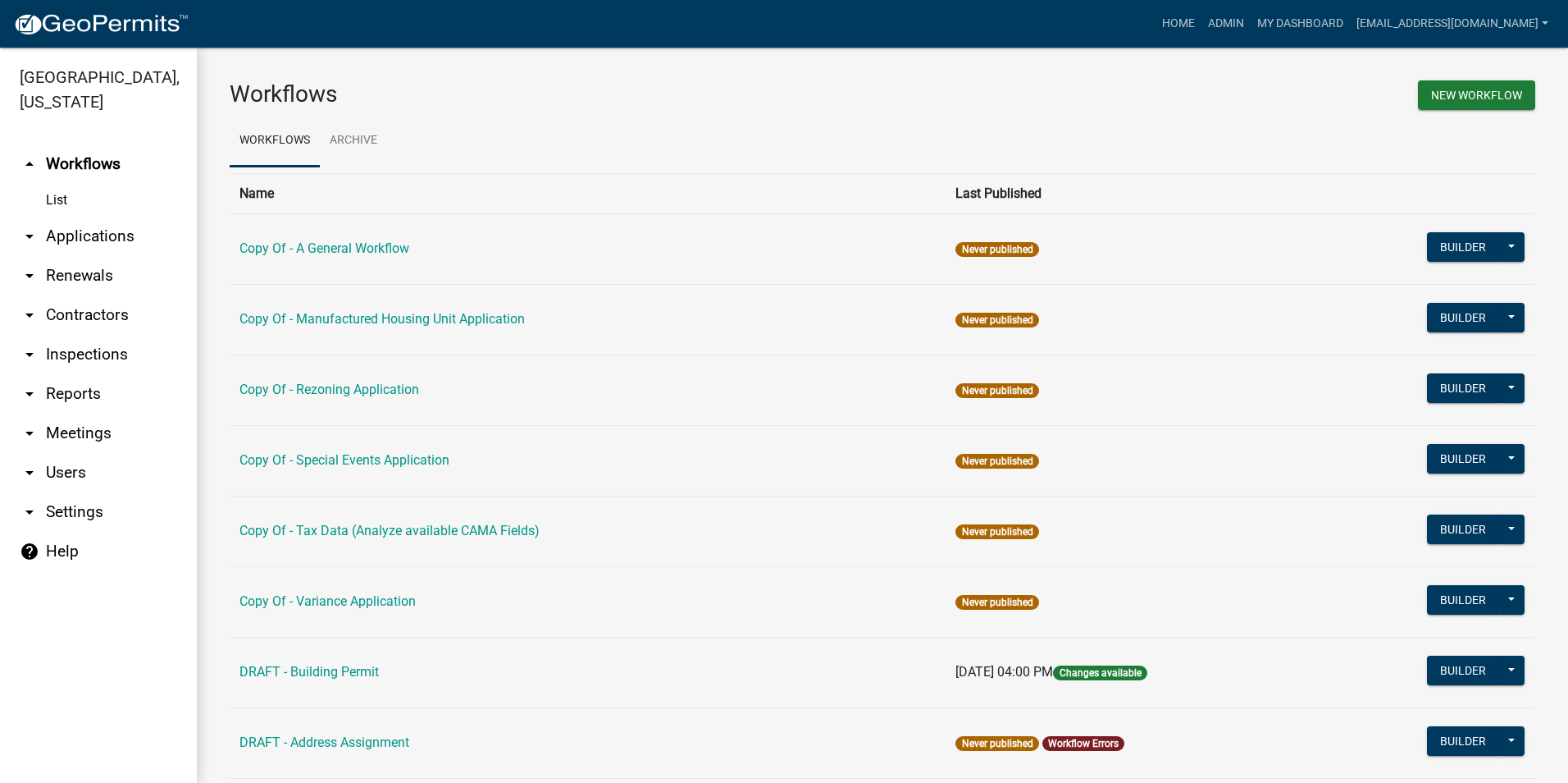
click at [79, 233] on link "arrow_drop_down Applications" at bounding box center [98, 236] width 197 height 40
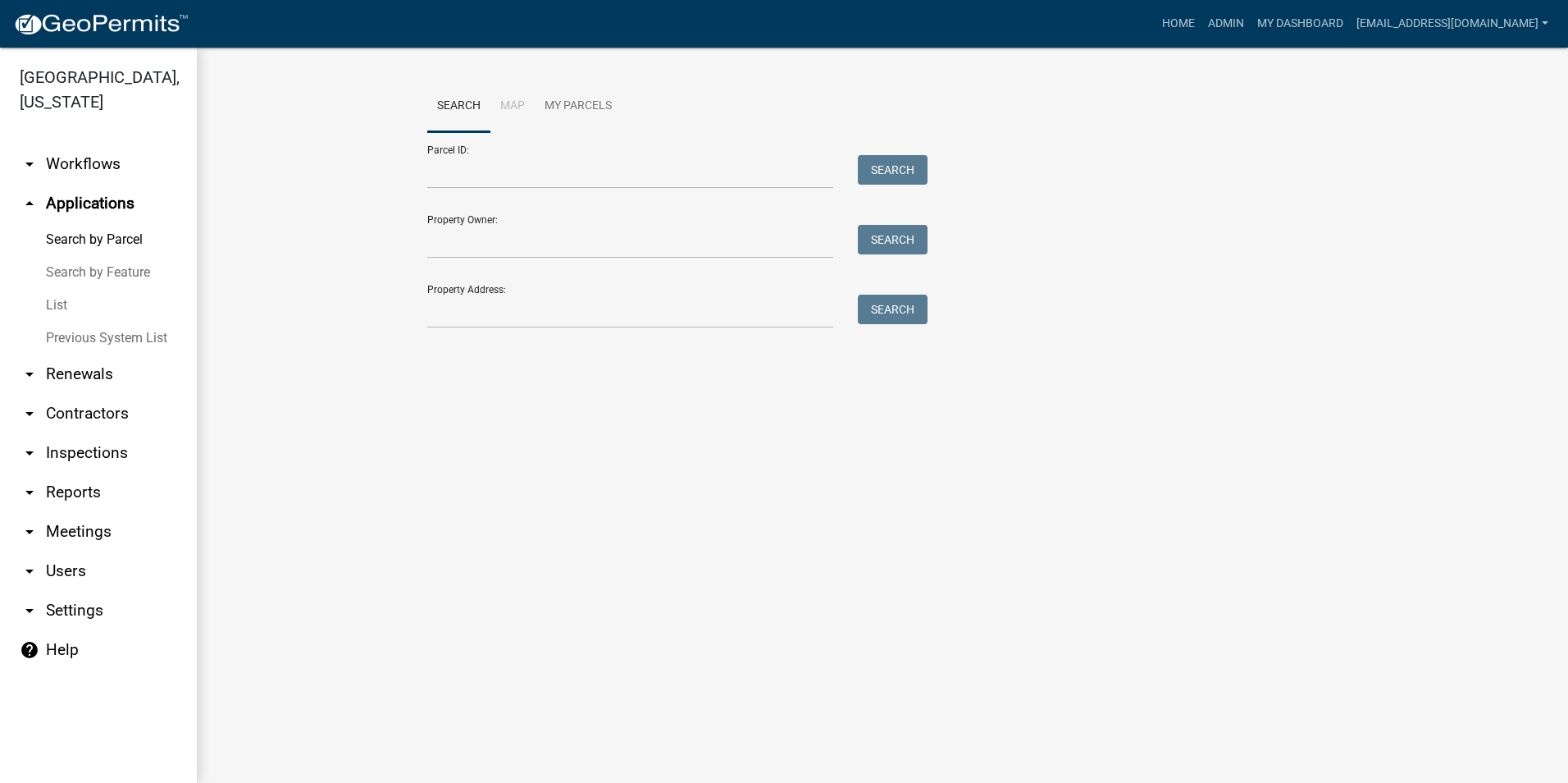
click at [31, 205] on icon "arrow_drop_up" at bounding box center [29, 203] width 19 height 19
click at [27, 194] on icon "arrow_drop_up" at bounding box center [29, 203] width 19 height 19
click at [47, 167] on link "arrow_drop_down Workflows" at bounding box center [98, 164] width 197 height 40
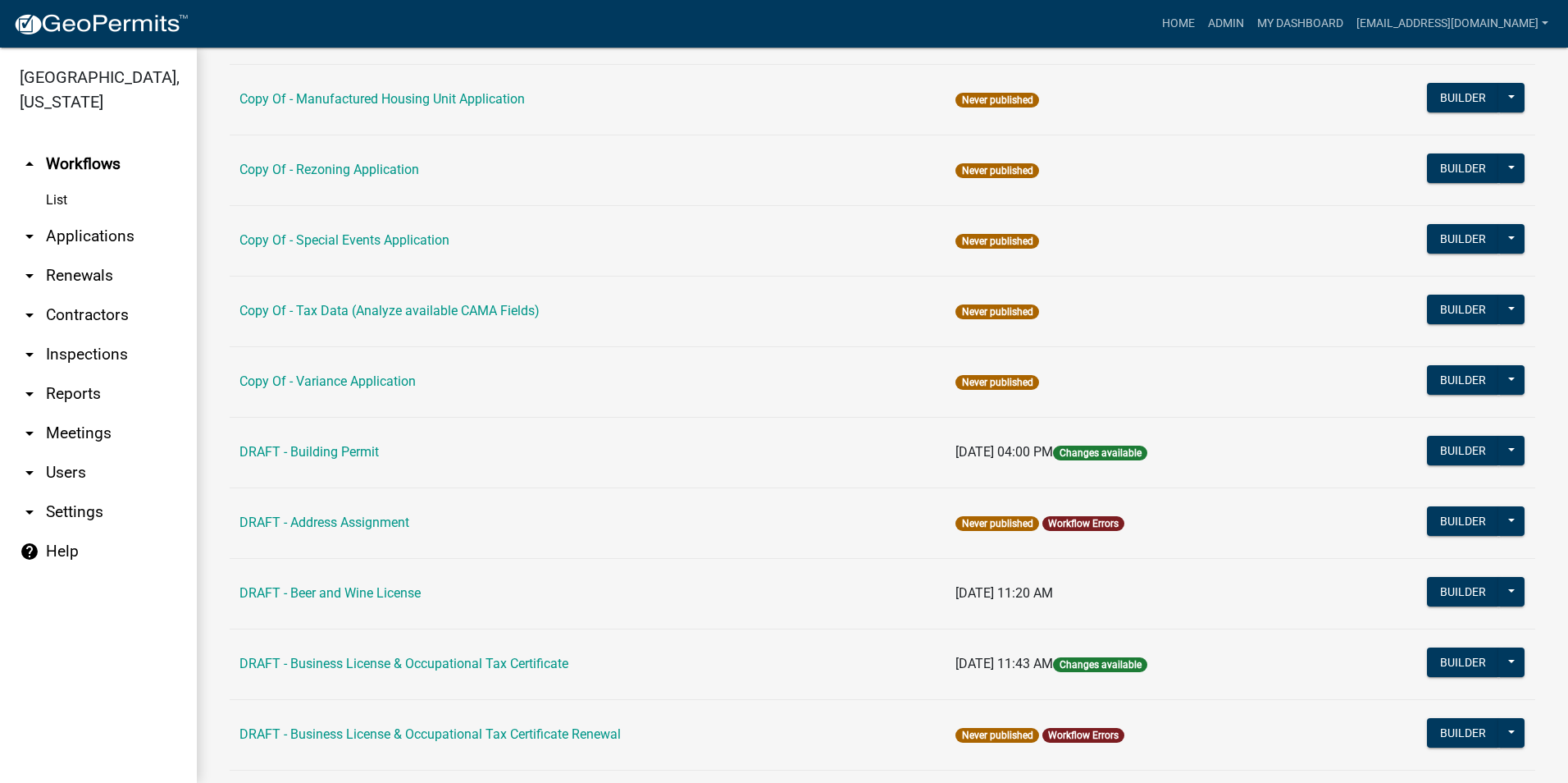
scroll to position [329, 0]
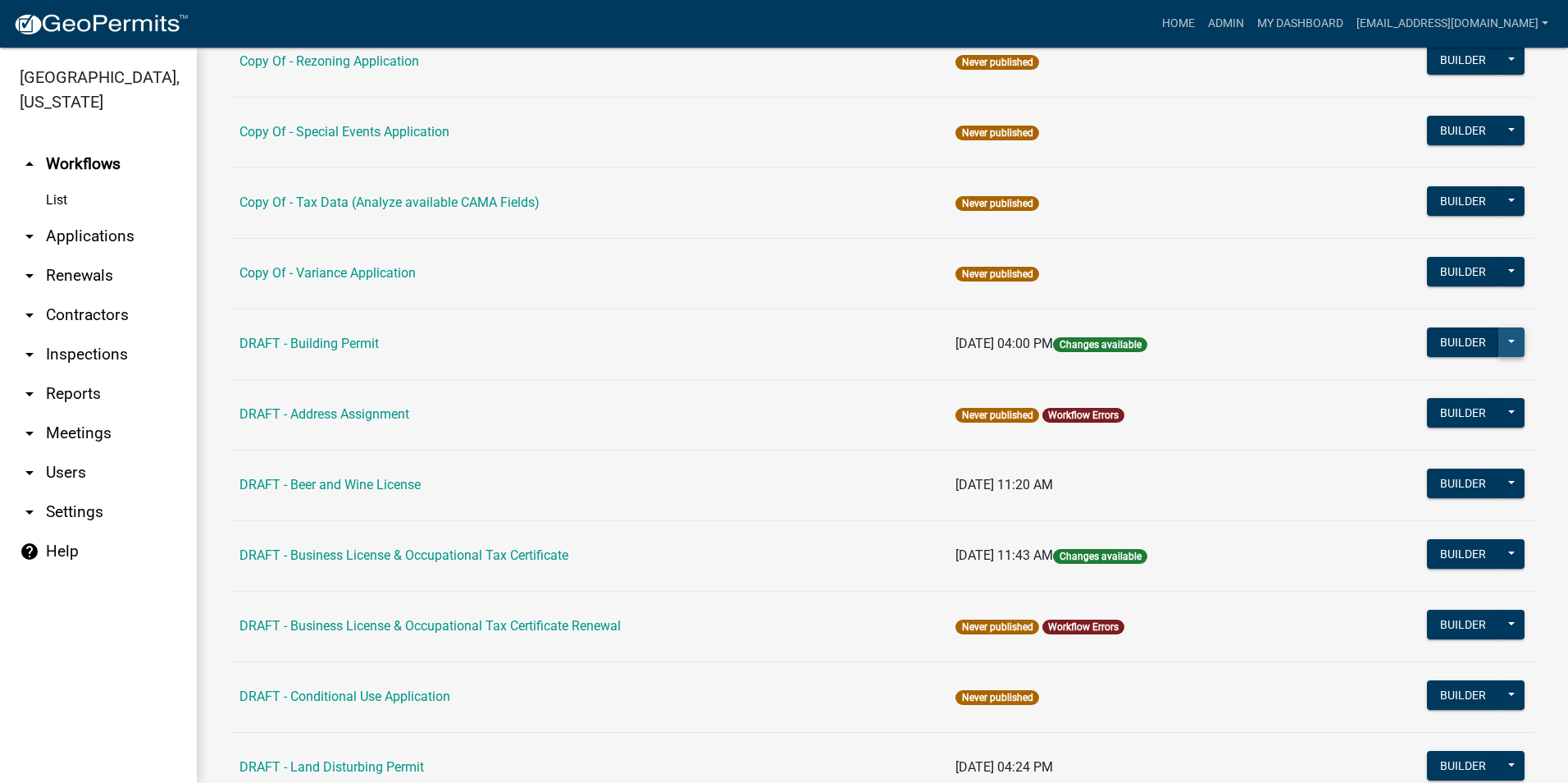
click at [1499, 343] on button at bounding box center [1512, 342] width 26 height 30
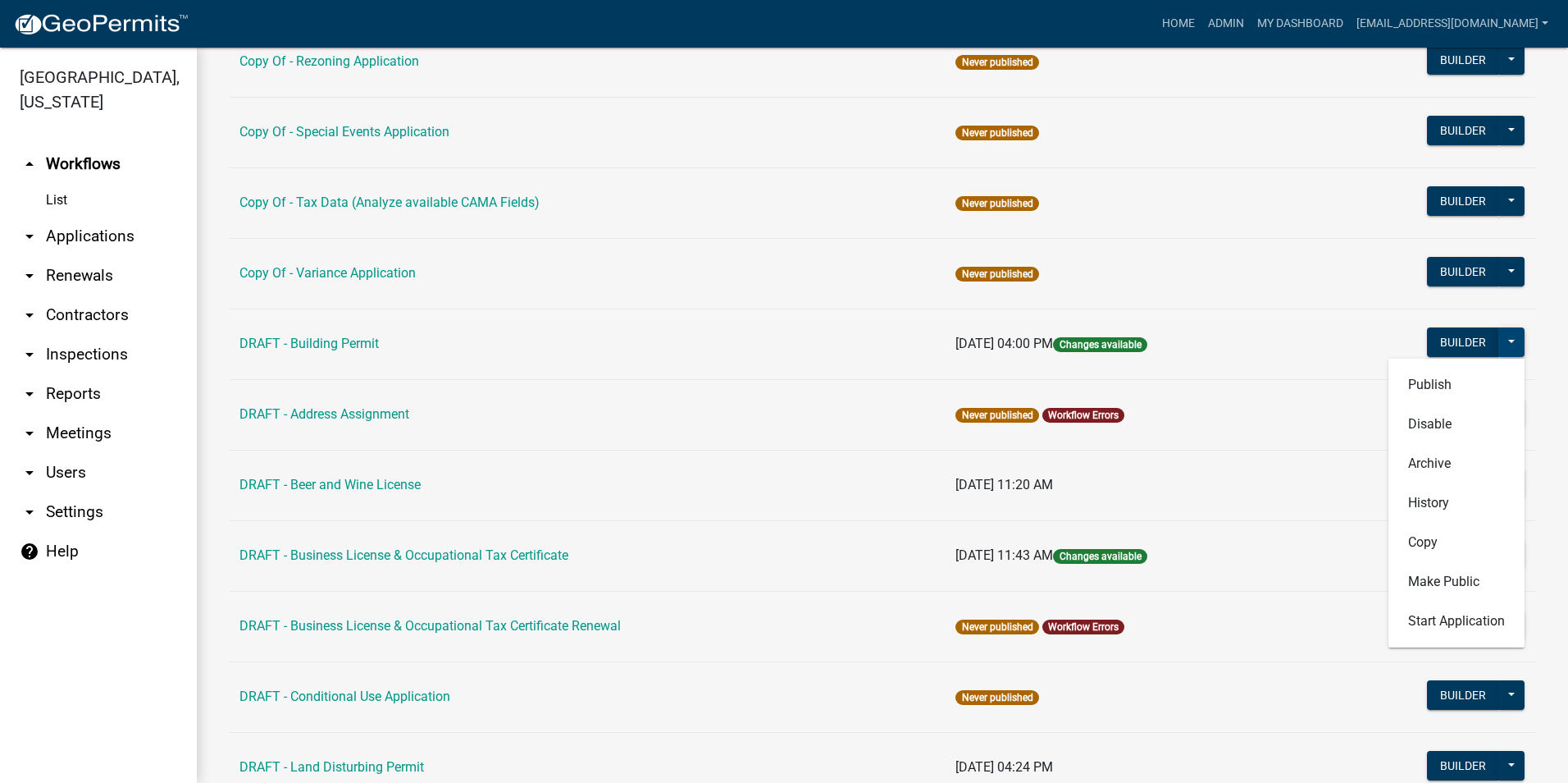
click at [1499, 341] on button at bounding box center [1512, 342] width 26 height 30
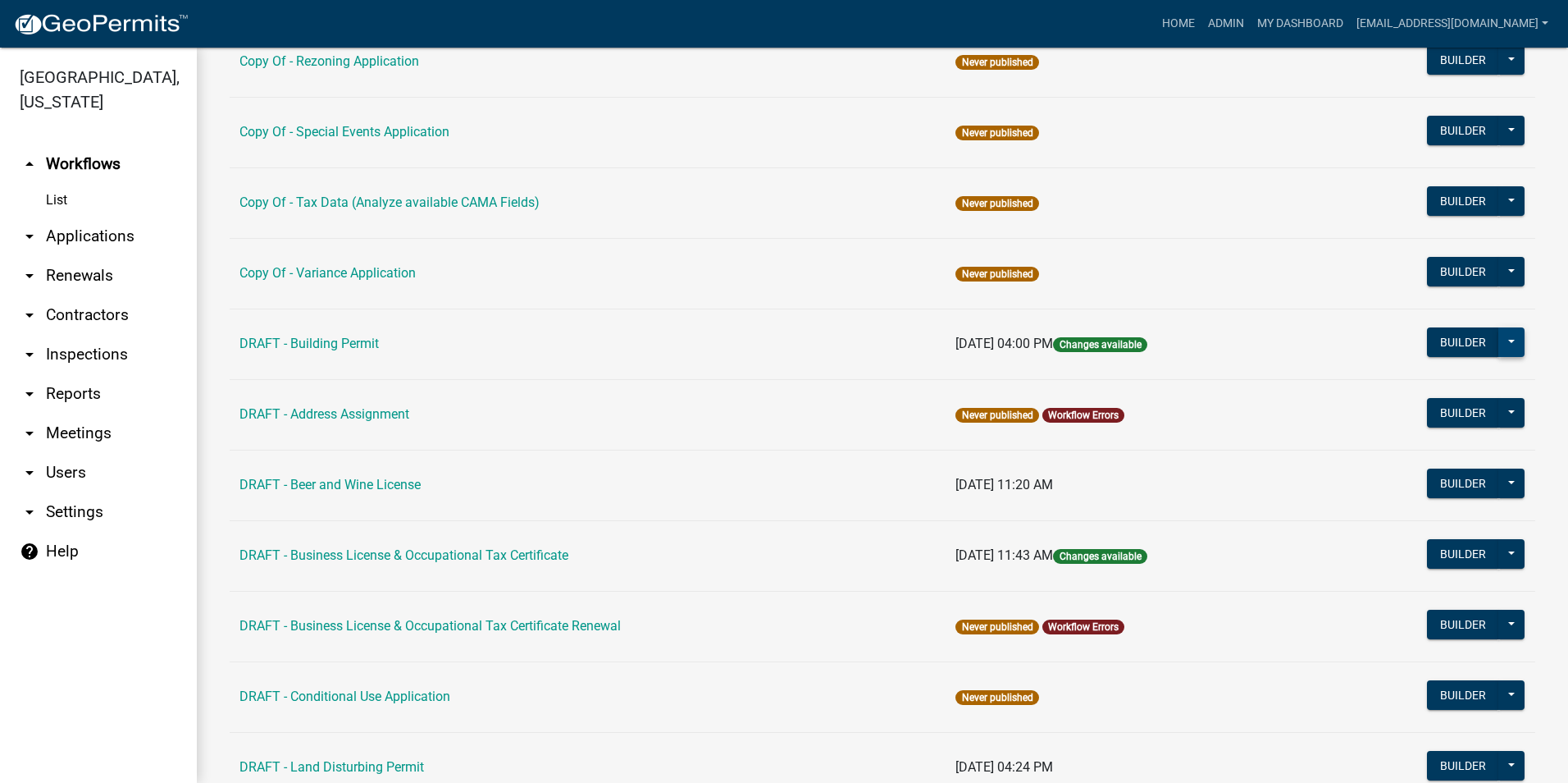
click at [1499, 341] on button at bounding box center [1512, 342] width 26 height 30
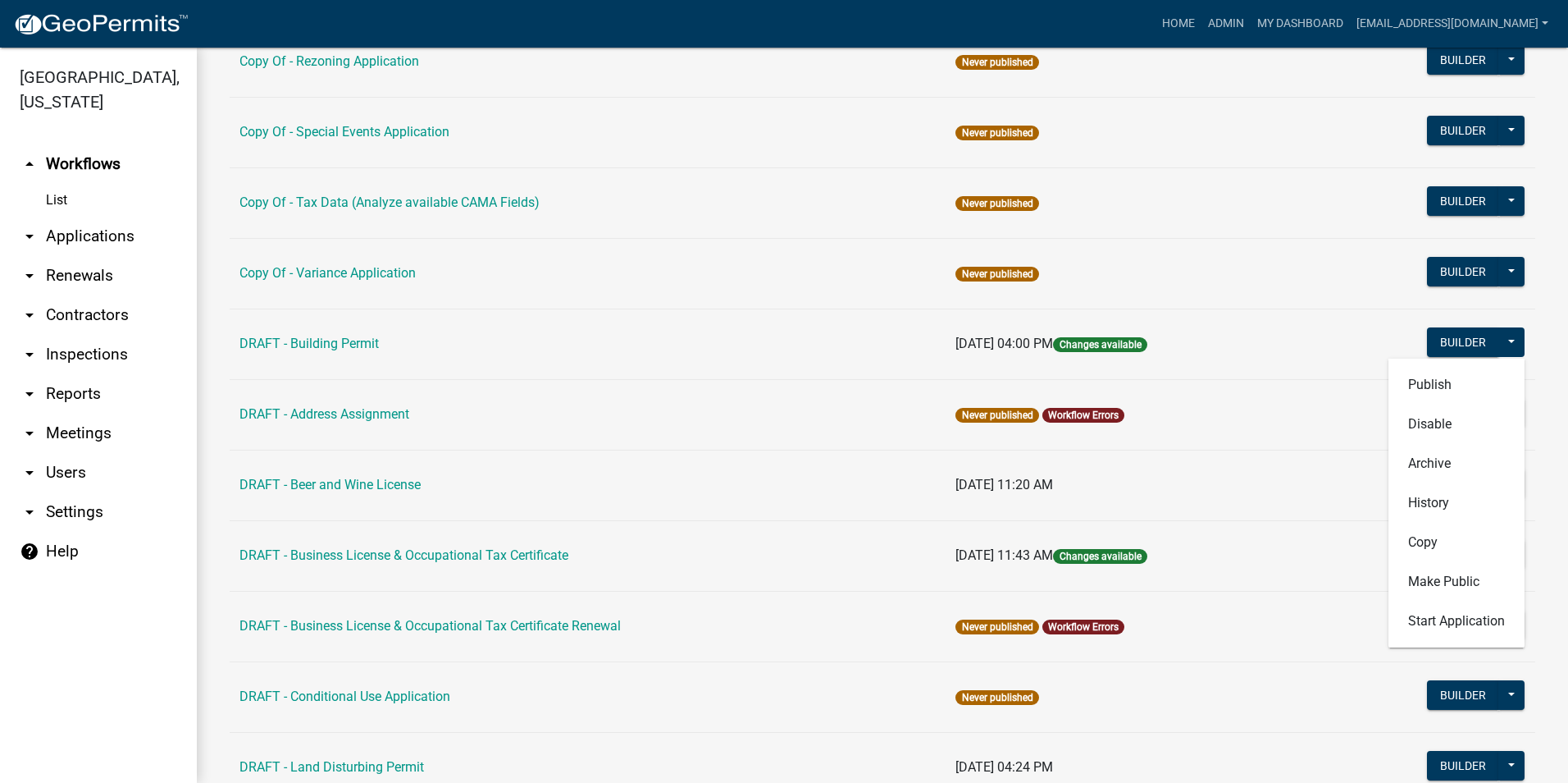
click at [1303, 270] on td "Never published" at bounding box center [1134, 273] width 377 height 70
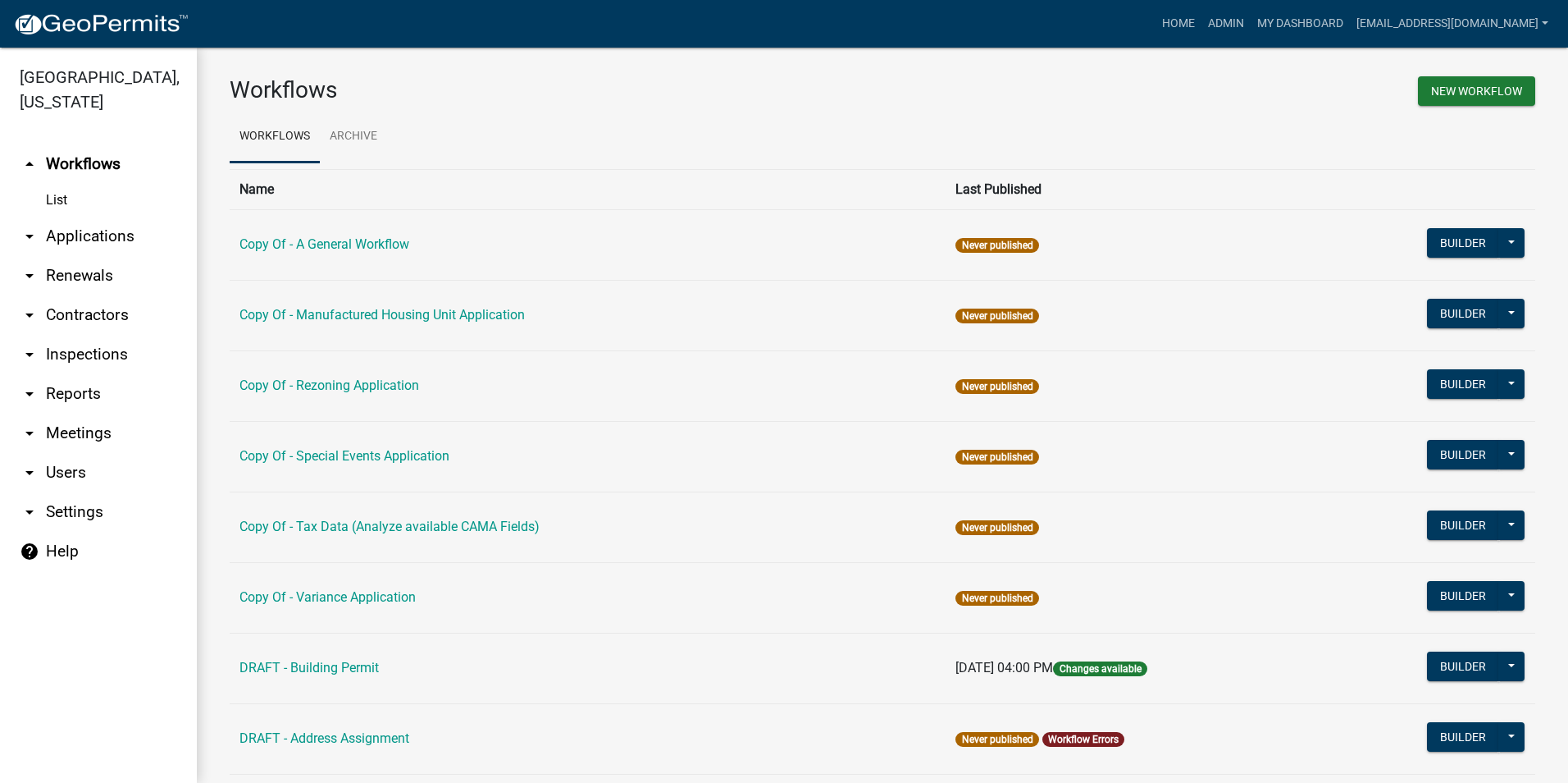
scroll to position [0, 0]
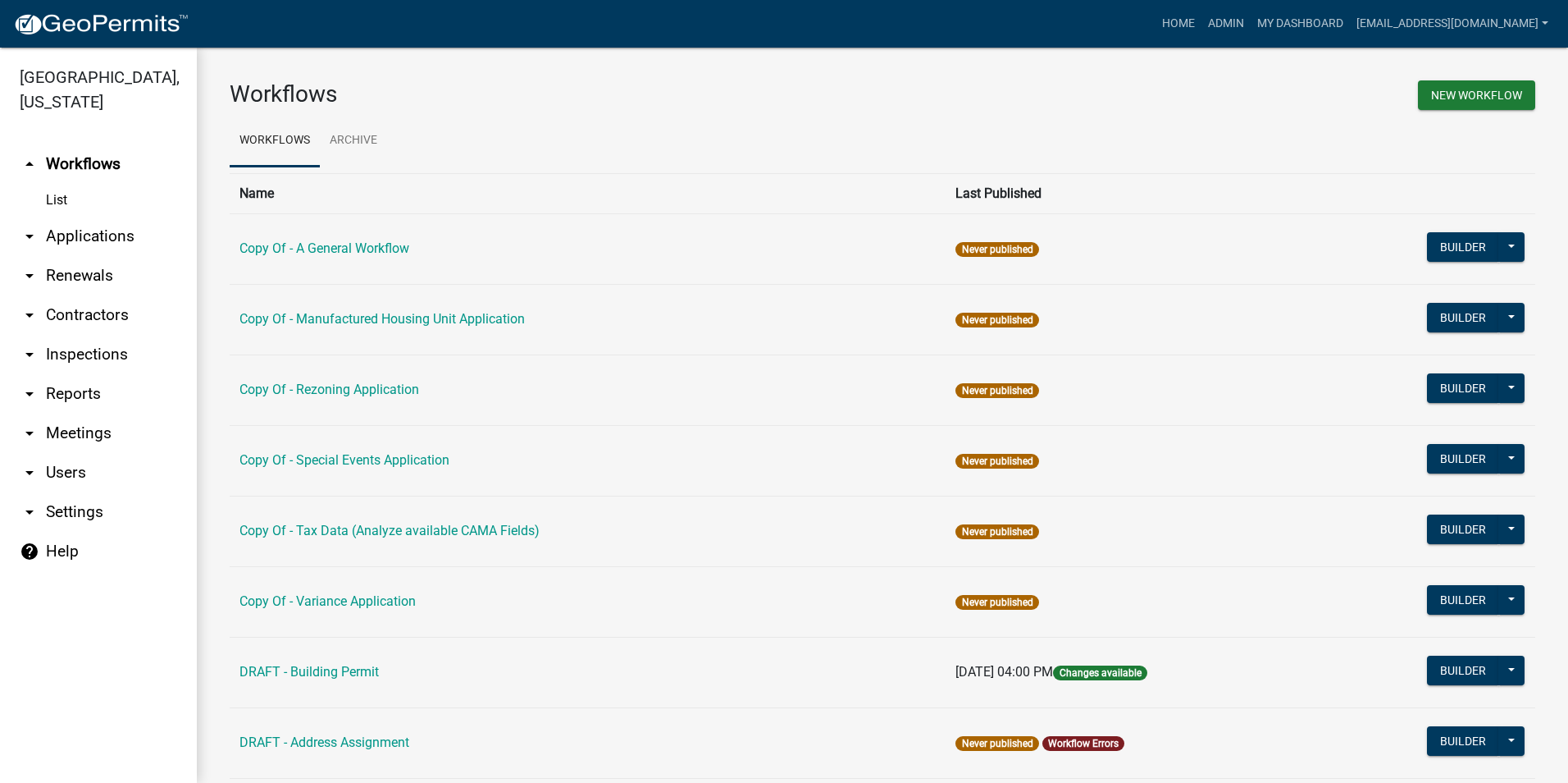
click at [1093, 671] on span "Changes available" at bounding box center [1099, 673] width 93 height 15
click at [311, 671] on link "DRAFT - Building Permit" at bounding box center [309, 671] width 140 height 16
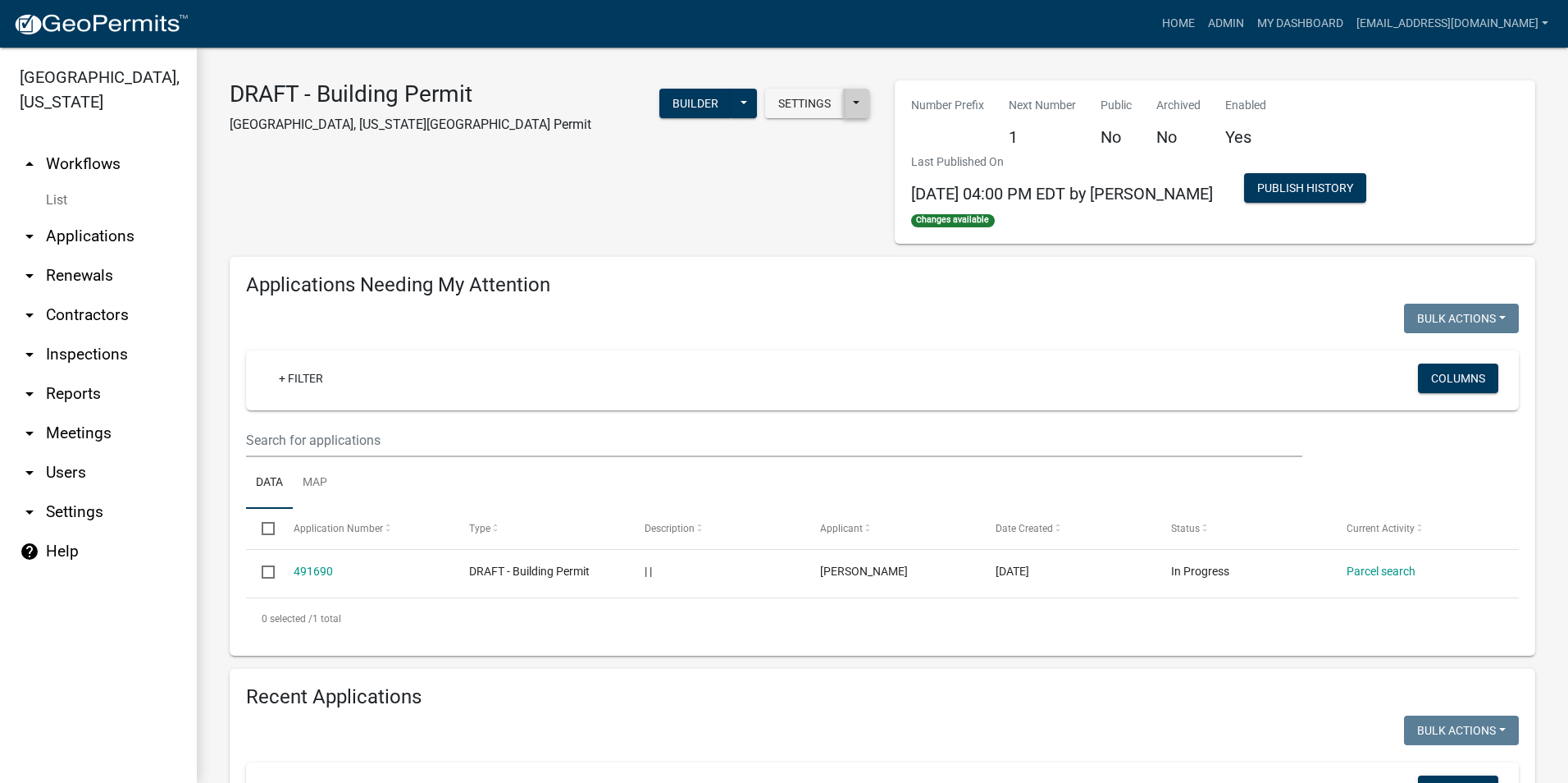
click at [845, 108] on button at bounding box center [856, 104] width 26 height 30
click at [735, 107] on button at bounding box center [744, 104] width 26 height 30
click at [814, 169] on div "DRAFT - Building Permit [GEOGRAPHIC_DATA], [US_STATE] Building Permit Settings …" at bounding box center [549, 162] width 665 height 163
click at [733, 113] on button at bounding box center [744, 104] width 26 height 30
click at [672, 265] on button "History" at bounding box center [688, 264] width 136 height 40
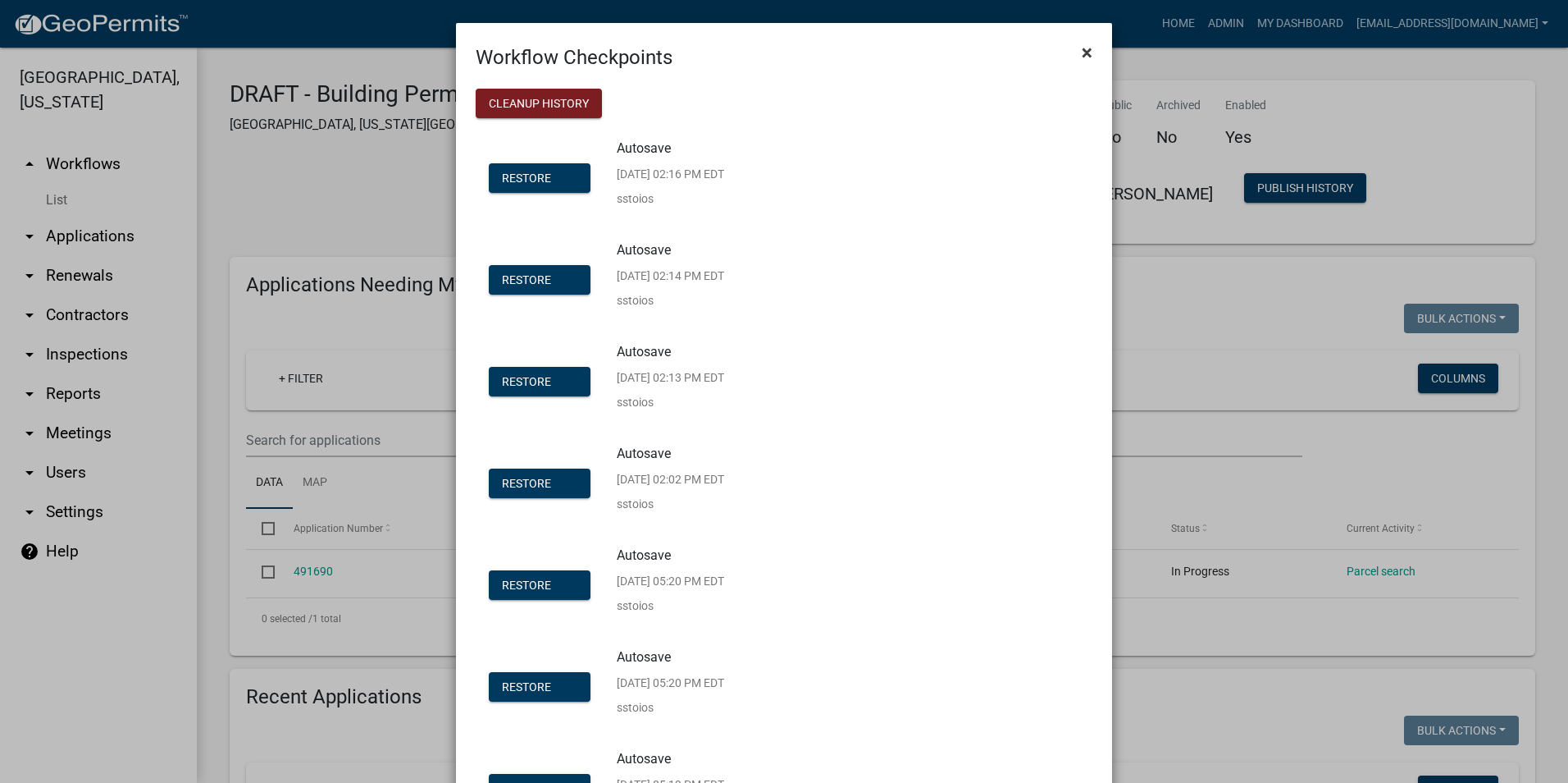
click at [1081, 56] on span "×" at bounding box center [1087, 52] width 11 height 23
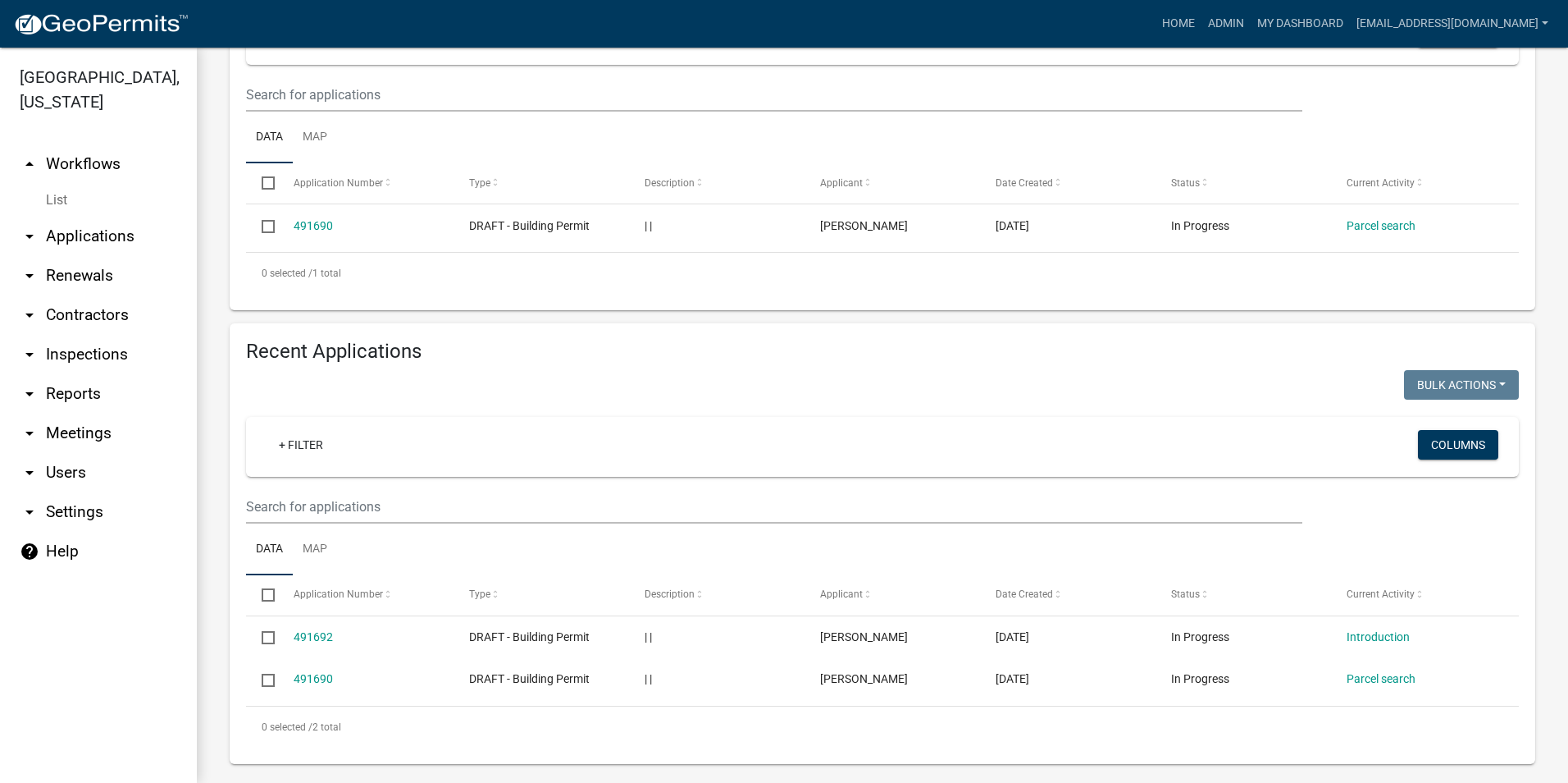
scroll to position [358, 0]
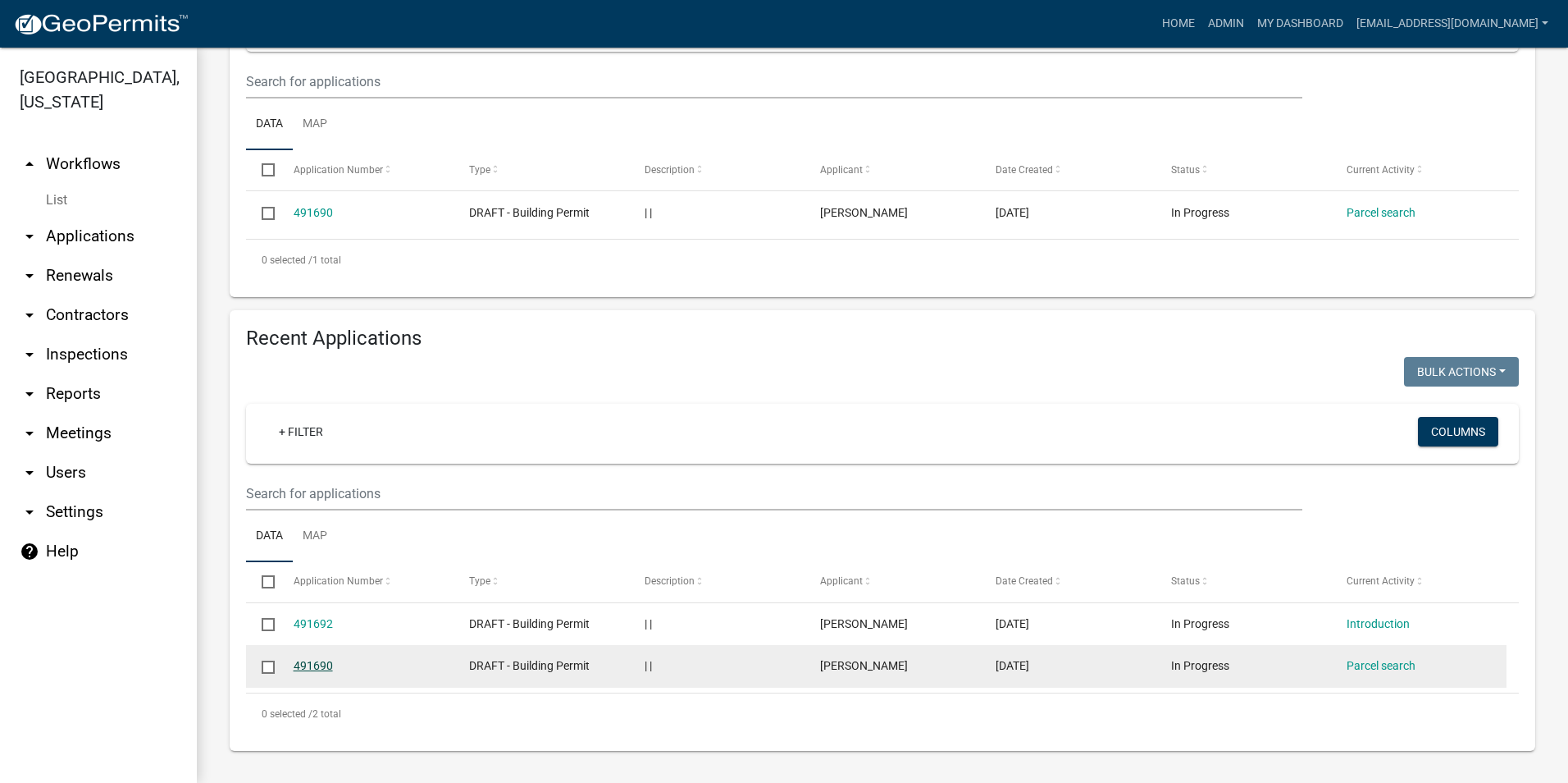
click at [322, 672] on link "491690" at bounding box center [313, 665] width 40 height 13
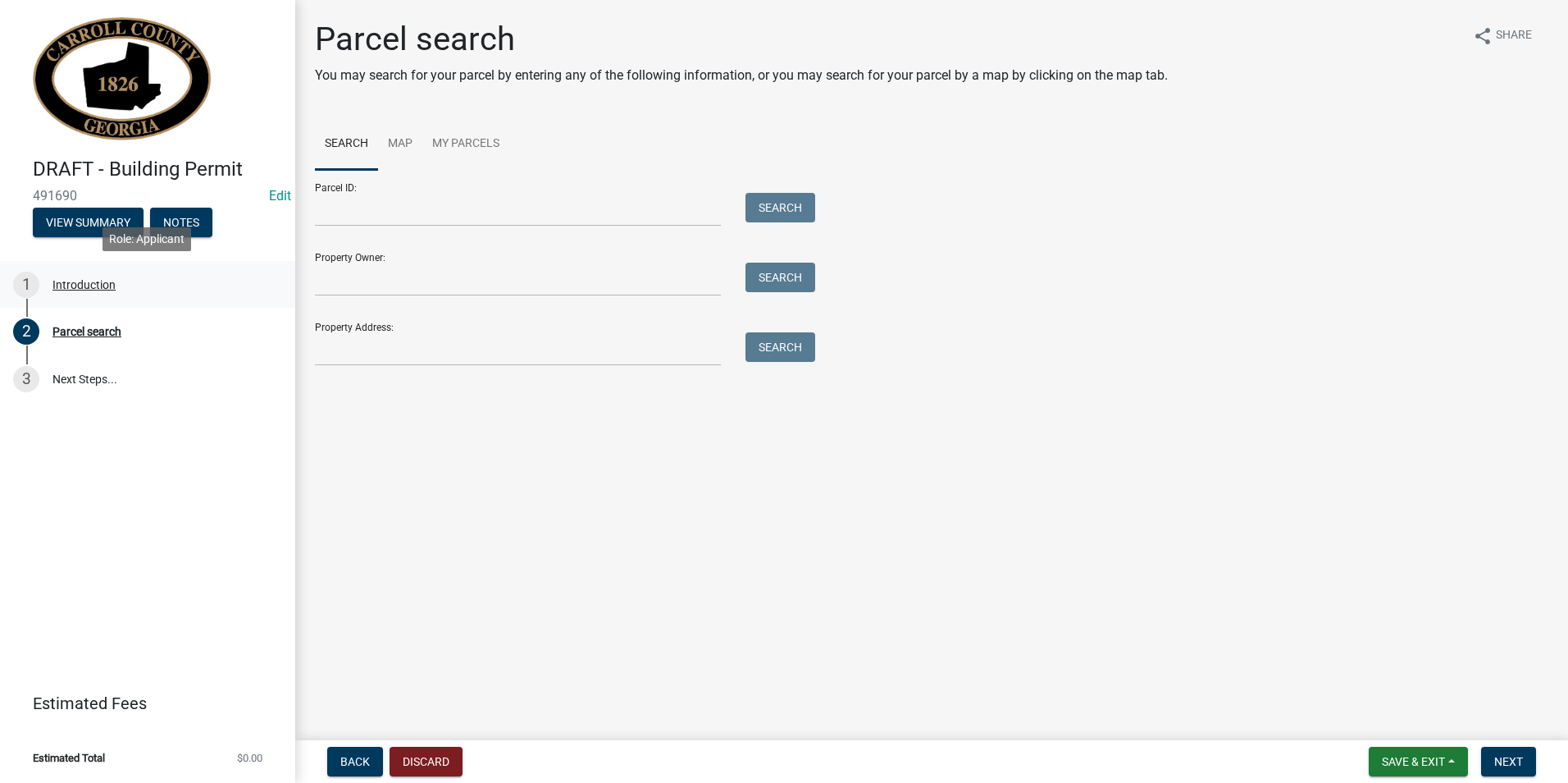
click at [85, 285] on div "Introduction" at bounding box center [84, 284] width 63 height 11
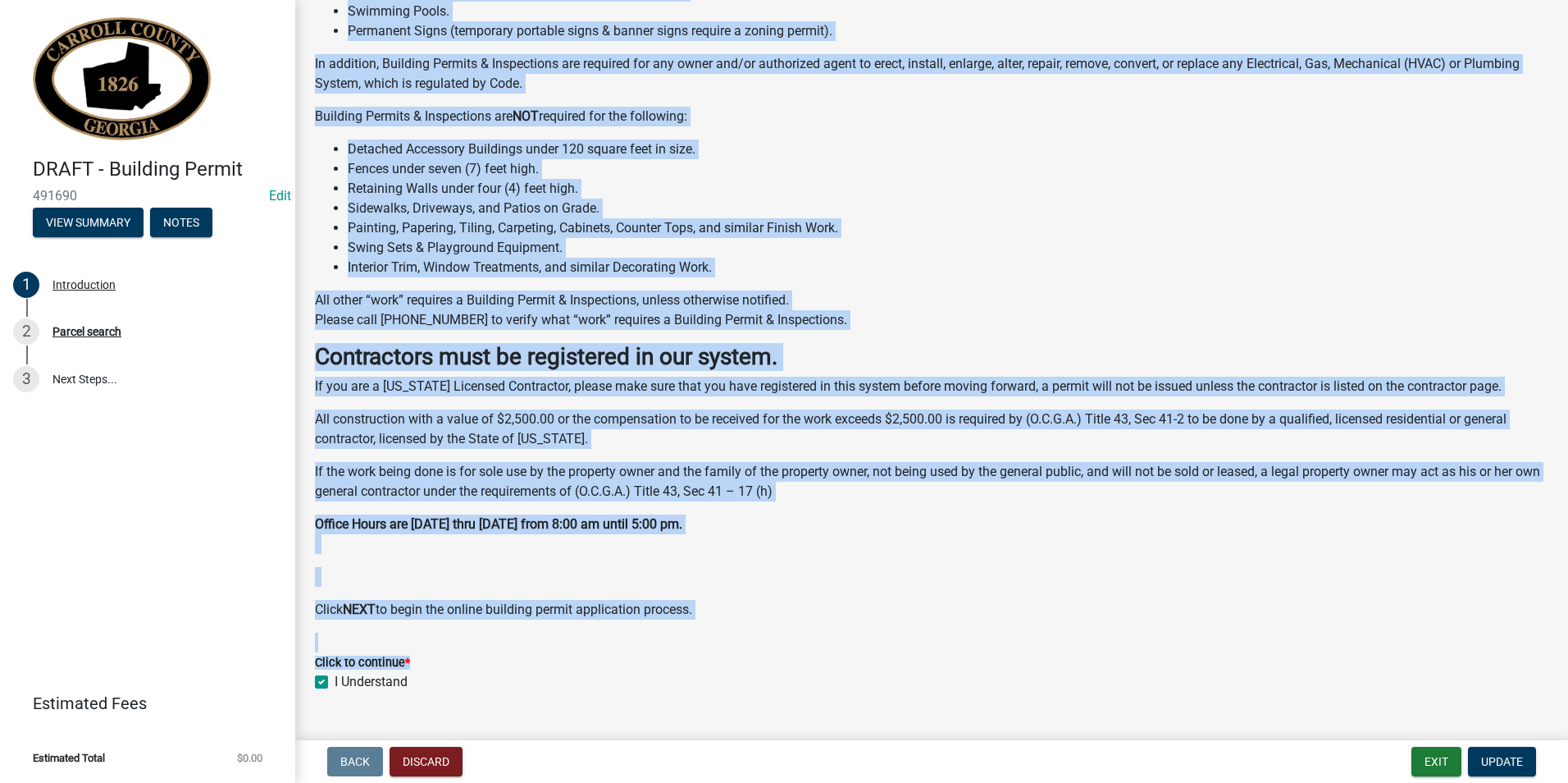
scroll to position [246, 0]
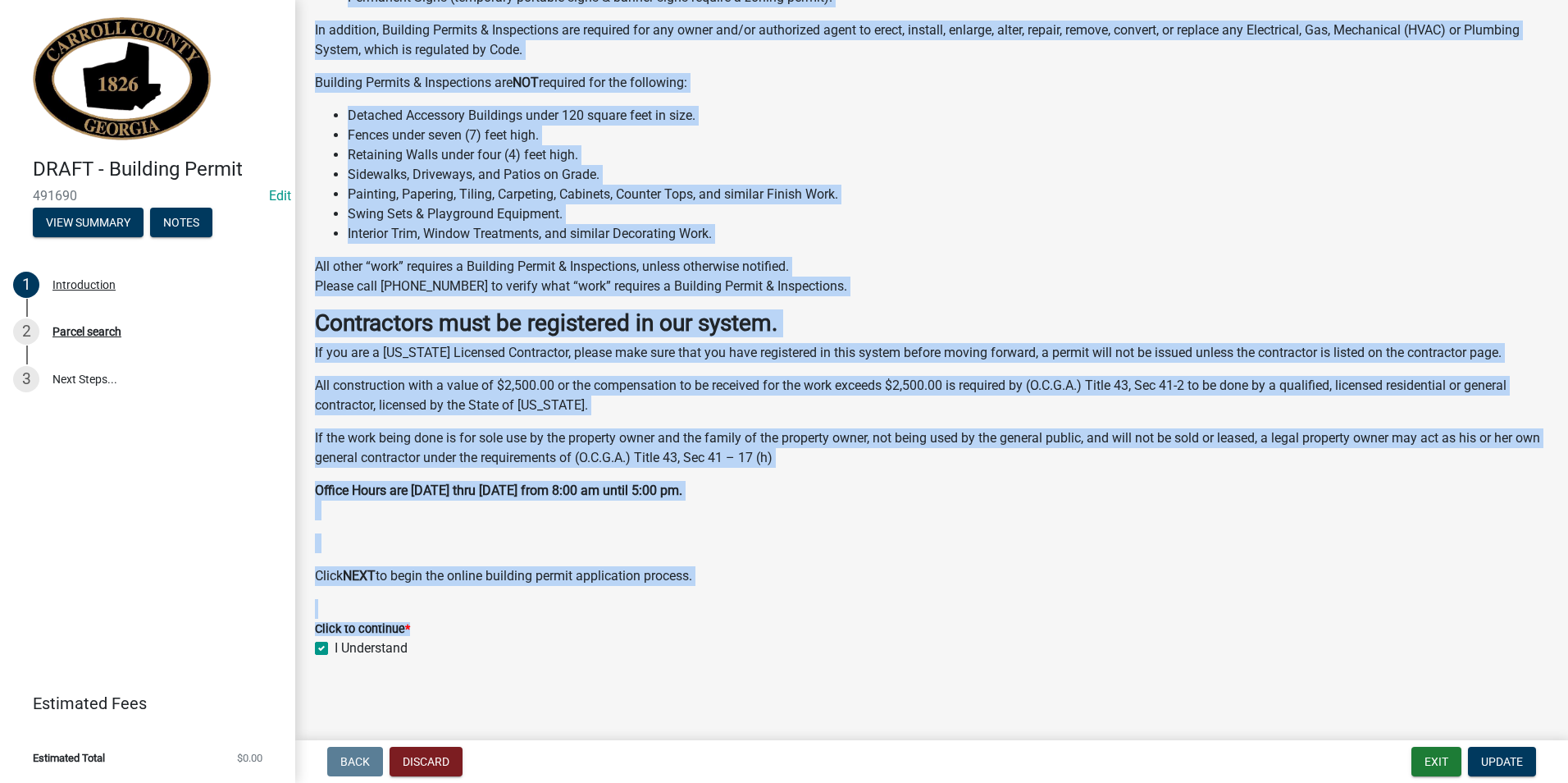
drag, startPoint x: 315, startPoint y: 35, endPoint x: 962, endPoint y: 662, distance: 901.0
click at [962, 662] on div "Introduction share Share Permitting (What requires a Building Permit & Inspecti…" at bounding box center [932, 230] width 1258 height 914
copy div "Loremipsumdo sitam Conse Adipiscing (Elit seddoeiu t Incididu Utlabo & Etdolore…"
click at [928, 525] on div "Permitting (What requires a Building Permit & Inspections?) Building Permits & …" at bounding box center [931, 216] width 1233 height 740
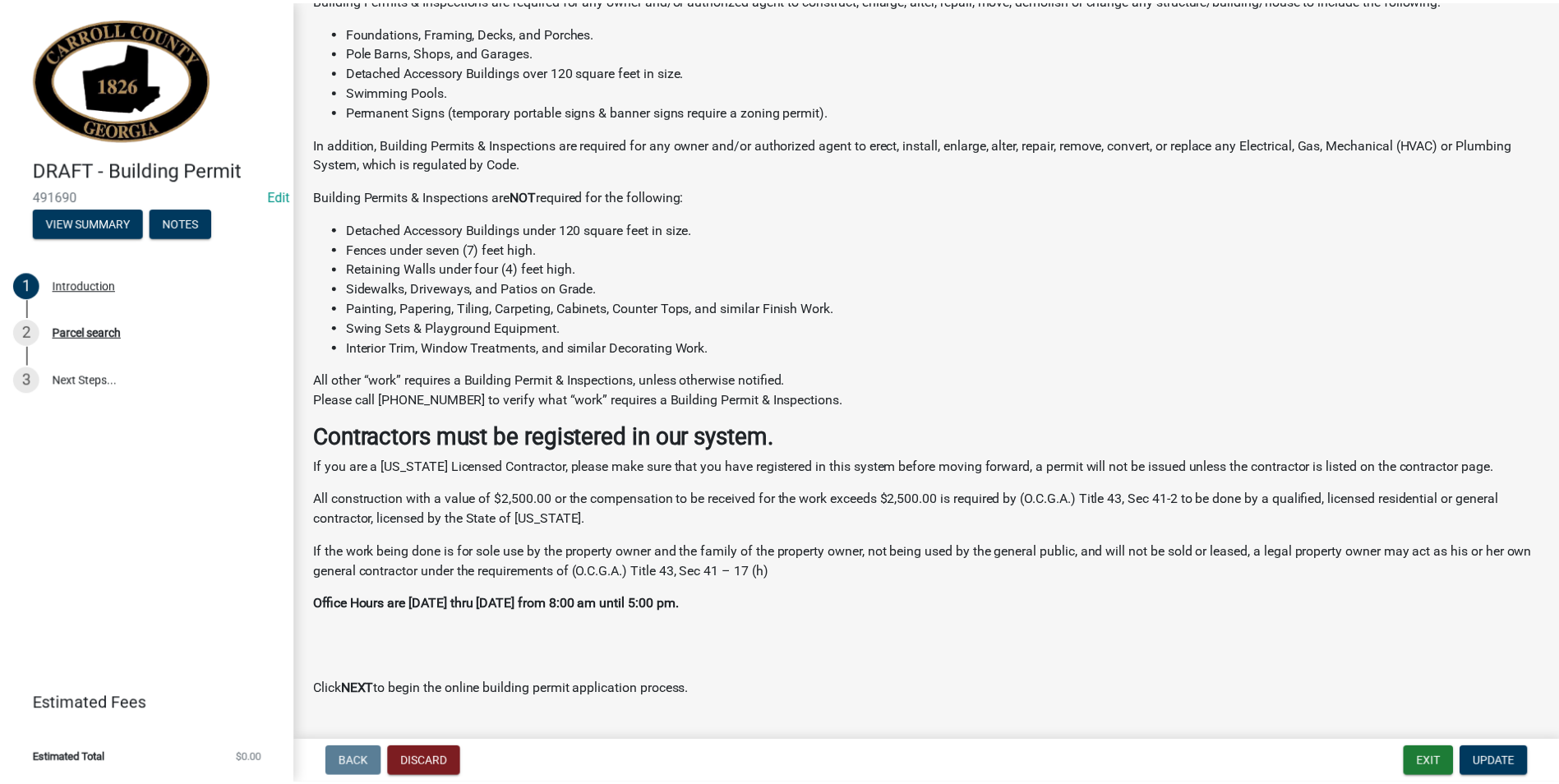
scroll to position [0, 0]
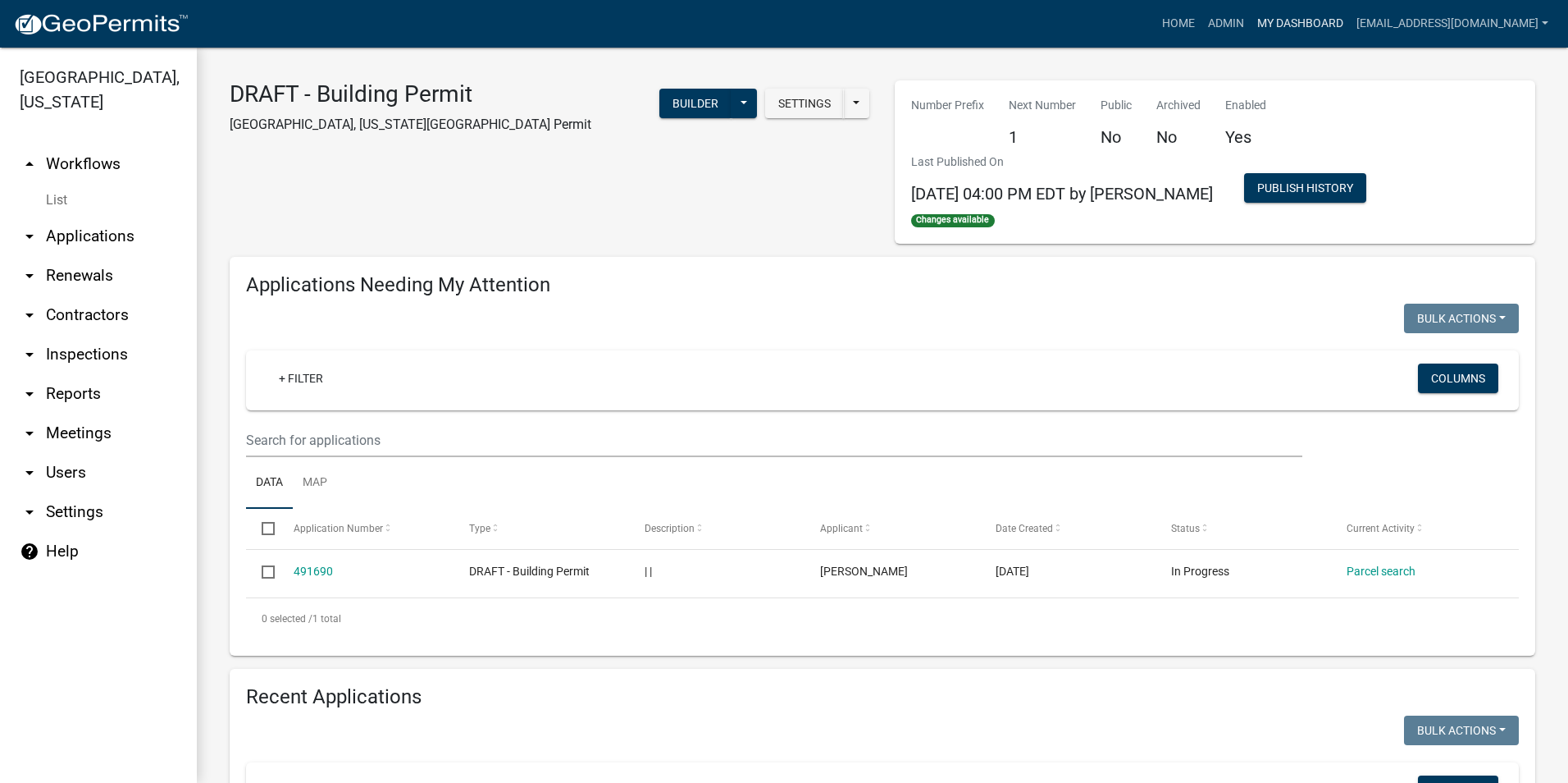
click at [1256, 32] on link "My Dashboard" at bounding box center [1300, 24] width 99 height 31
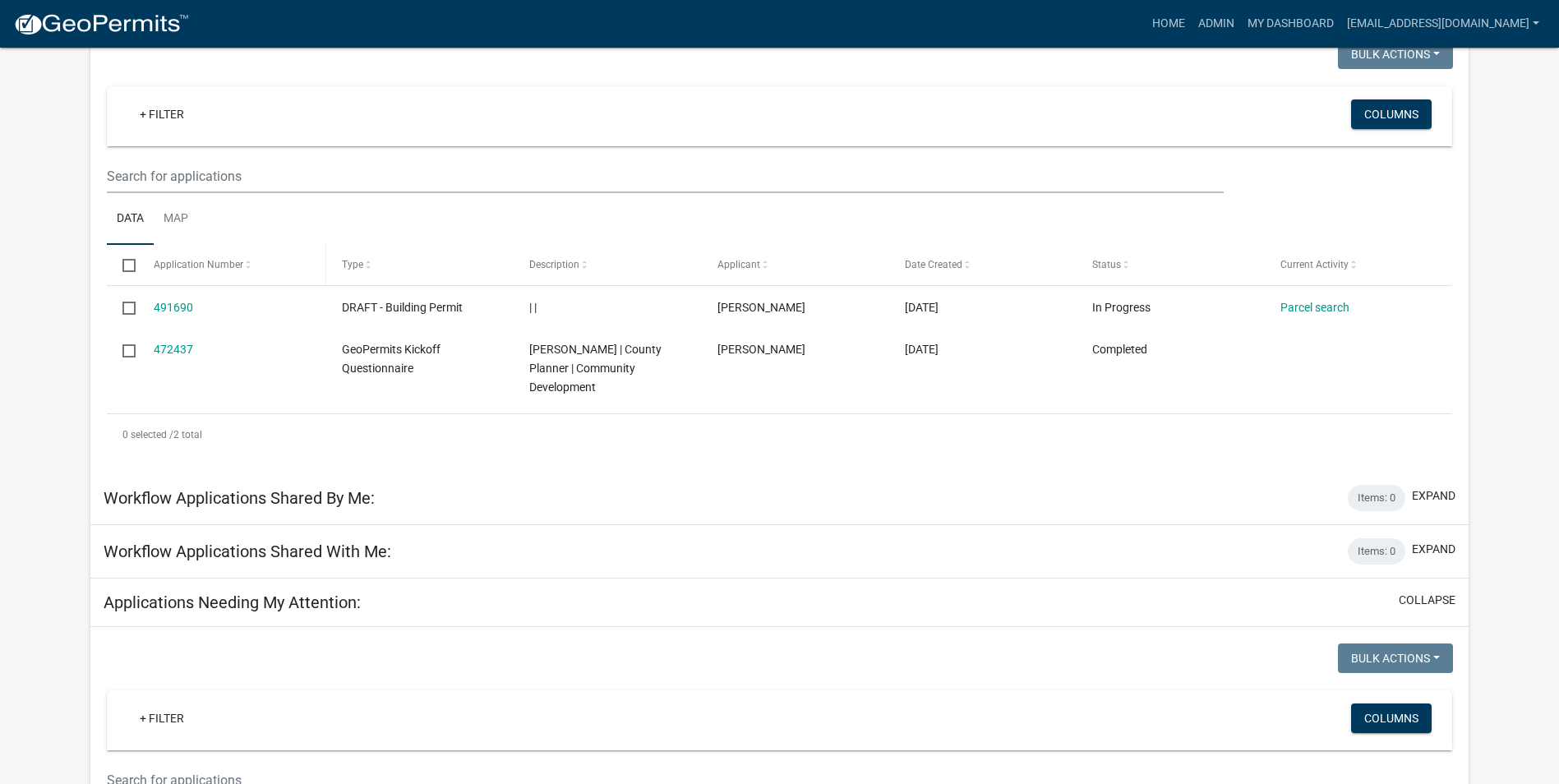
scroll to position [164, 0]
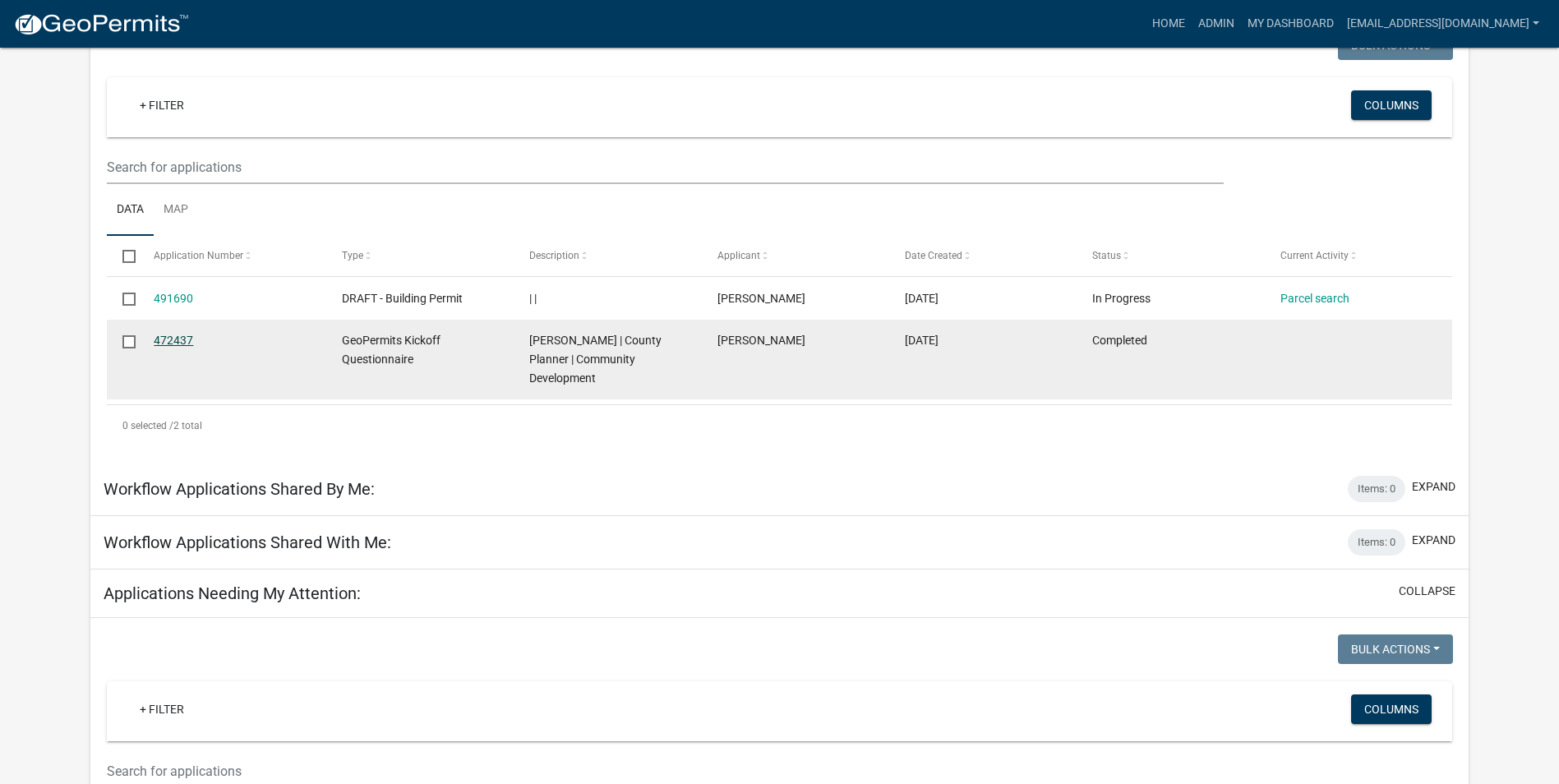
click at [165, 335] on link "472437" at bounding box center [173, 340] width 40 height 13
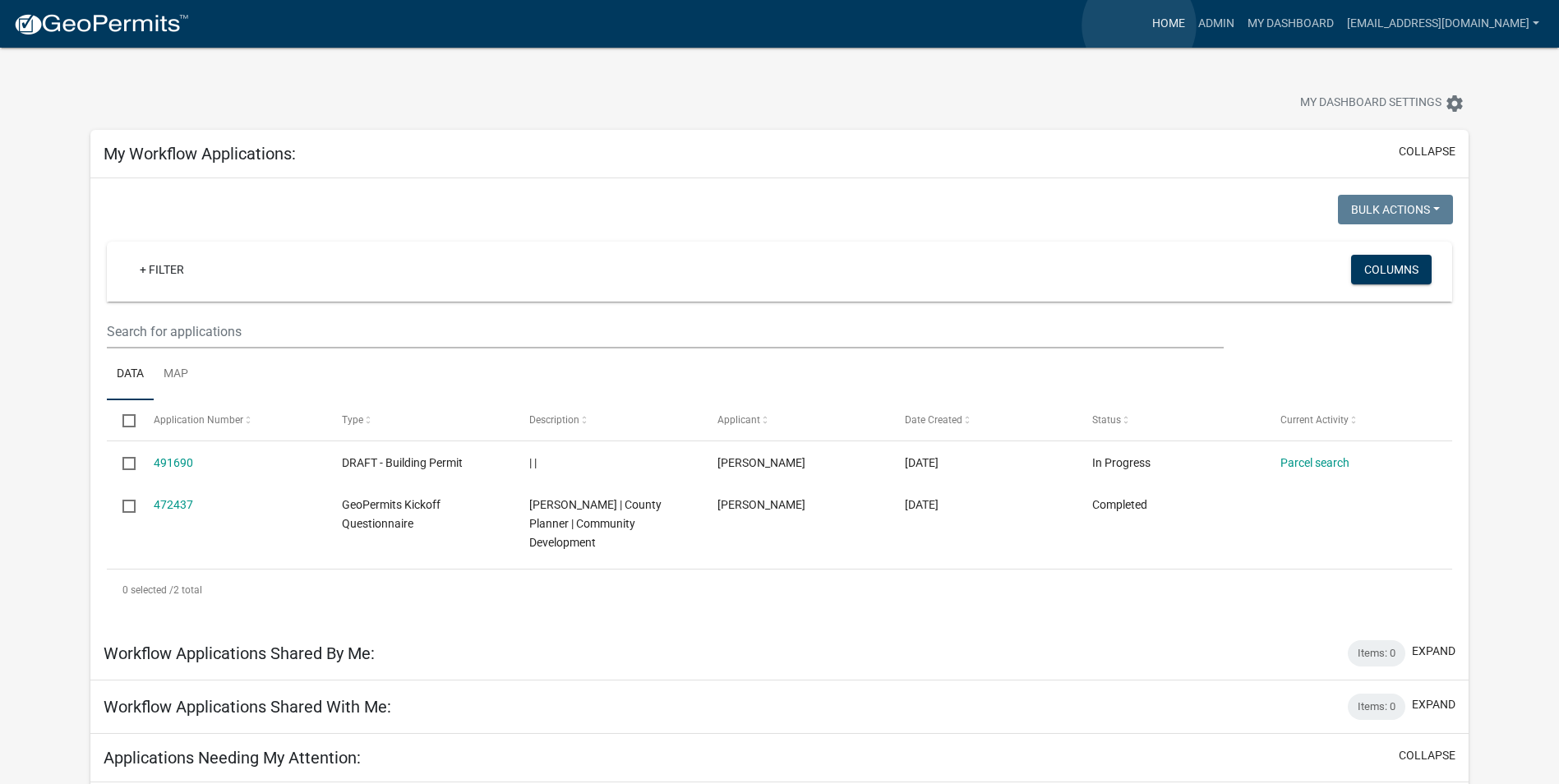
click at [1146, 25] on link "Home" at bounding box center [1169, 24] width 46 height 32
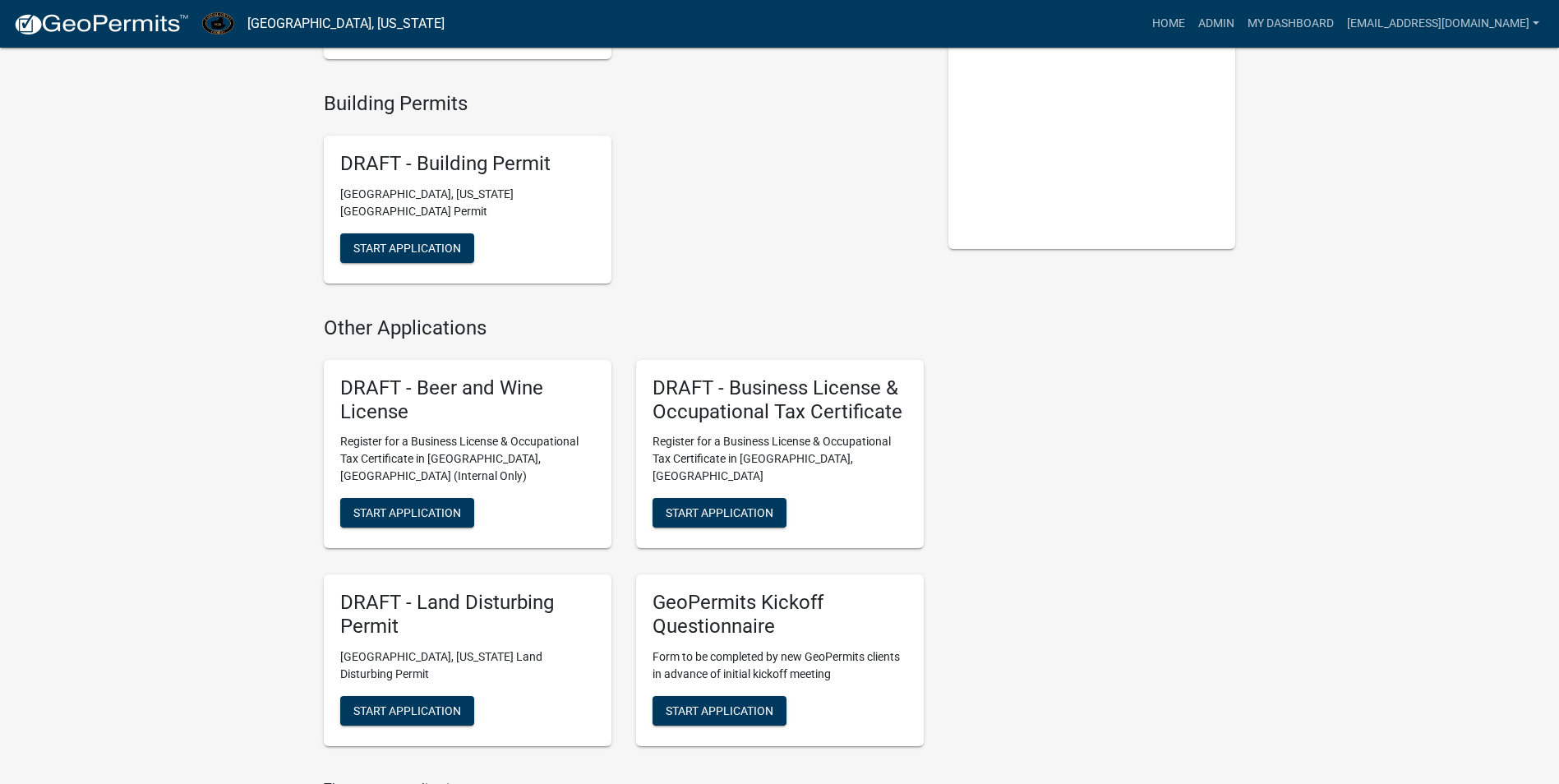
scroll to position [329, 0]
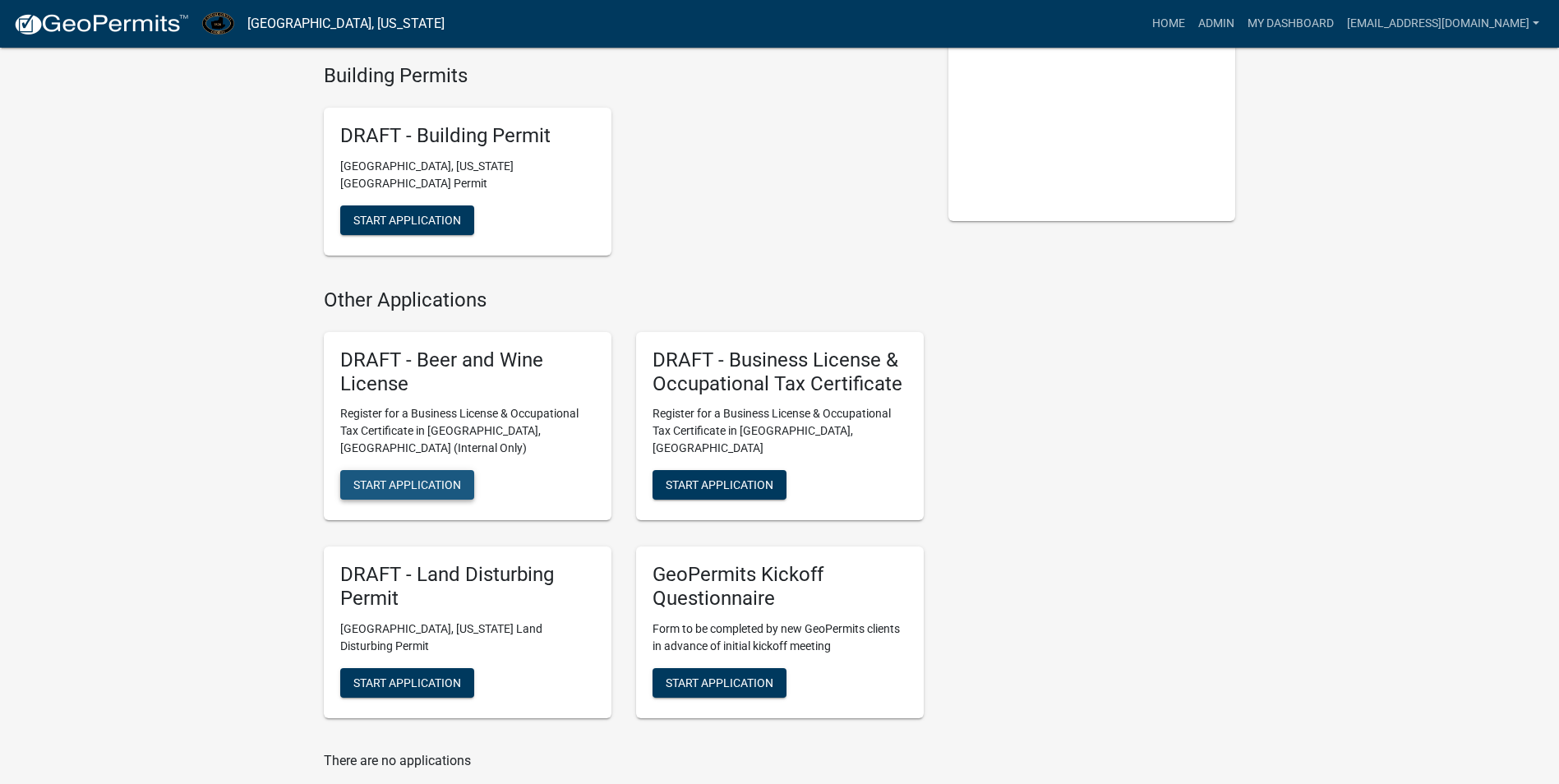
click at [375, 478] on button "Start Application" at bounding box center [407, 485] width 134 height 30
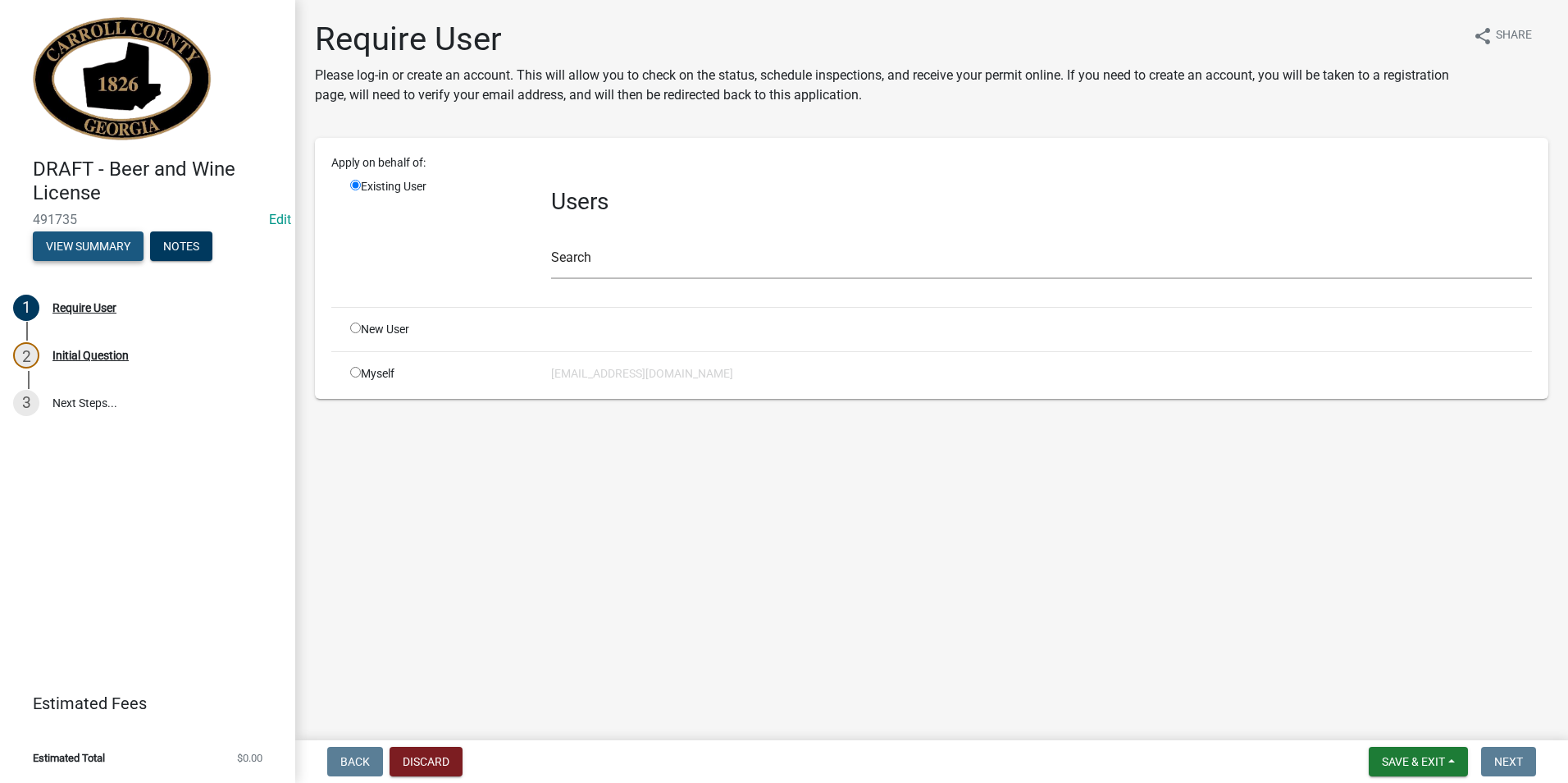
click at [76, 247] on button "View Summary" at bounding box center [88, 246] width 111 height 30
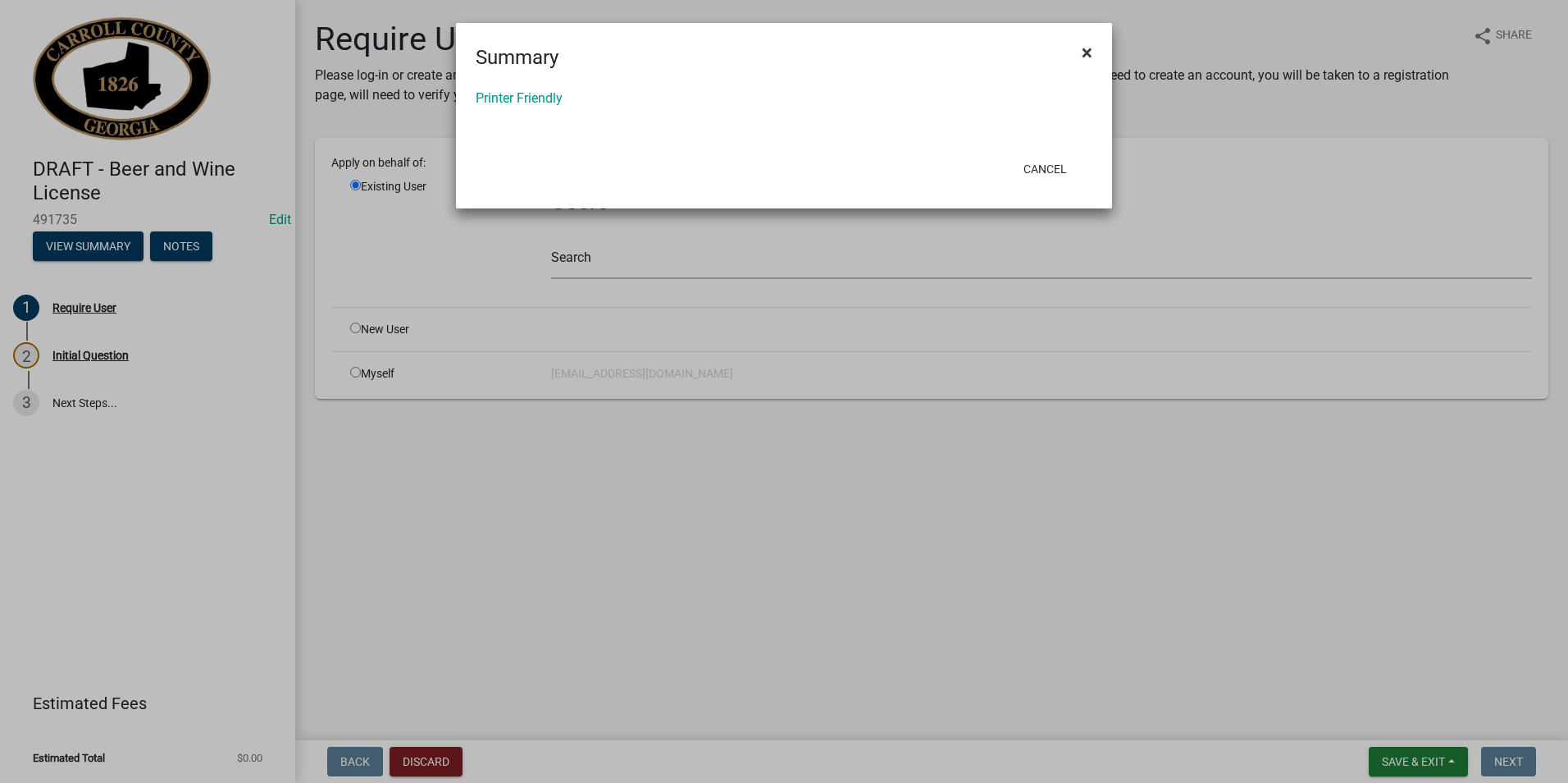
click at [1086, 52] on span "×" at bounding box center [1087, 52] width 11 height 23
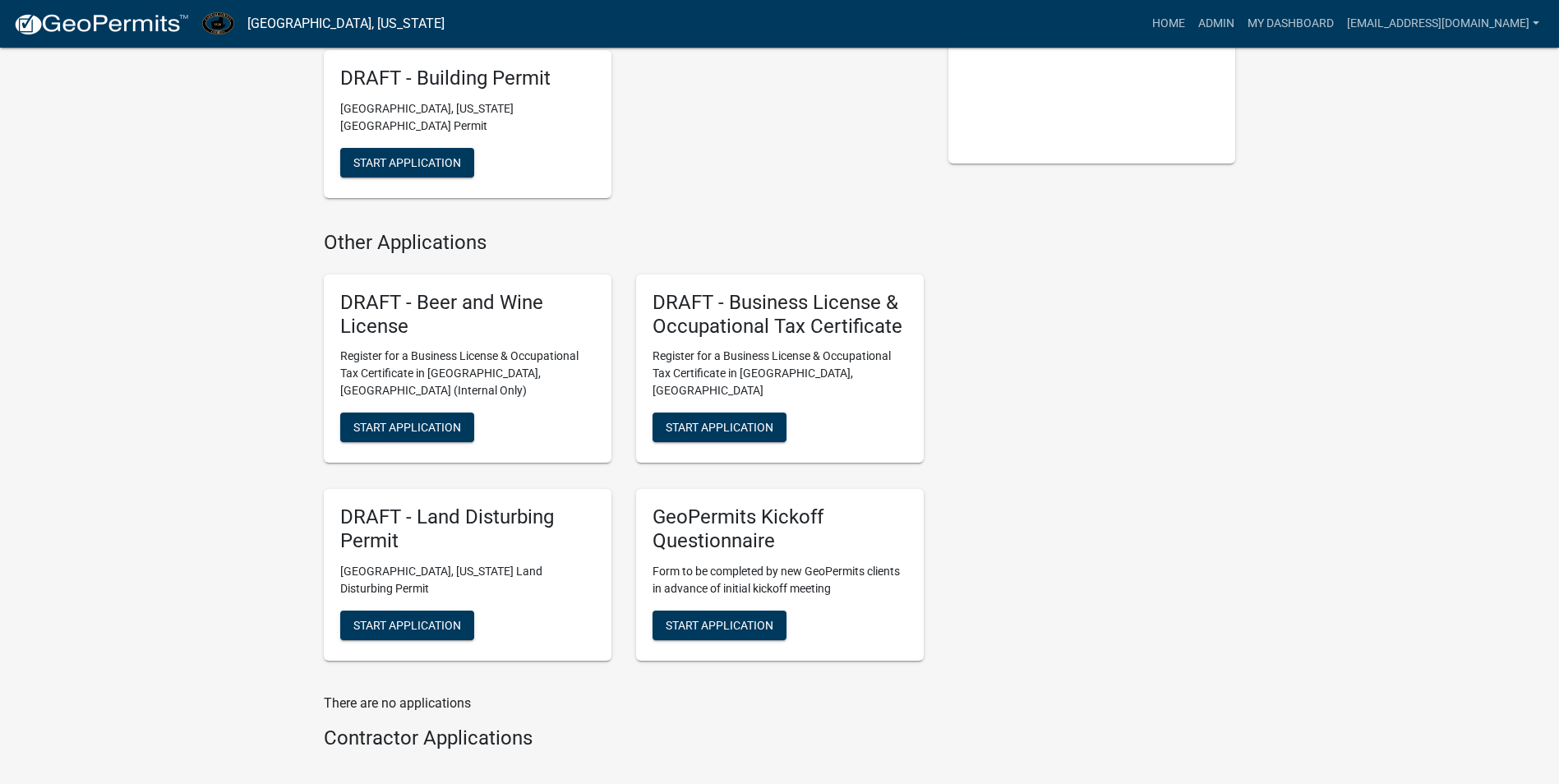
scroll to position [411, 0]
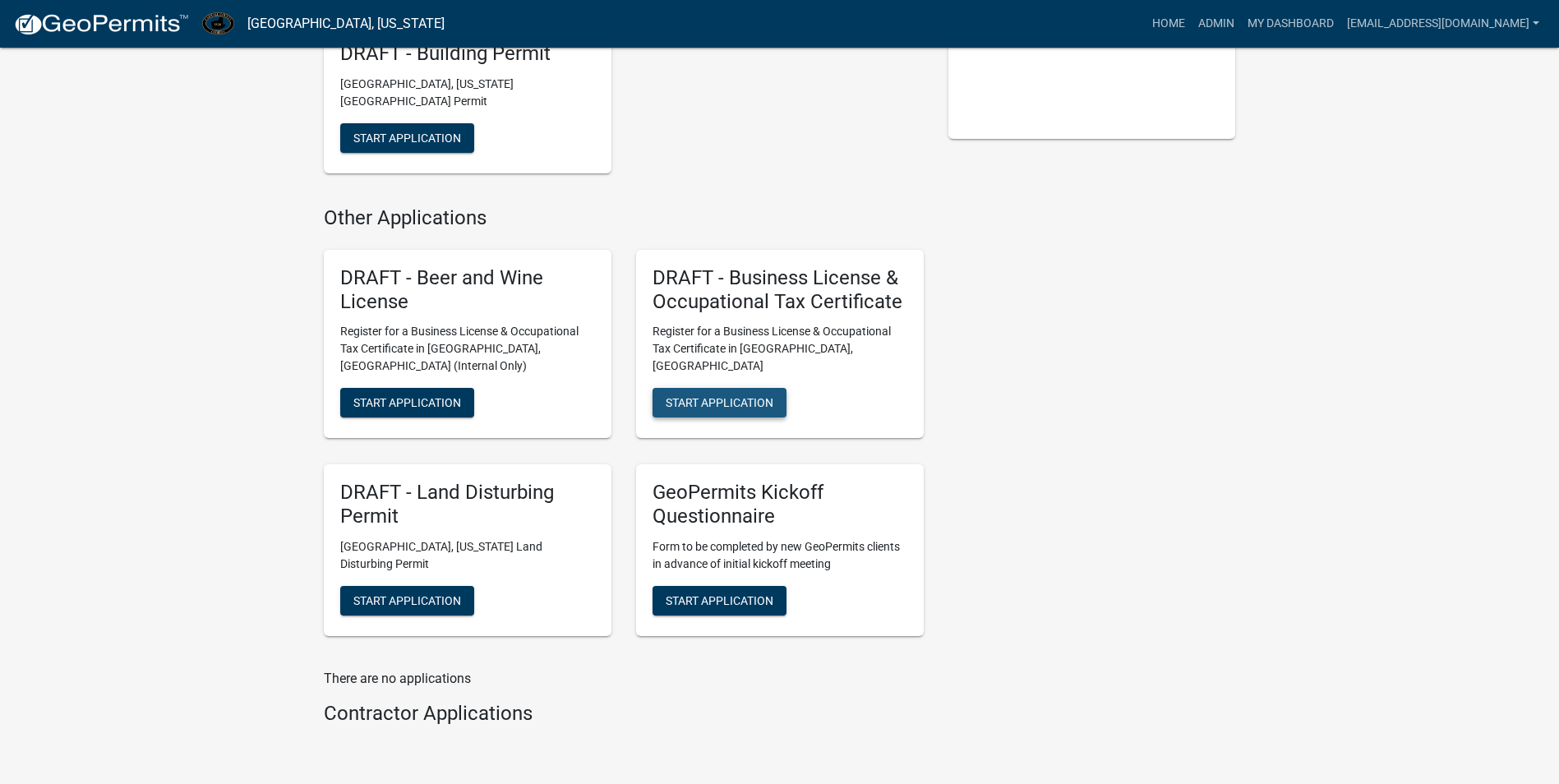
click at [729, 387] on button "Start Application" at bounding box center [719, 402] width 134 height 30
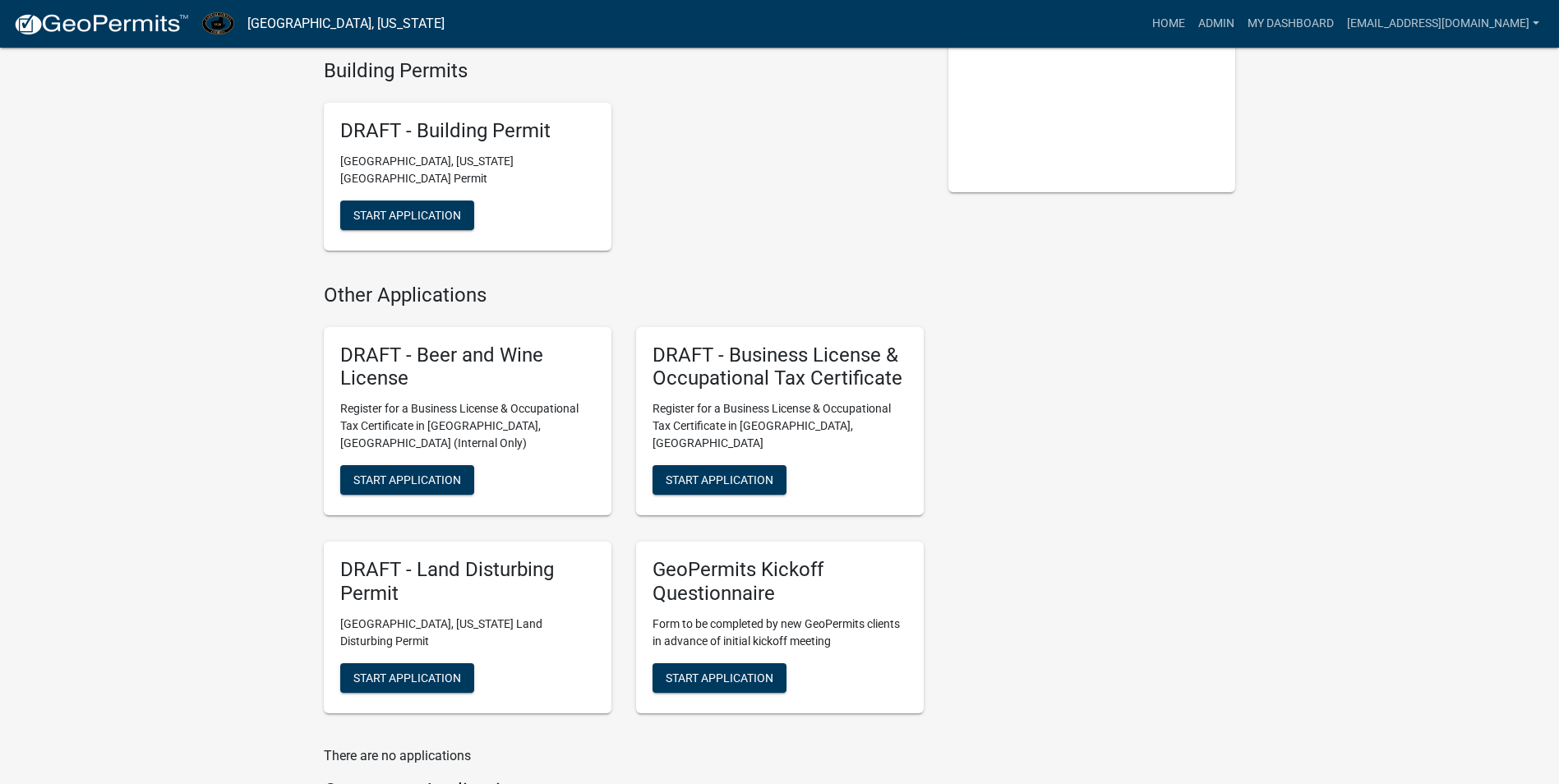
scroll to position [411, 0]
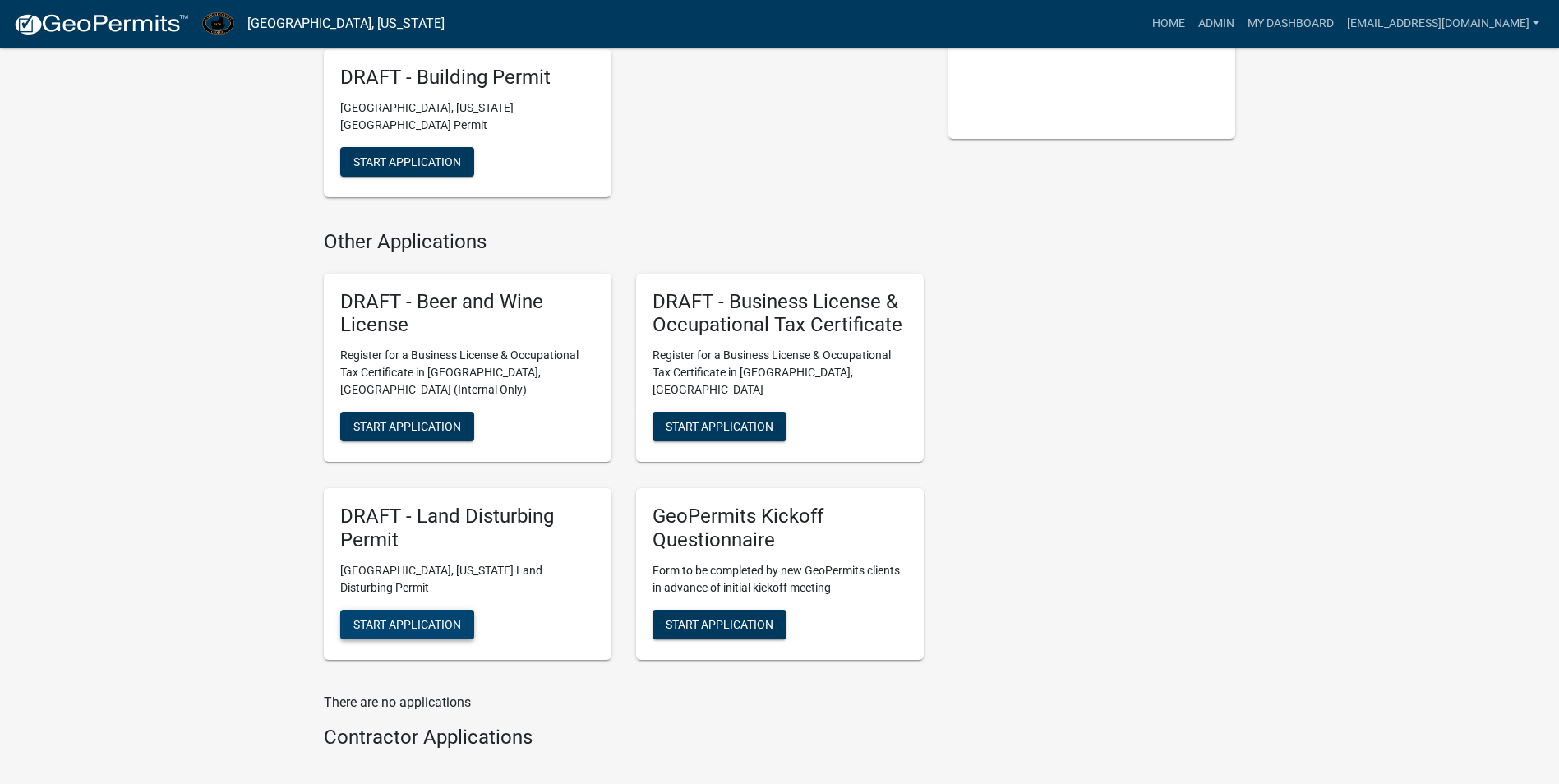
click at [408, 617] on span "Start Application" at bounding box center [407, 624] width 108 height 13
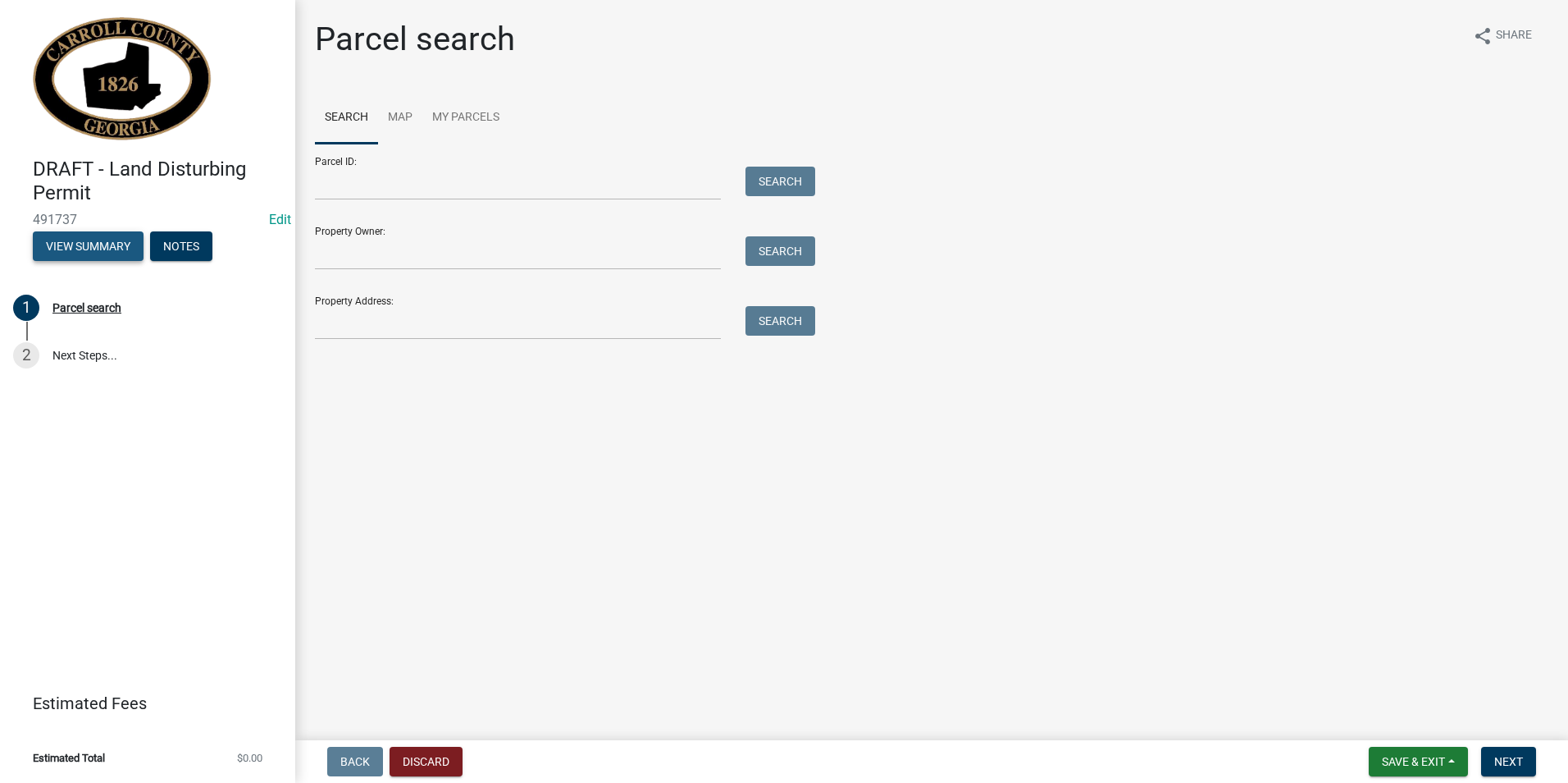
click at [127, 242] on button "View Summary" at bounding box center [88, 246] width 111 height 30
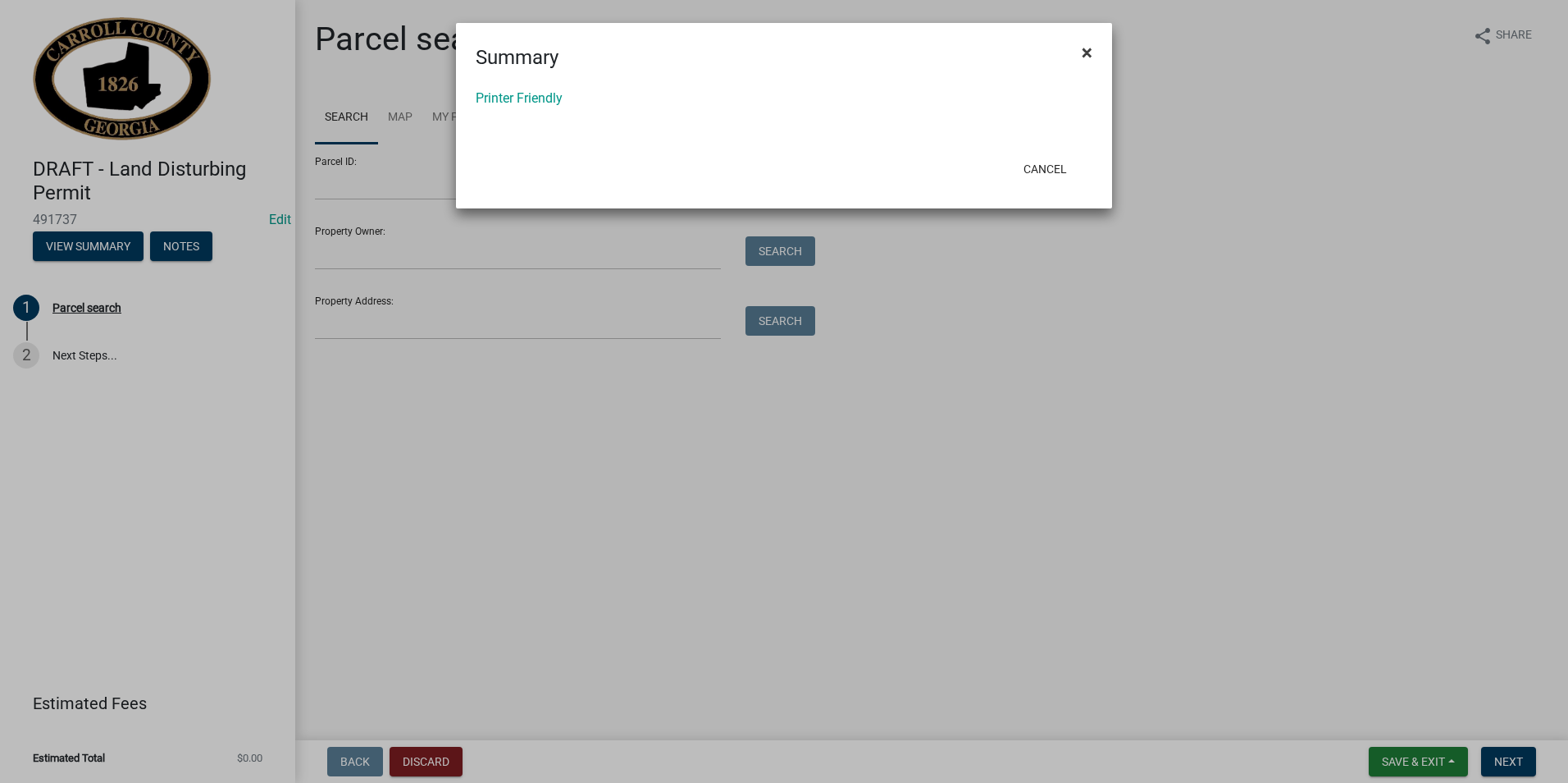
click at [1093, 46] on button "×" at bounding box center [1087, 53] width 37 height 46
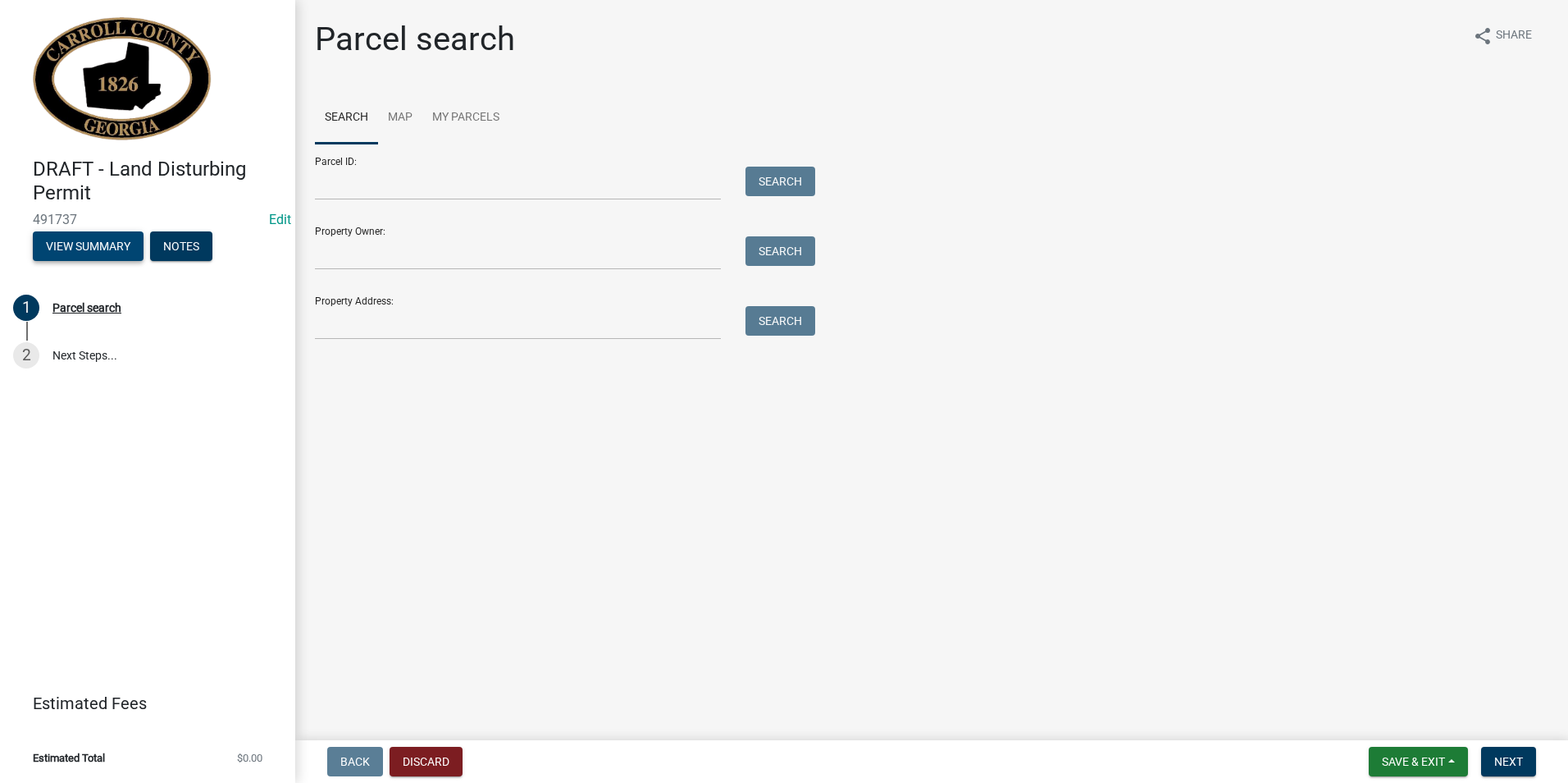
click at [92, 255] on button "View Summary" at bounding box center [88, 246] width 111 height 30
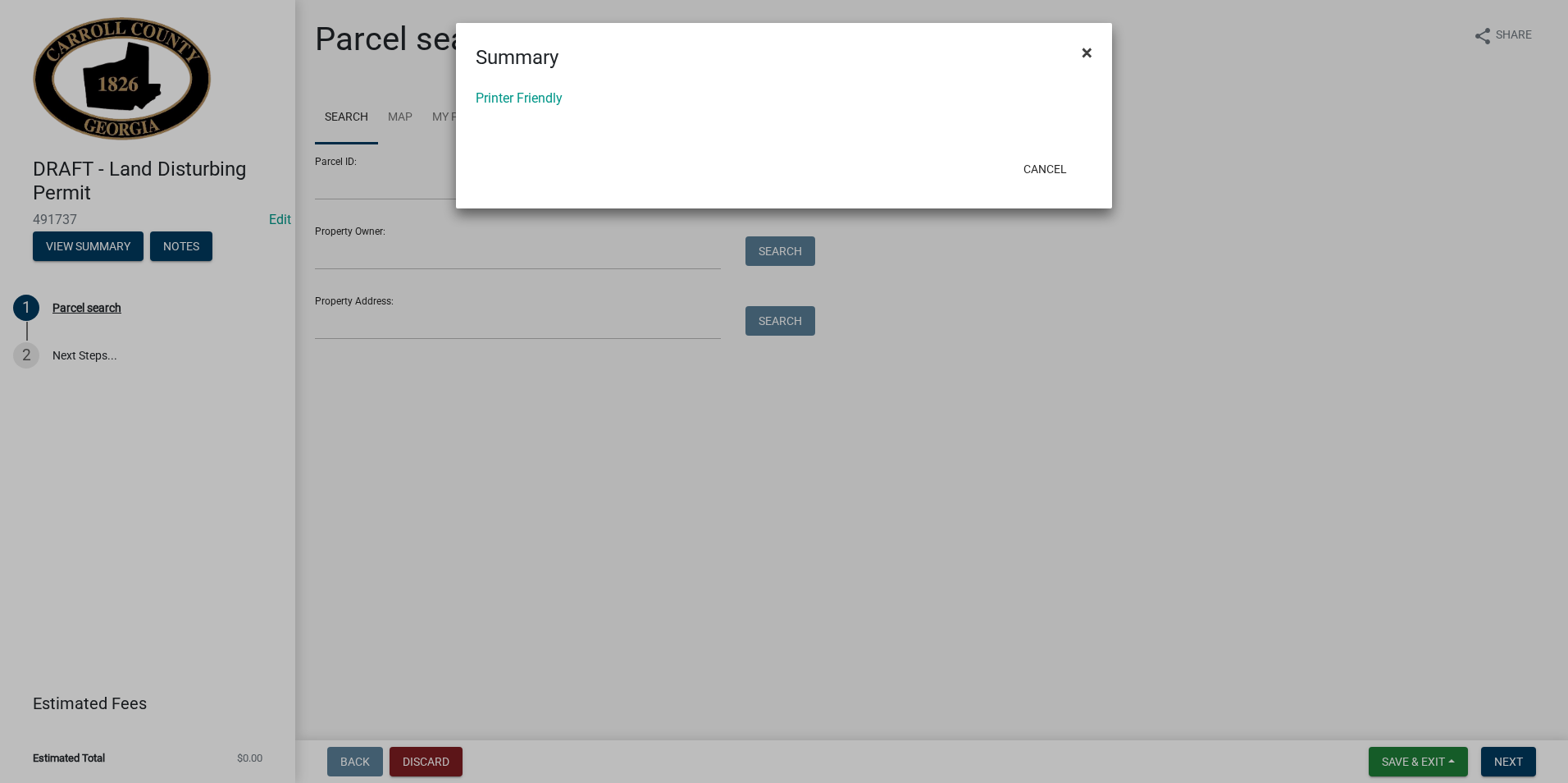
click at [1080, 58] on button "×" at bounding box center [1087, 53] width 37 height 46
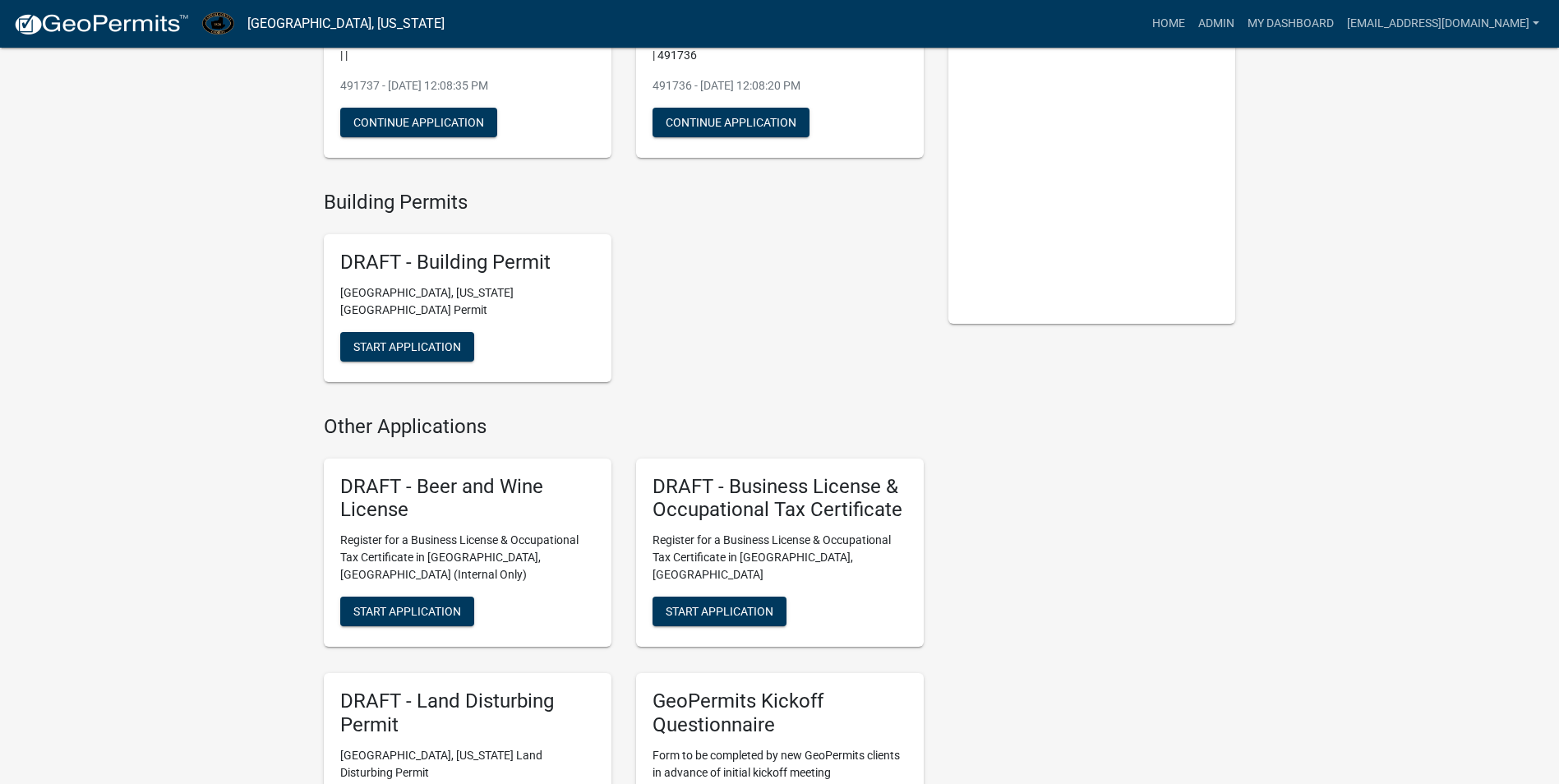
scroll to position [247, 0]
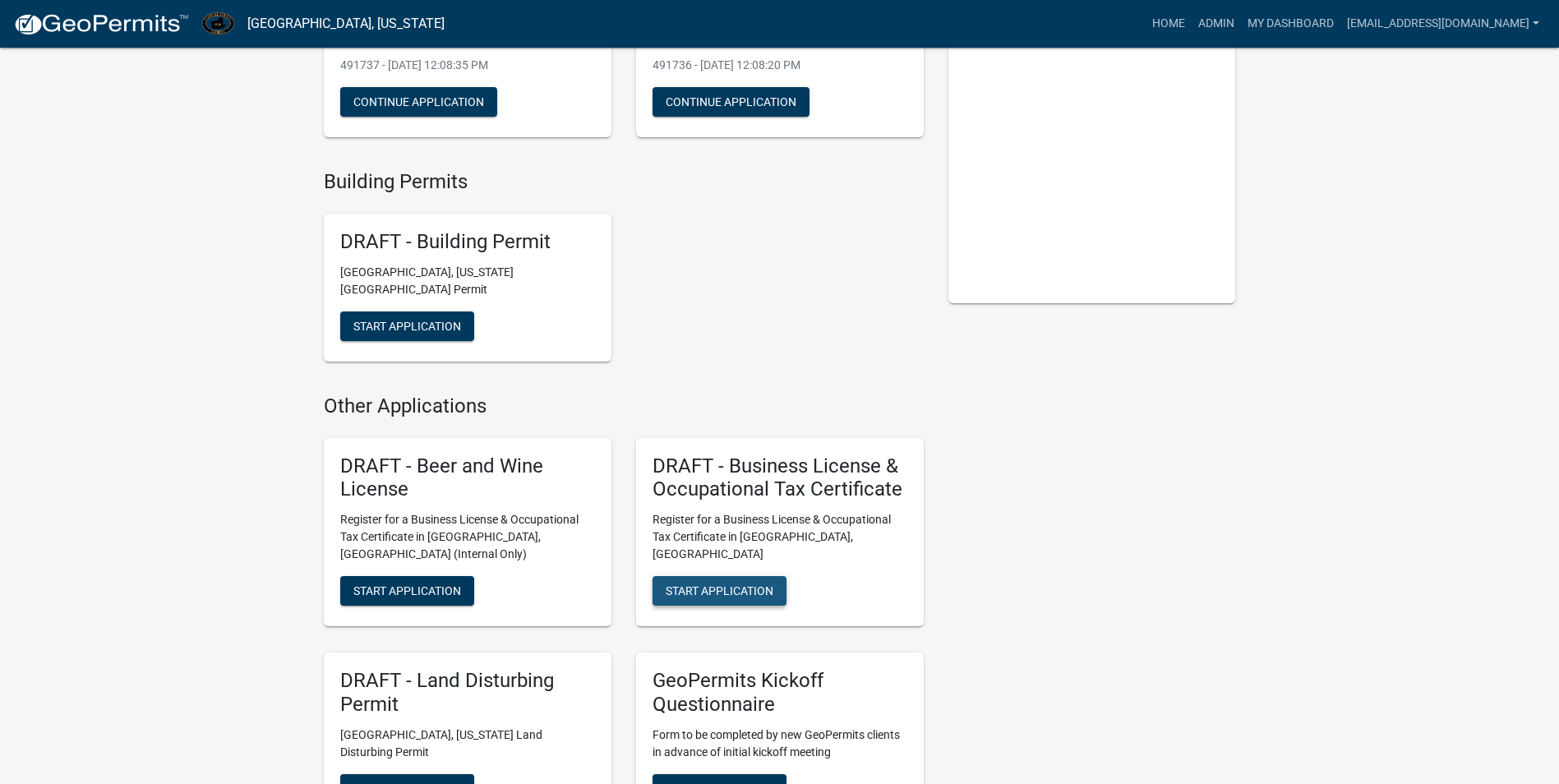
click at [706, 584] on span "Start Application" at bounding box center [719, 590] width 108 height 13
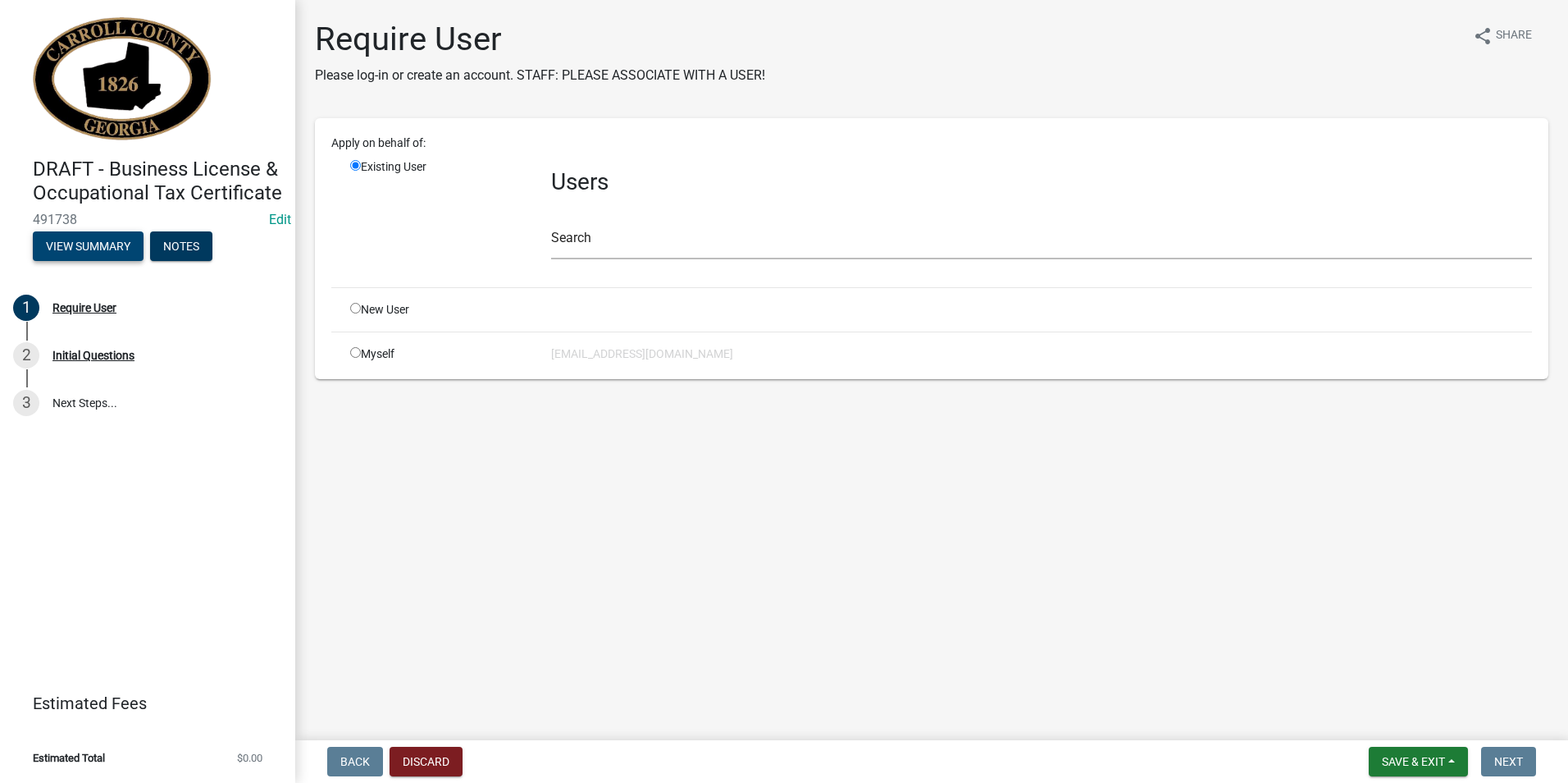
click at [68, 246] on button "View Summary" at bounding box center [88, 246] width 111 height 30
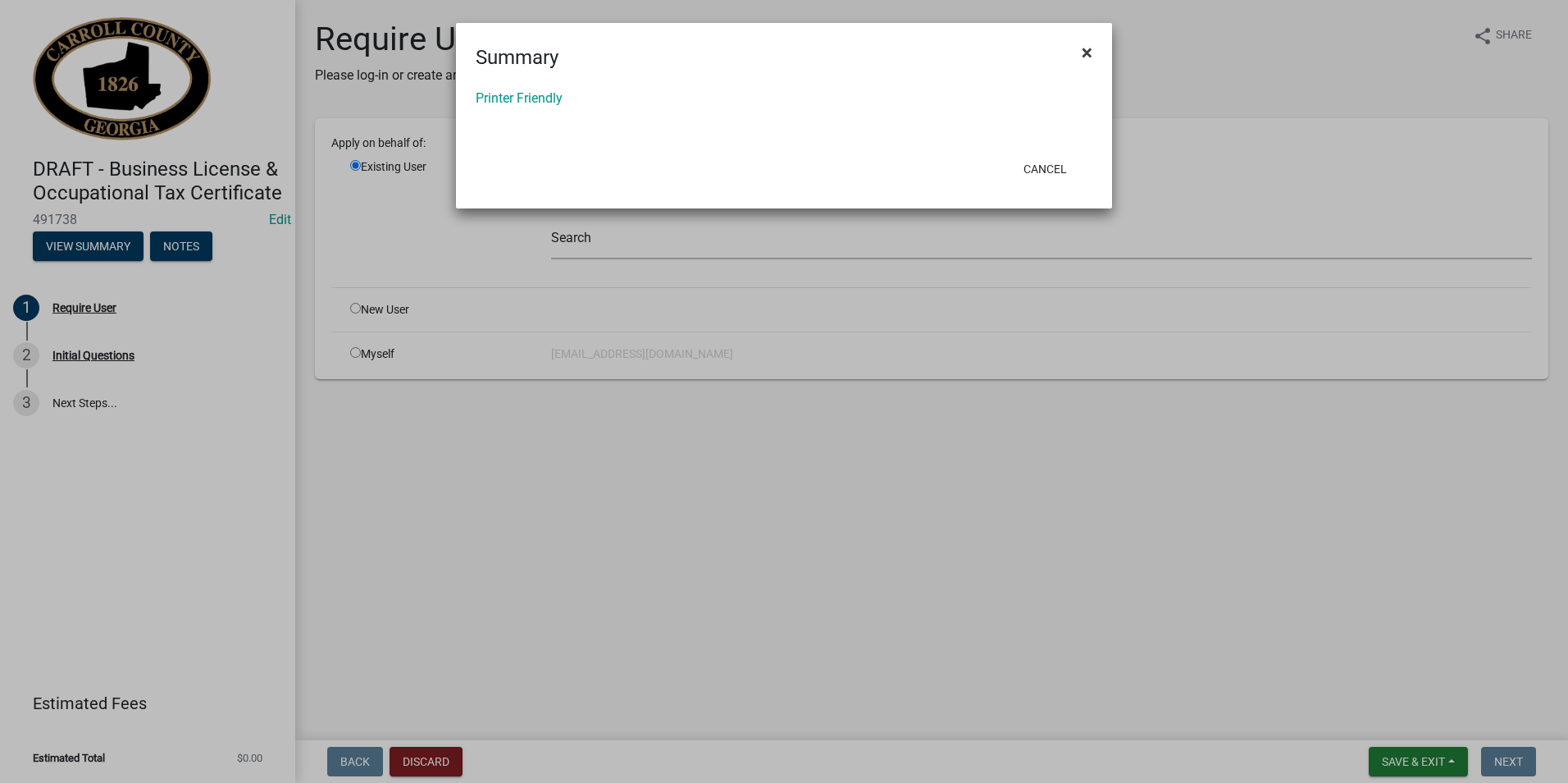
drag, startPoint x: 1094, startPoint y: 53, endPoint x: 562, endPoint y: 184, distance: 547.9
click at [1093, 53] on button "×" at bounding box center [1087, 53] width 37 height 46
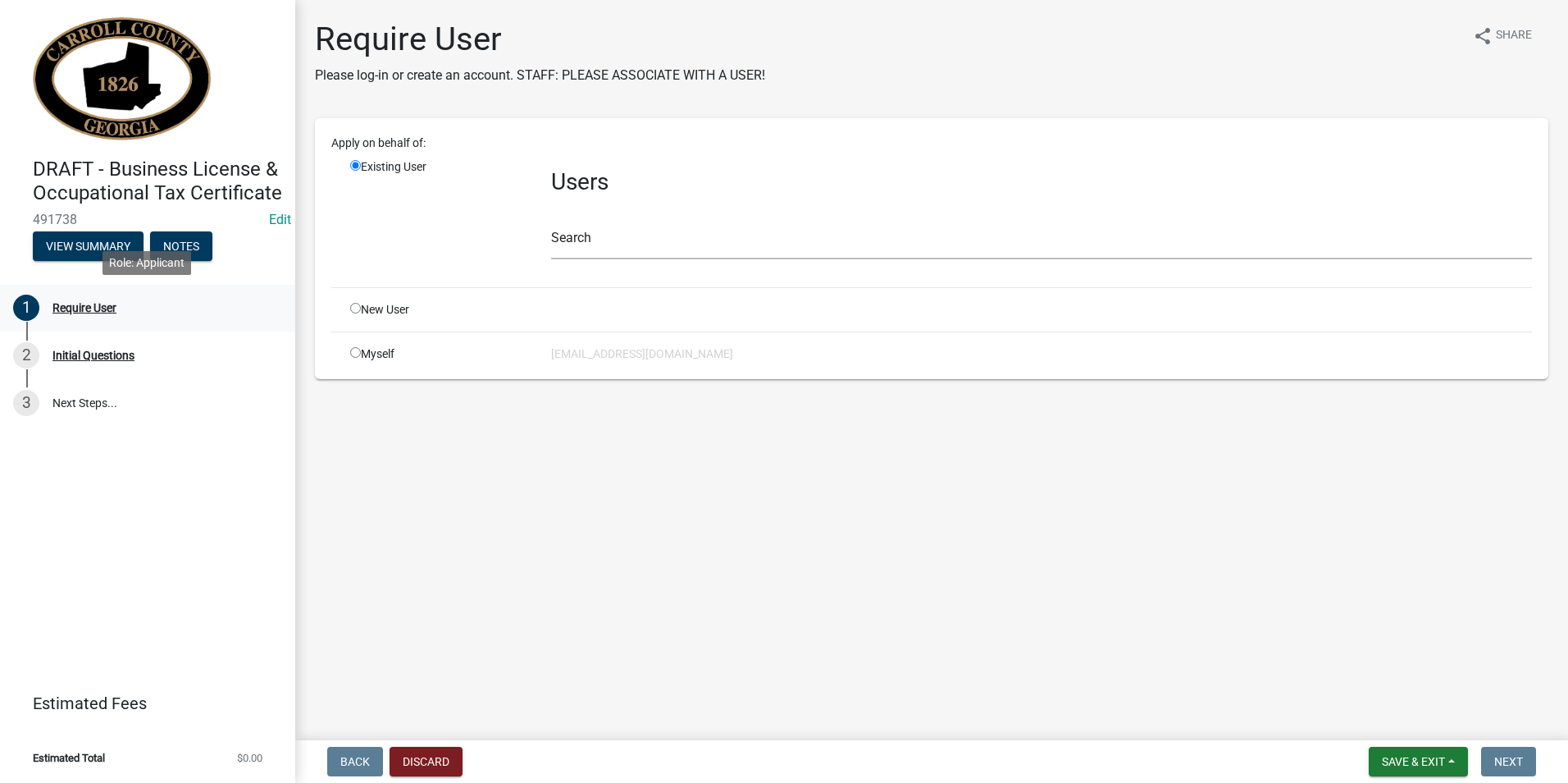
click at [83, 302] on div "Require User" at bounding box center [84, 307] width 64 height 11
click at [81, 355] on div "Initial Questions" at bounding box center [93, 355] width 82 height 11
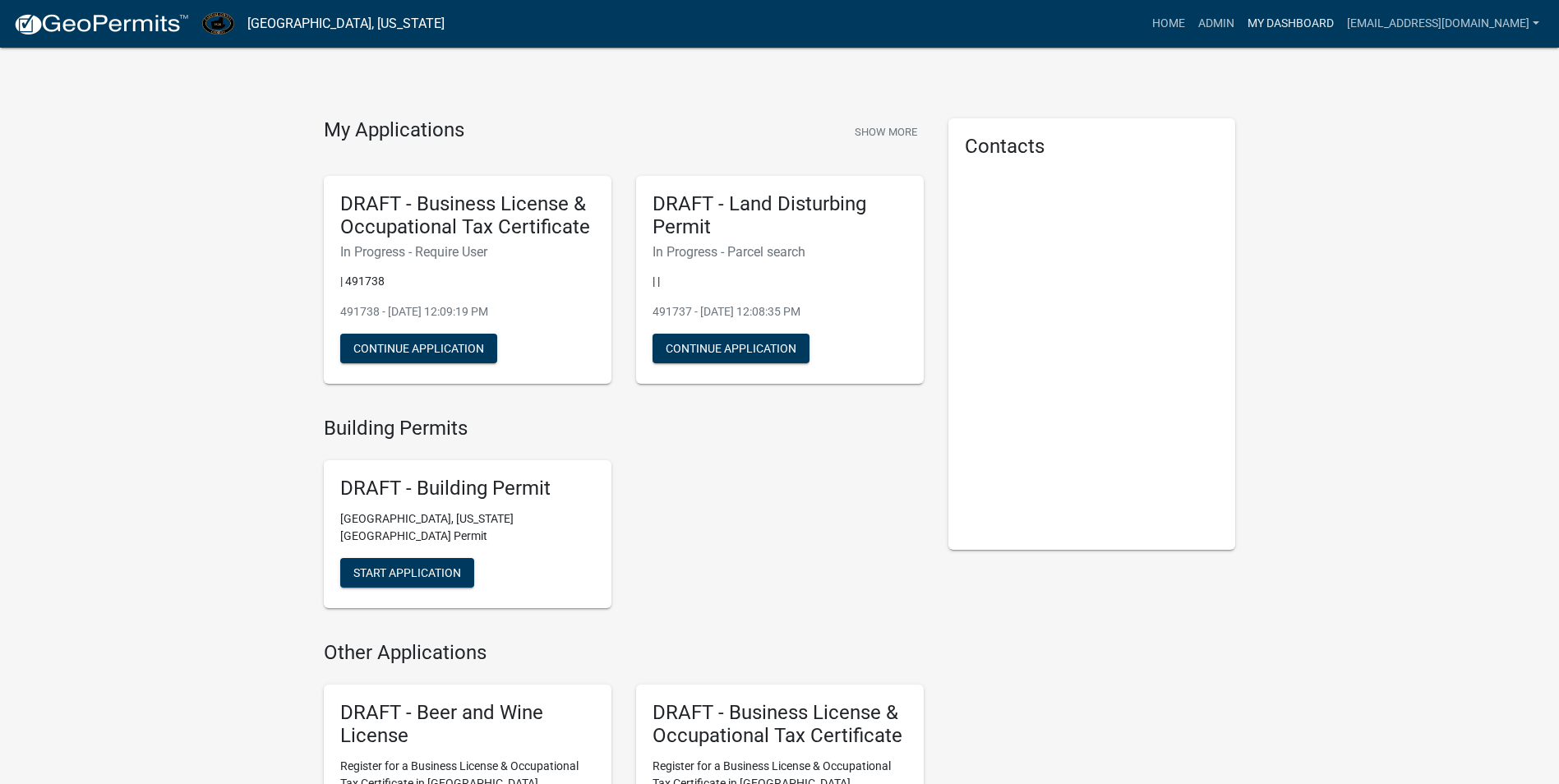
click at [1245, 20] on link "My Dashboard" at bounding box center [1290, 24] width 99 height 32
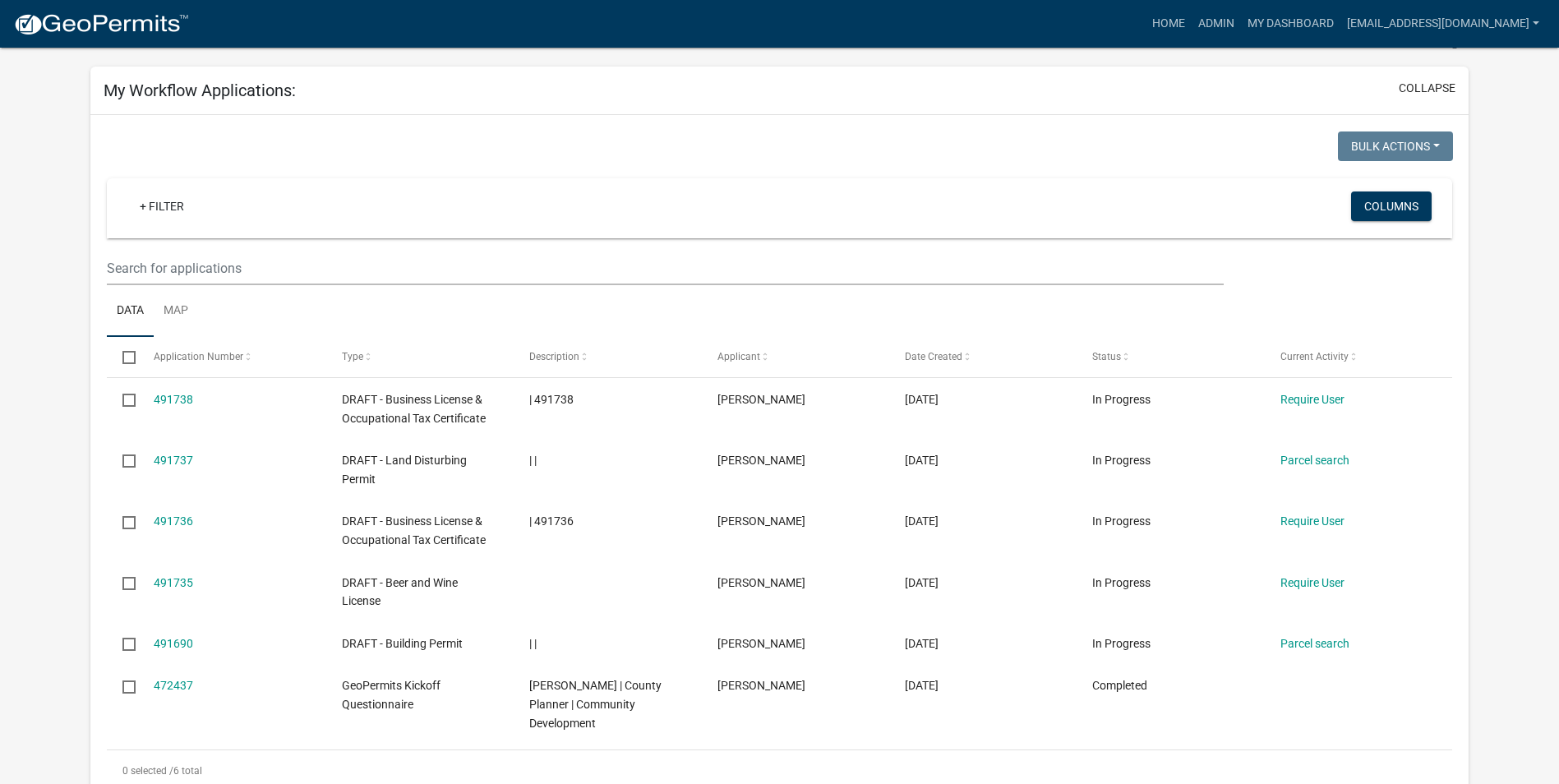
scroll to position [82, 0]
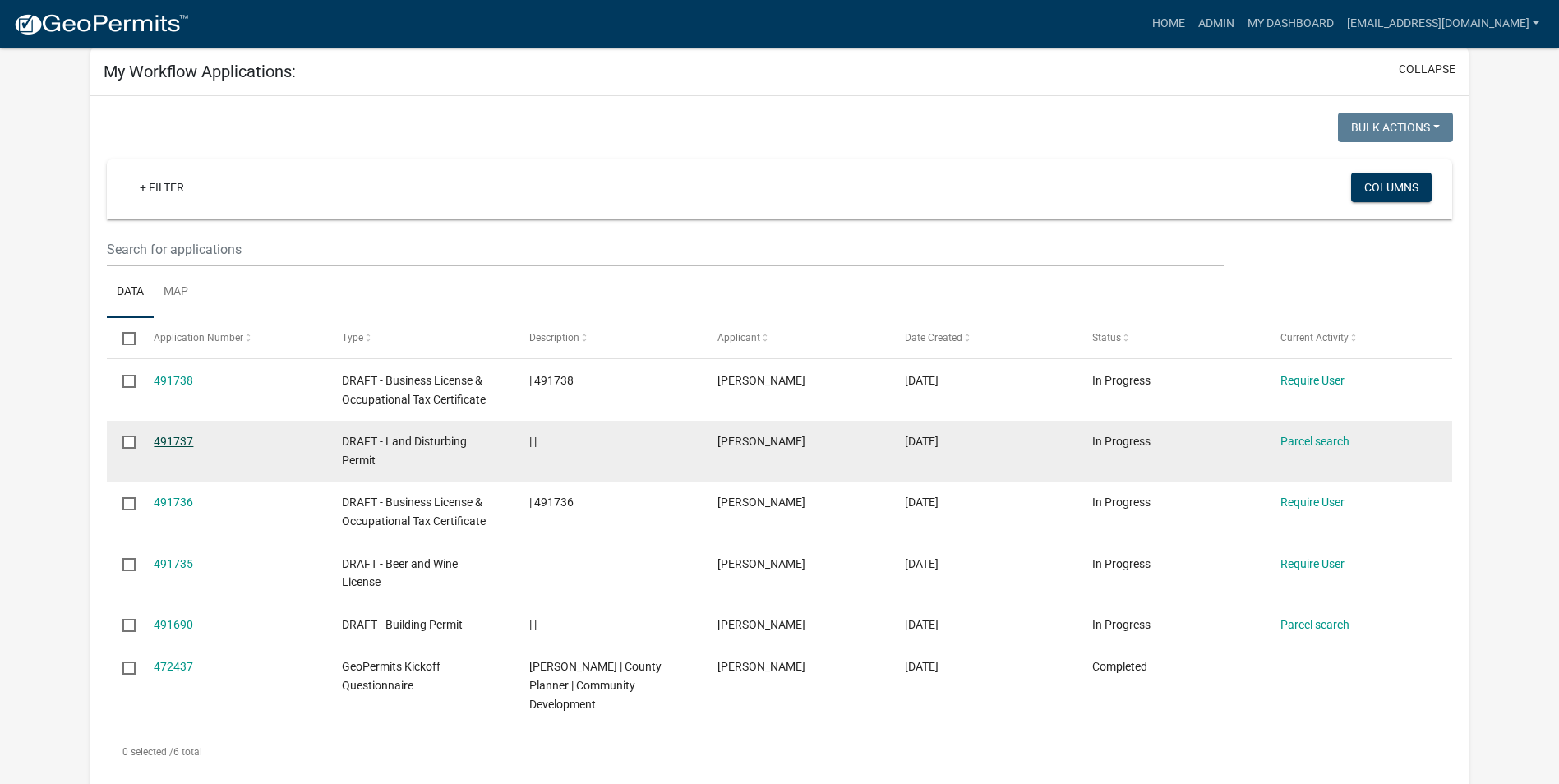
click at [170, 435] on link "491737" at bounding box center [173, 441] width 40 height 13
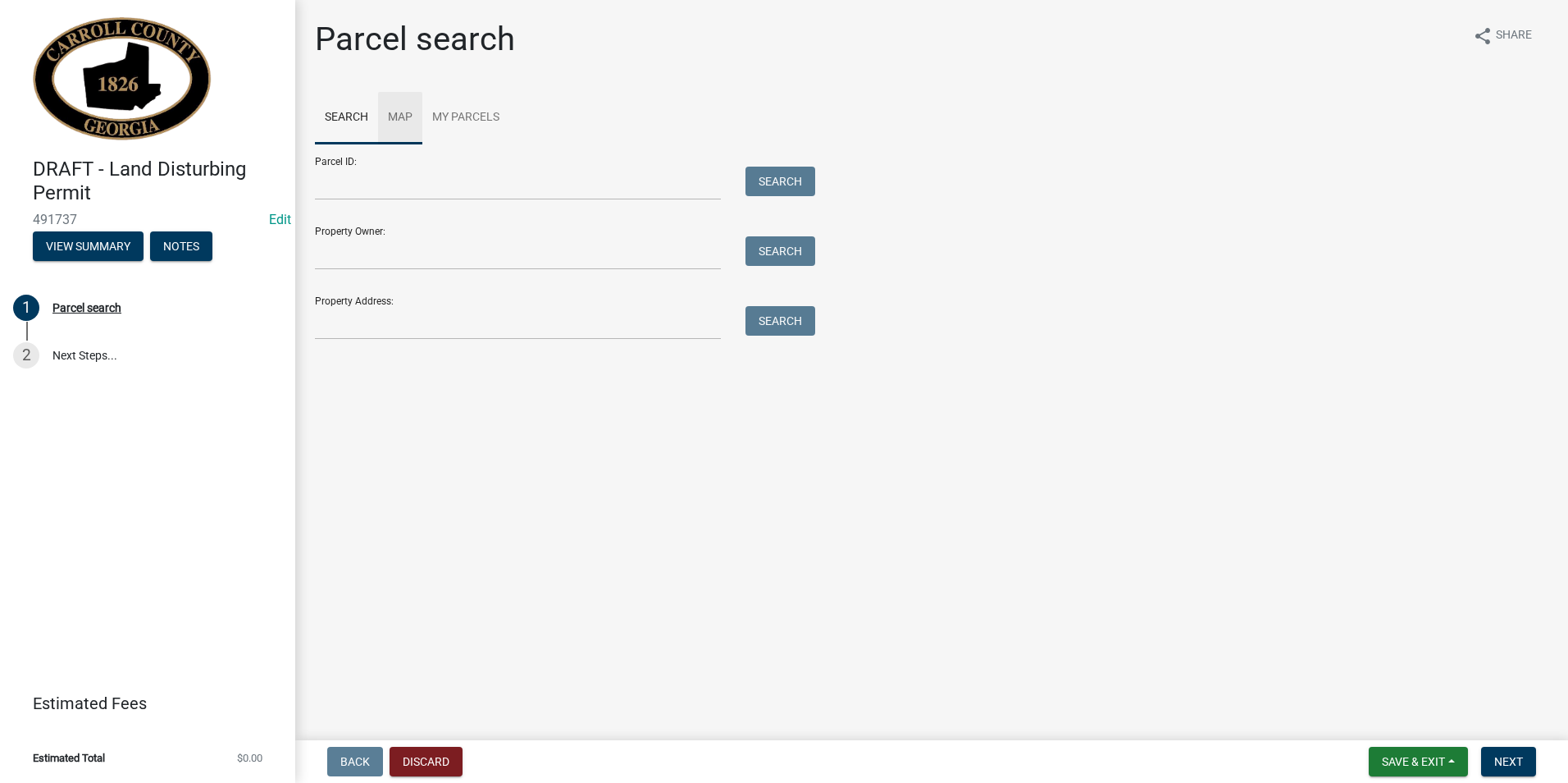
click at [403, 114] on link "Map" at bounding box center [401, 118] width 44 height 53
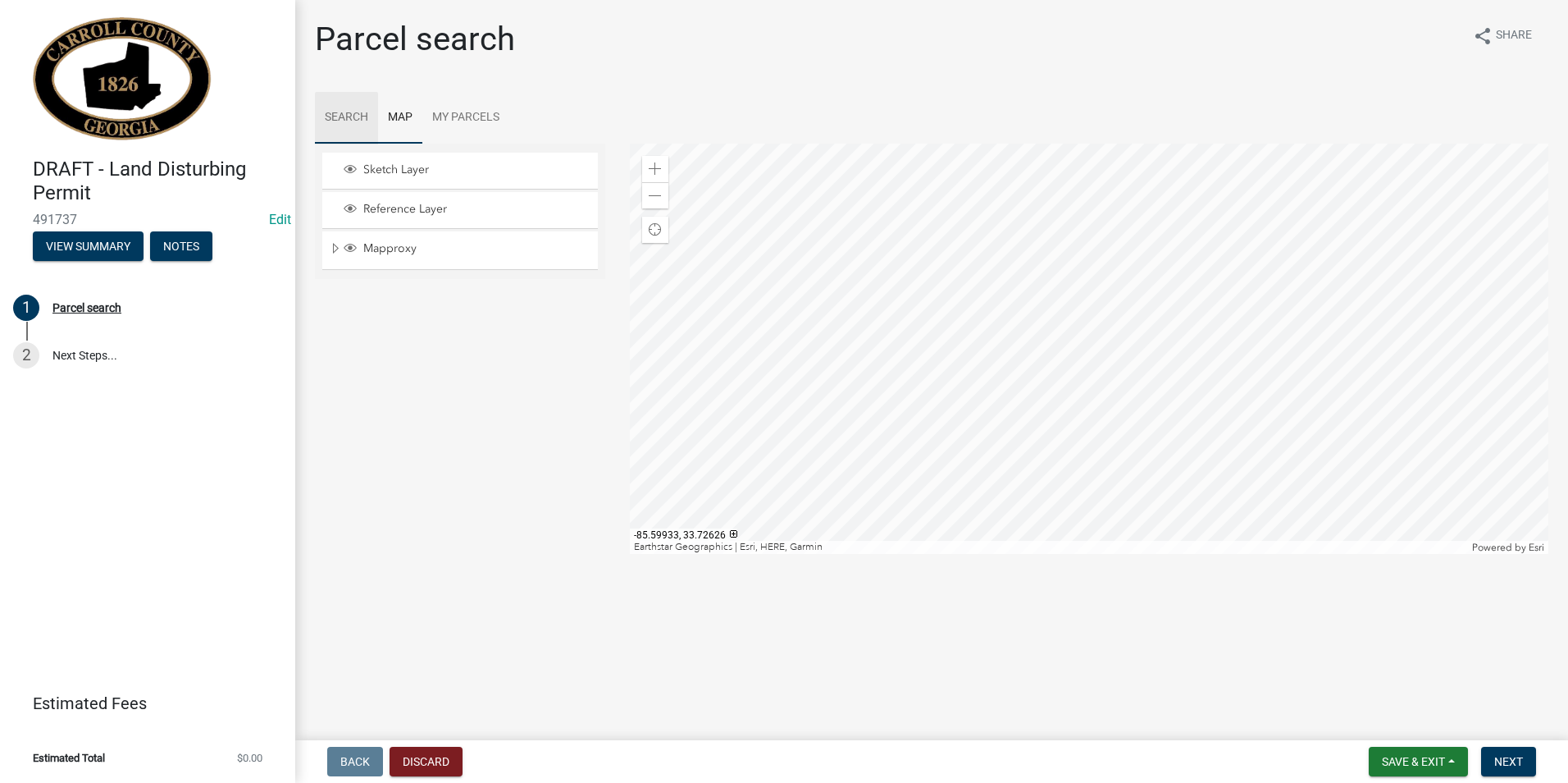
click at [348, 121] on link "Search" at bounding box center [346, 118] width 63 height 53
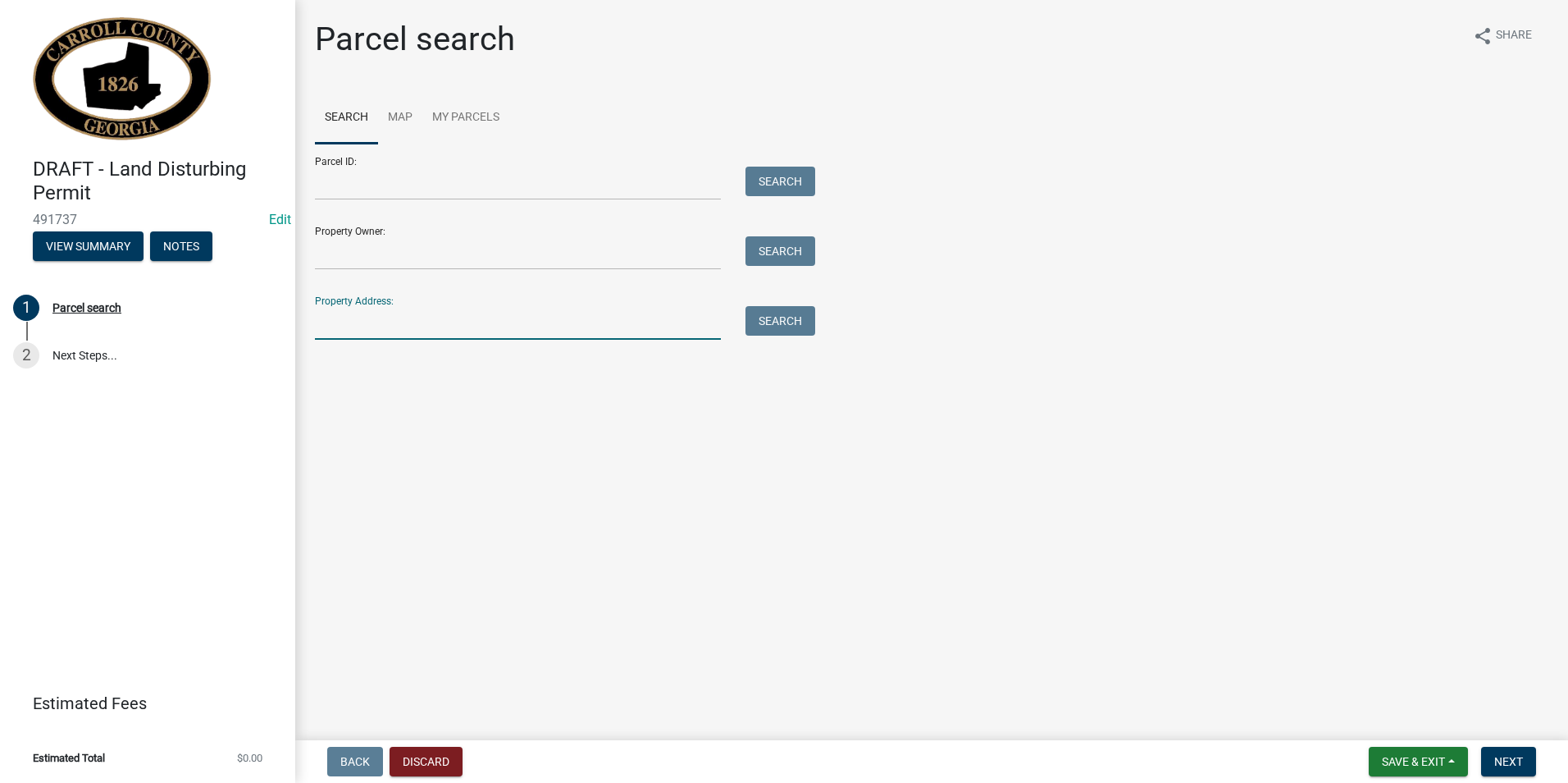
click at [373, 324] on input "Property Address:" at bounding box center [517, 323] width 406 height 33
type input "1401"
click at [759, 320] on button "Search" at bounding box center [780, 321] width 69 height 30
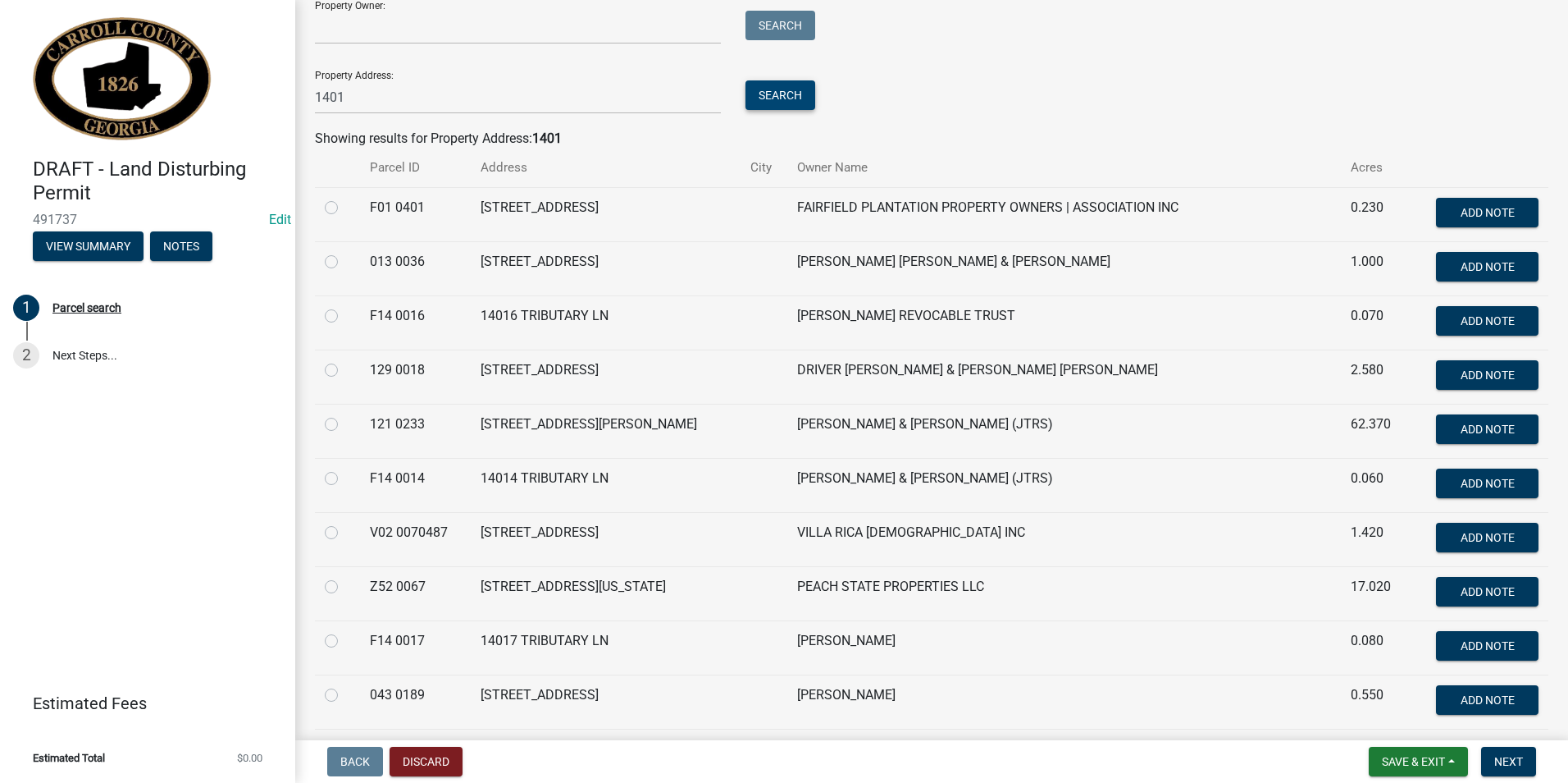
scroll to position [61, 0]
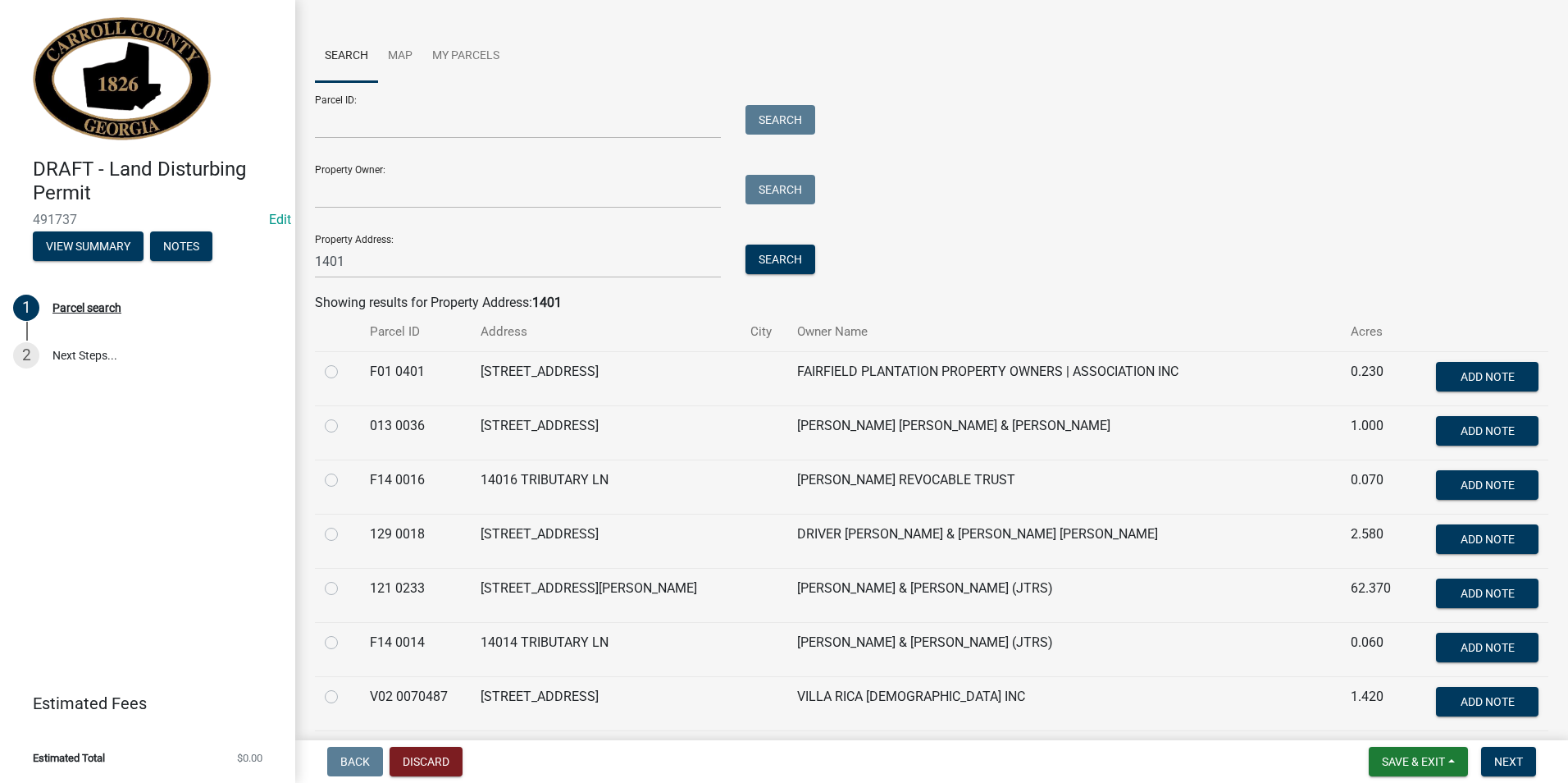
click at [344, 362] on label at bounding box center [344, 362] width 0 height 0
click at [344, 368] on 0401 "radio" at bounding box center [350, 367] width 11 height 11
radio 0401 "true"
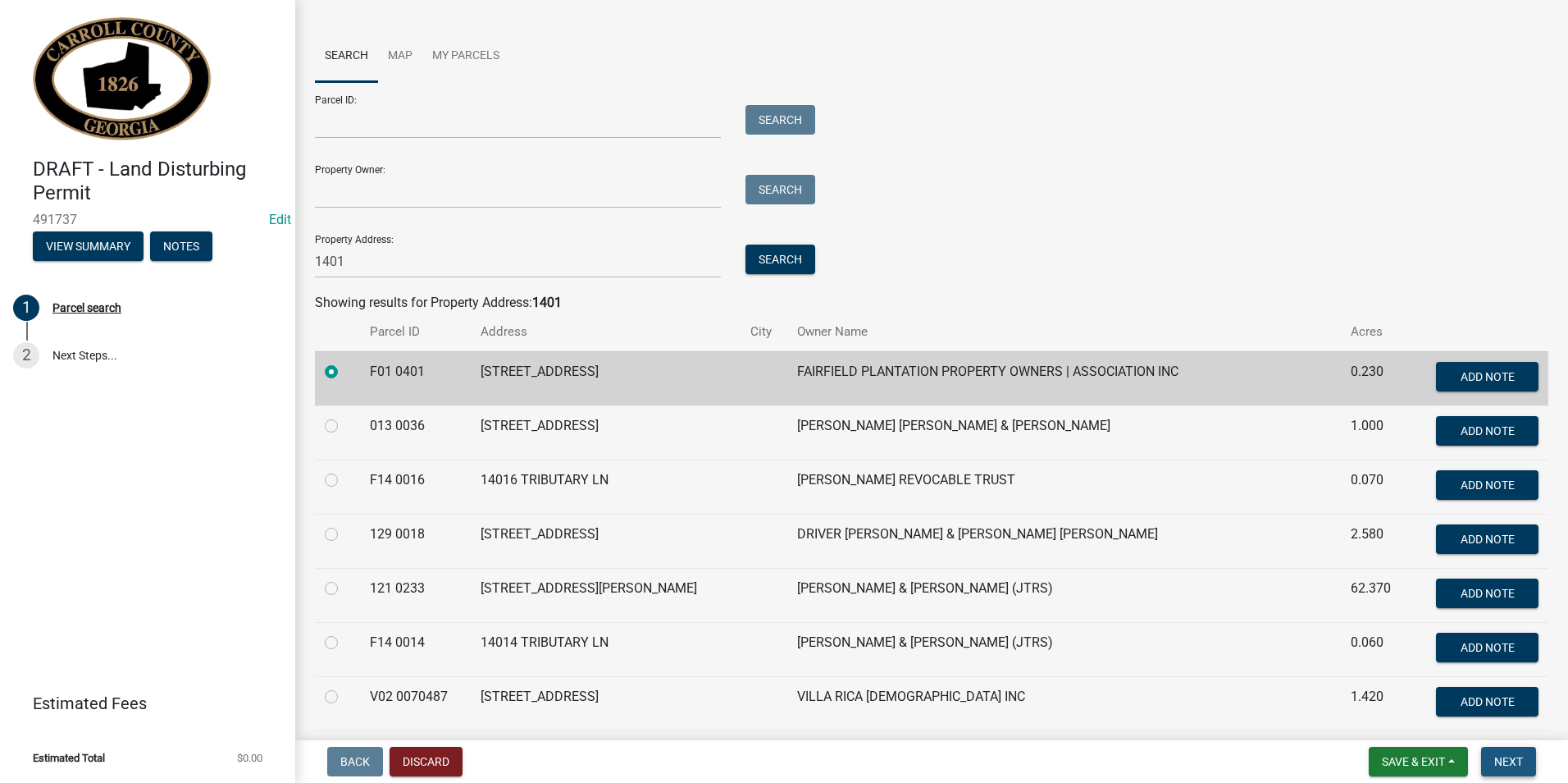
click at [1515, 768] on span "Next" at bounding box center [1508, 762] width 29 height 13
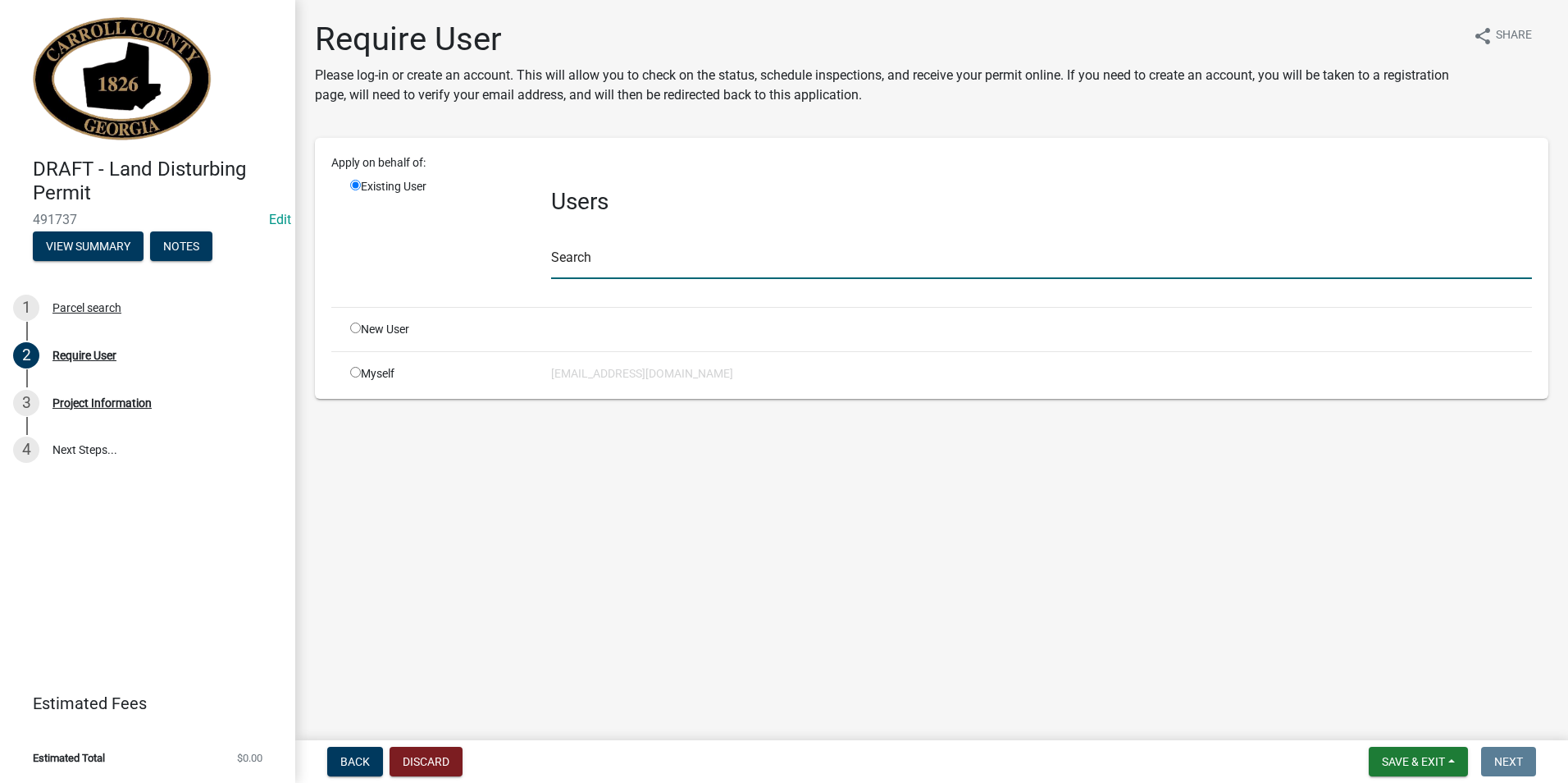
click at [630, 263] on input "text" at bounding box center [1042, 262] width 981 height 33
click at [352, 327] on input "radio" at bounding box center [356, 328] width 11 height 11
radio input "true"
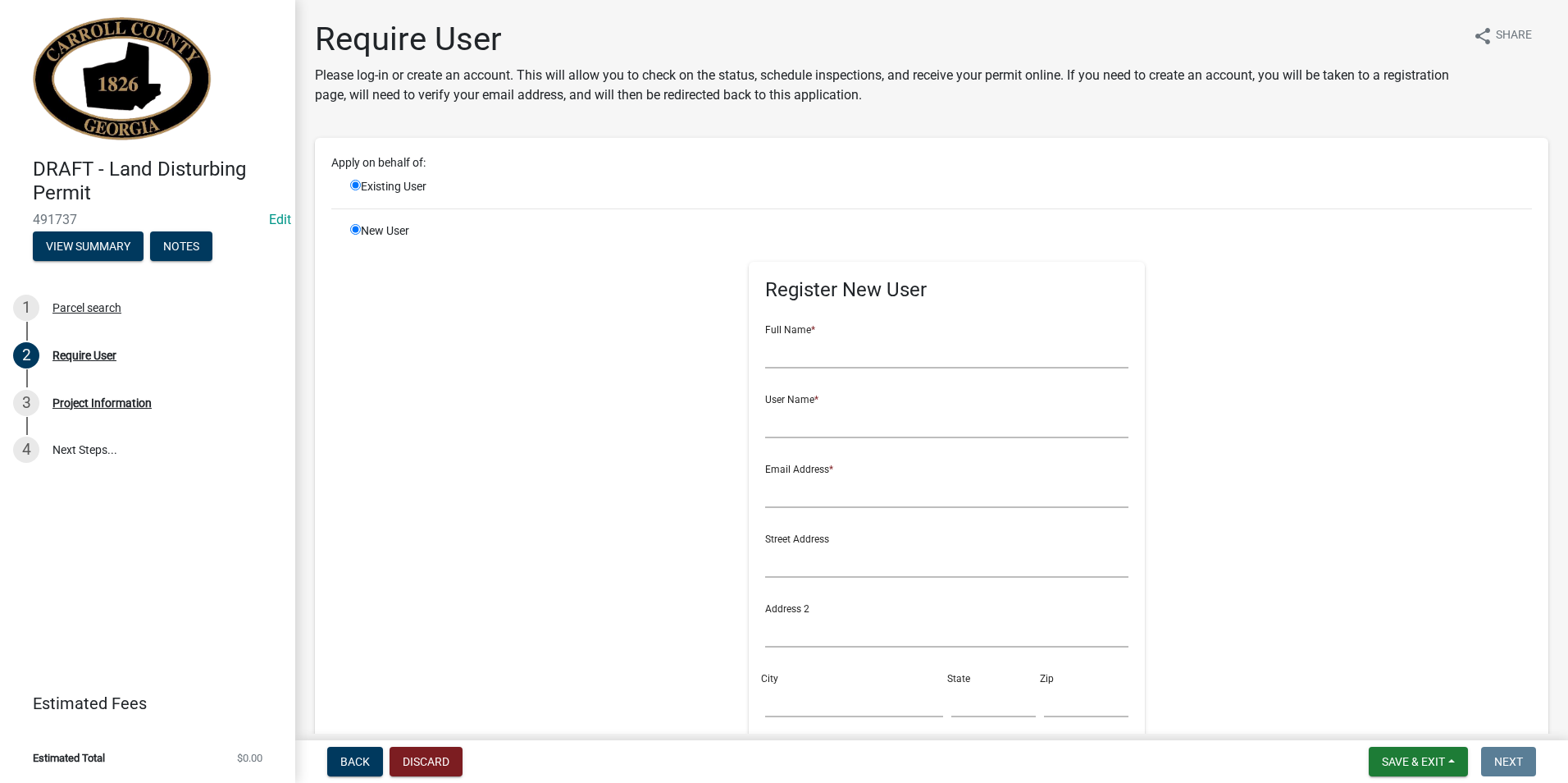
radio input "false"
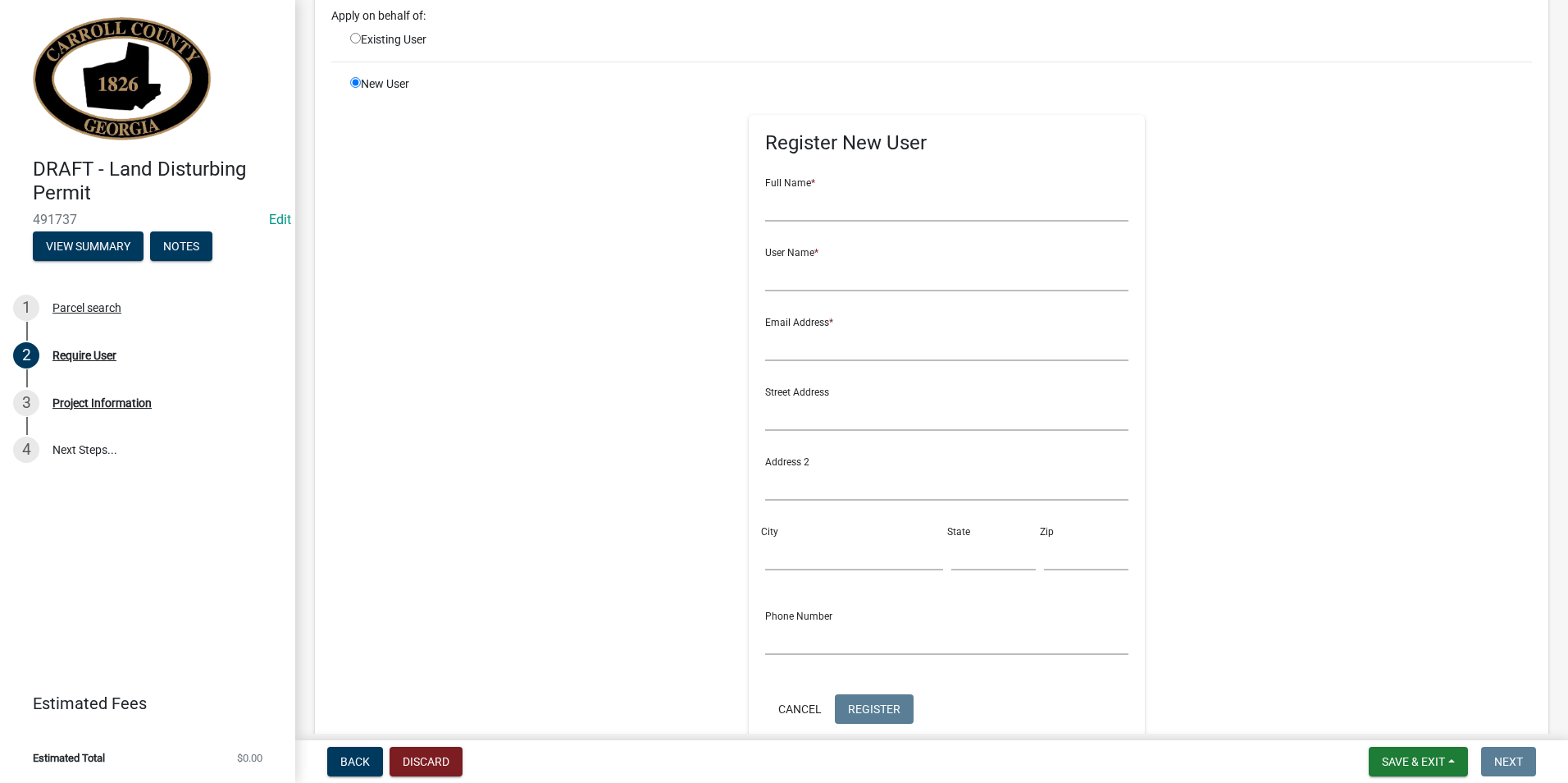
scroll to position [329, 0]
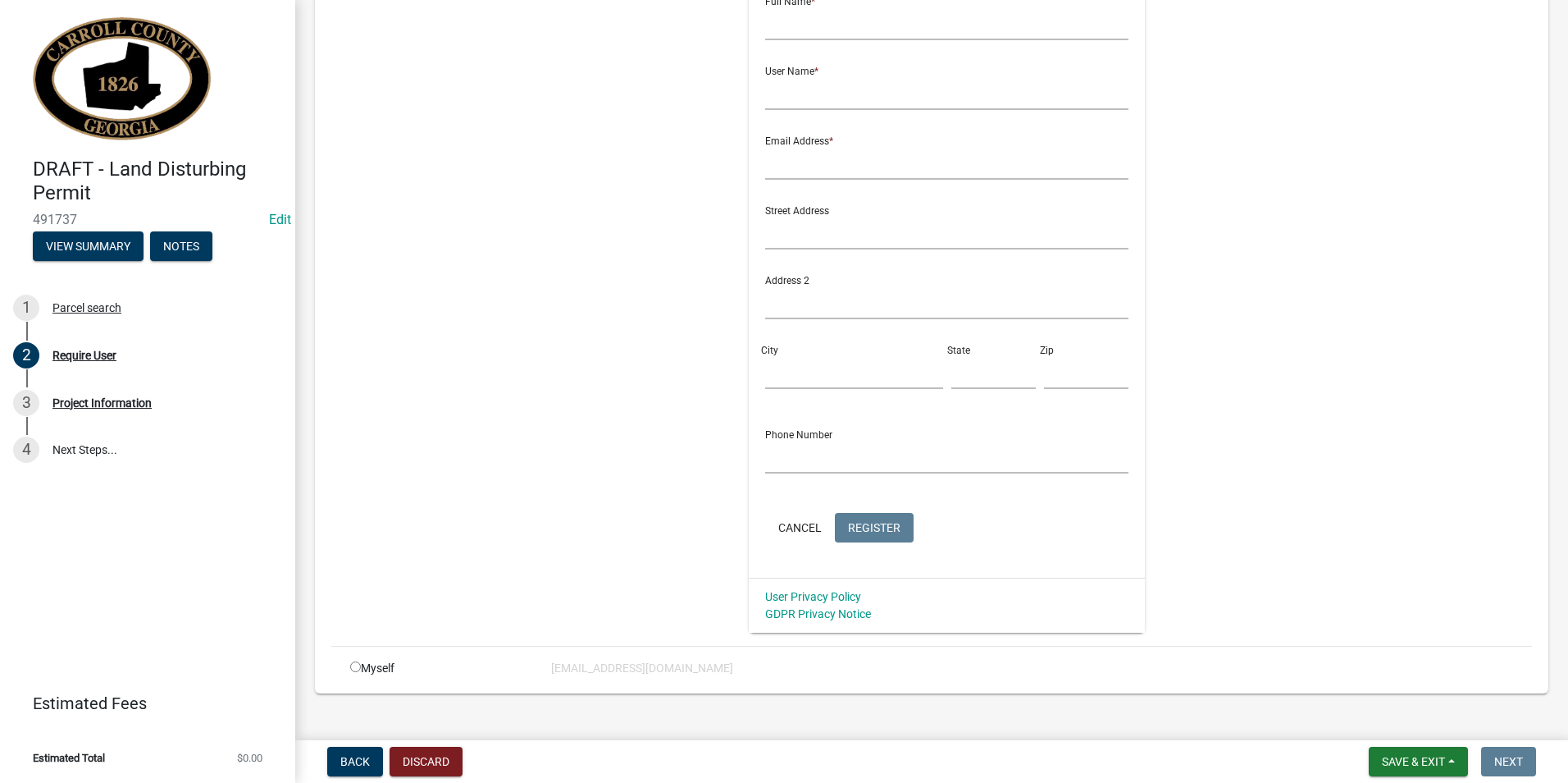
click at [358, 669] on input "radio" at bounding box center [356, 667] width 11 height 11
radio input "true"
radio input "false"
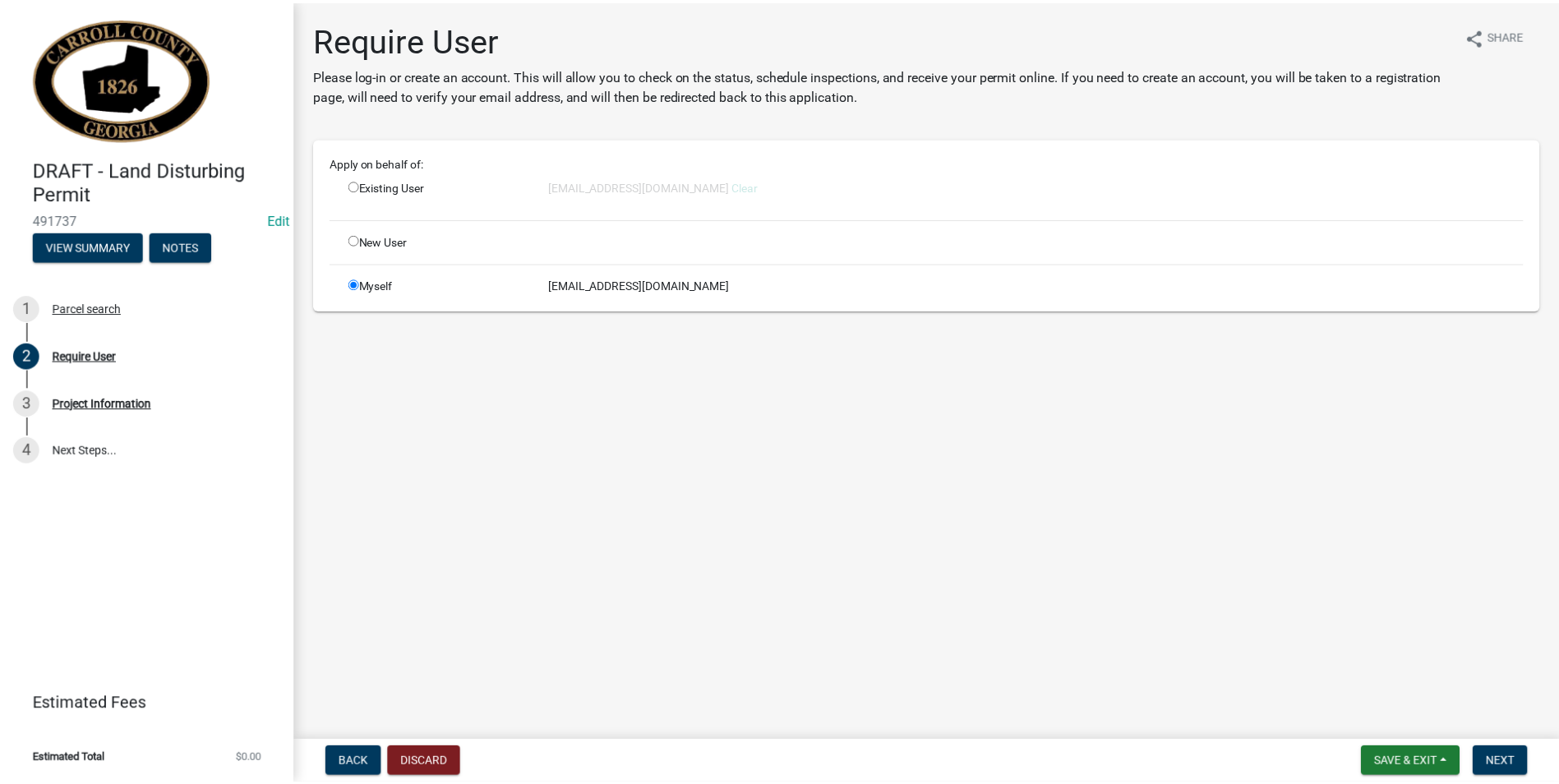
scroll to position [0, 0]
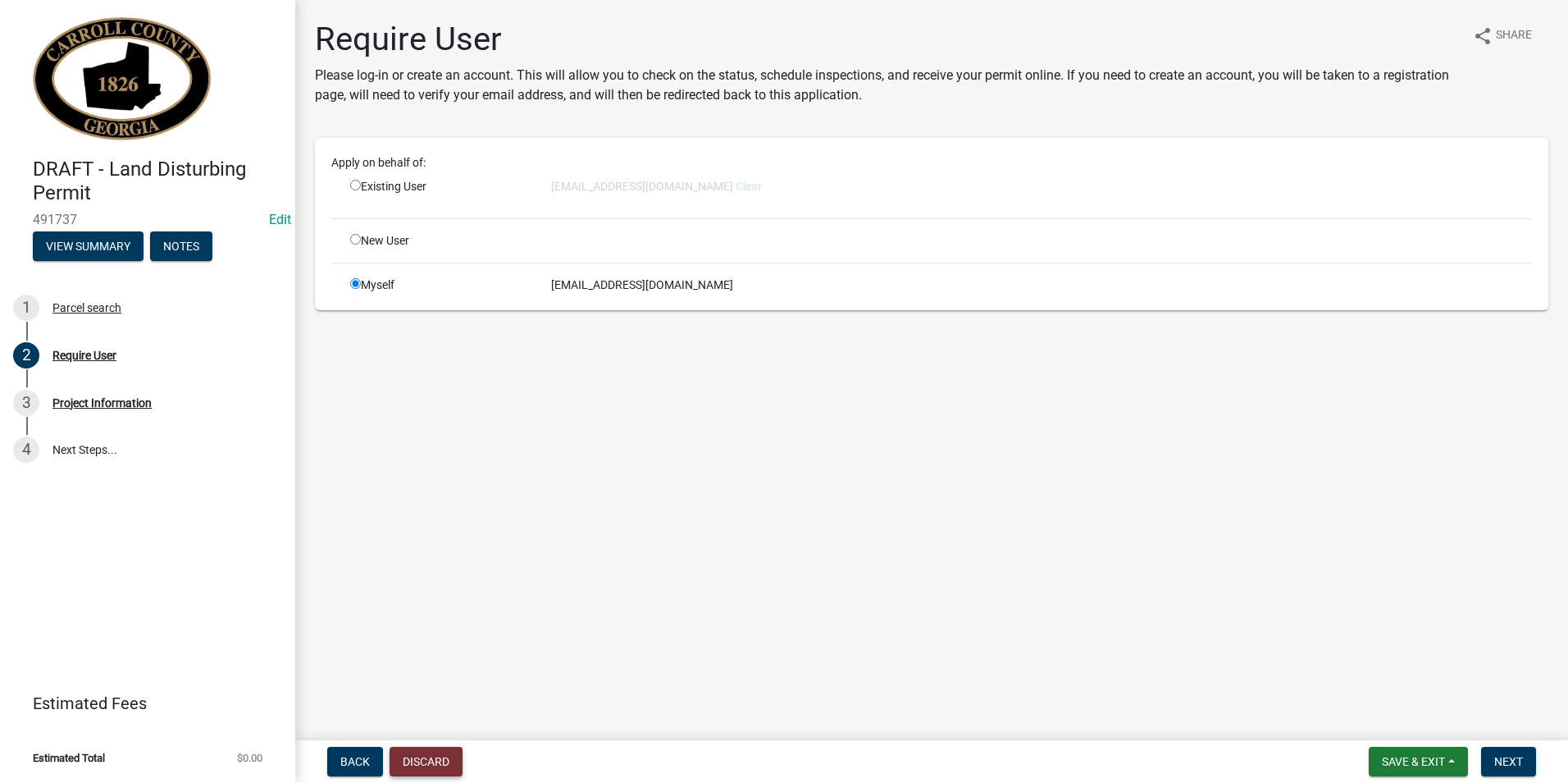
click at [458, 762] on button "Discard" at bounding box center [426, 762] width 73 height 30
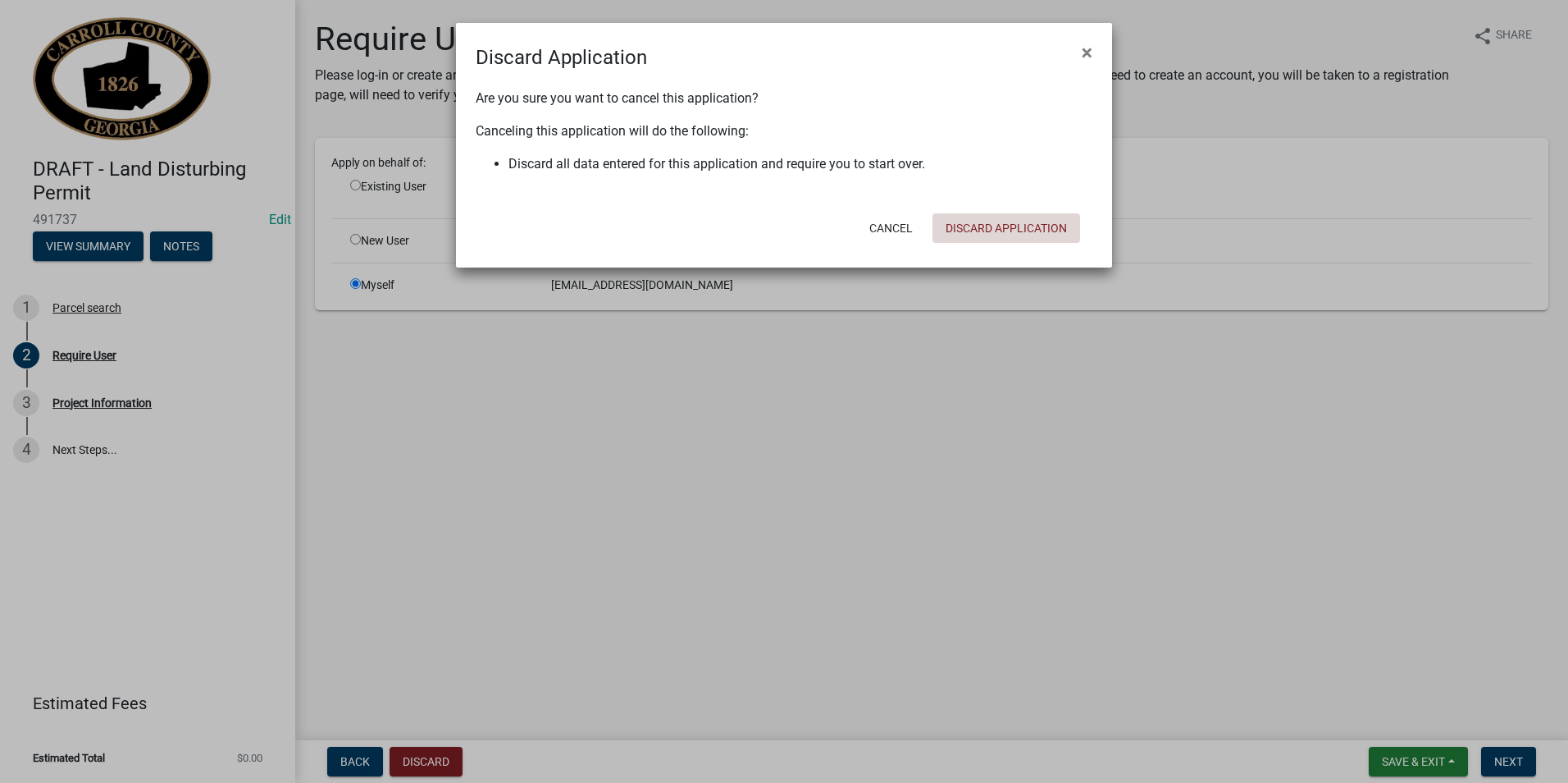
click at [994, 238] on button "Discard Application" at bounding box center [1006, 229] width 148 height 30
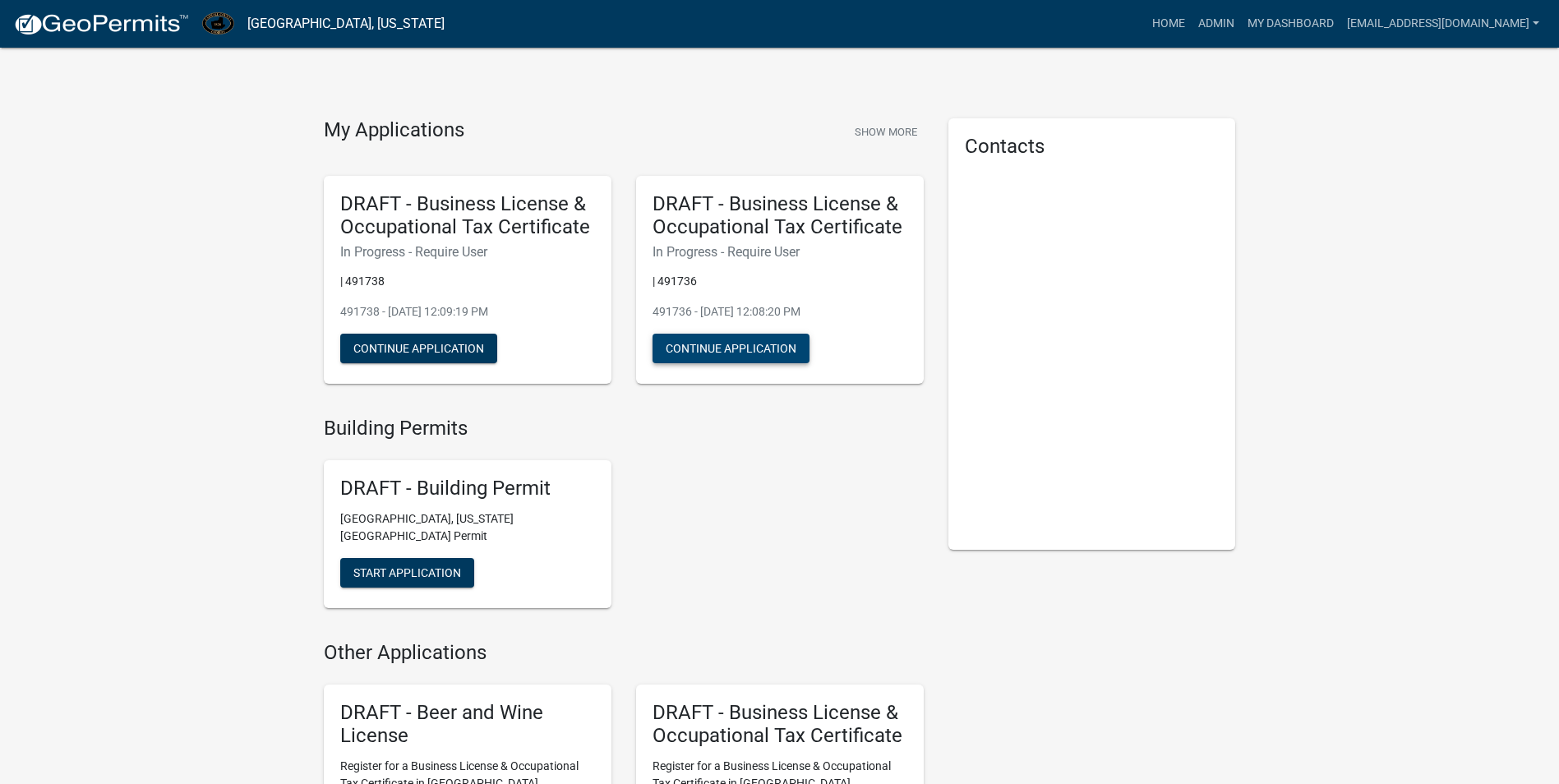
click at [736, 355] on button "Continue Application" at bounding box center [730, 348] width 157 height 30
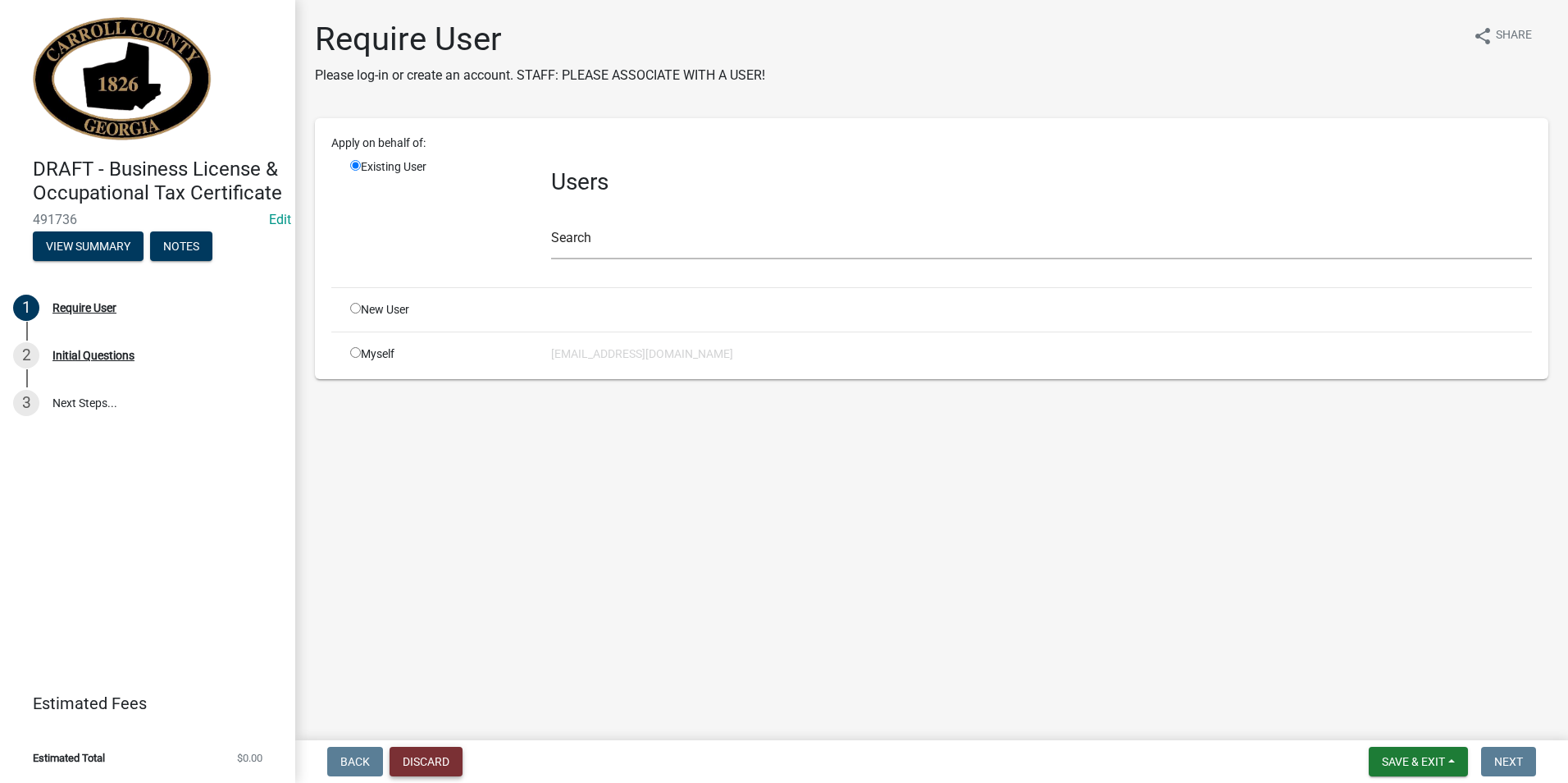
click at [445, 758] on button "Discard" at bounding box center [426, 762] width 73 height 30
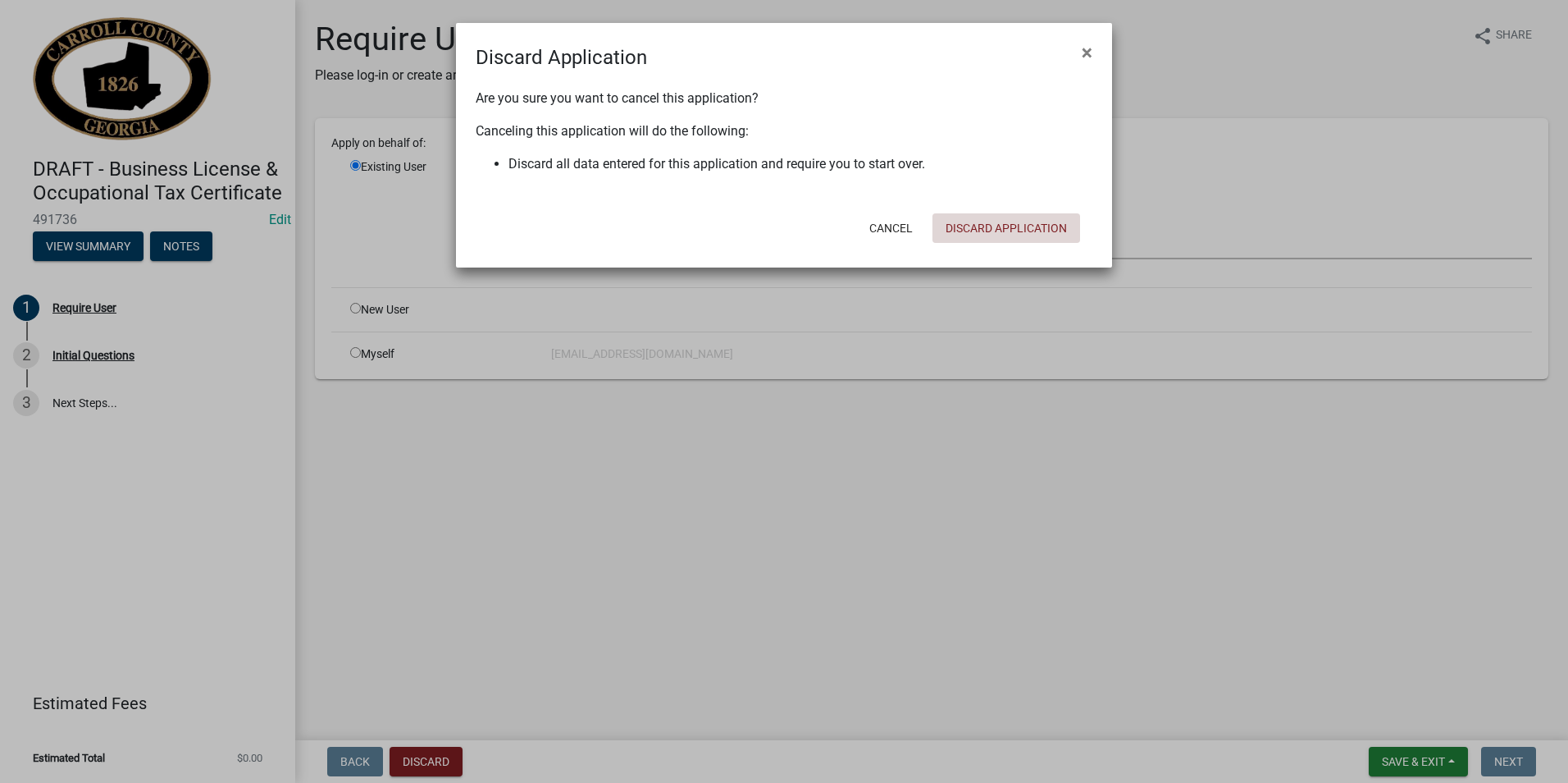
click at [991, 224] on button "Discard Application" at bounding box center [1006, 229] width 148 height 30
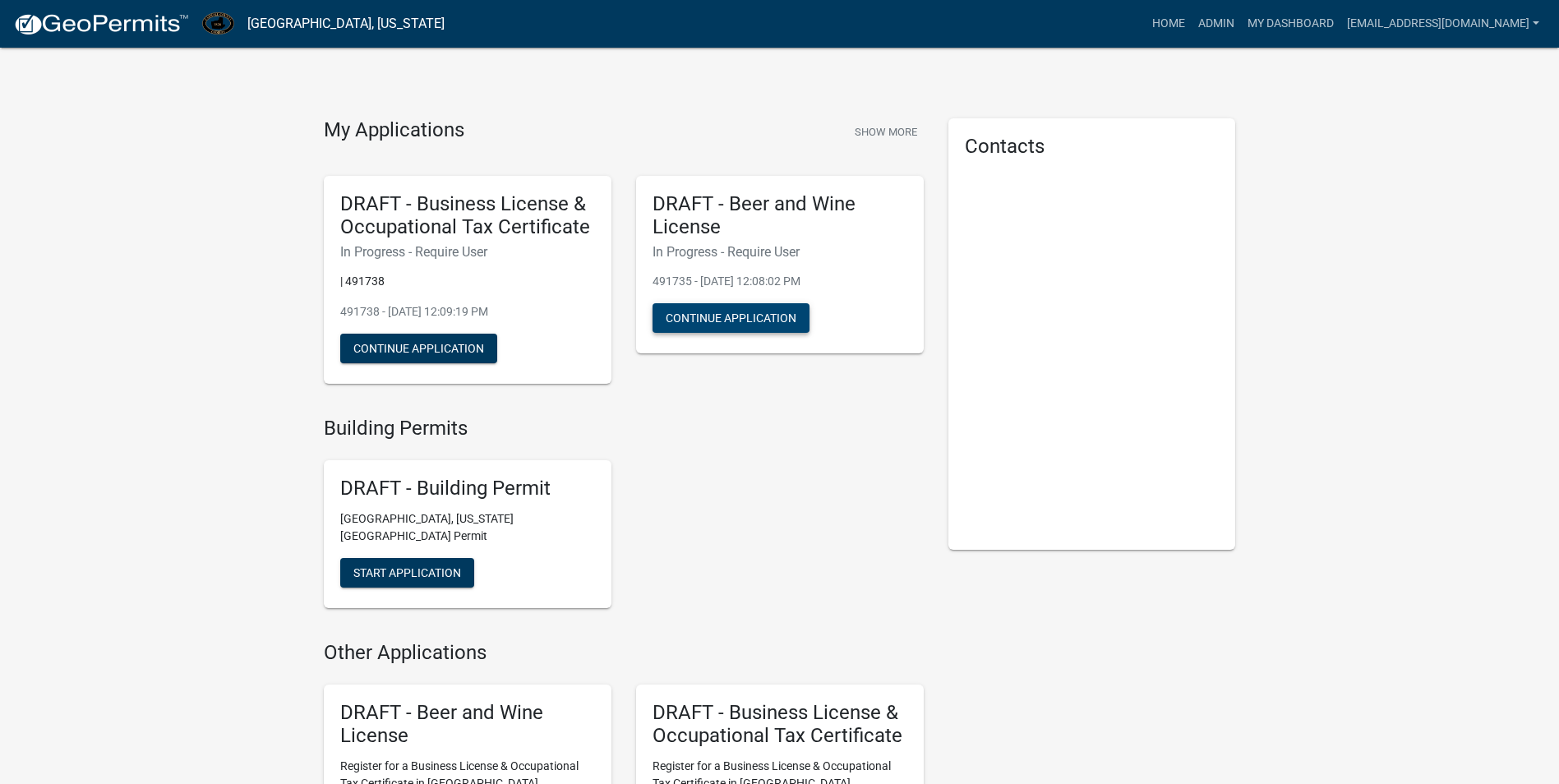
click at [689, 320] on button "Continue Application" at bounding box center [730, 318] width 157 height 30
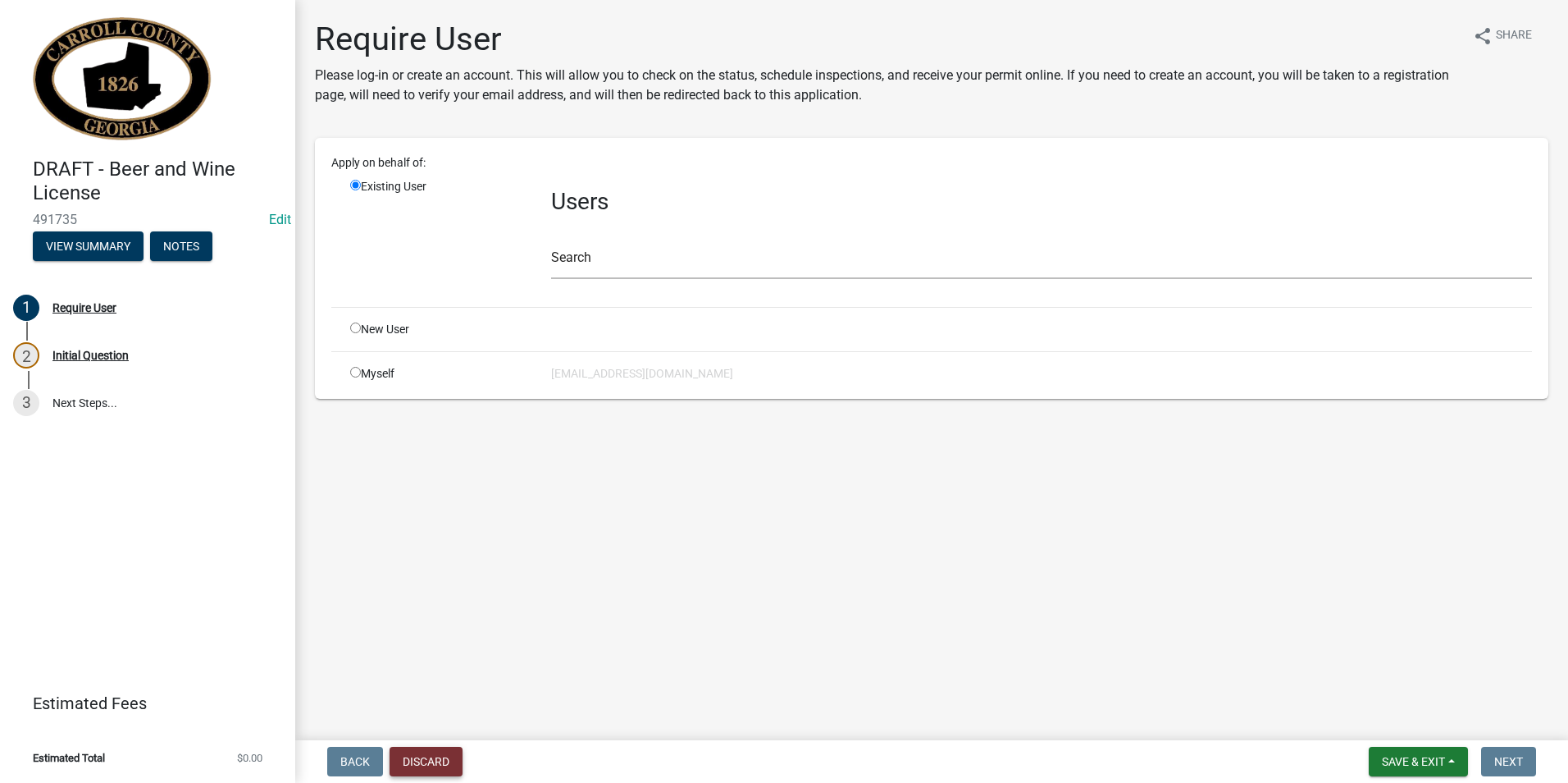
click at [443, 760] on button "Discard" at bounding box center [426, 762] width 73 height 30
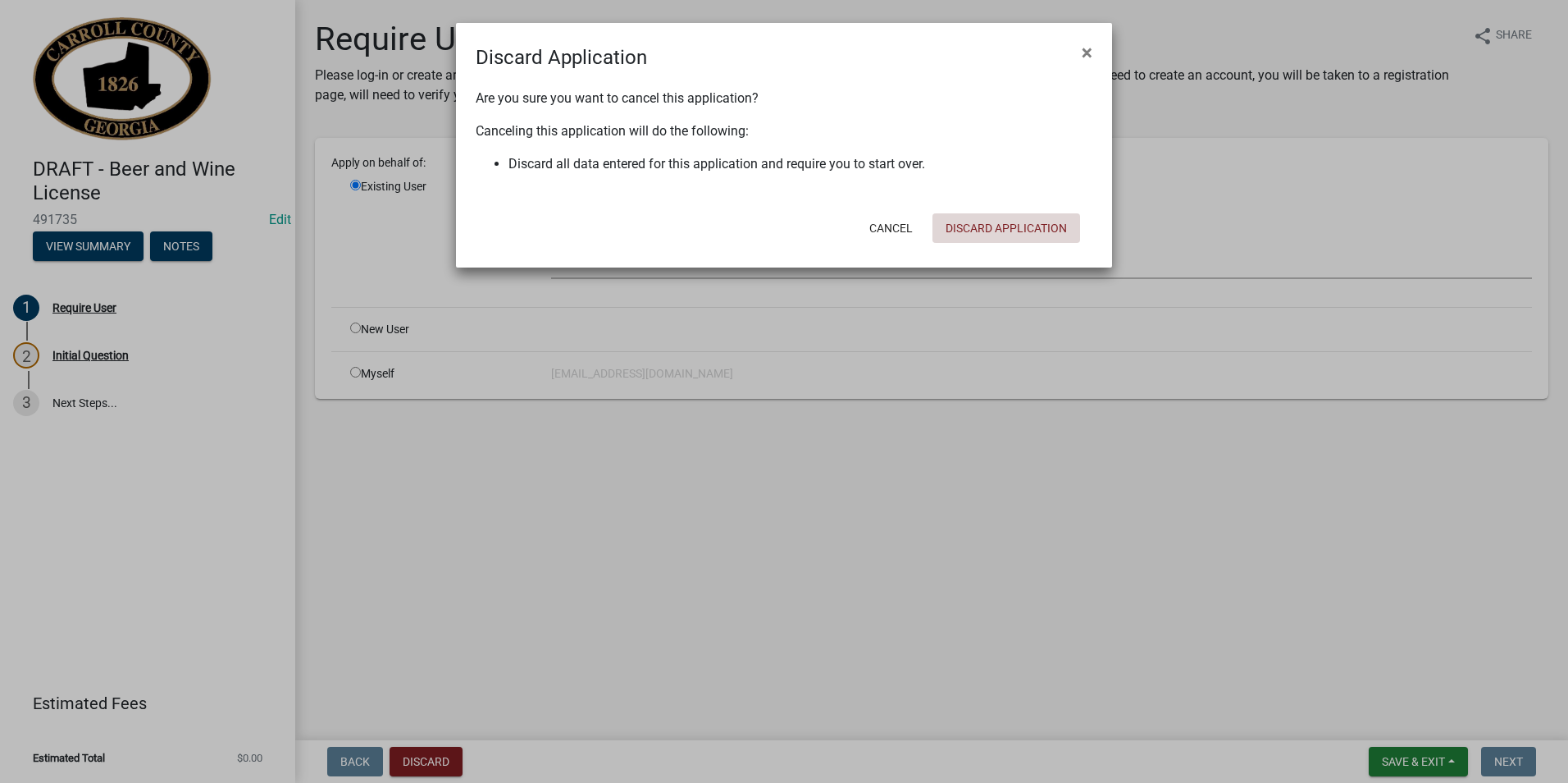
click at [980, 232] on button "Discard Application" at bounding box center [1006, 229] width 148 height 30
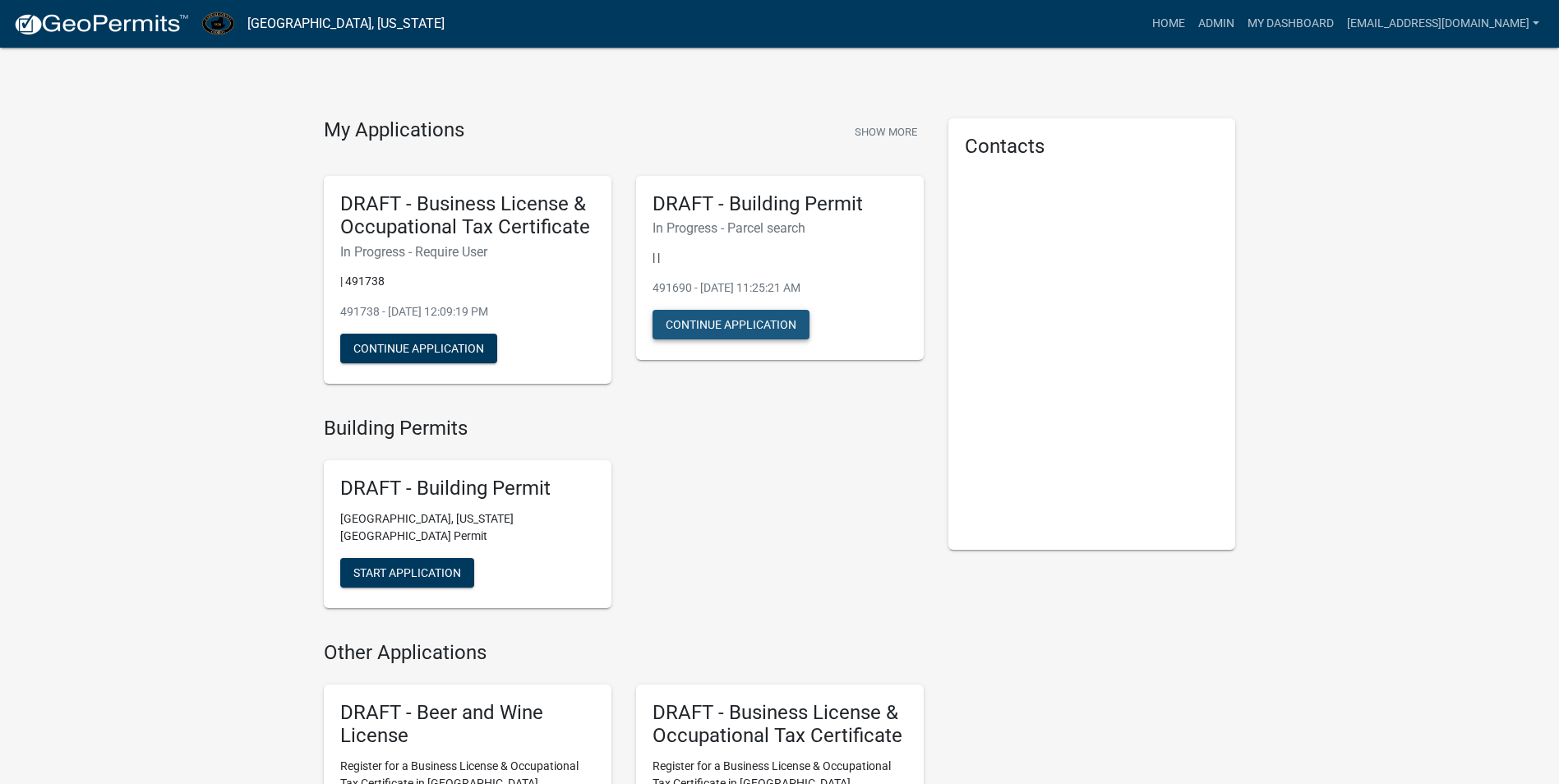
click at [753, 326] on button "Continue Application" at bounding box center [730, 324] width 157 height 30
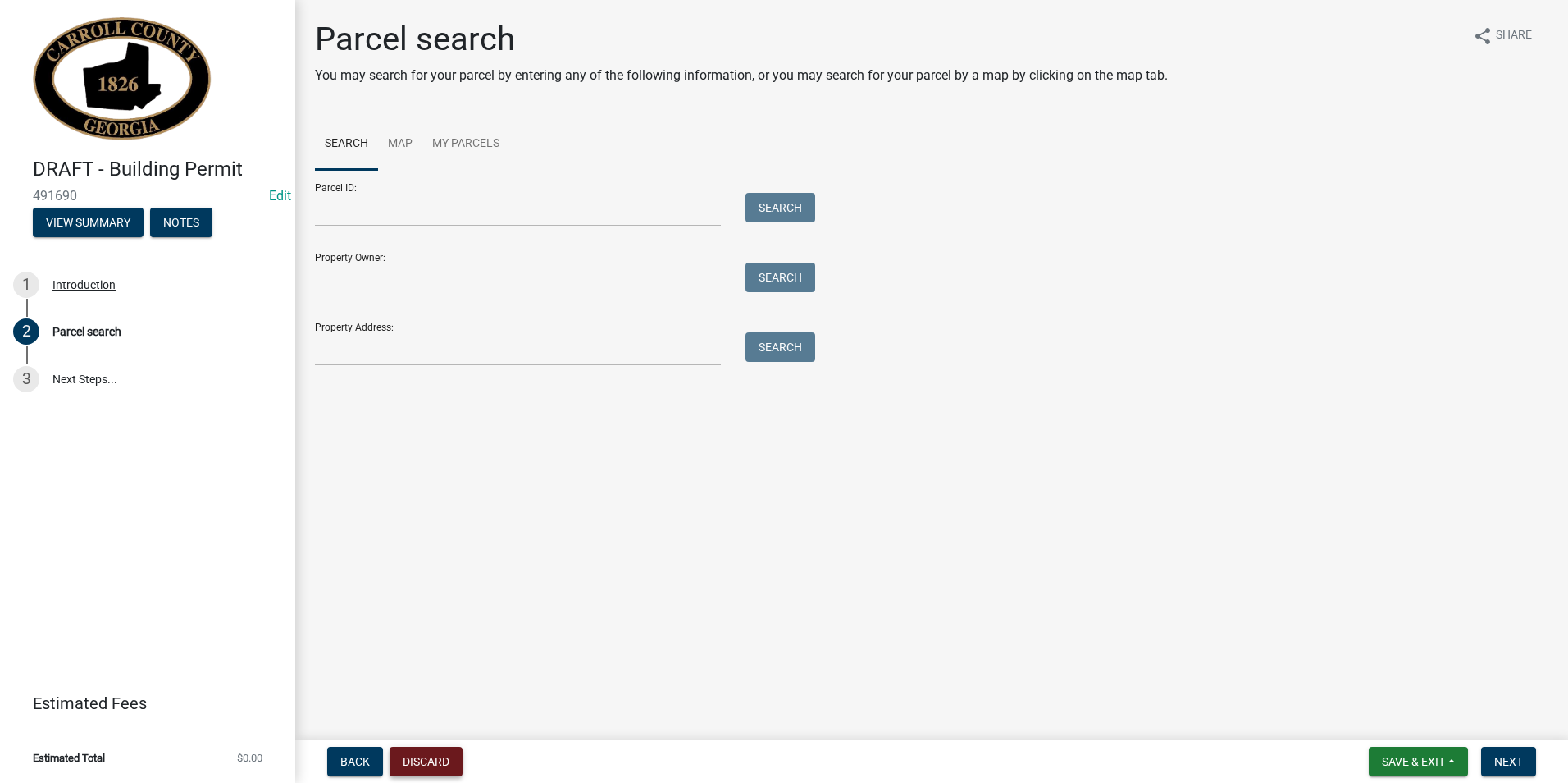
click at [430, 761] on button "Discard" at bounding box center [426, 762] width 73 height 30
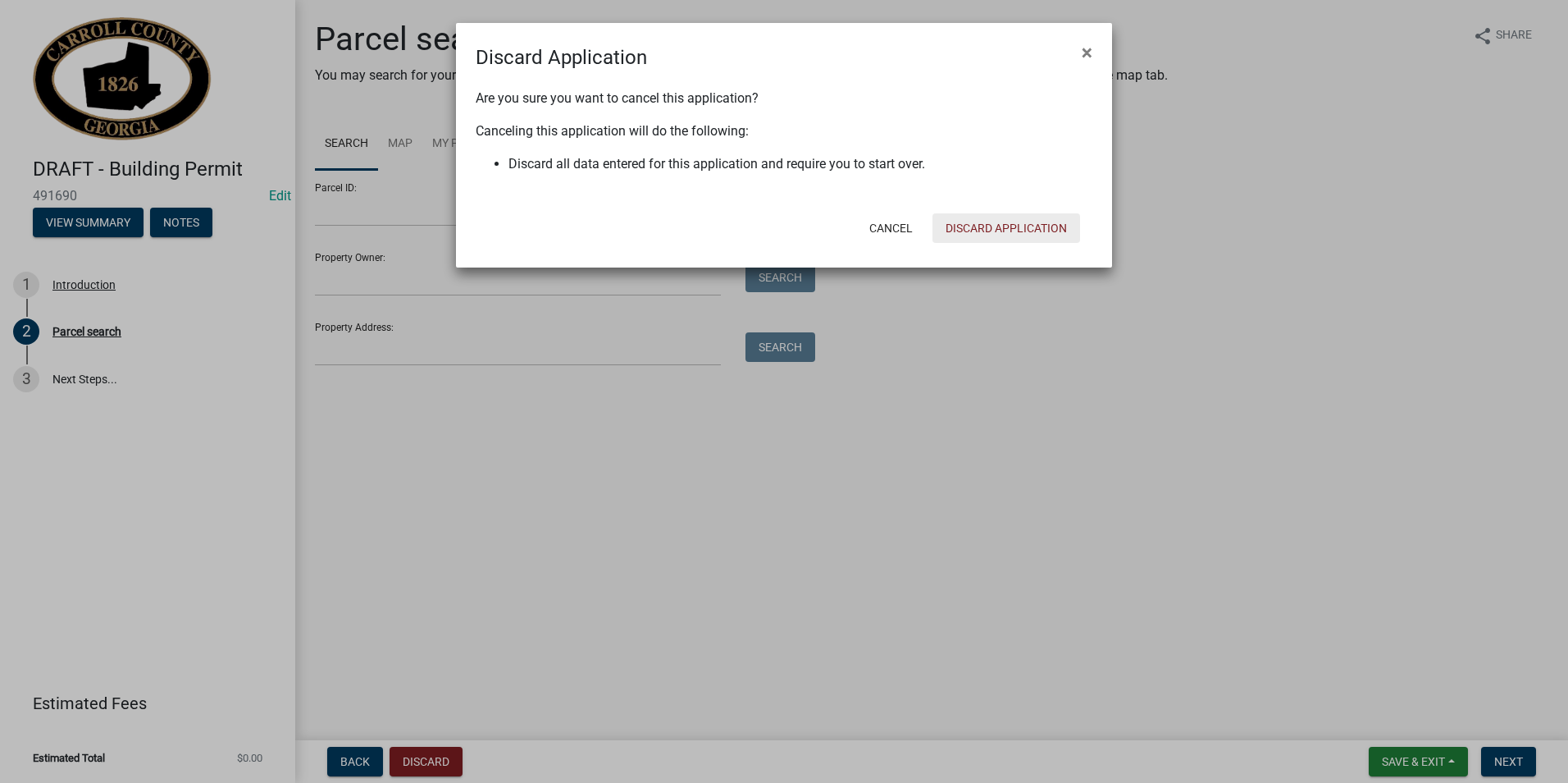
click at [964, 232] on button "Discard Application" at bounding box center [1006, 229] width 148 height 30
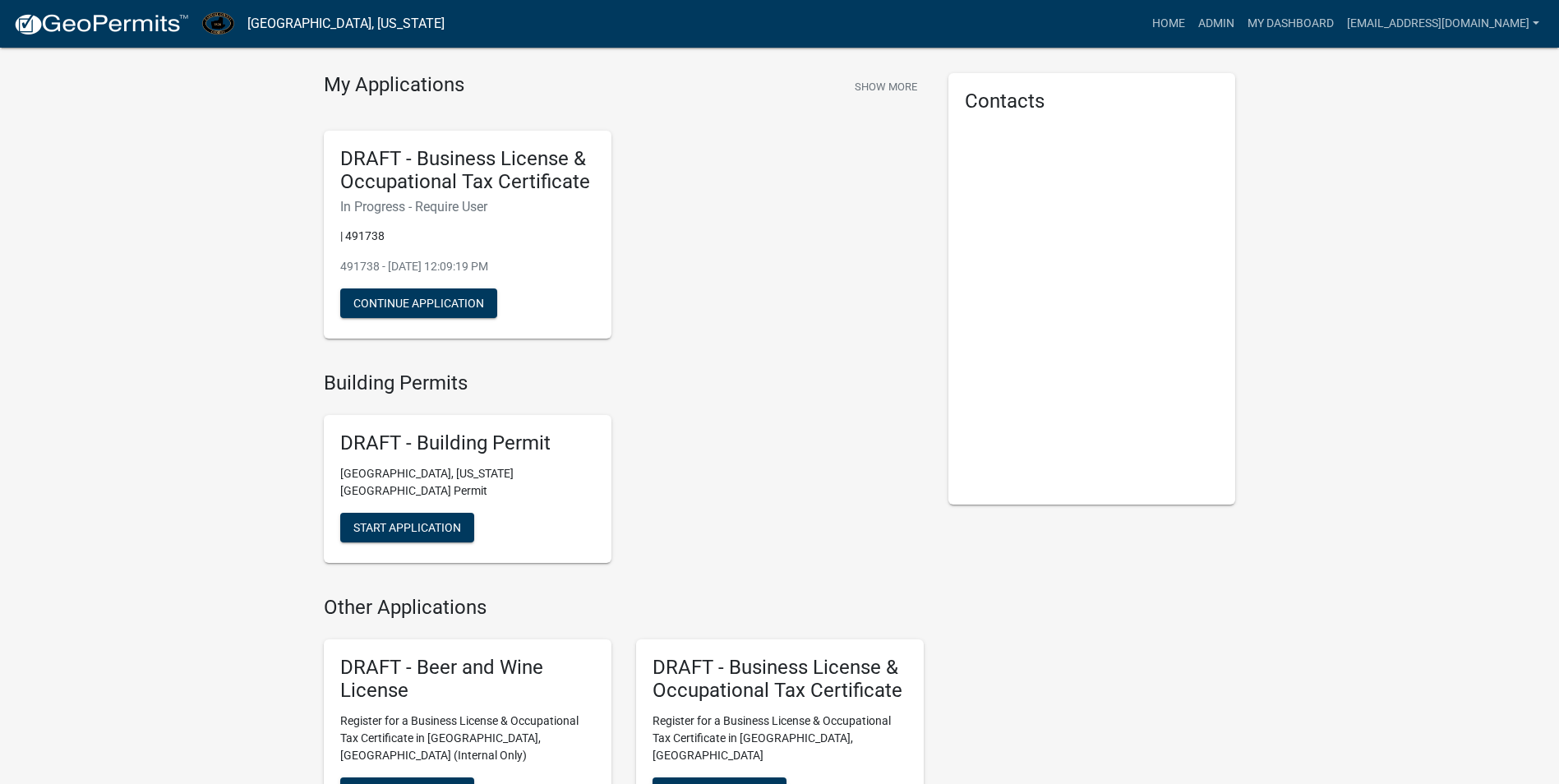
scroll to position [82, 0]
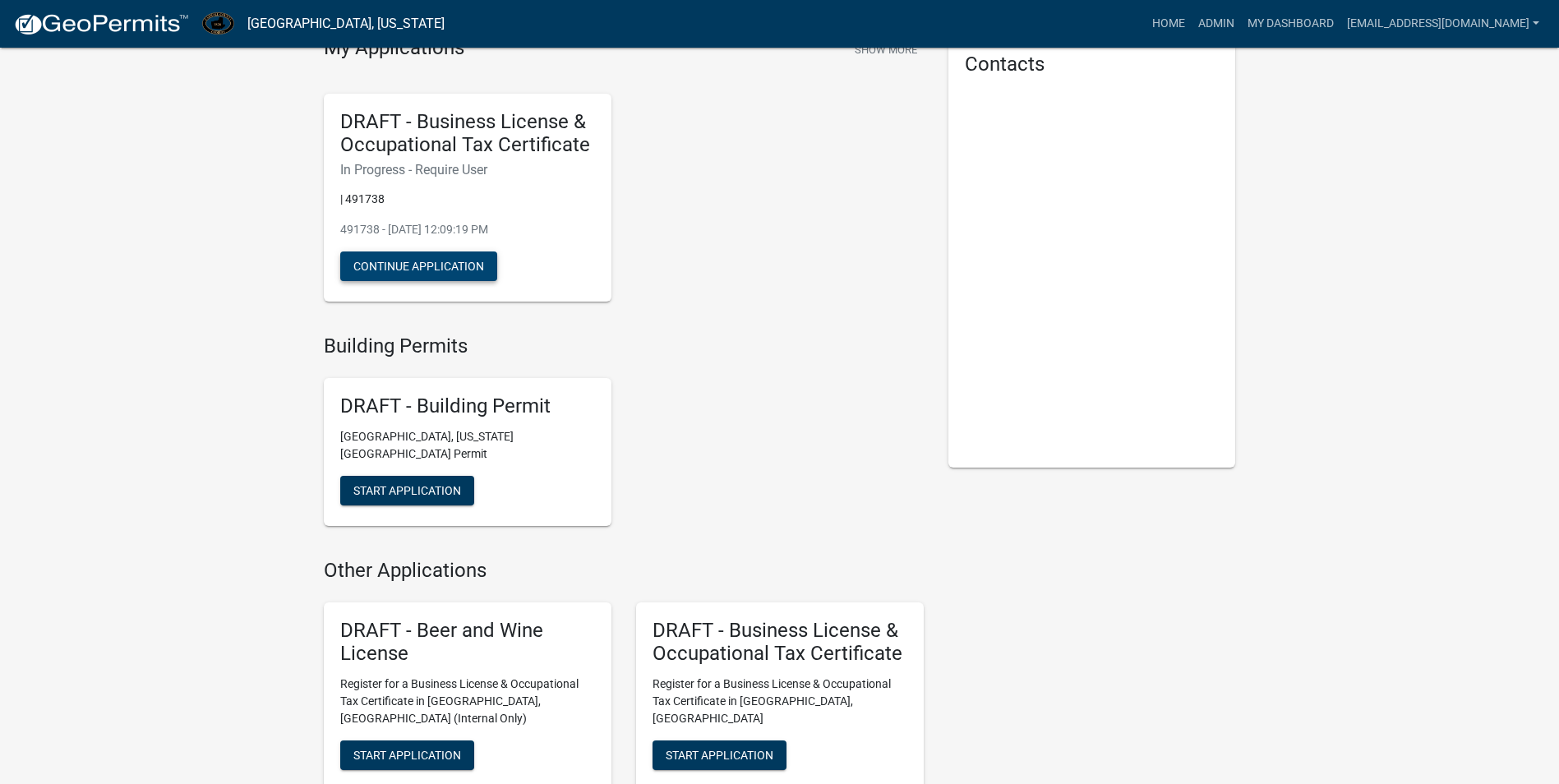
click at [438, 273] on button "Continue Application" at bounding box center [418, 266] width 157 height 30
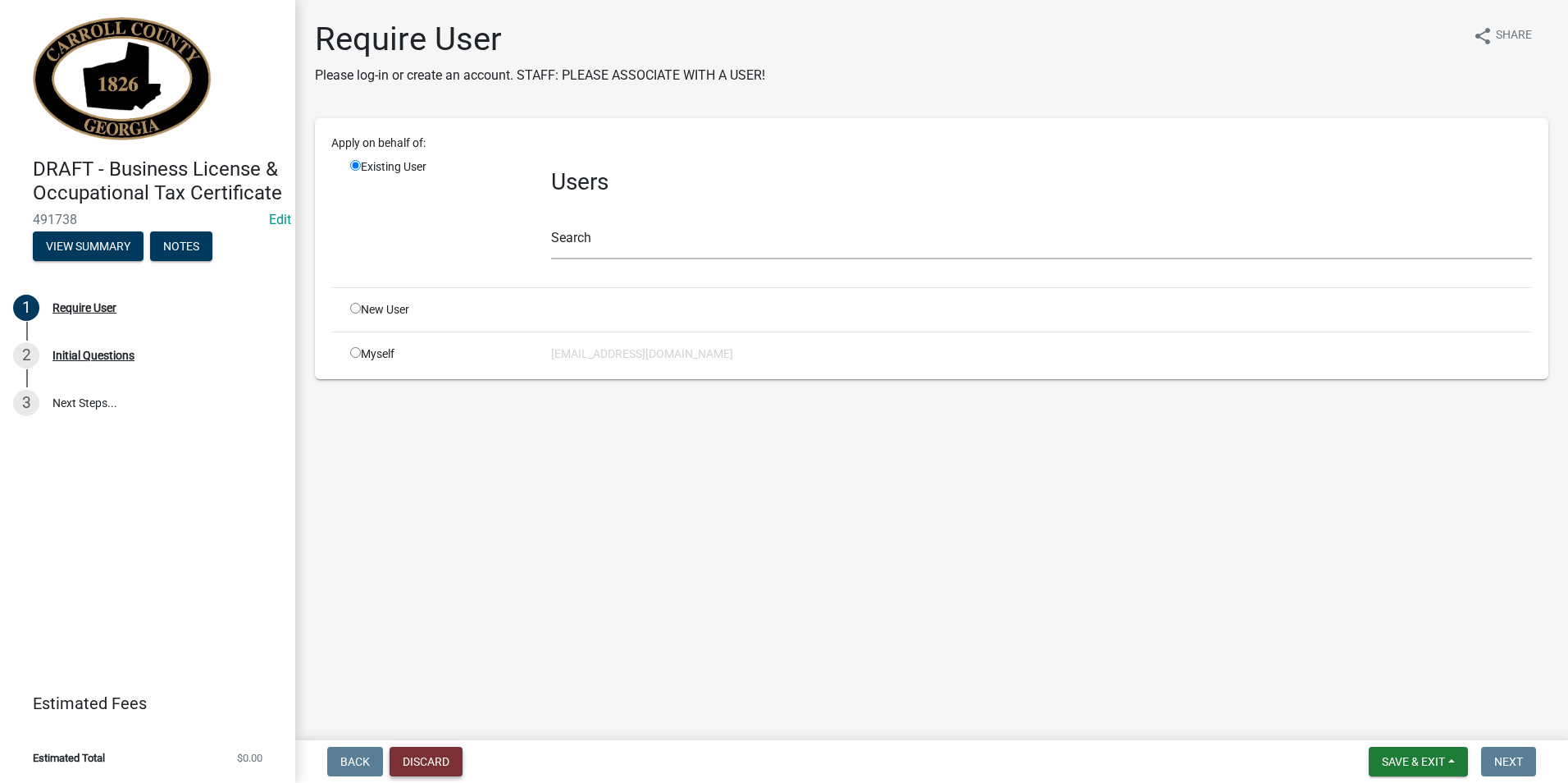
click at [435, 758] on button "Discard" at bounding box center [426, 762] width 73 height 30
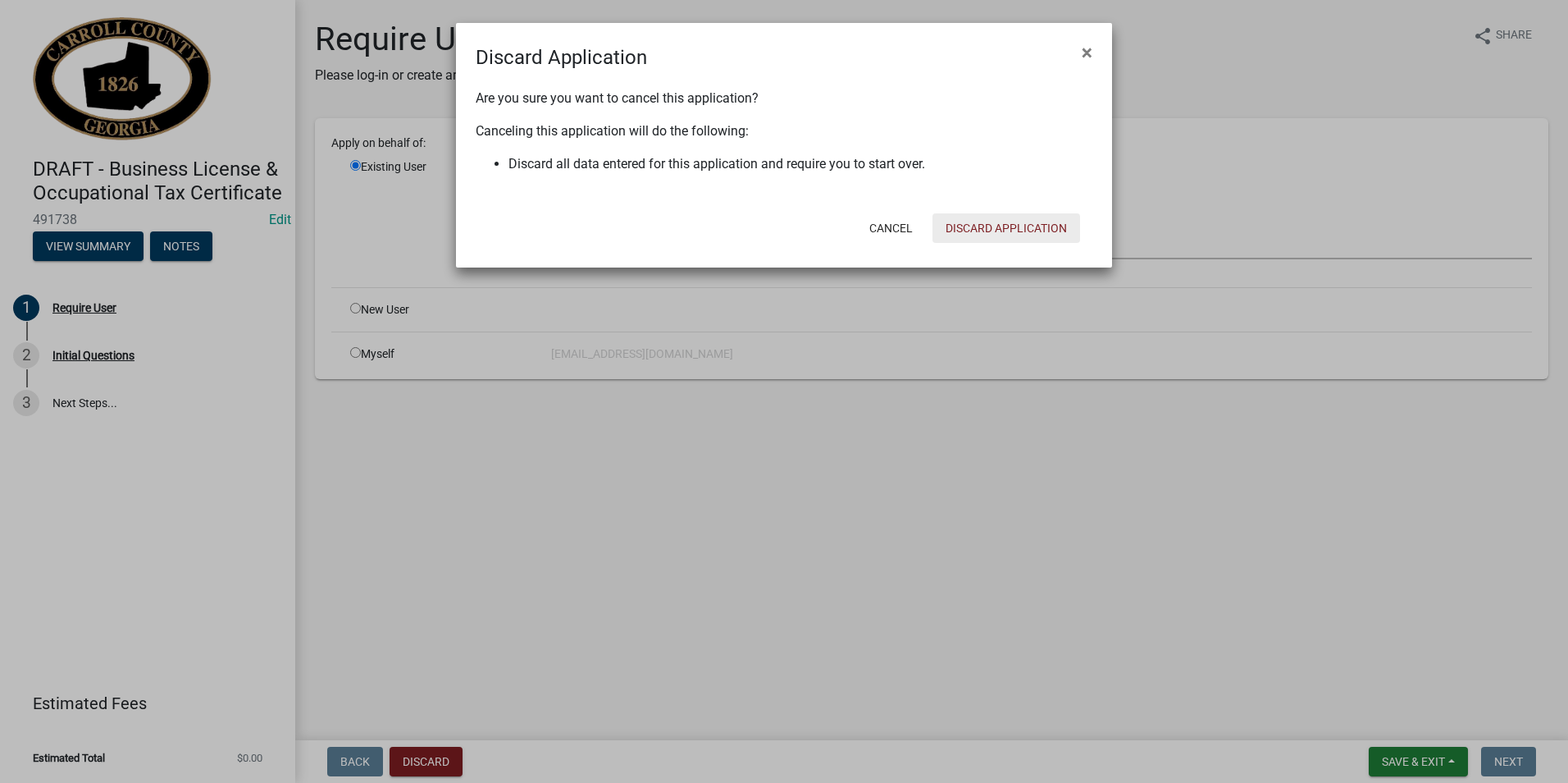
click at [990, 228] on button "Discard Application" at bounding box center [1006, 229] width 148 height 30
